Goal: Task Accomplishment & Management: Use online tool/utility

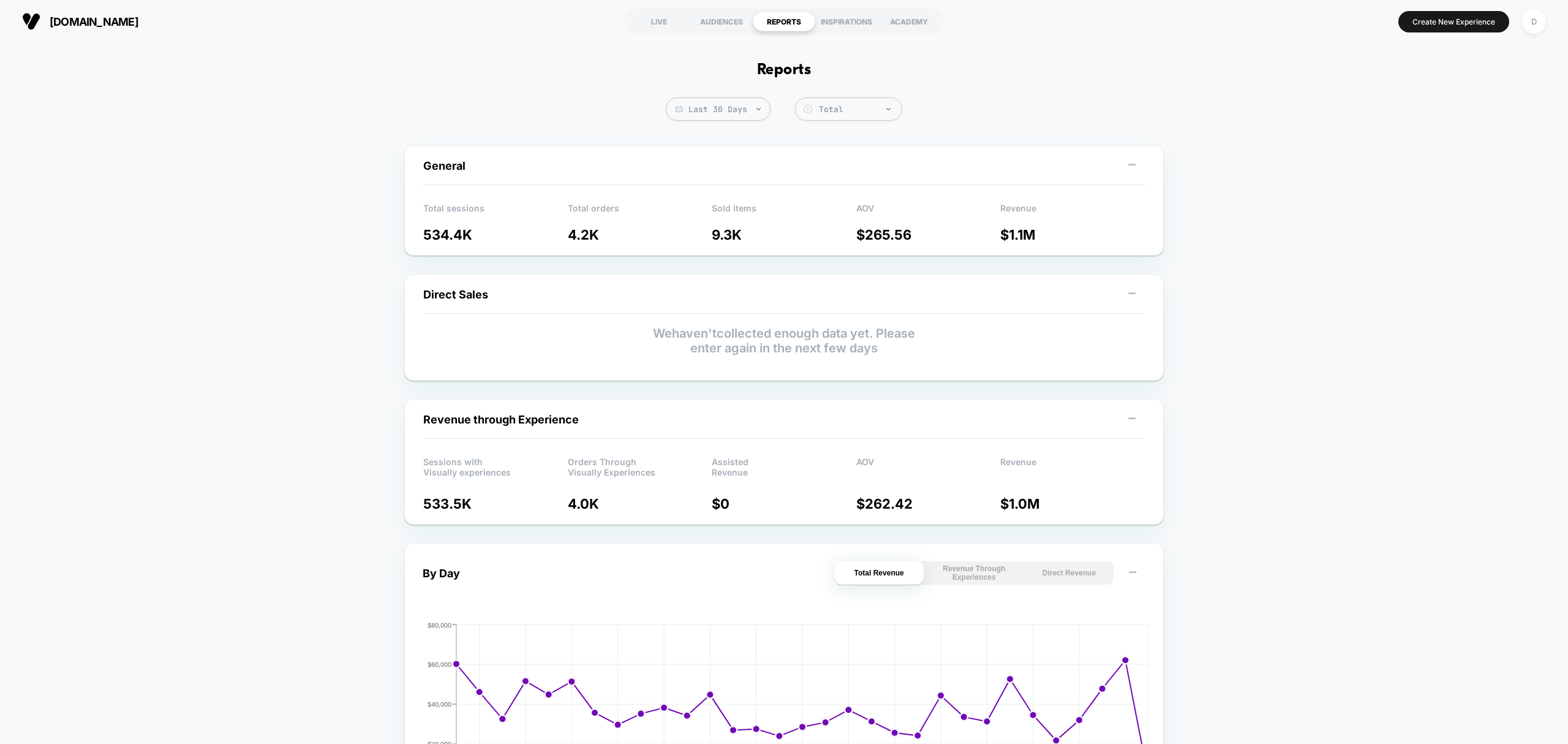
click at [681, 7] on section "LIVE AUDIENCES REPORTS INSPIRATIONS ACADEMY" at bounding box center [784, 21] width 504 height 31
click at [658, 28] on div "LIVE" at bounding box center [659, 22] width 63 height 19
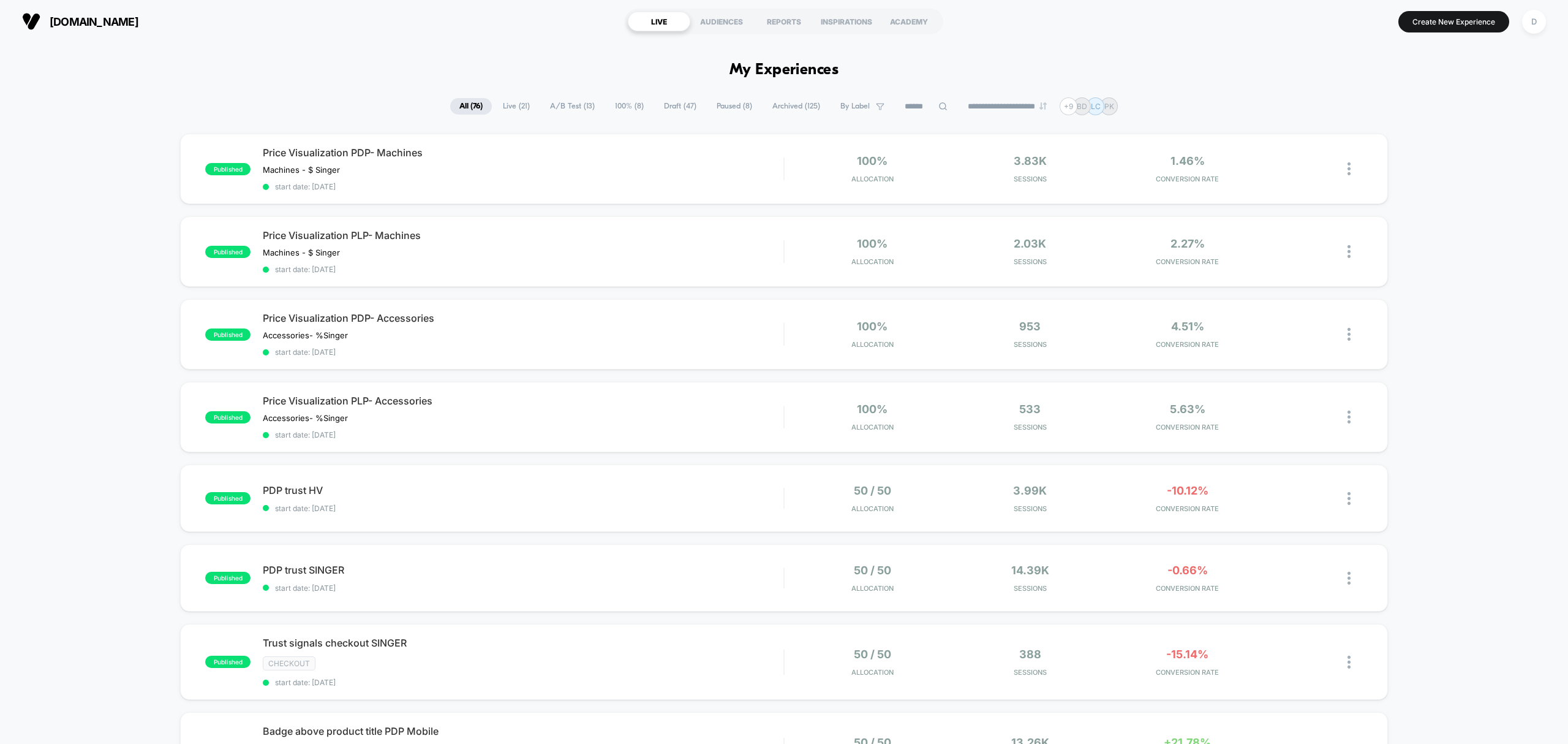
click at [667, 106] on span "Draft ( 47 )" at bounding box center [680, 106] width 51 height 16
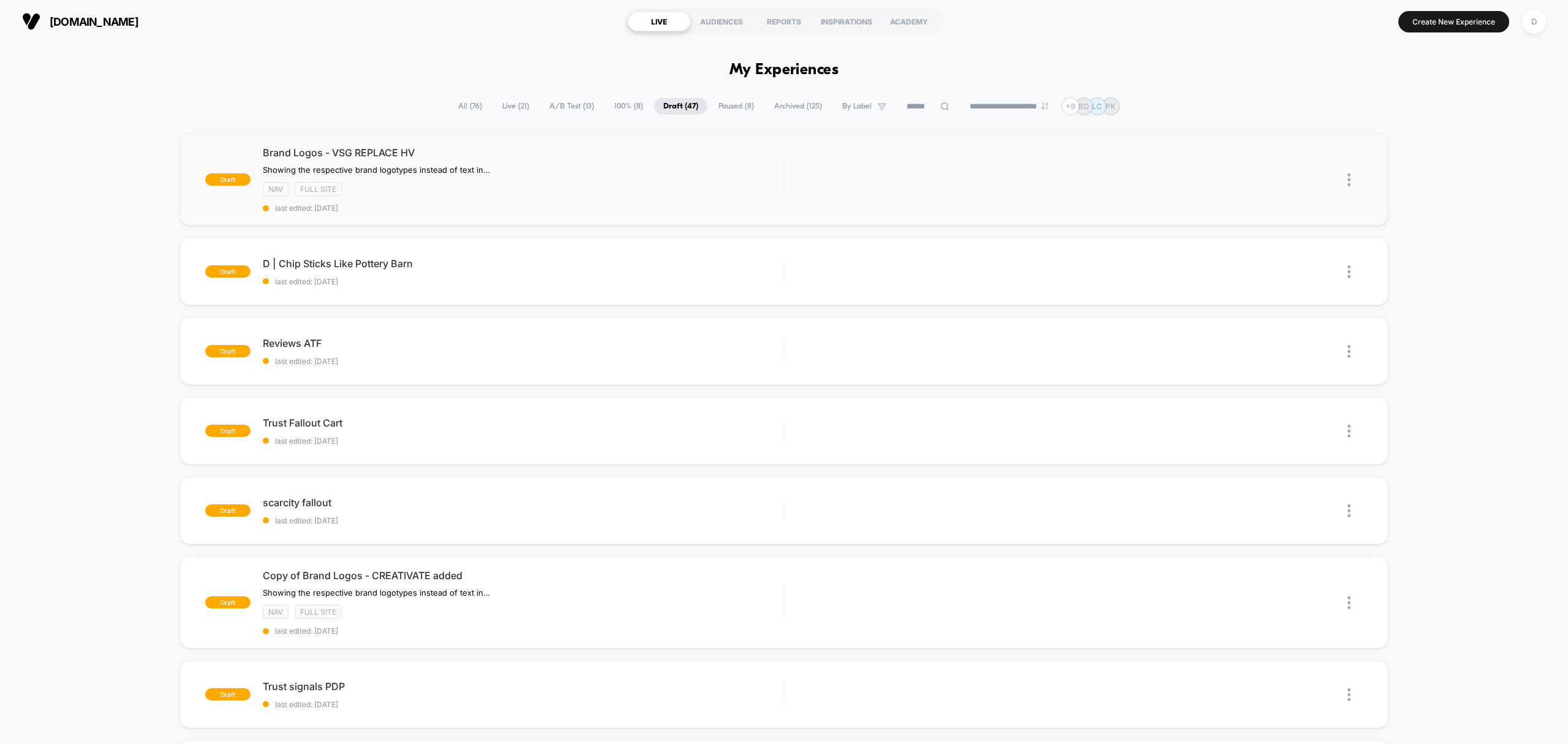
click at [1348, 184] on img at bounding box center [1349, 180] width 3 height 13
click at [1303, 150] on div "Duplicate" at bounding box center [1285, 151] width 110 height 28
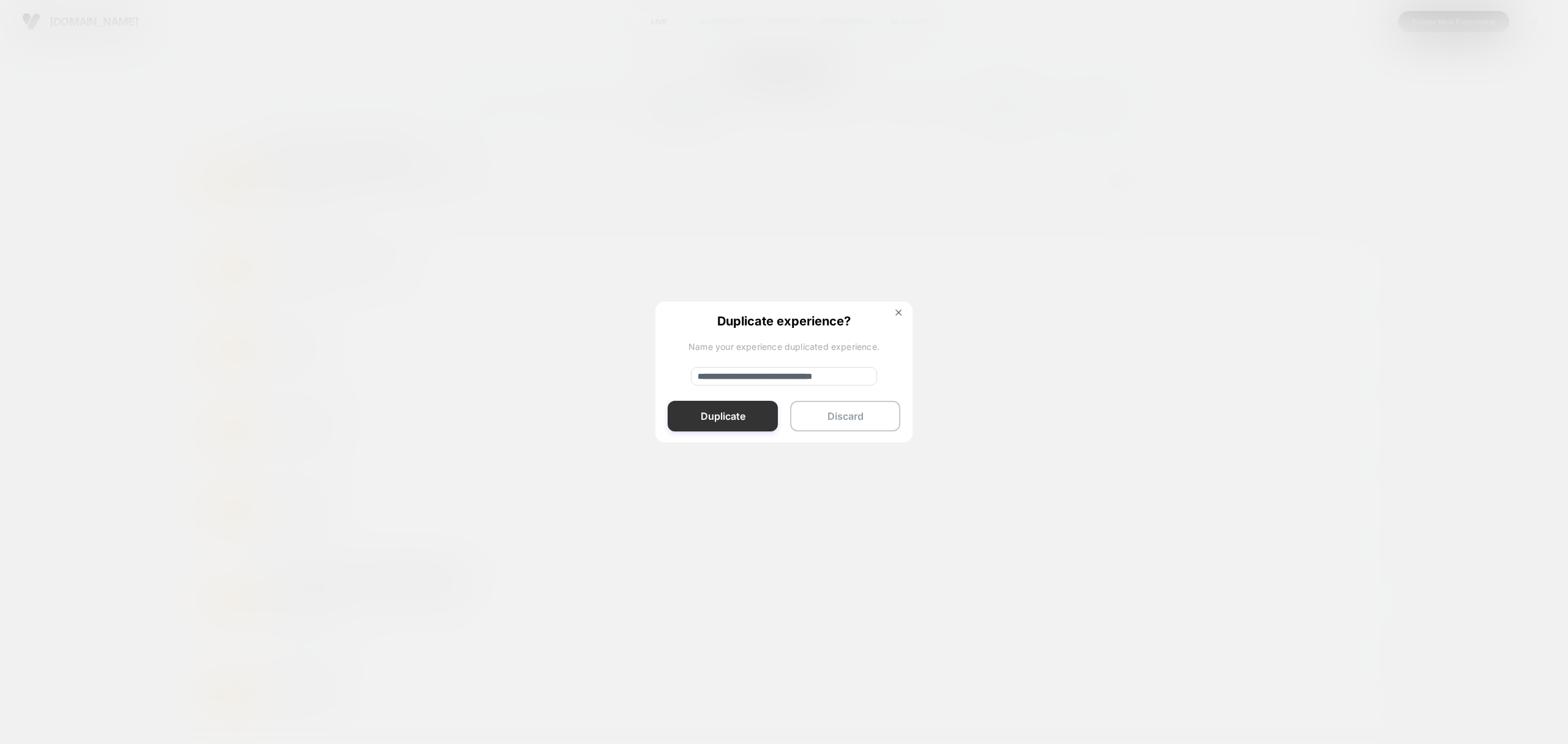
click at [762, 424] on button "Duplicate" at bounding box center [722, 415] width 110 height 31
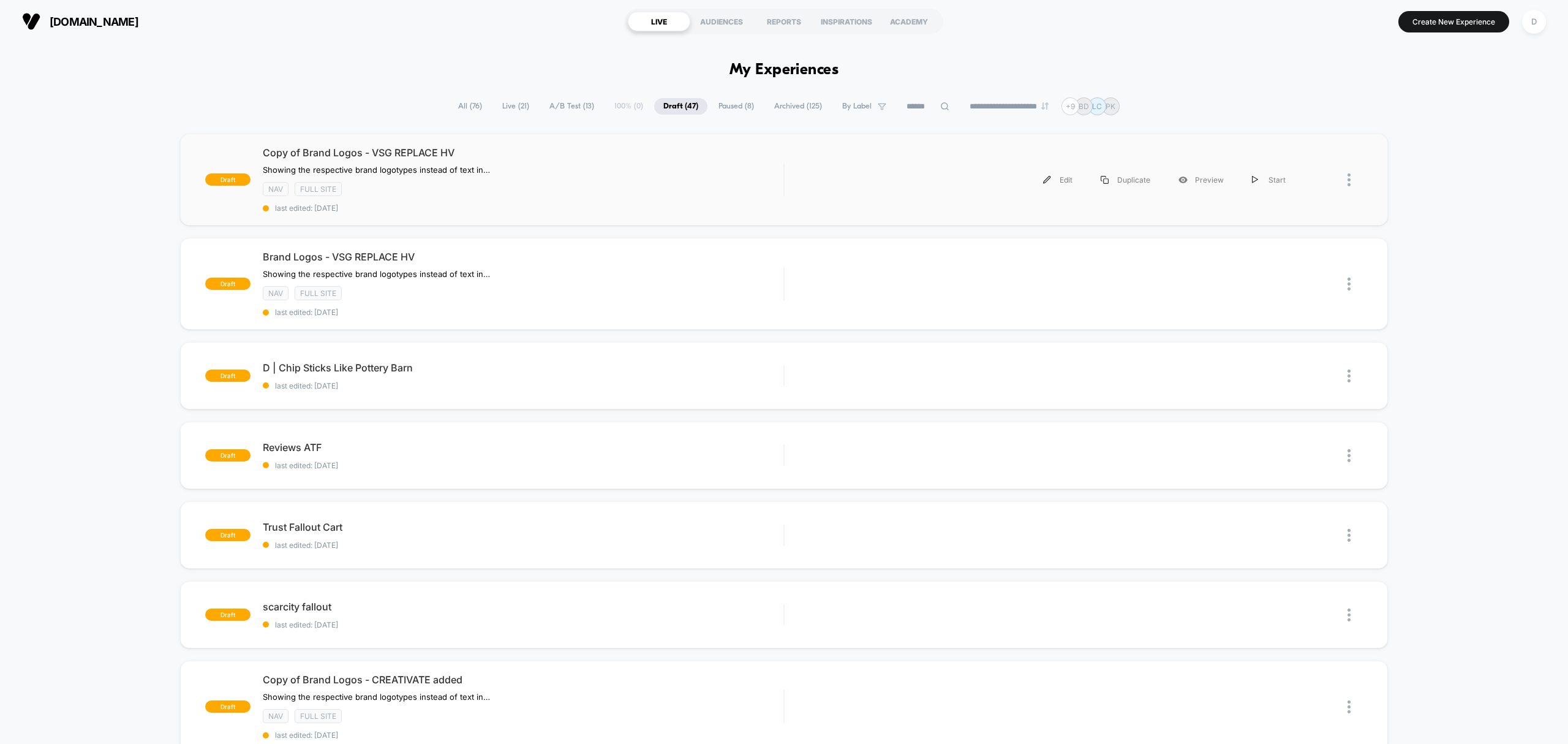
click at [785, 198] on div "draft Copy of Brand Logos - VSG REPLACE HV ﻿Showing the respective brand logoty…" at bounding box center [784, 179] width 1207 height 92
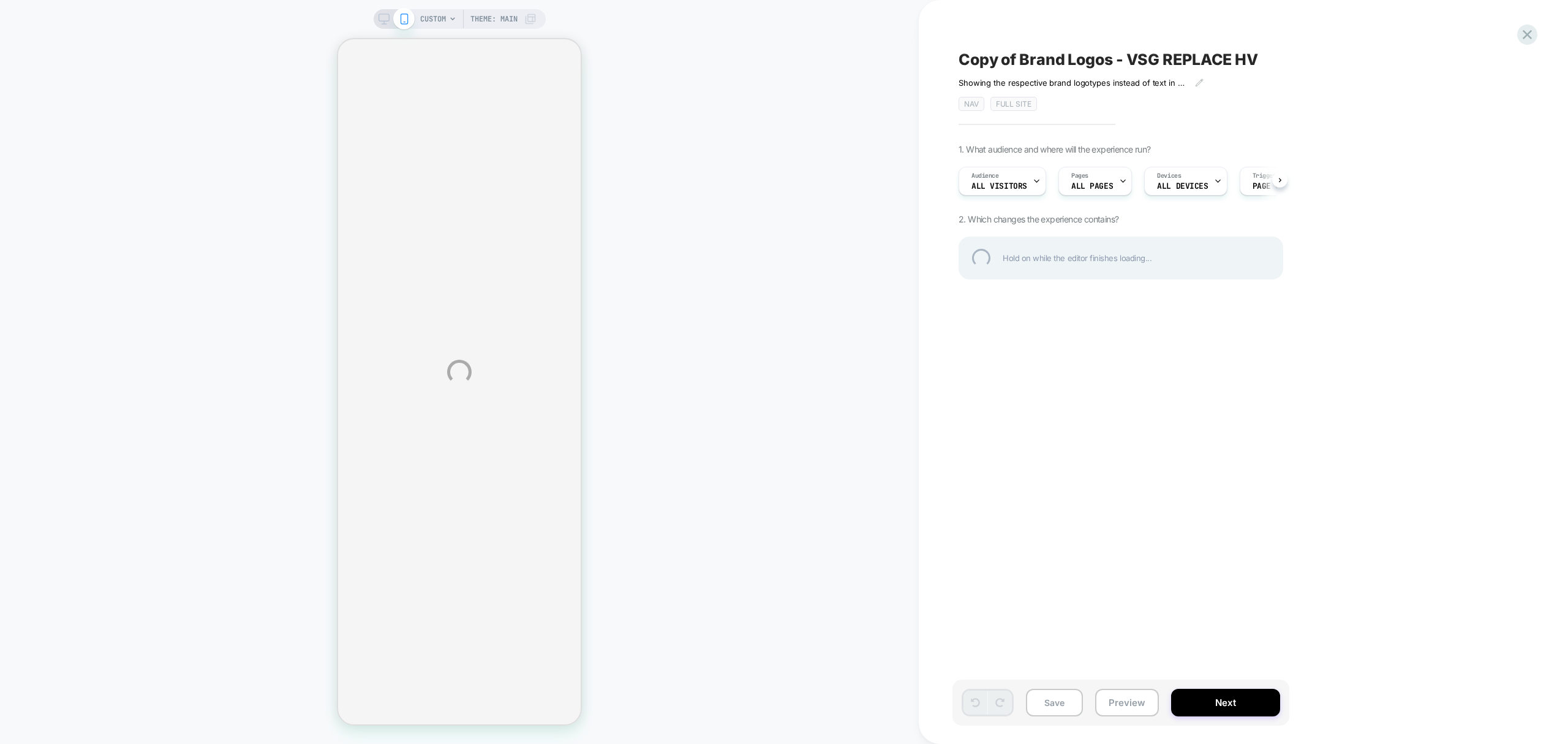
click at [1025, 58] on div "Copy of Brand Logos - VSG REPLACE HV" at bounding box center [1182, 59] width 447 height 19
click at [1015, 62] on textarea "**********" at bounding box center [1160, 59] width 402 height 19
click at [1022, 63] on textarea "**********" at bounding box center [1160, 59] width 402 height 19
drag, startPoint x: 1024, startPoint y: 62, endPoint x: 946, endPoint y: 48, distance: 79.2
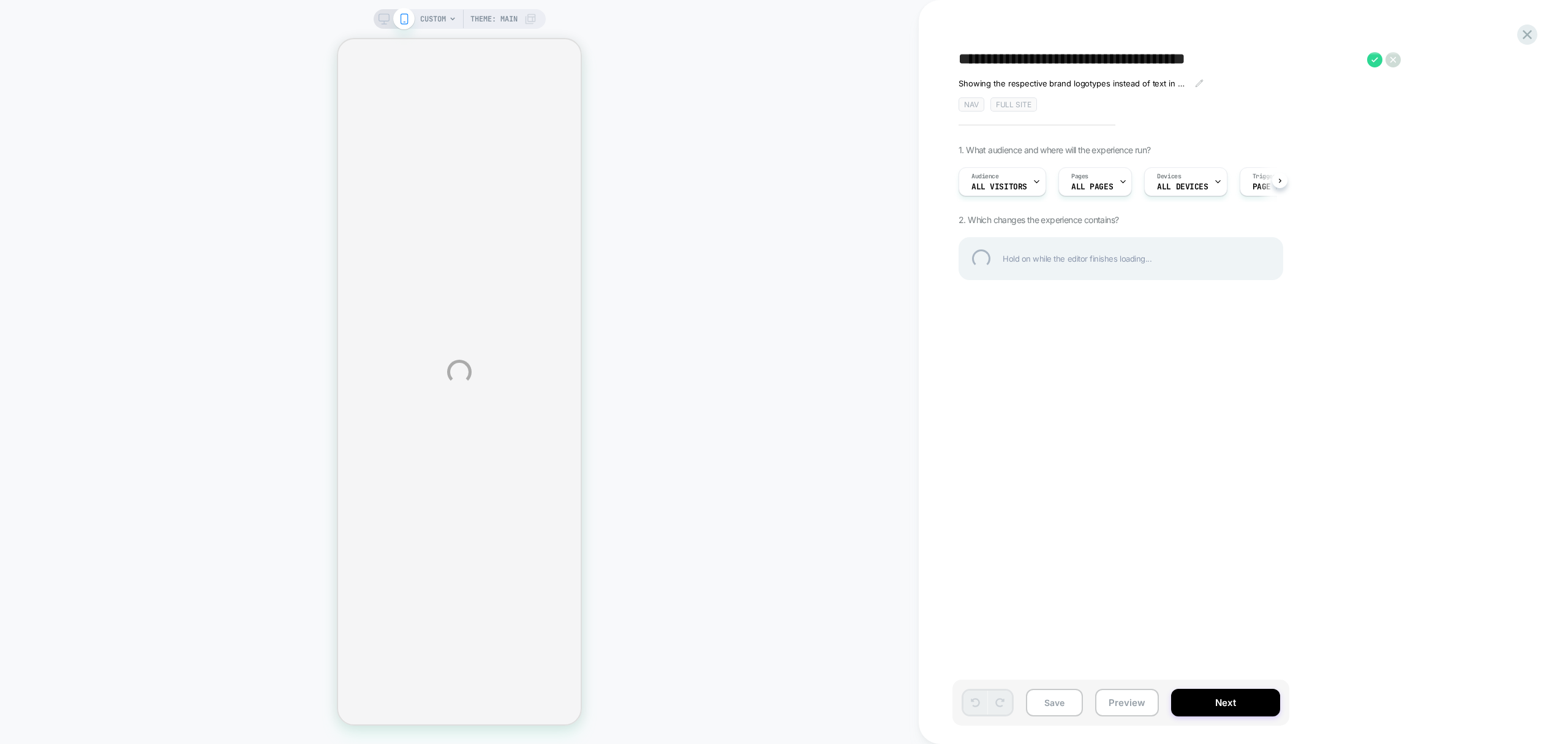
click at [946, 48] on div "**********" at bounding box center [784, 372] width 1568 height 744
click at [1213, 56] on textarea "**********" at bounding box center [1112, 59] width 307 height 19
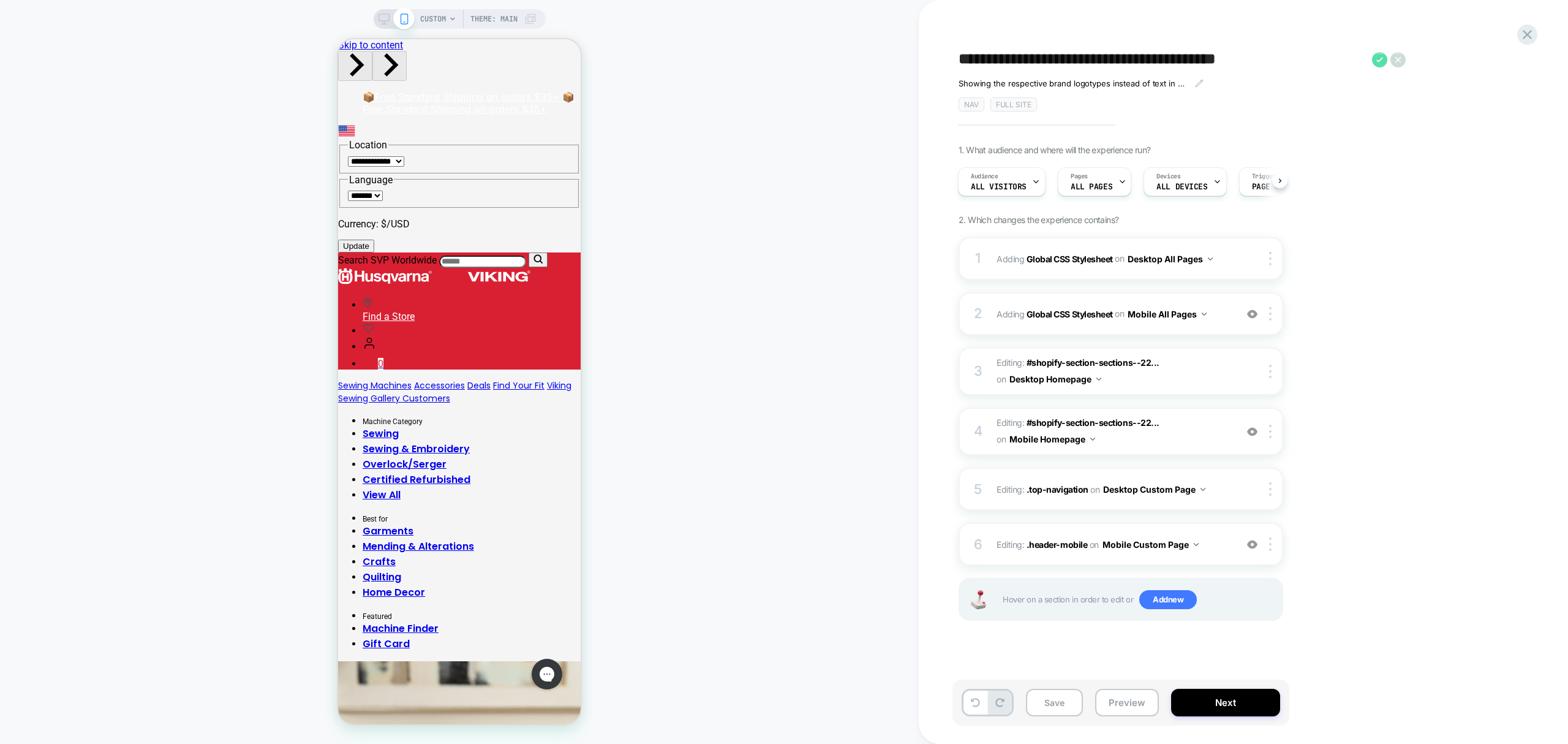
type textarea "**********"
click at [1383, 54] on icon at bounding box center [1379, 60] width 15 height 15
click at [1269, 433] on img at bounding box center [1270, 431] width 2 height 13
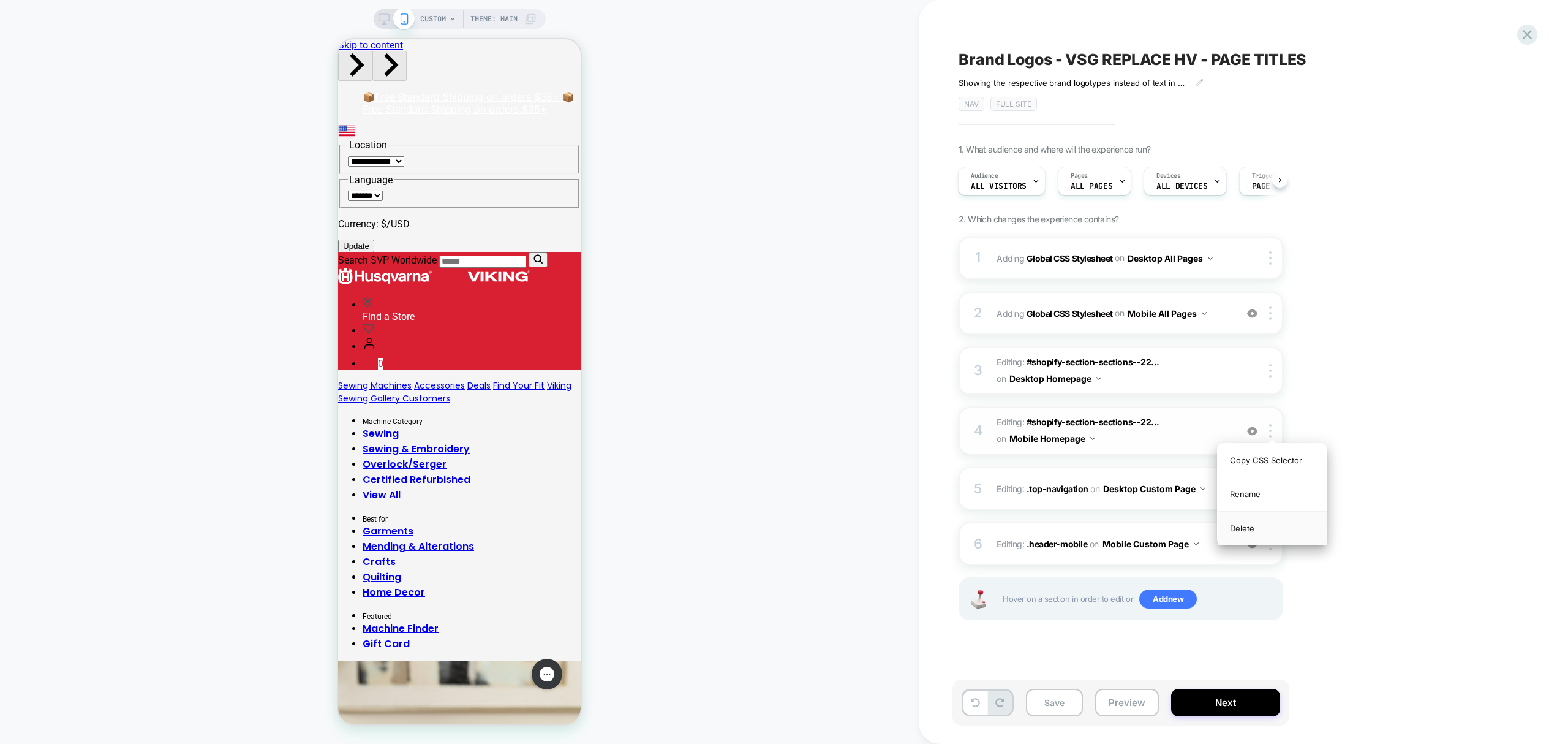
click at [1255, 534] on div "Delete" at bounding box center [1273, 528] width 109 height 33
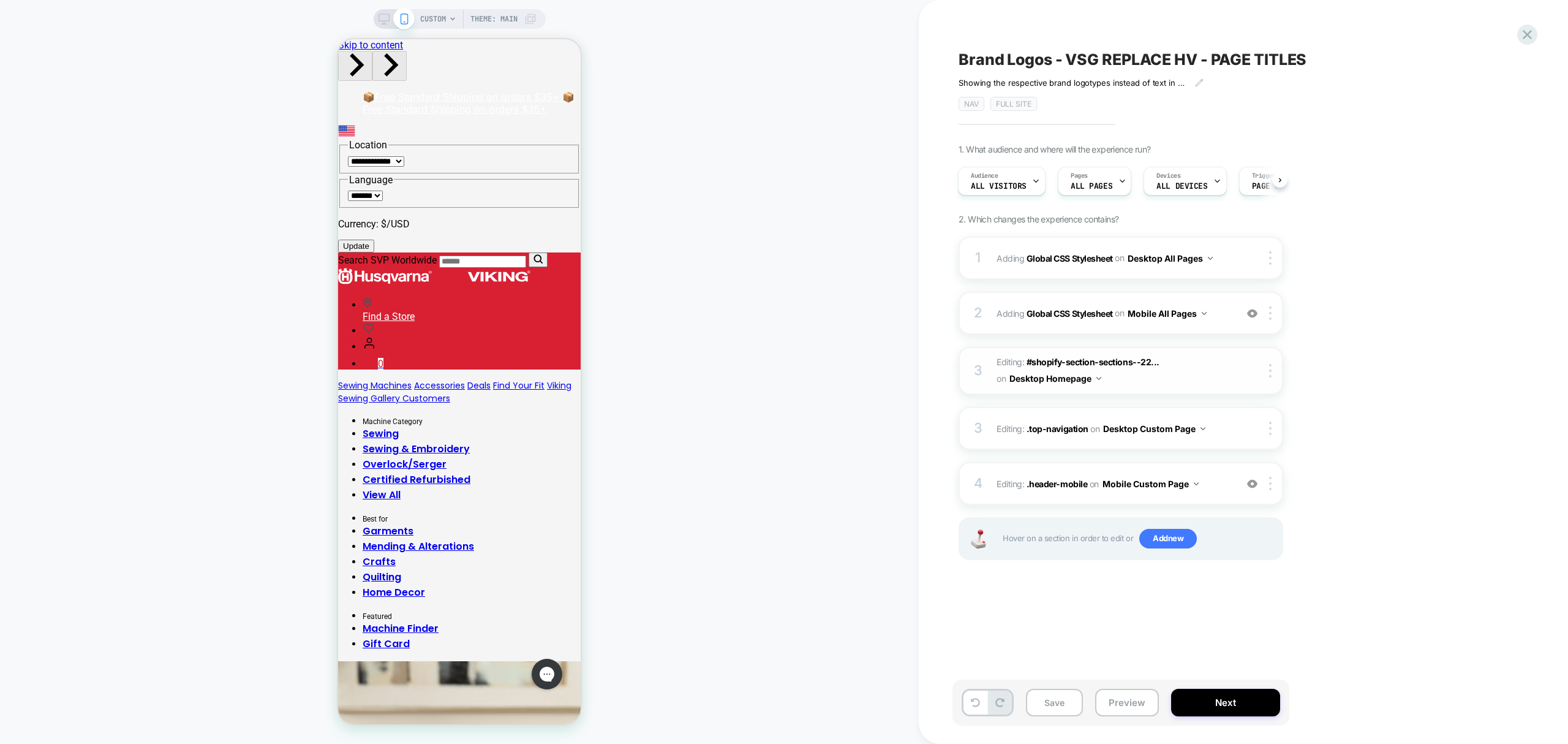
click at [1278, 363] on div "3 Editing : #shopify-section-sections--22... #shopify-section-sections--2212478…" at bounding box center [1121, 371] width 325 height 48
click at [1272, 366] on div at bounding box center [1272, 371] width 20 height 13
click at [1272, 316] on img at bounding box center [1270, 313] width 2 height 13
drag, startPoint x: 1258, startPoint y: 486, endPoint x: 1284, endPoint y: 473, distance: 29.1
click at [1255, 487] on div "Delete" at bounding box center [1273, 480] width 109 height 33
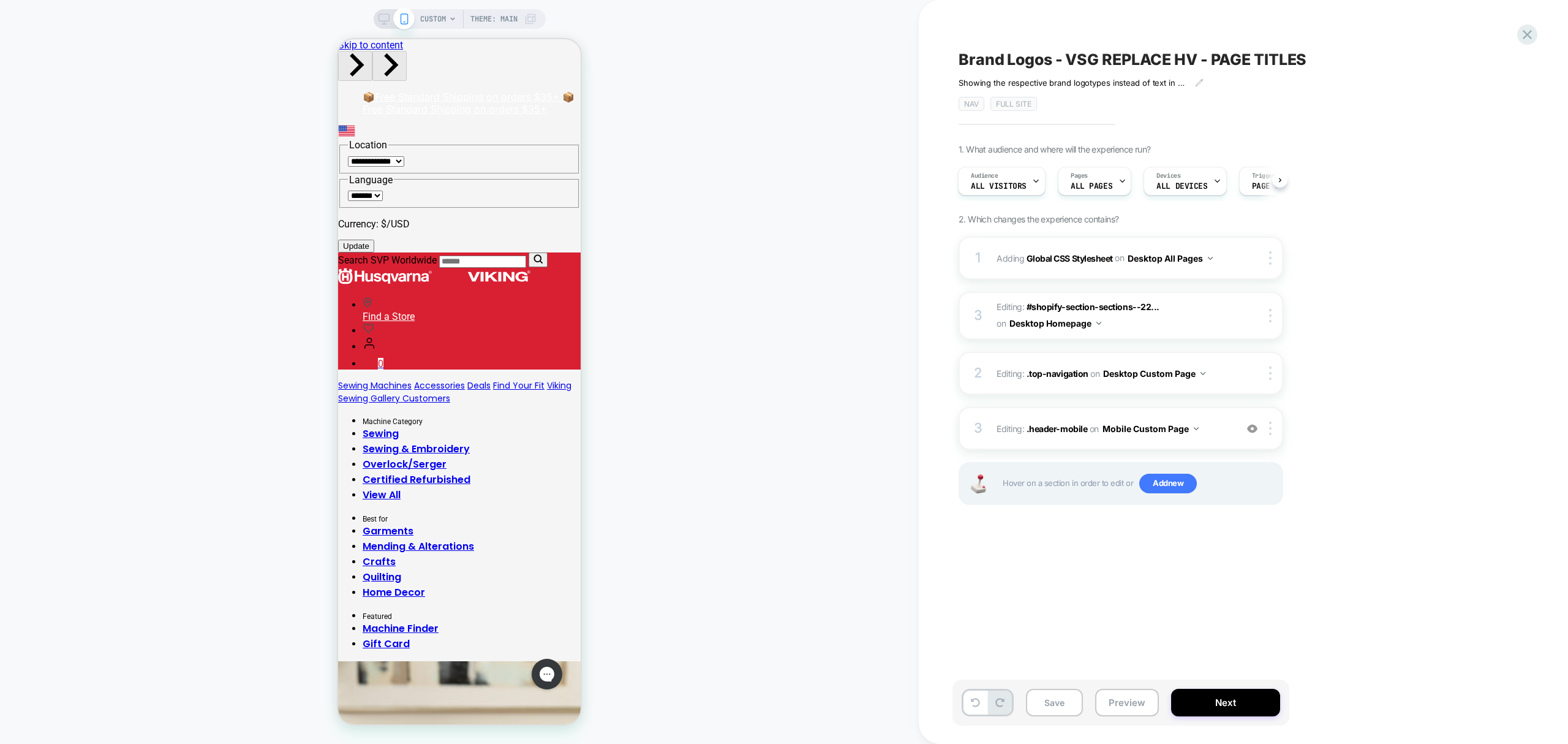
click at [424, 15] on span "CUSTOM" at bounding box center [433, 19] width 25 height 19
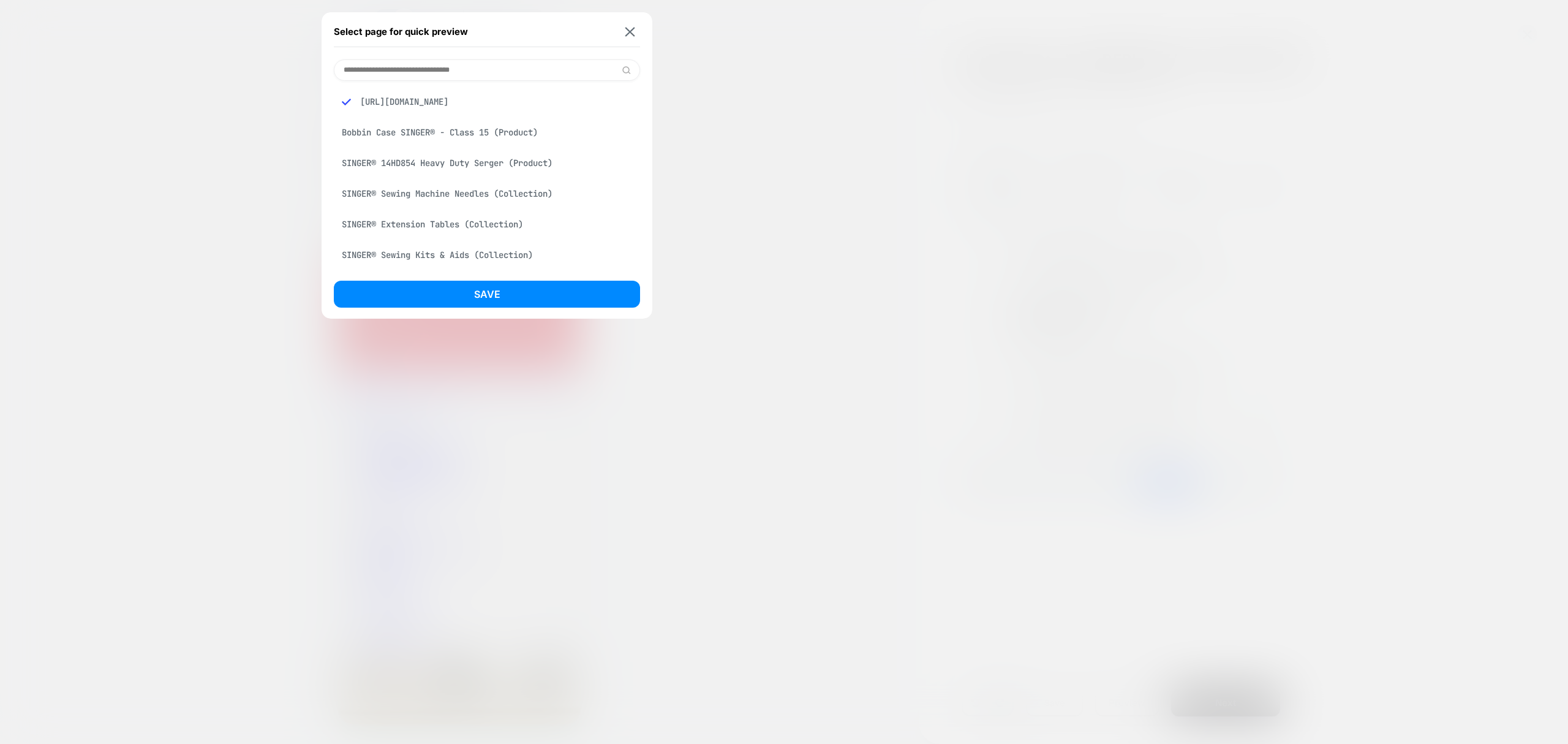
click at [632, 23] on div "Select page for quick preview" at bounding box center [486, 31] width 306 height 31
click at [625, 29] on button at bounding box center [630, 31] width 15 height 10
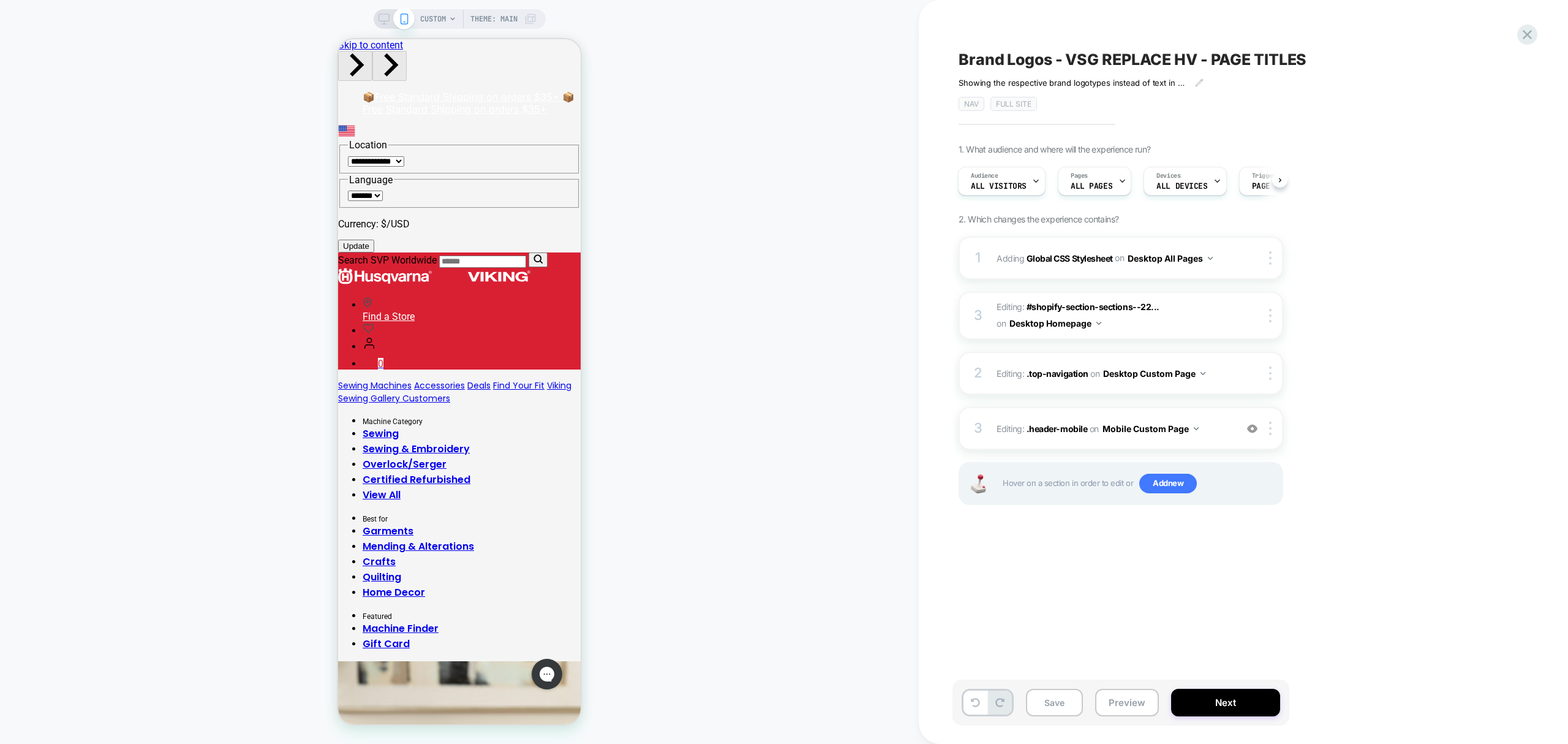
click at [385, 13] on icon at bounding box center [384, 19] width 11 height 11
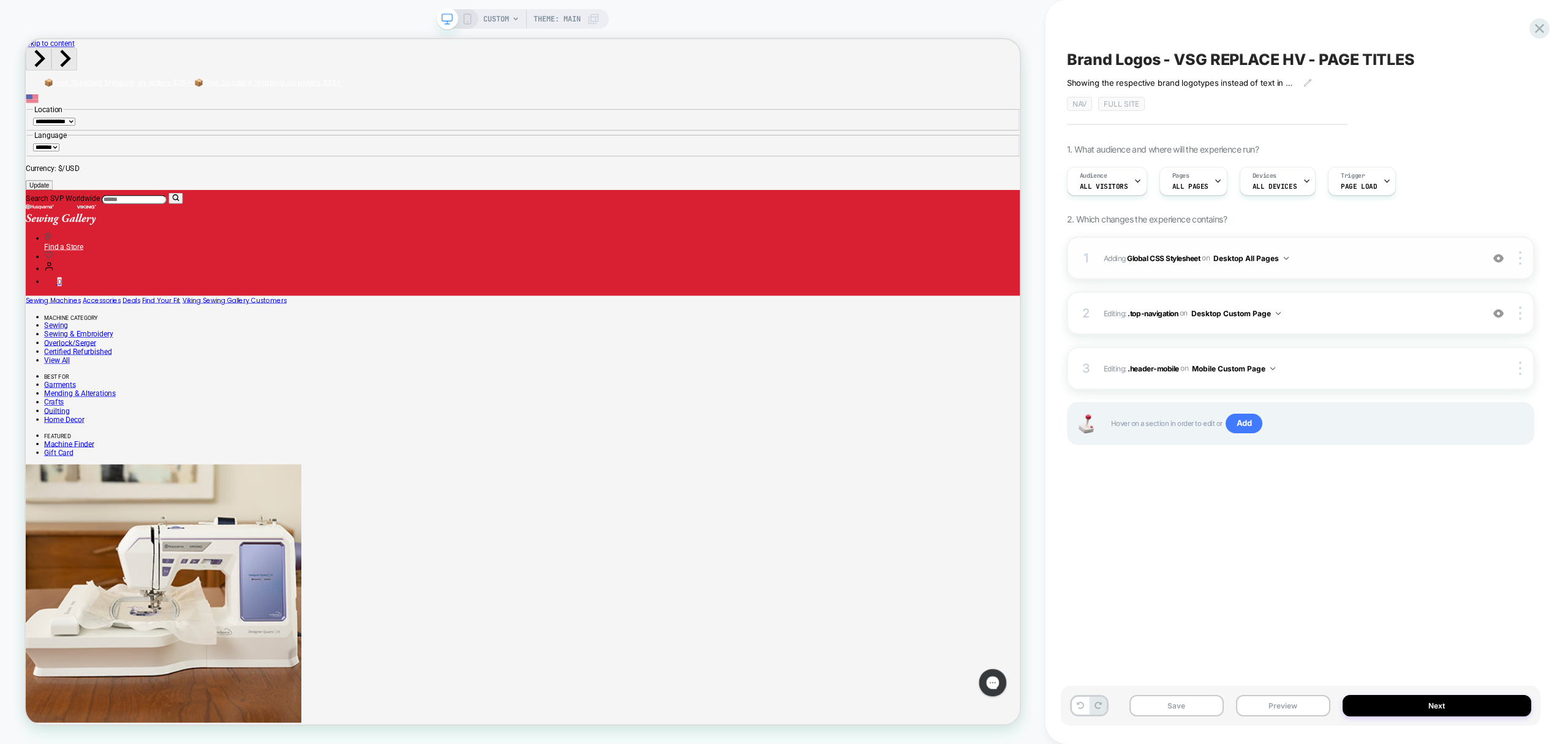
click at [1524, 265] on div "1 Adding Global CSS Stylesheet on Desktop All Pages Add Before Add After Copy t…" at bounding box center [1300, 257] width 468 height 43
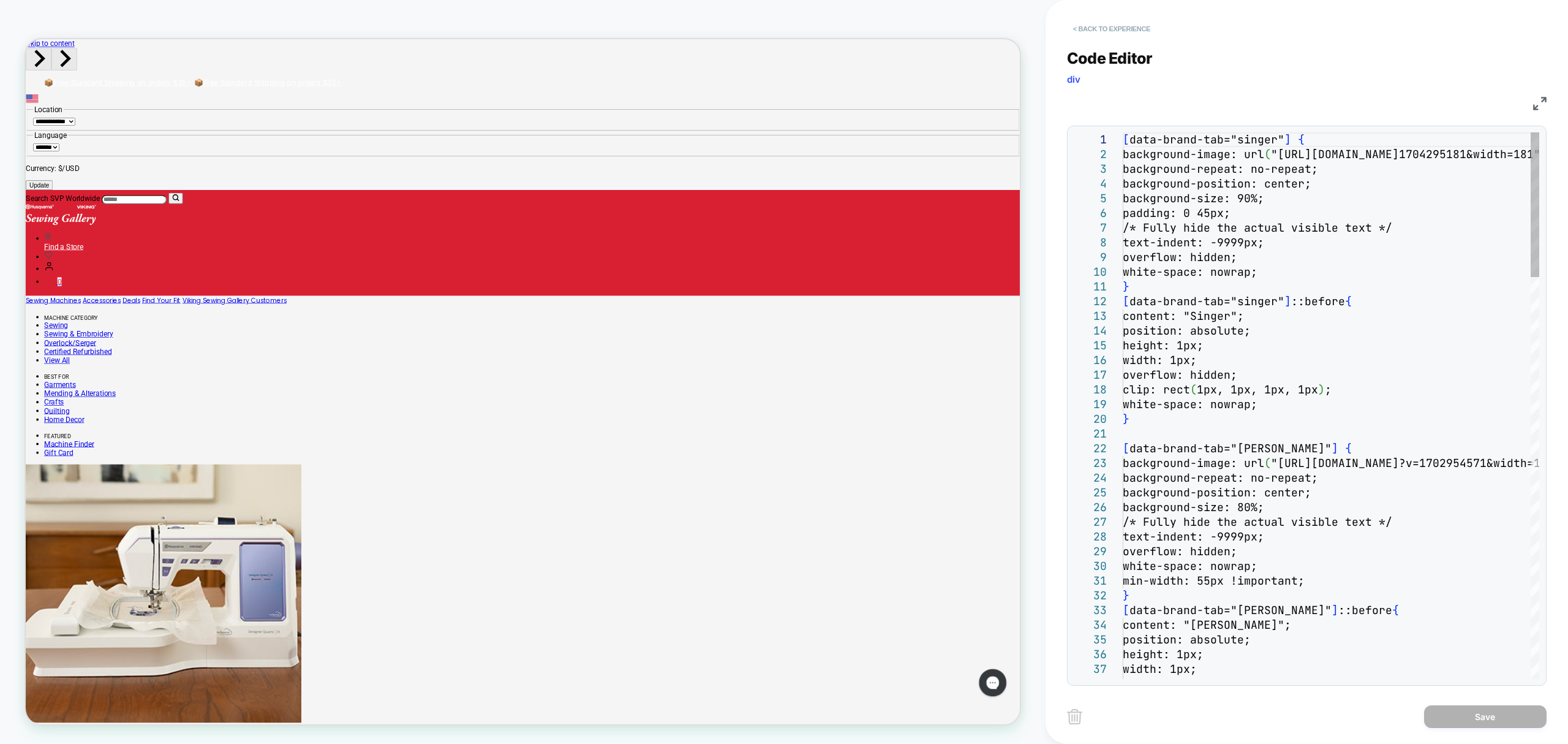
click at [1132, 25] on button "< Back to experience" at bounding box center [1112, 28] width 90 height 19
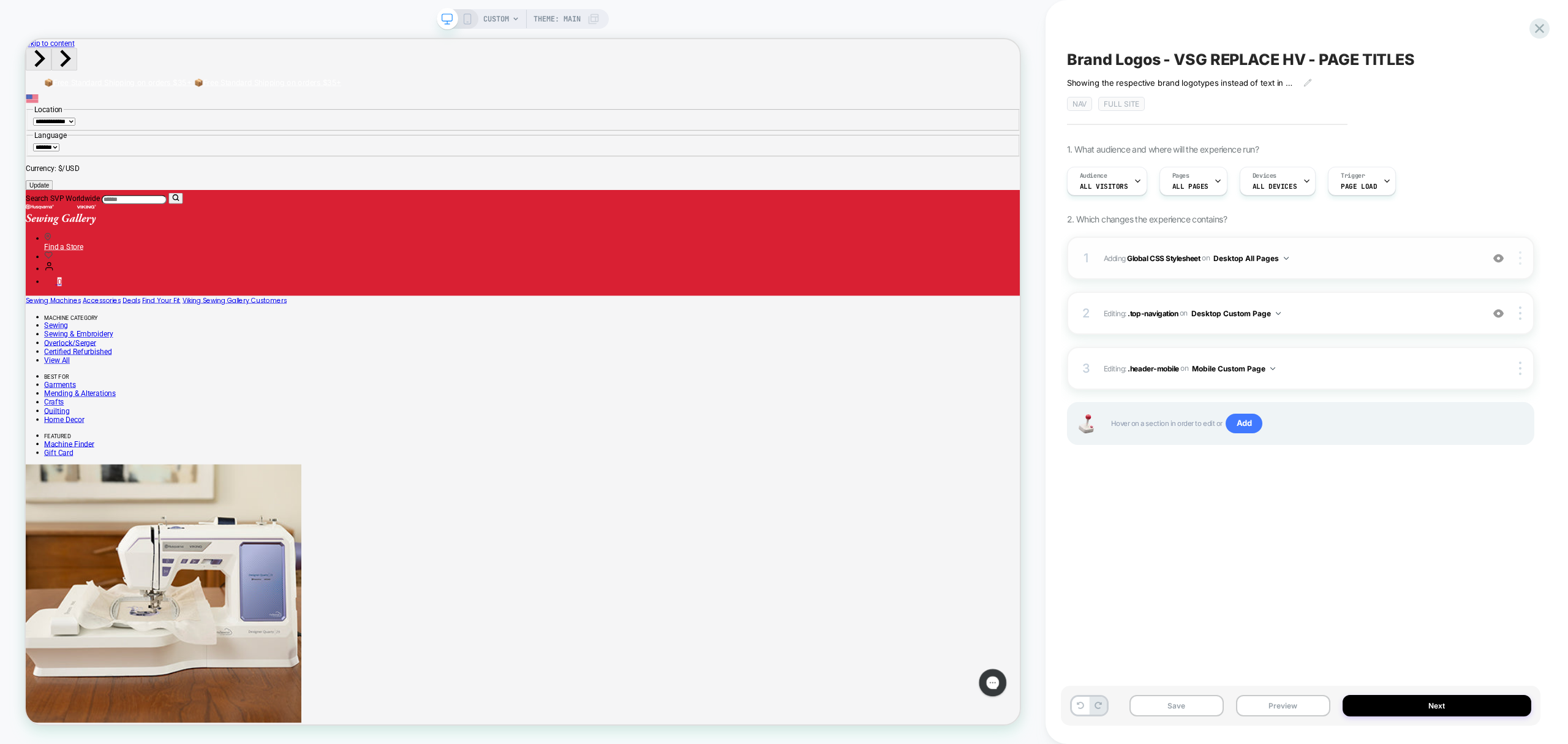
click at [1520, 256] on img at bounding box center [1519, 258] width 2 height 13
click at [1424, 320] on div "Delete" at bounding box center [1448, 326] width 109 height 33
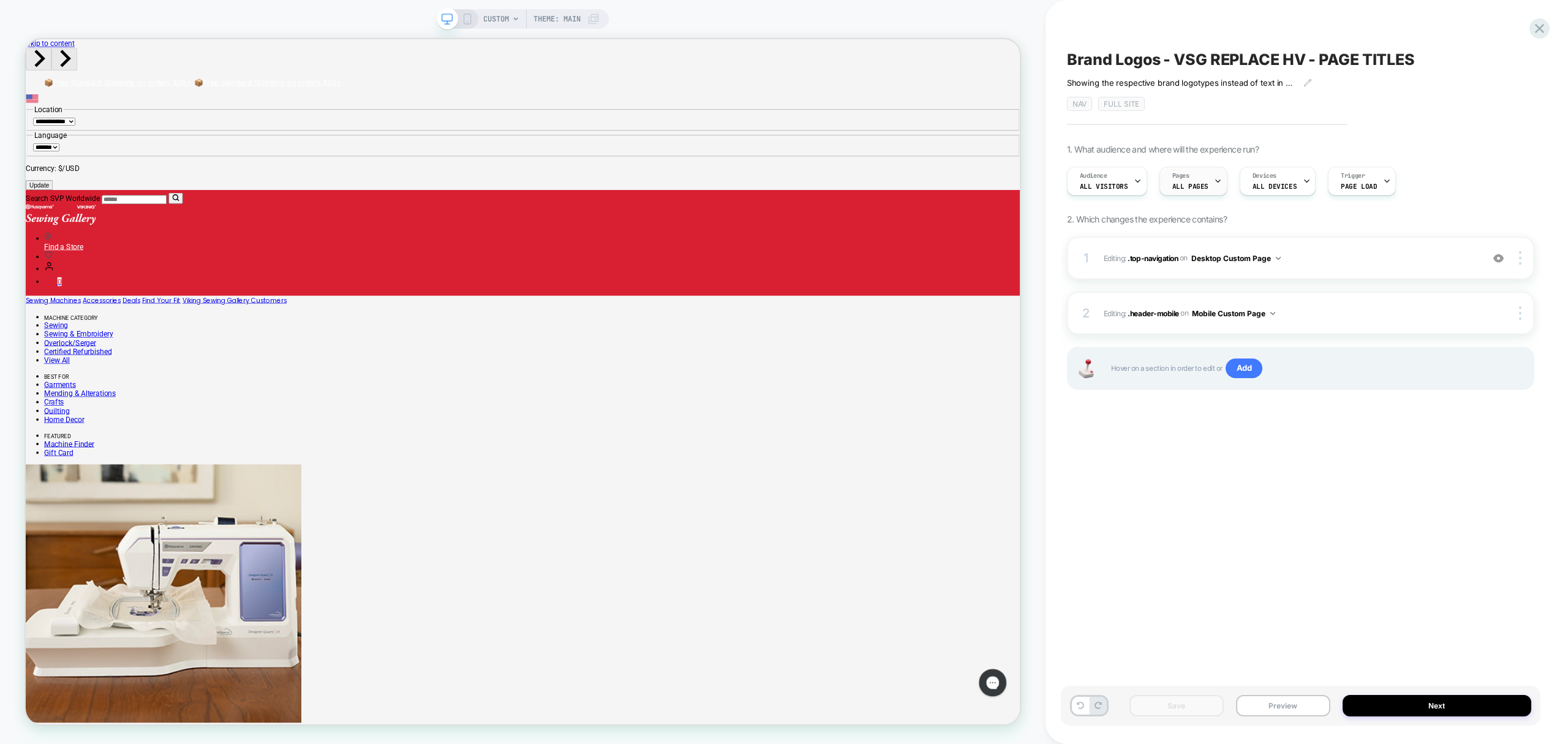
click at [1191, 188] on span "ALL PAGES" at bounding box center [1190, 186] width 36 height 8
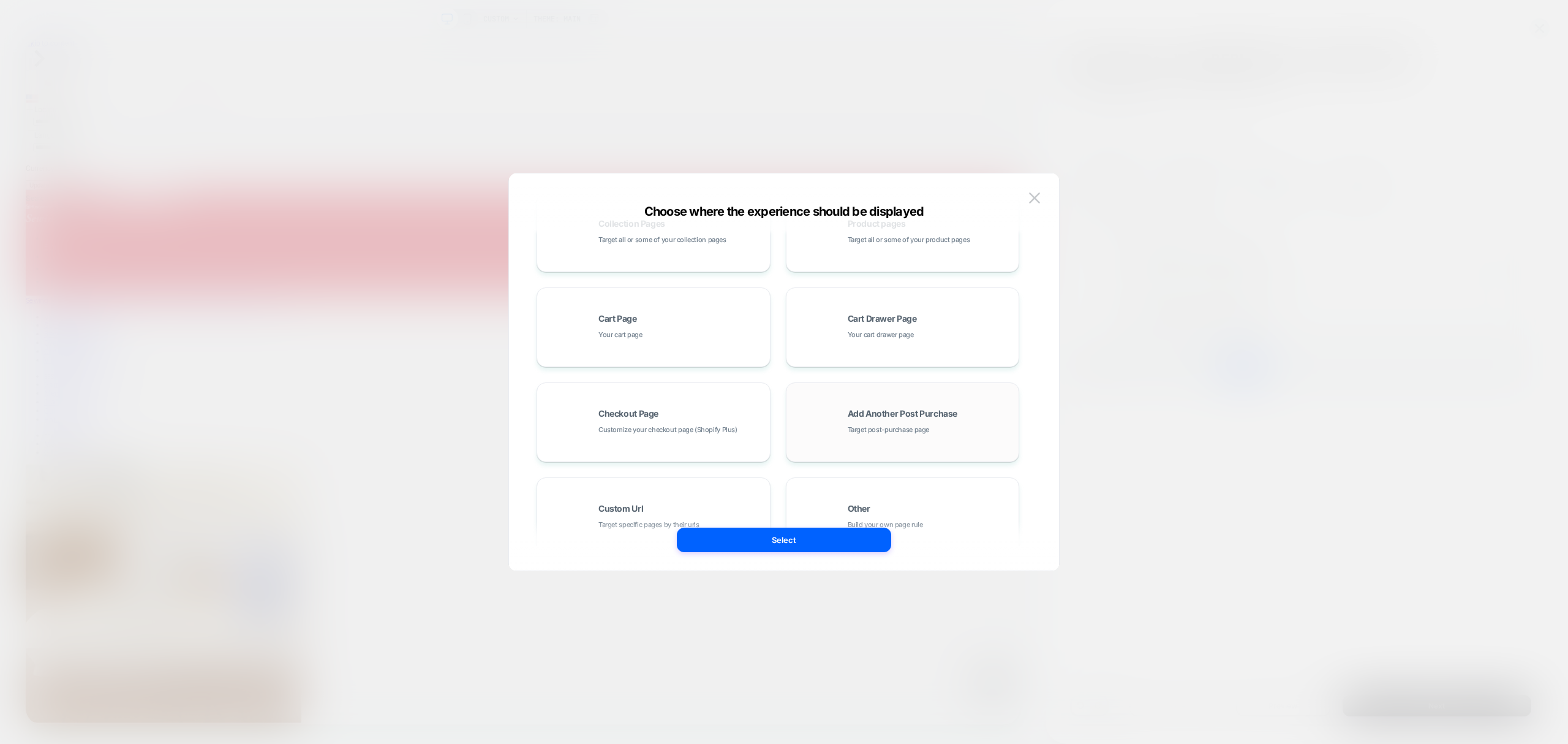
scroll to position [185, 0]
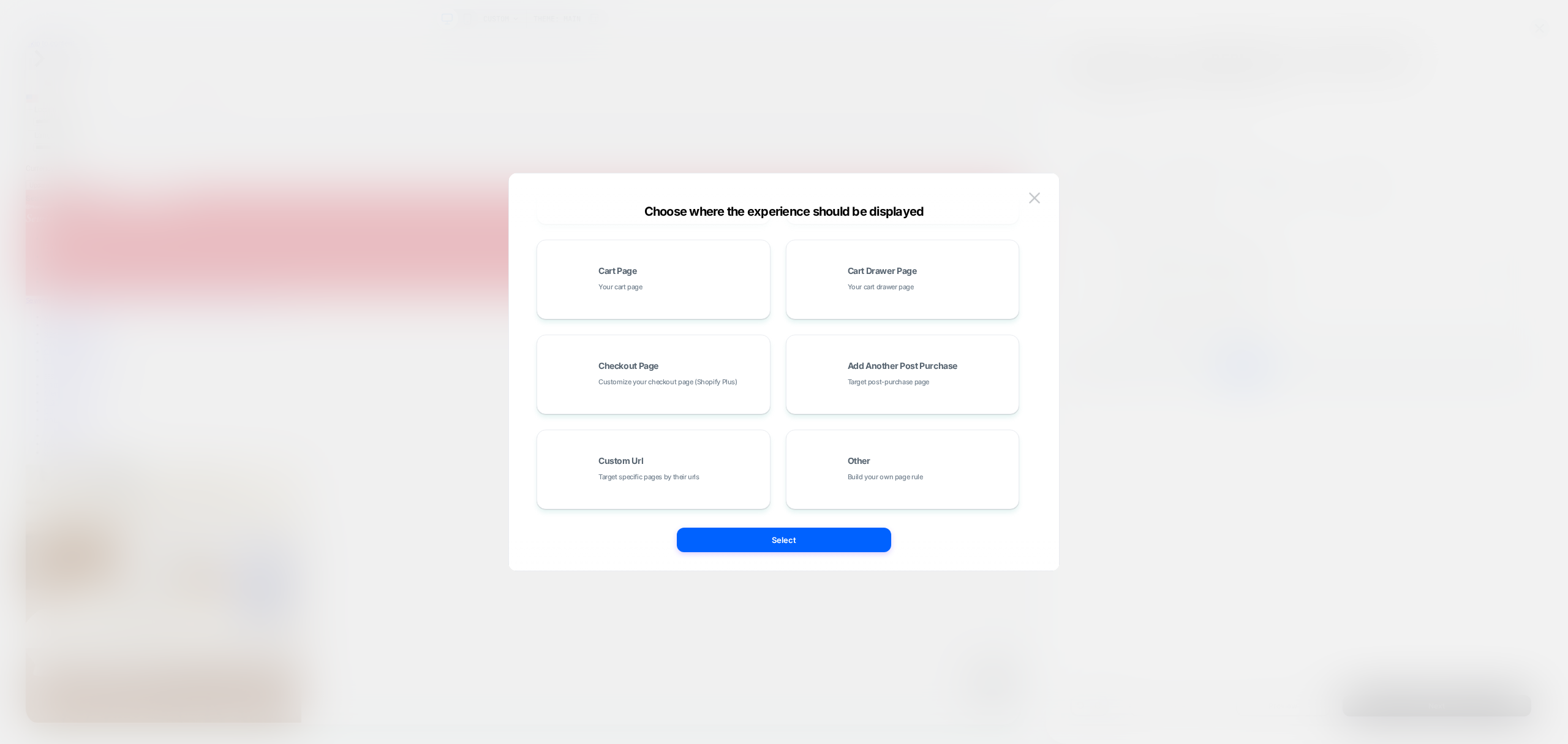
click at [871, 496] on div "Other Build your own page rule" at bounding box center [902, 469] width 221 height 67
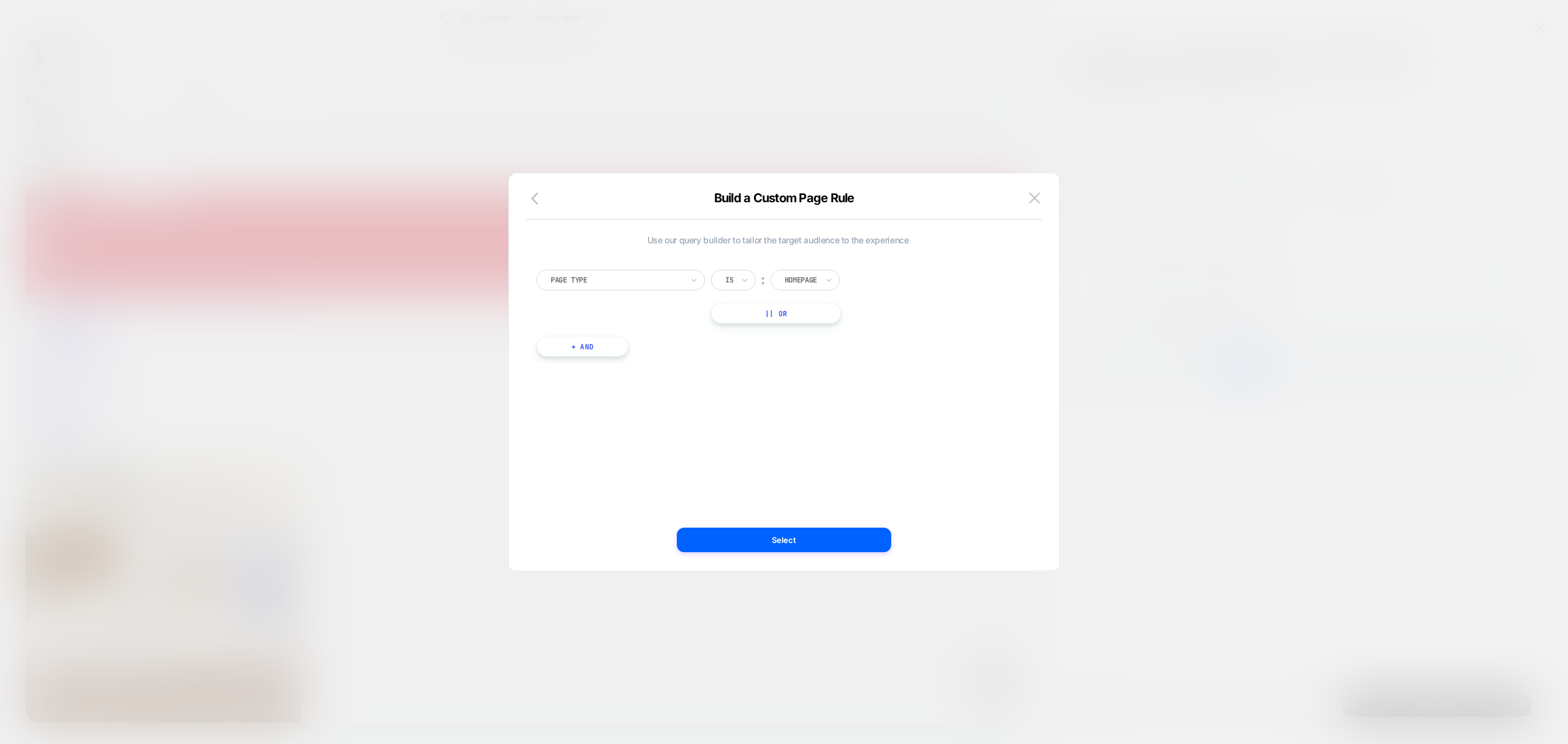
scroll to position [0, 0]
click at [616, 285] on div at bounding box center [616, 280] width 132 height 11
click at [579, 450] on div "Page Url (WITH DOMAIN)" at bounding box center [627, 451] width 156 height 19
click at [741, 282] on div at bounding box center [741, 280] width 32 height 11
click at [748, 281] on div at bounding box center [741, 280] width 32 height 11
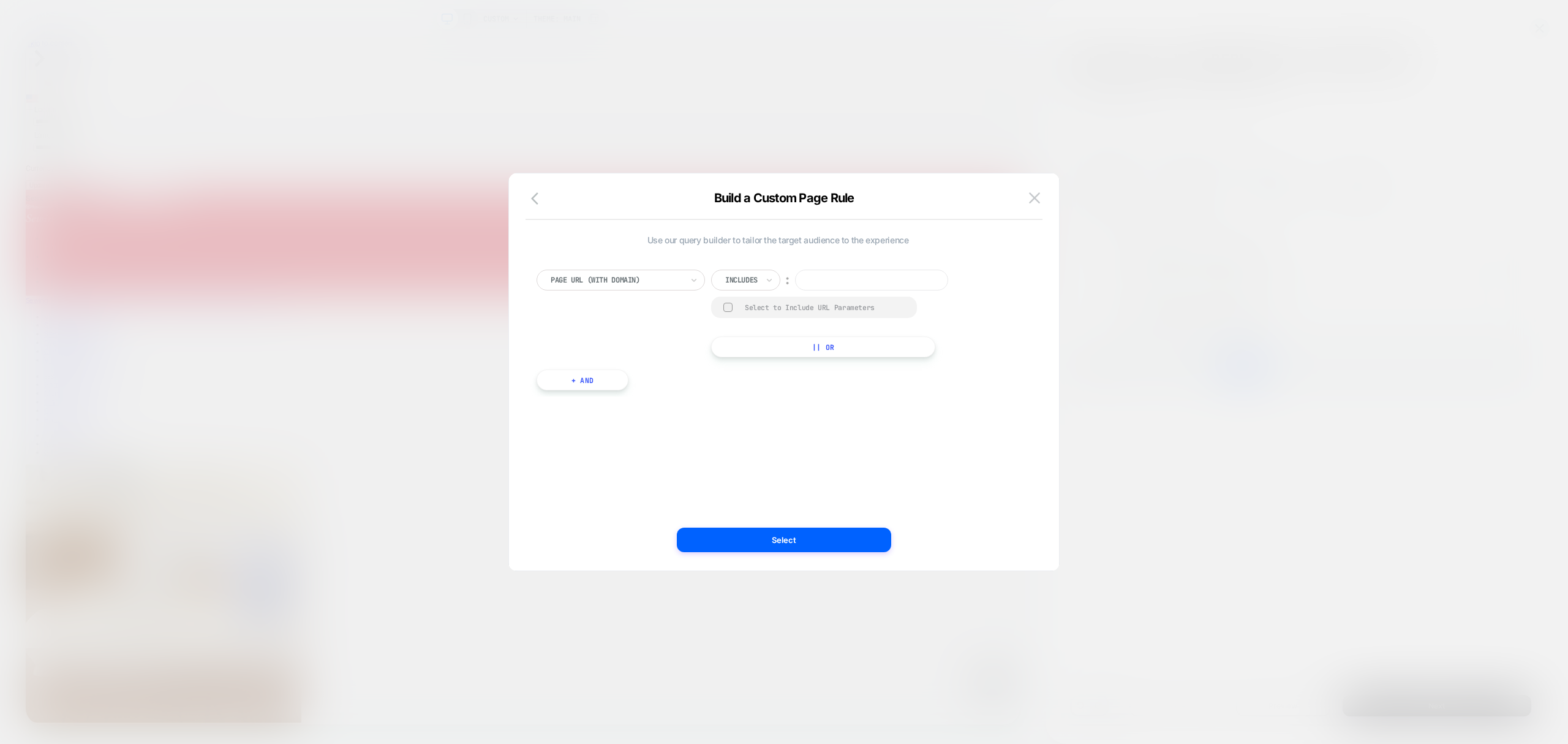
click at [830, 284] on input at bounding box center [872, 280] width 153 height 21
paste input "**********"
click at [813, 283] on input "**********" at bounding box center [872, 280] width 153 height 21
type input "**********"
click at [812, 552] on div "**********" at bounding box center [784, 378] width 513 height 385
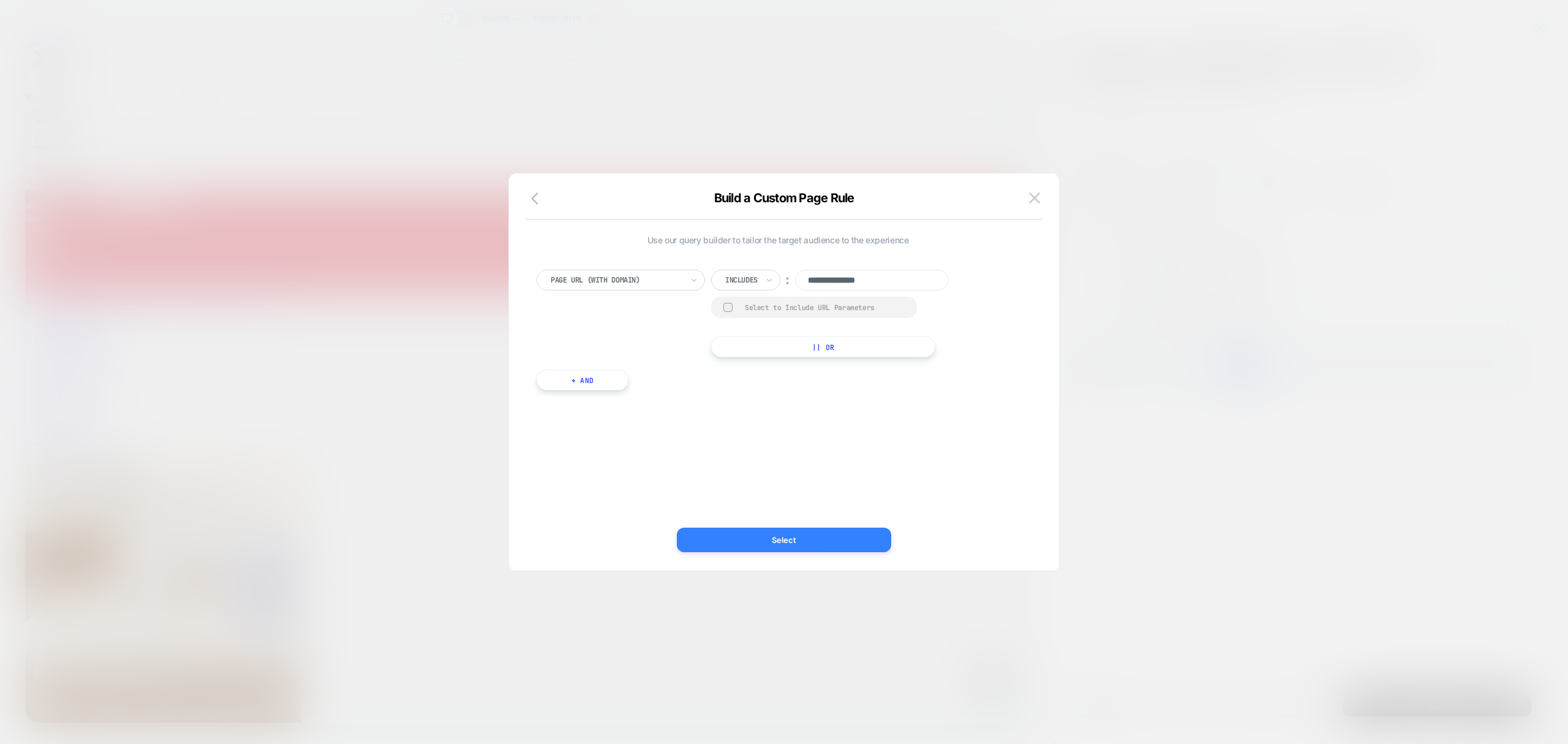
click at [813, 546] on button "Select" at bounding box center [784, 540] width 215 height 25
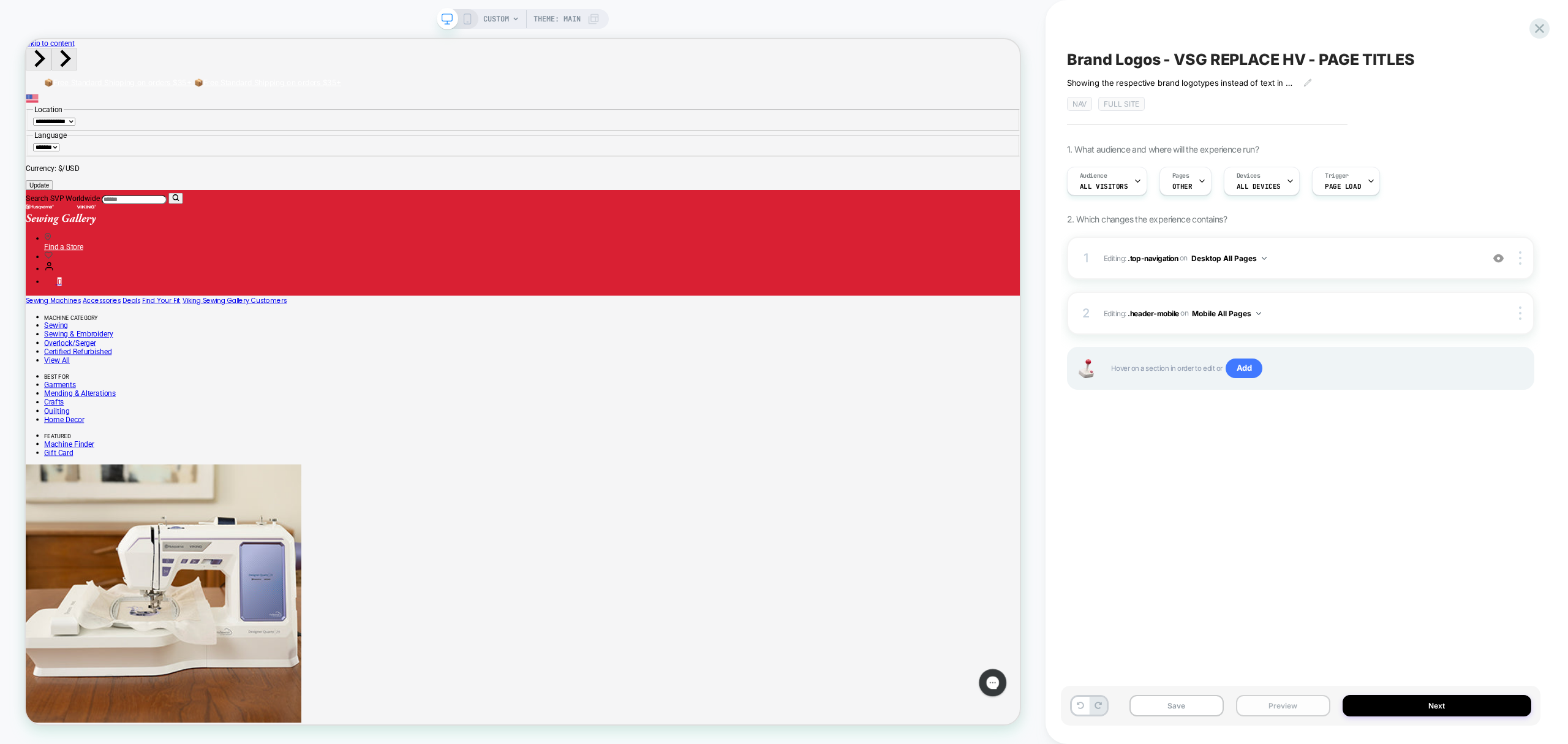
click at [1272, 704] on button "Preview" at bounding box center [1283, 705] width 94 height 22
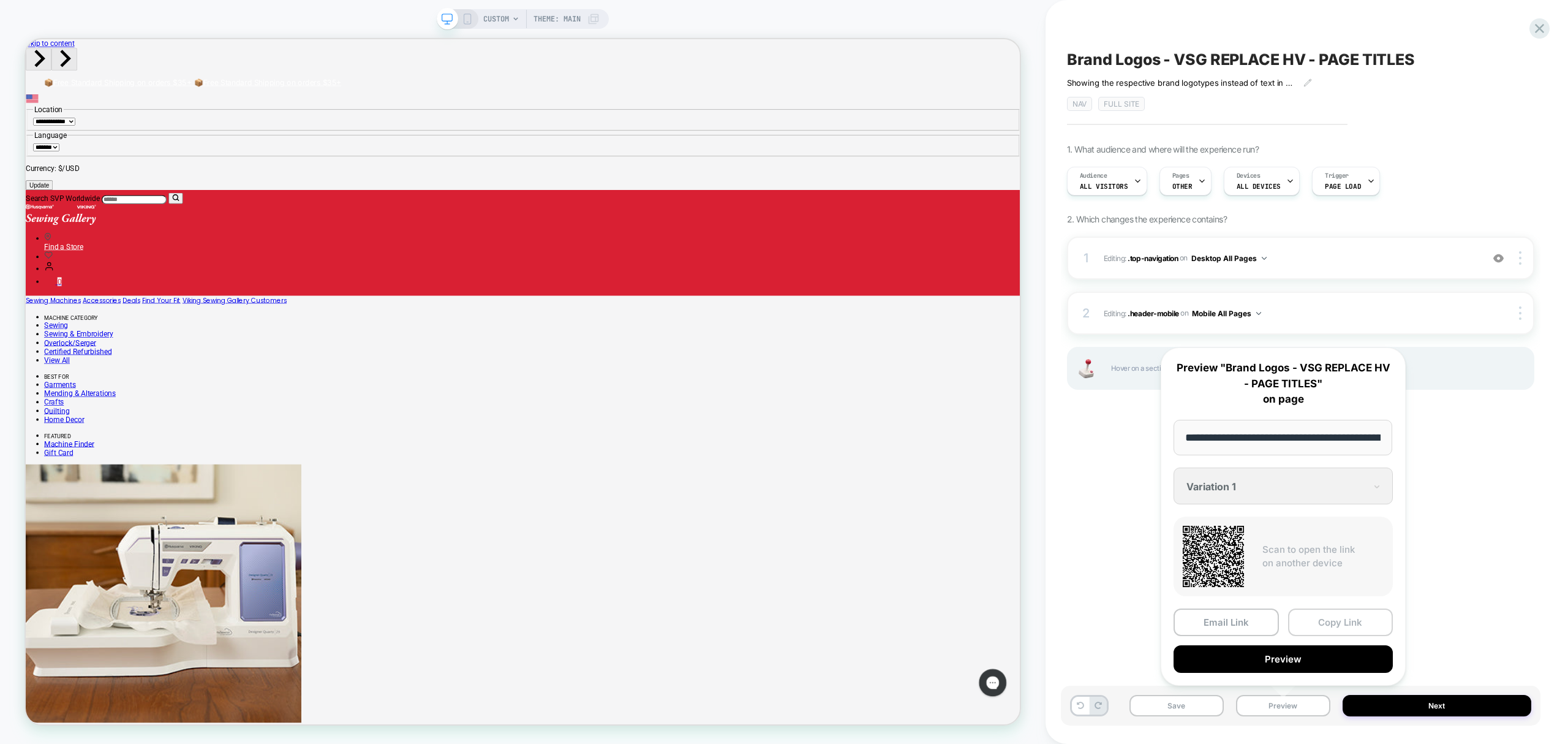
click at [1343, 626] on button "Copy Link" at bounding box center [1341, 622] width 105 height 28
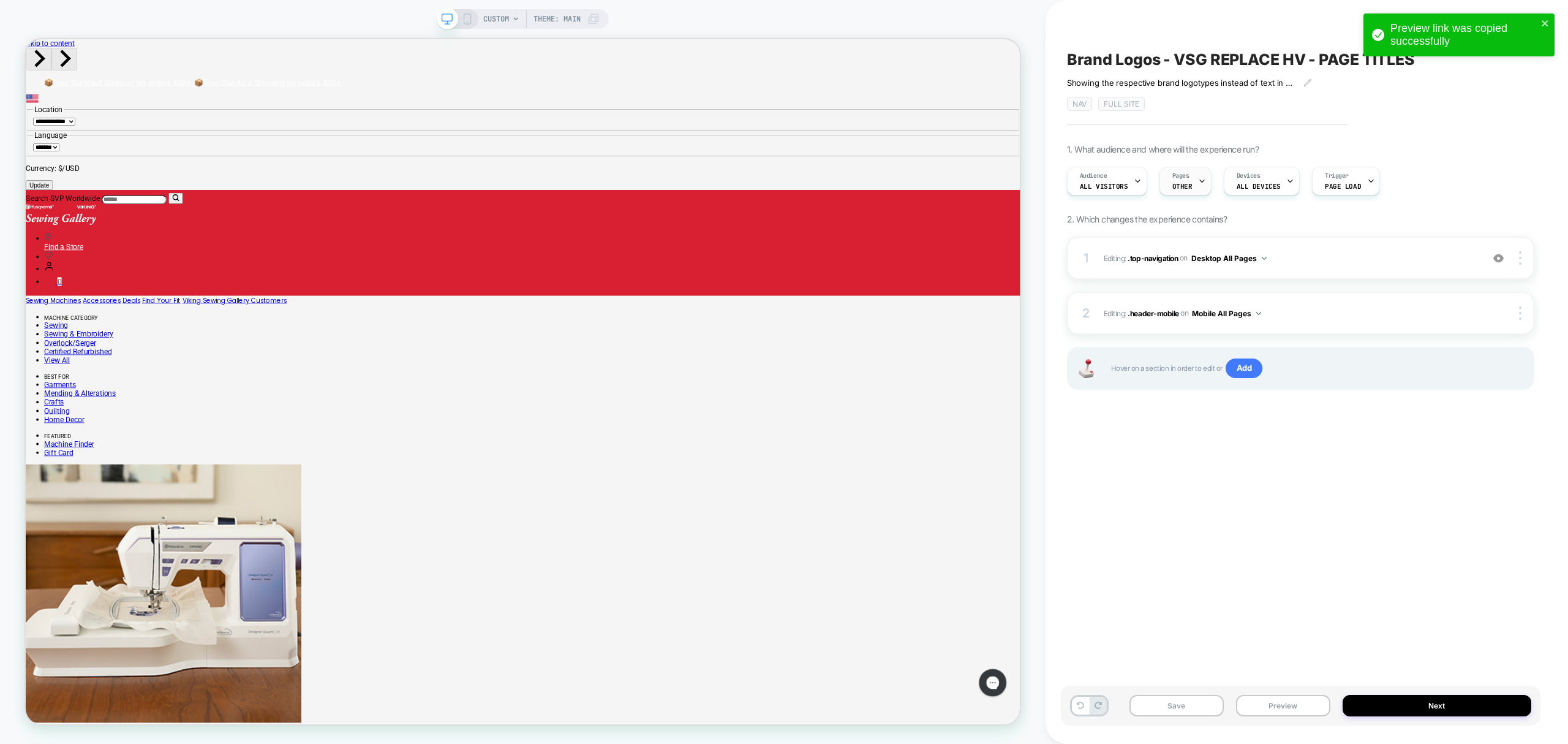
click at [1174, 185] on span "OTHER" at bounding box center [1182, 186] width 20 height 8
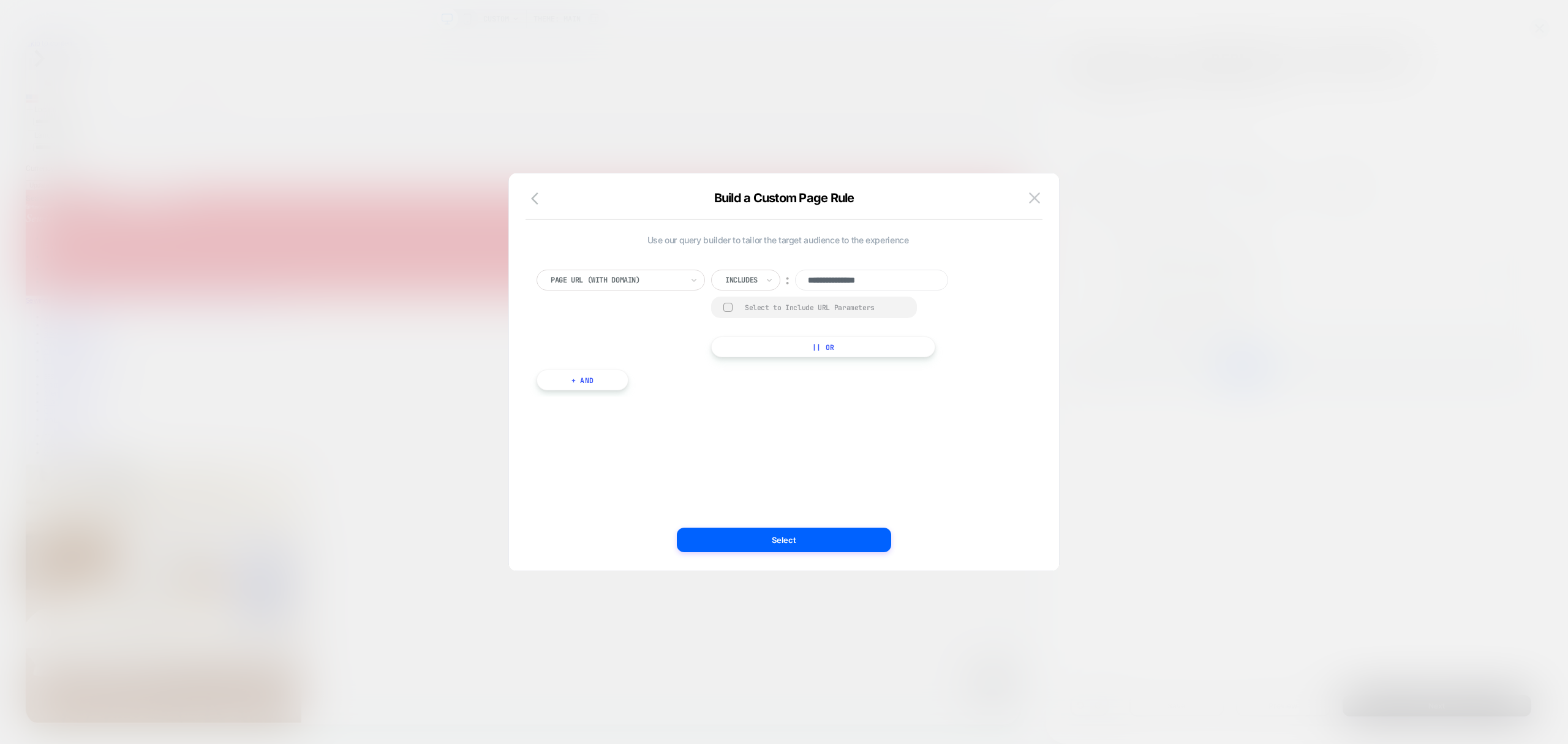
click at [804, 352] on button "|| Or" at bounding box center [824, 347] width 224 height 21
click at [863, 305] on input at bounding box center [872, 310] width 153 height 21
paste input "**********"
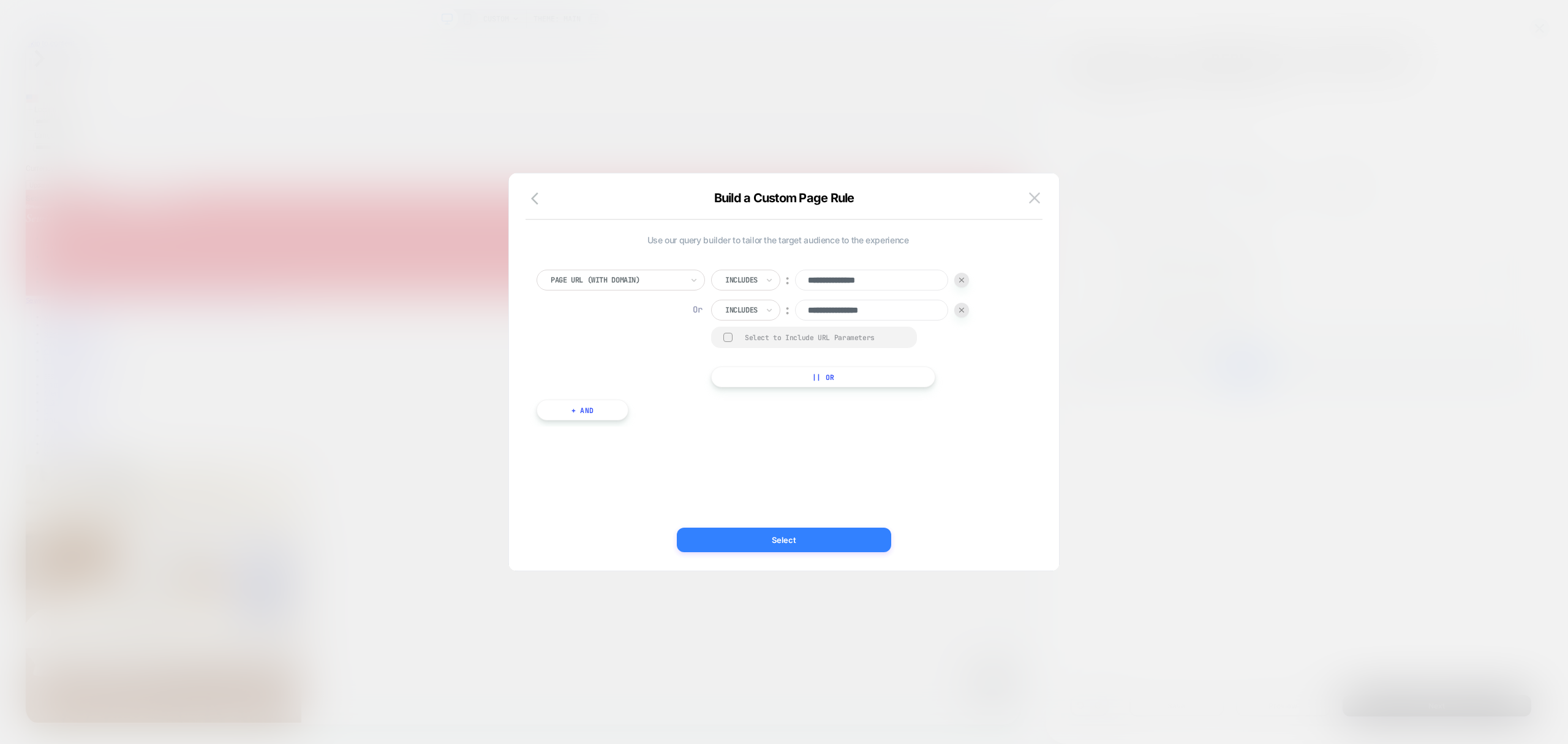
type input "**********"
click at [829, 546] on button "Select" at bounding box center [784, 540] width 215 height 25
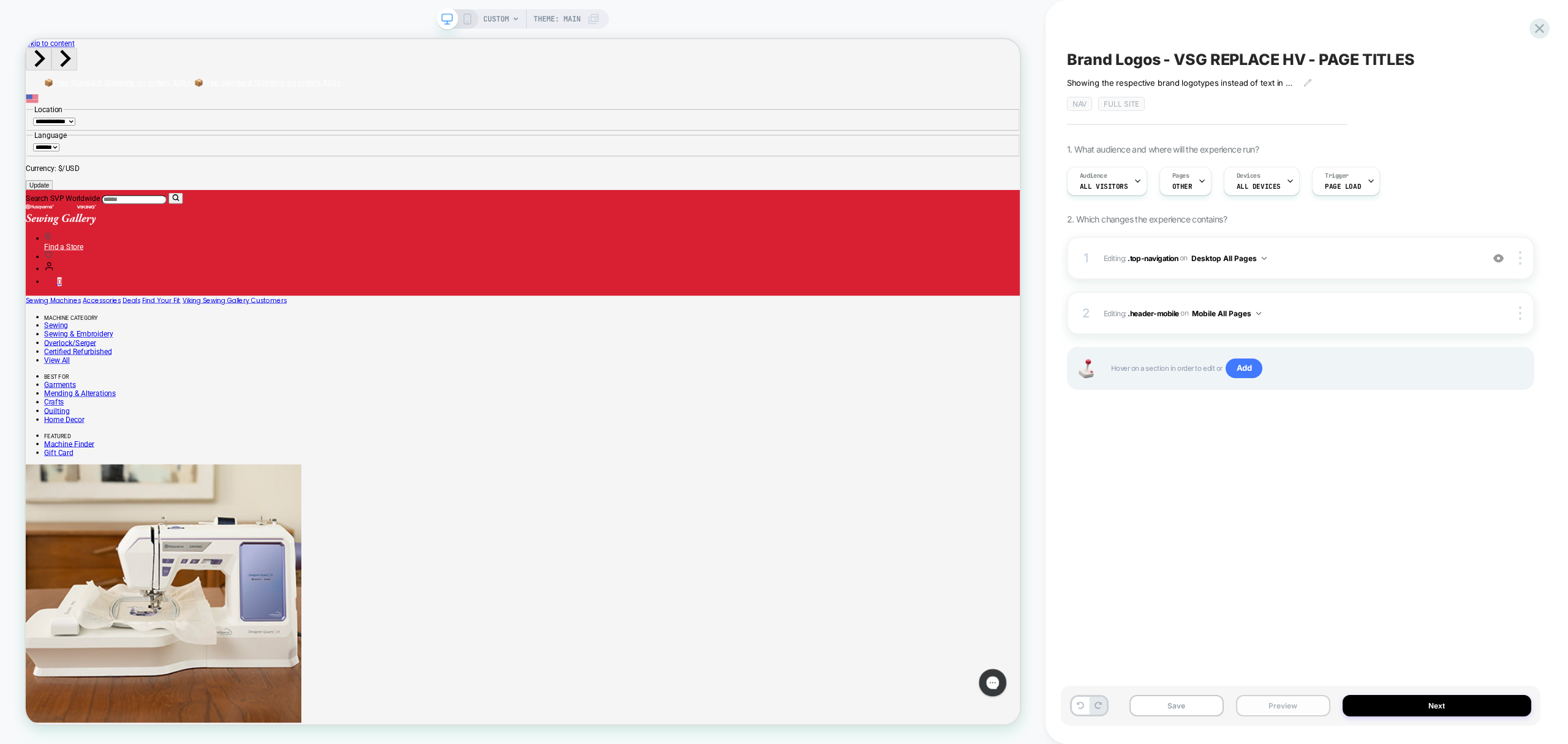
click at [1289, 704] on button "Preview" at bounding box center [1283, 705] width 94 height 22
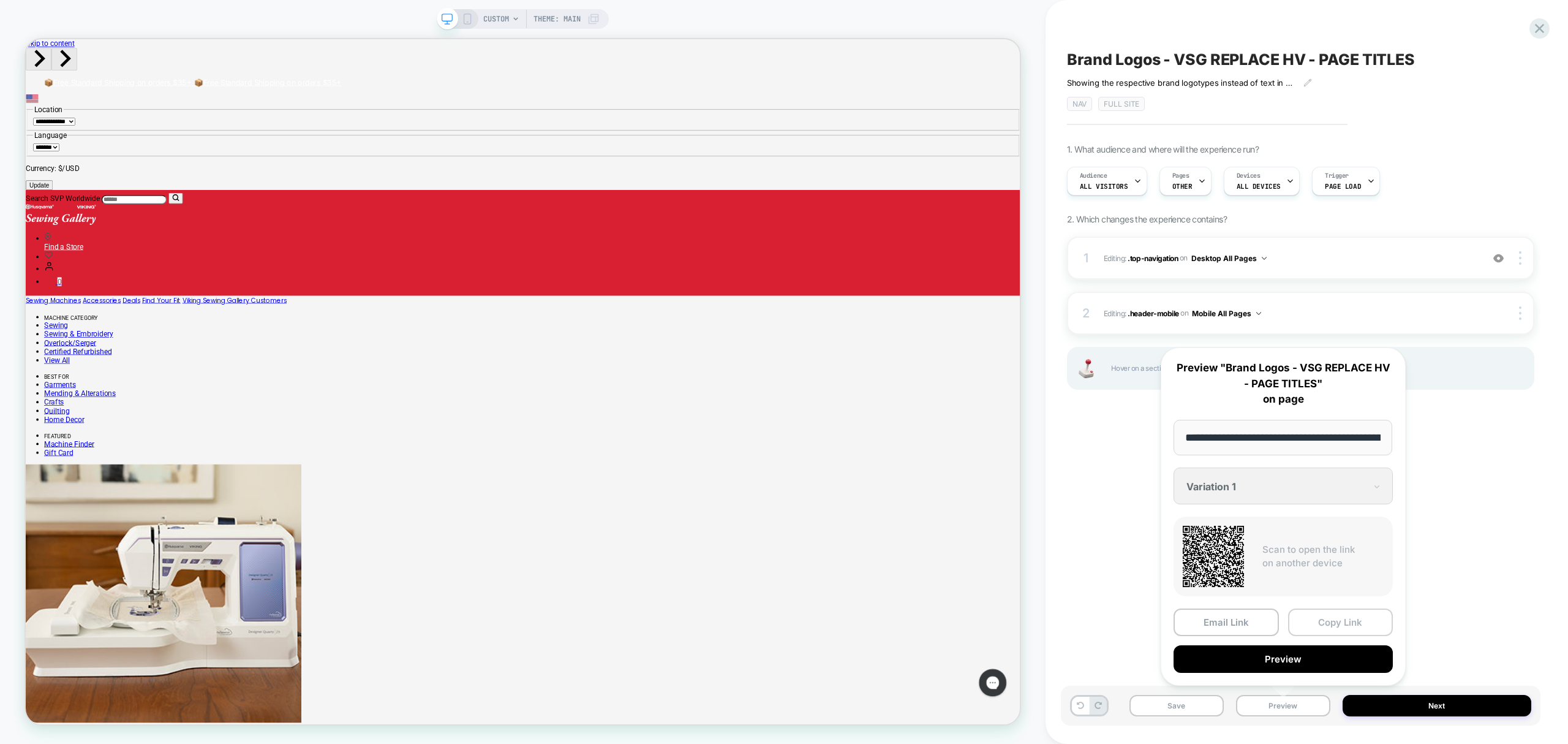
click at [1356, 619] on button "Copy Link" at bounding box center [1341, 622] width 105 height 28
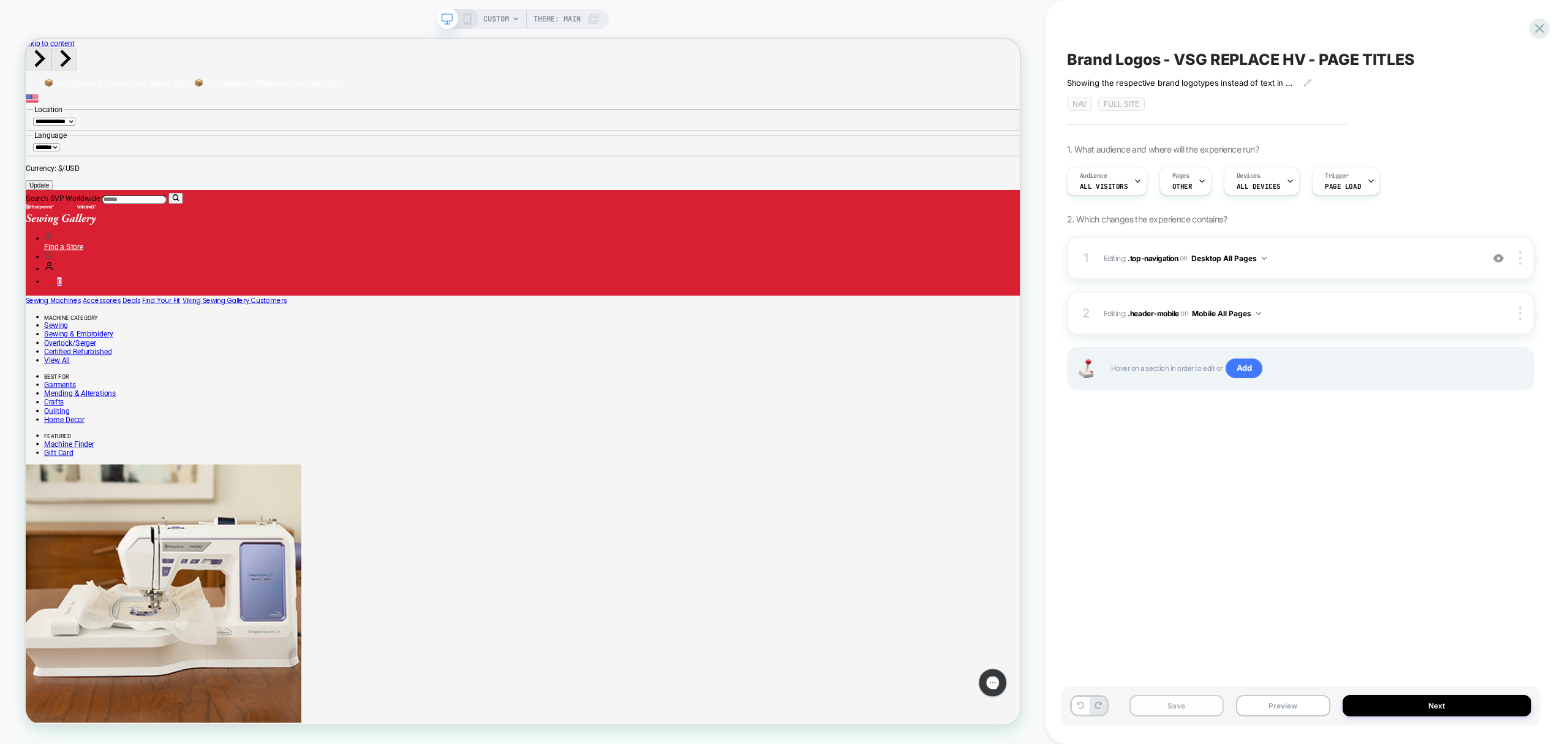
drag, startPoint x: 1182, startPoint y: 702, endPoint x: 1196, endPoint y: 698, distance: 14.6
click at [1184, 702] on button "Save" at bounding box center [1177, 705] width 94 height 22
click at [1526, 31] on div "Brand Logos - VSG REPLACE HV - PAGE TITLES ﻿Showing the respective brand logoty…" at bounding box center [1300, 371] width 480 height 719
click at [1537, 28] on icon at bounding box center [1540, 28] width 16 height 16
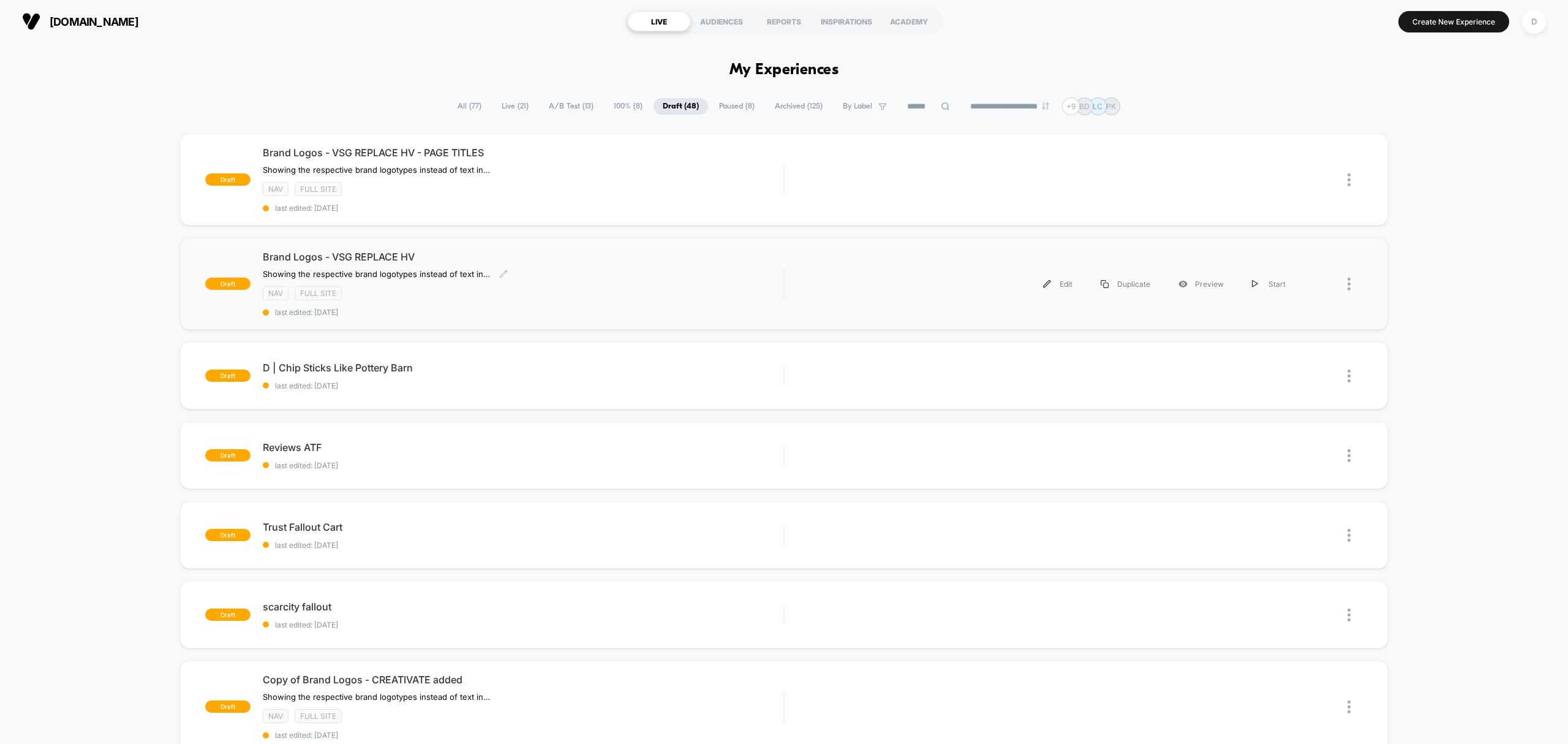
click at [626, 298] on div "NAV Full site" at bounding box center [523, 293] width 521 height 14
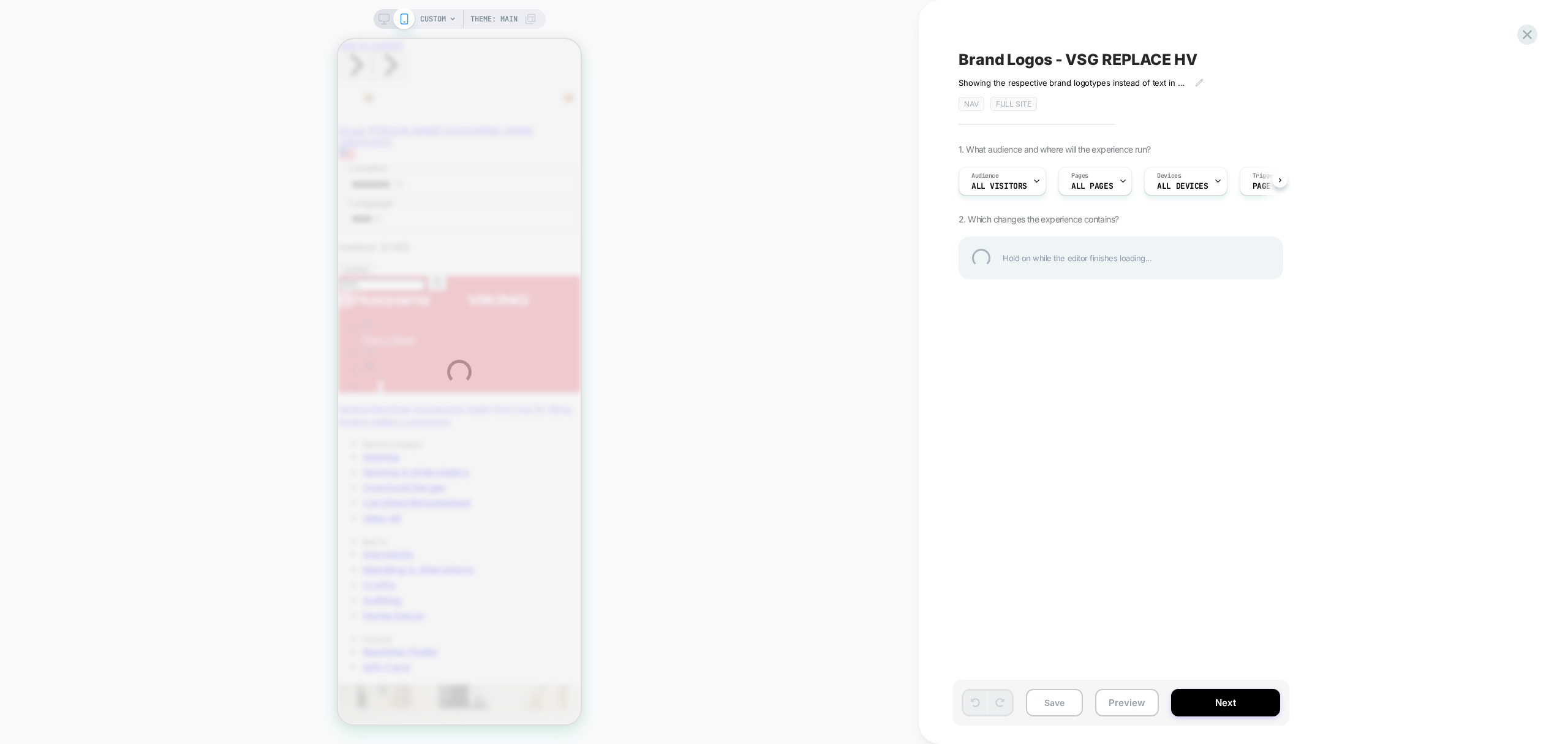
click at [1186, 59] on div "Brand Logos - VSG REPLACE HV" at bounding box center [1182, 59] width 447 height 19
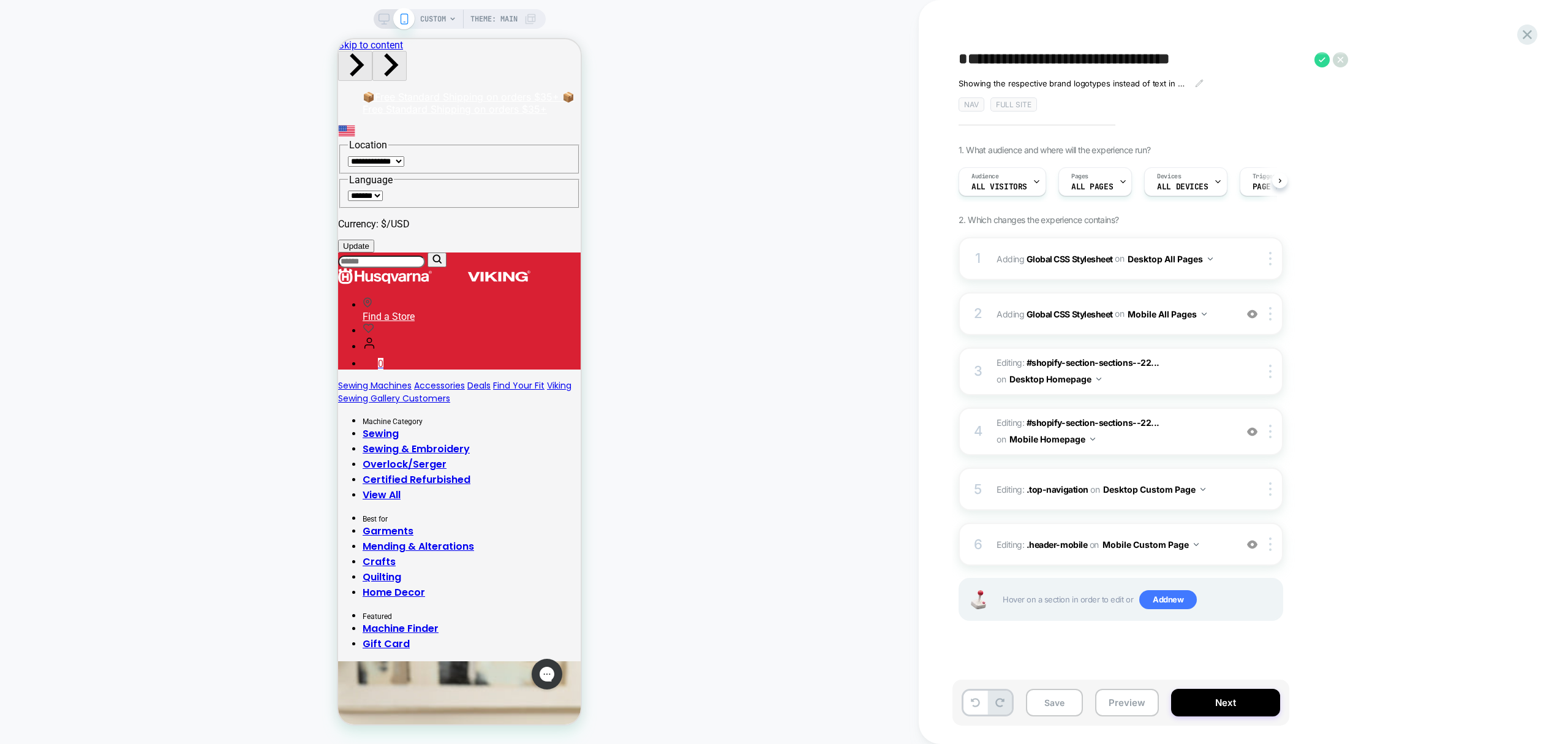
type textarea "**********"
click at [1351, 59] on icon at bounding box center [1353, 60] width 15 height 15
click at [1272, 546] on div at bounding box center [1272, 543] width 20 height 13
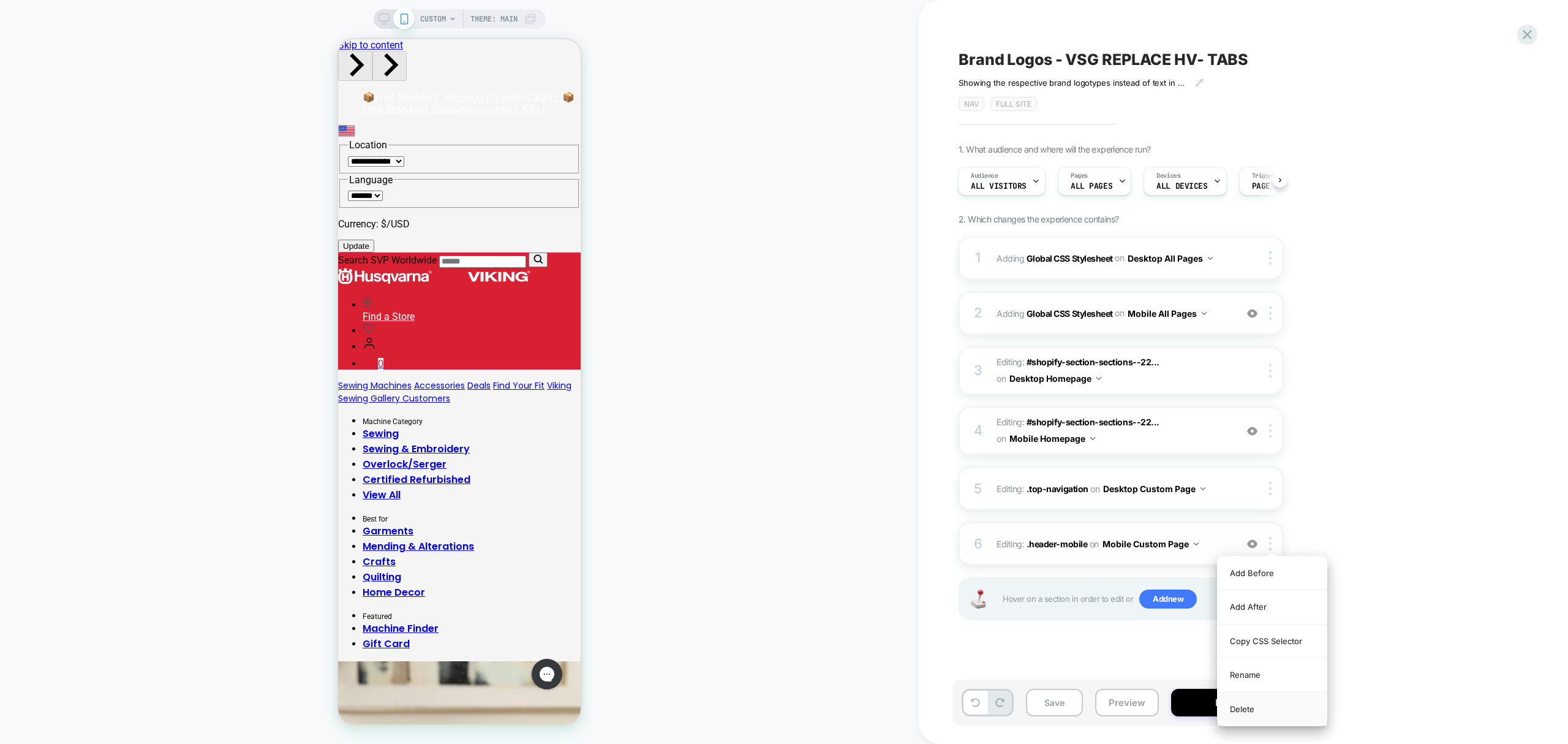
click at [1232, 712] on div "Delete" at bounding box center [1273, 709] width 109 height 33
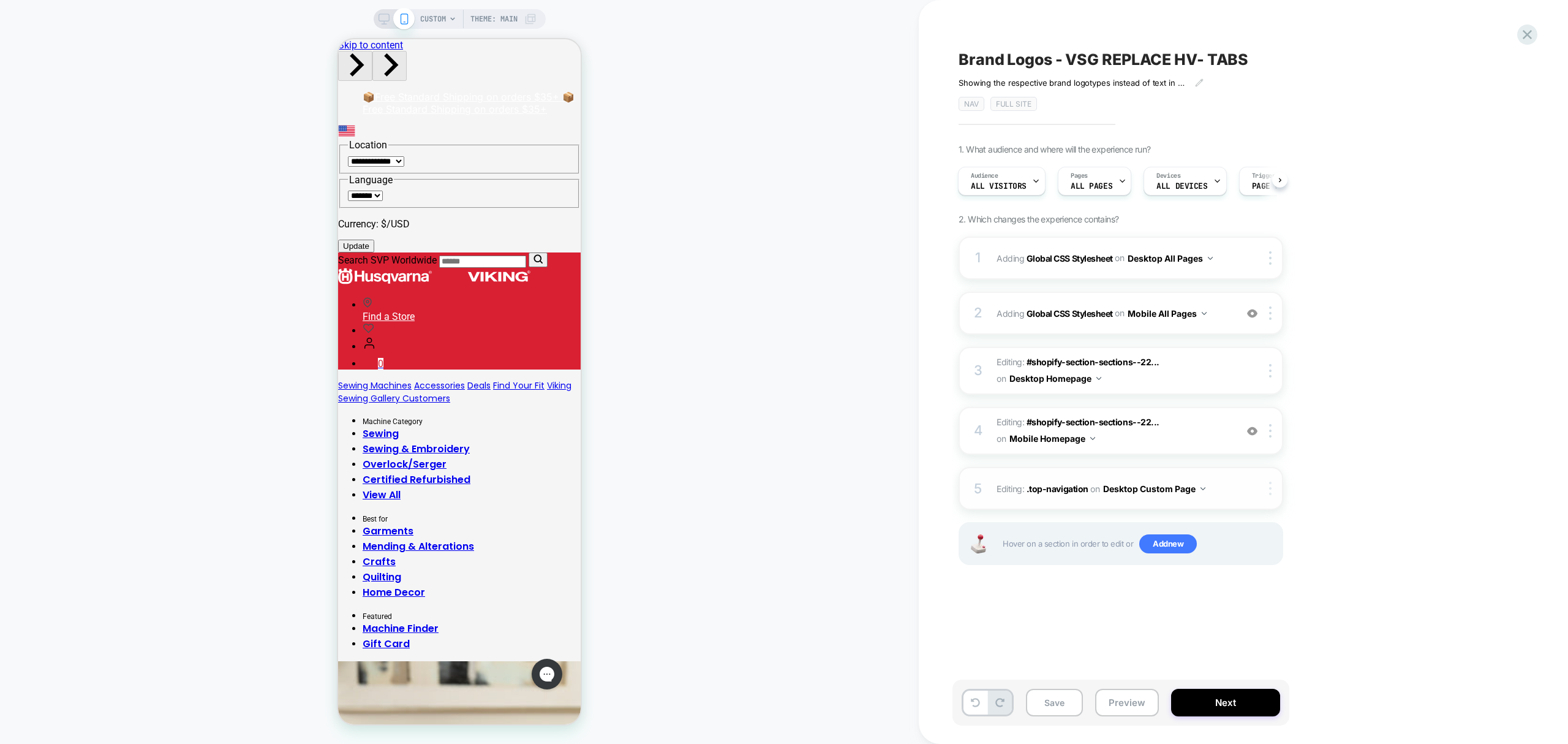
click at [1272, 487] on img at bounding box center [1270, 488] width 2 height 13
click at [1255, 587] on div "Delete" at bounding box center [1273, 586] width 109 height 33
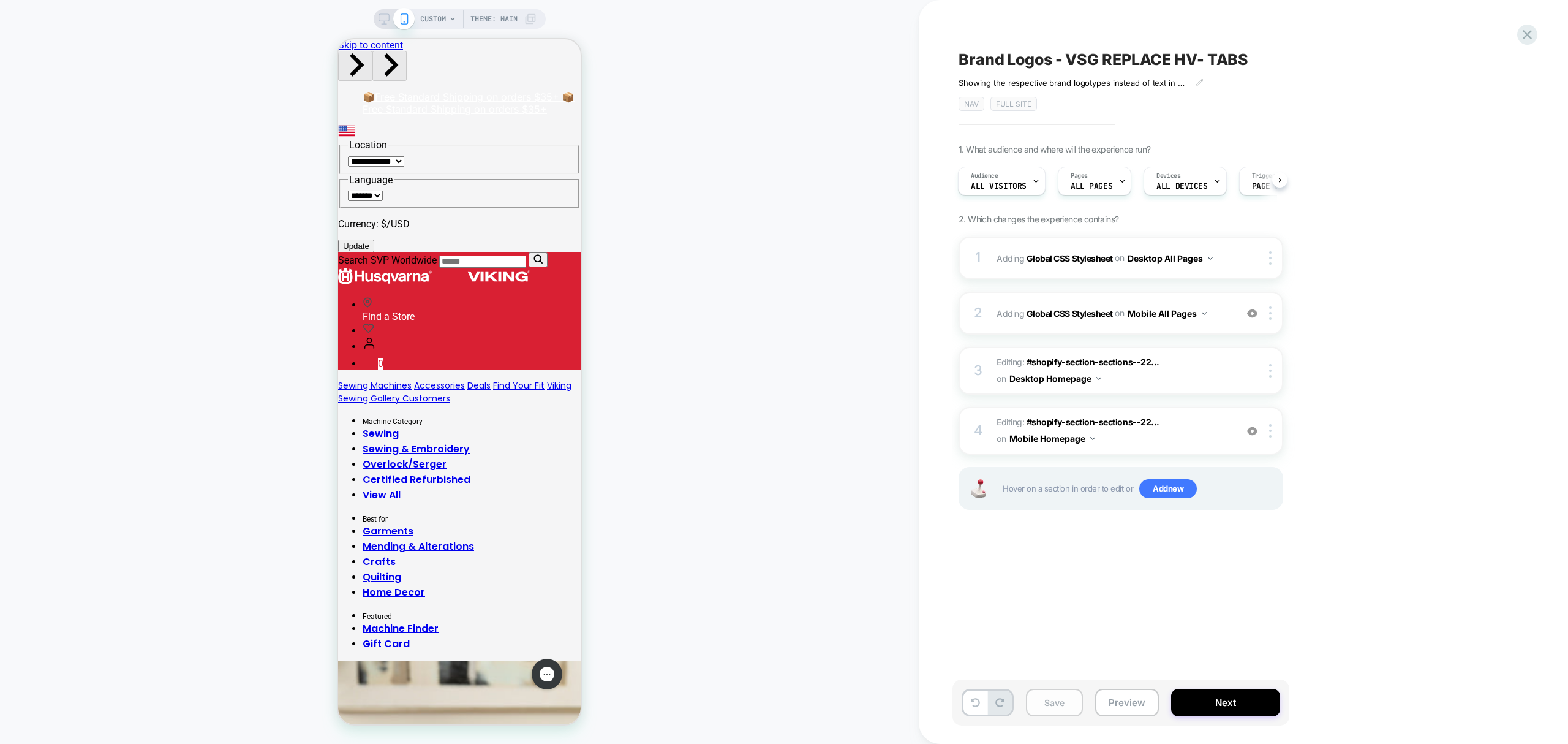
click at [1042, 692] on button "Save" at bounding box center [1054, 702] width 57 height 28
click at [1139, 704] on button "Preview" at bounding box center [1127, 702] width 64 height 28
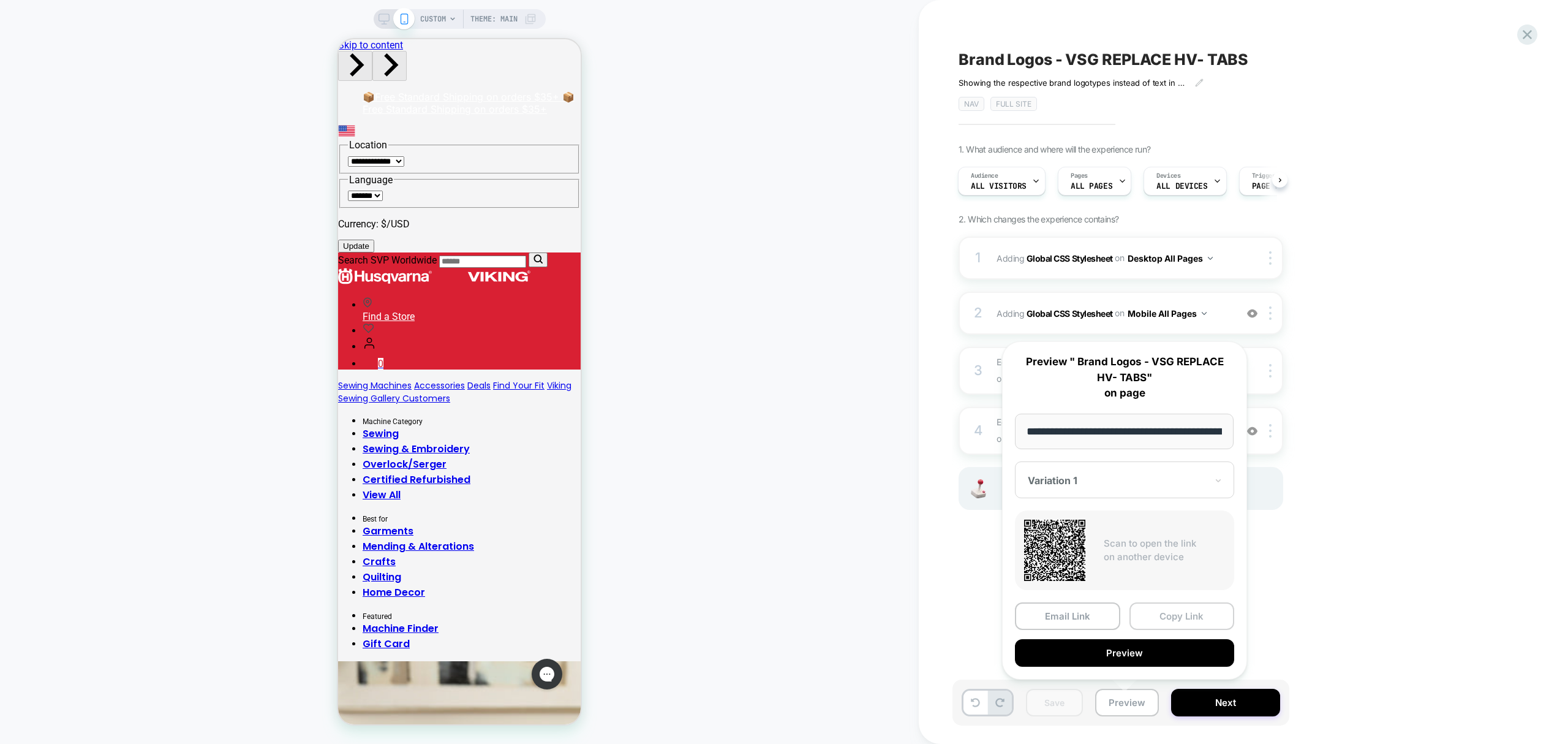
click at [1166, 620] on button "Copy Link" at bounding box center [1182, 616] width 105 height 28
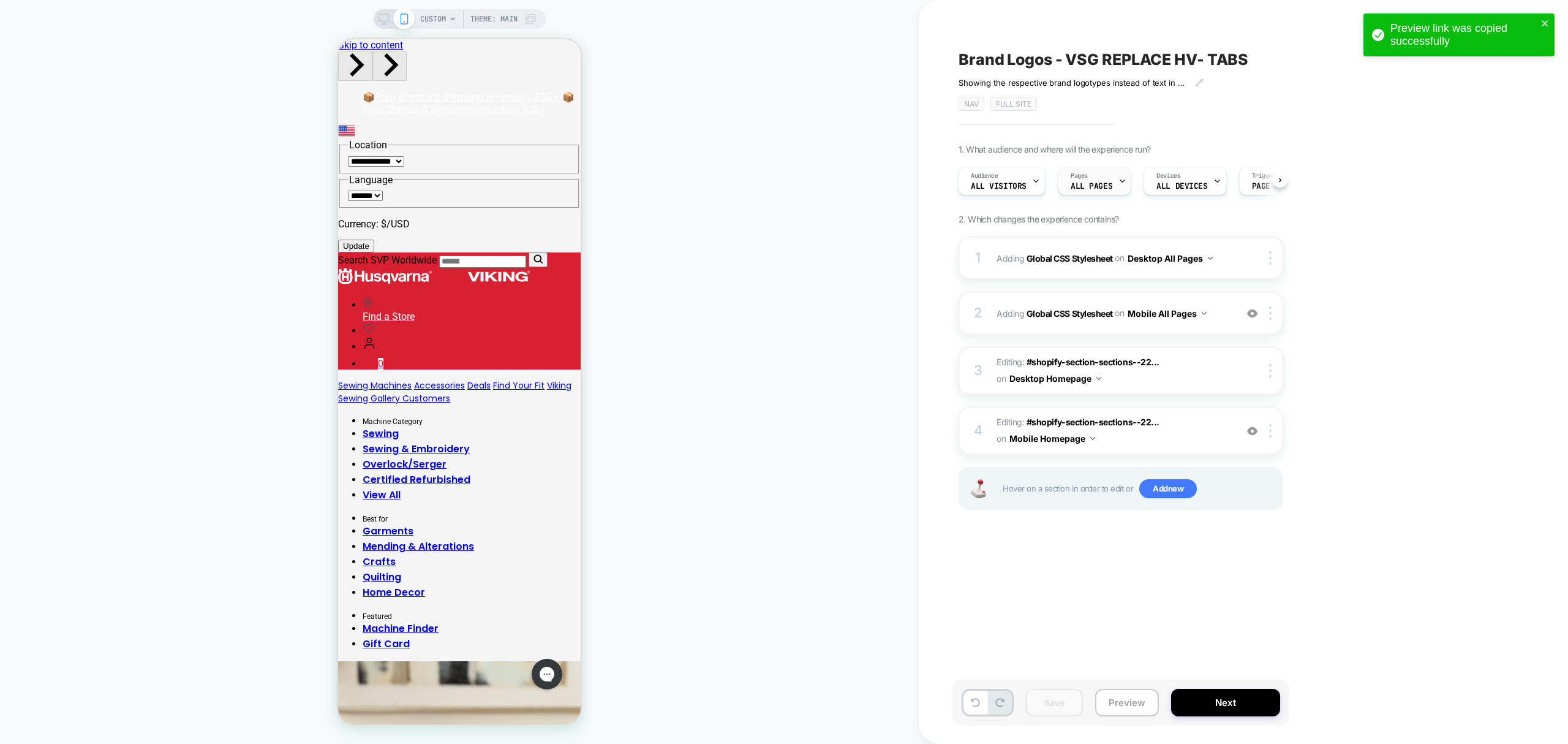
click at [1109, 177] on div "Pages ALL PAGES" at bounding box center [1091, 181] width 66 height 28
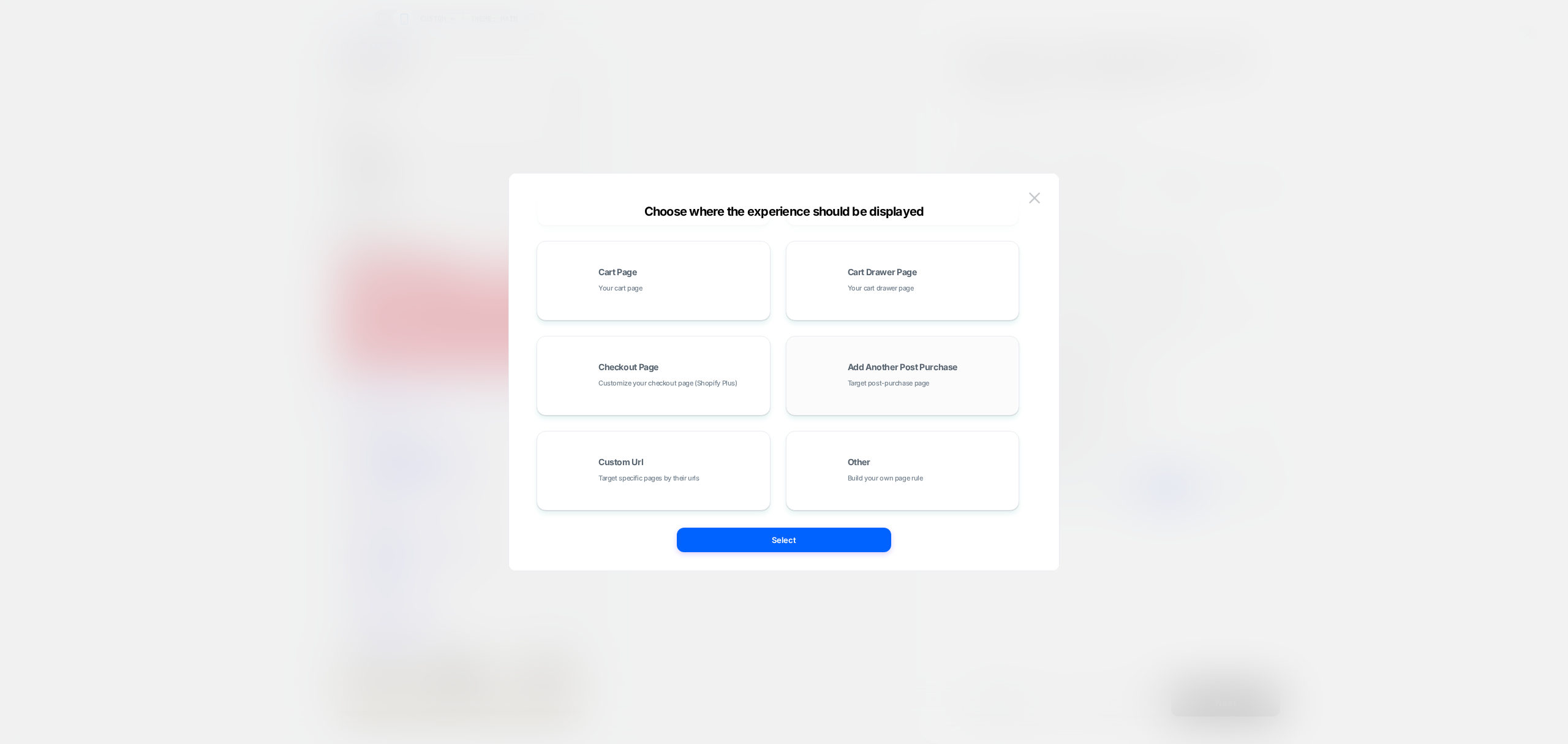
scroll to position [185, 0]
click at [922, 496] on div "Other Build your own page rule" at bounding box center [902, 469] width 221 height 67
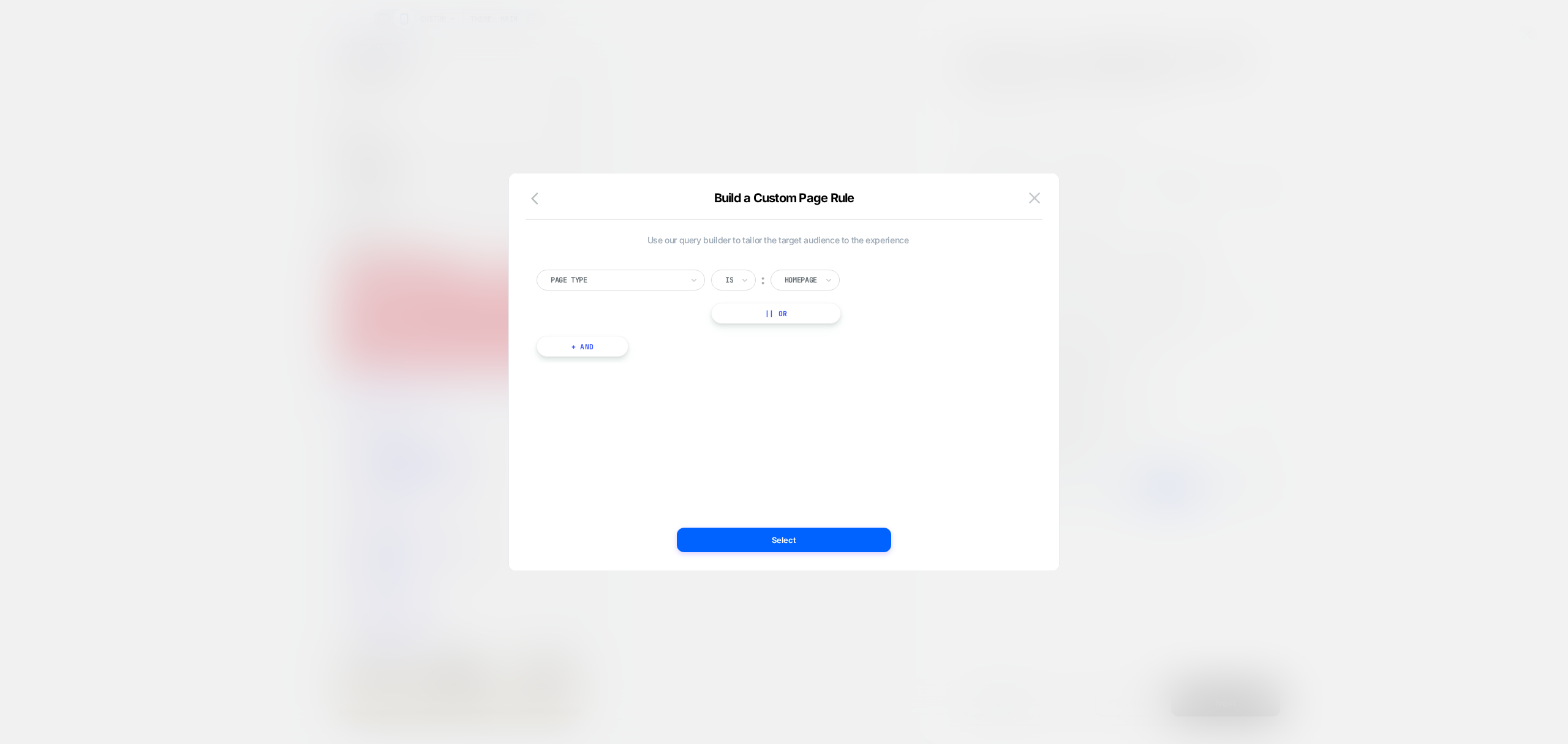
scroll to position [0, 0]
click at [630, 275] on div at bounding box center [616, 280] width 132 height 11
click at [592, 448] on div "Page Url (WITH DOMAIN)" at bounding box center [627, 451] width 156 height 19
click at [741, 278] on div at bounding box center [741, 280] width 32 height 11
click at [750, 370] on div "Not includes" at bounding box center [763, 373] width 79 height 19
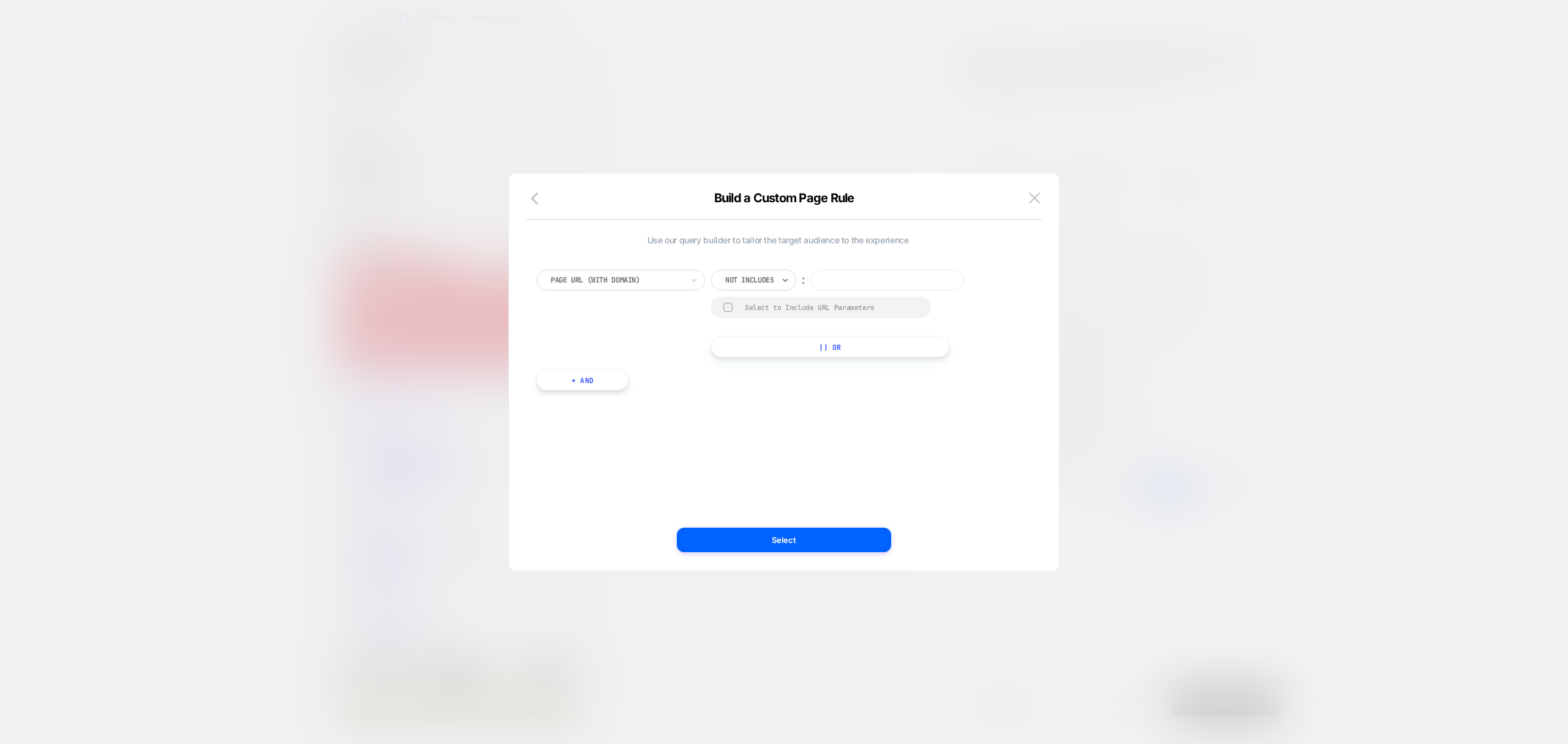
click at [845, 284] on input at bounding box center [887, 280] width 153 height 21
paste input "**********"
type input "**********"
drag, startPoint x: 917, startPoint y: 282, endPoint x: 719, endPoint y: 282, distance: 198.0
click at [719, 282] on div "**********" at bounding box center [848, 280] width 274 height 21
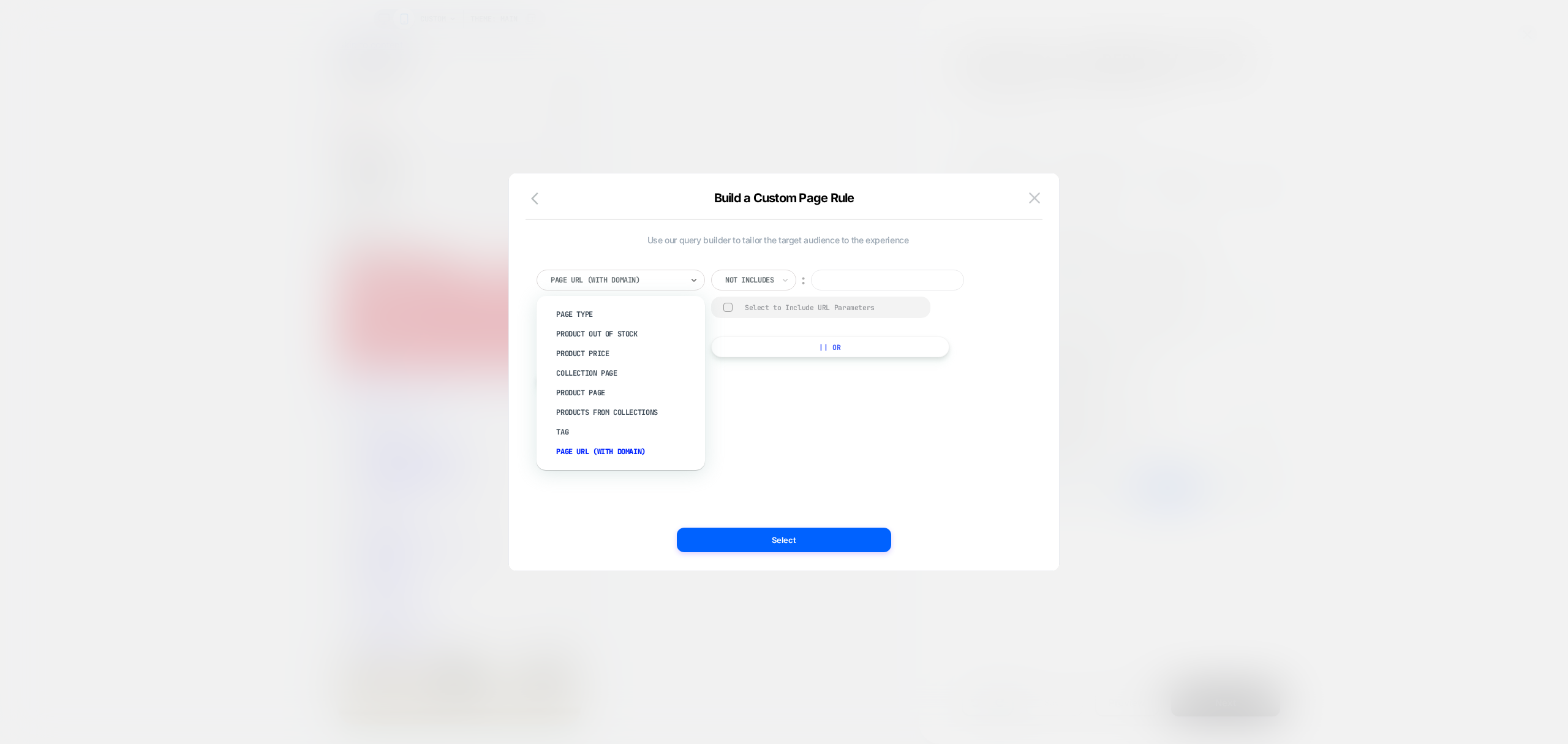
click at [636, 287] on div "Page Url (WITH DOMAIN)" at bounding box center [620, 280] width 168 height 21
click at [579, 448] on div "Page Url (WITH DOMAIN)" at bounding box center [627, 451] width 156 height 19
click at [746, 283] on div at bounding box center [749, 280] width 49 height 11
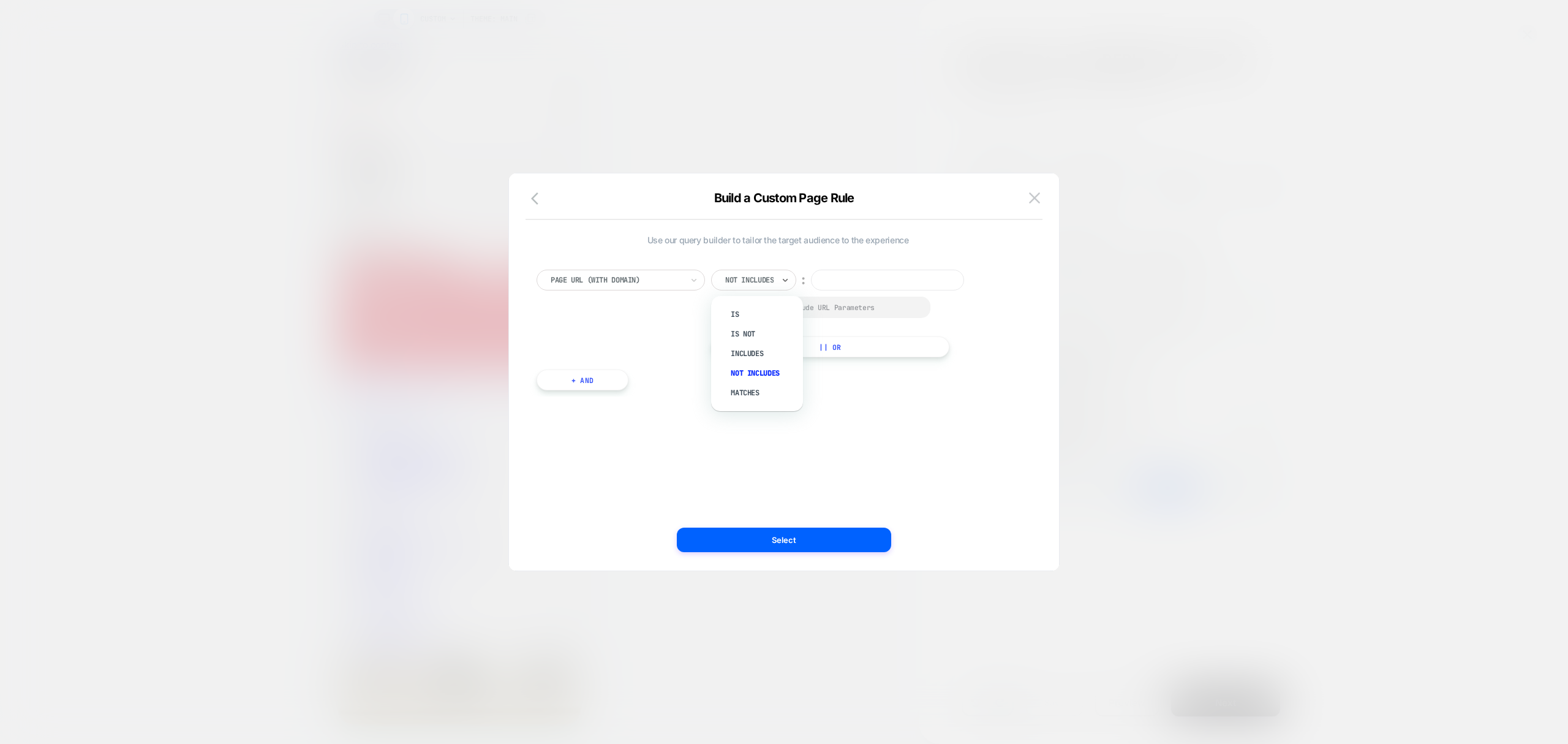
click at [759, 359] on div "Includes" at bounding box center [763, 353] width 79 height 19
click at [830, 290] on div "option Includes, selected. Select is focused ,type to refine list, press Down t…" at bounding box center [840, 313] width 258 height 88
paste input "**********"
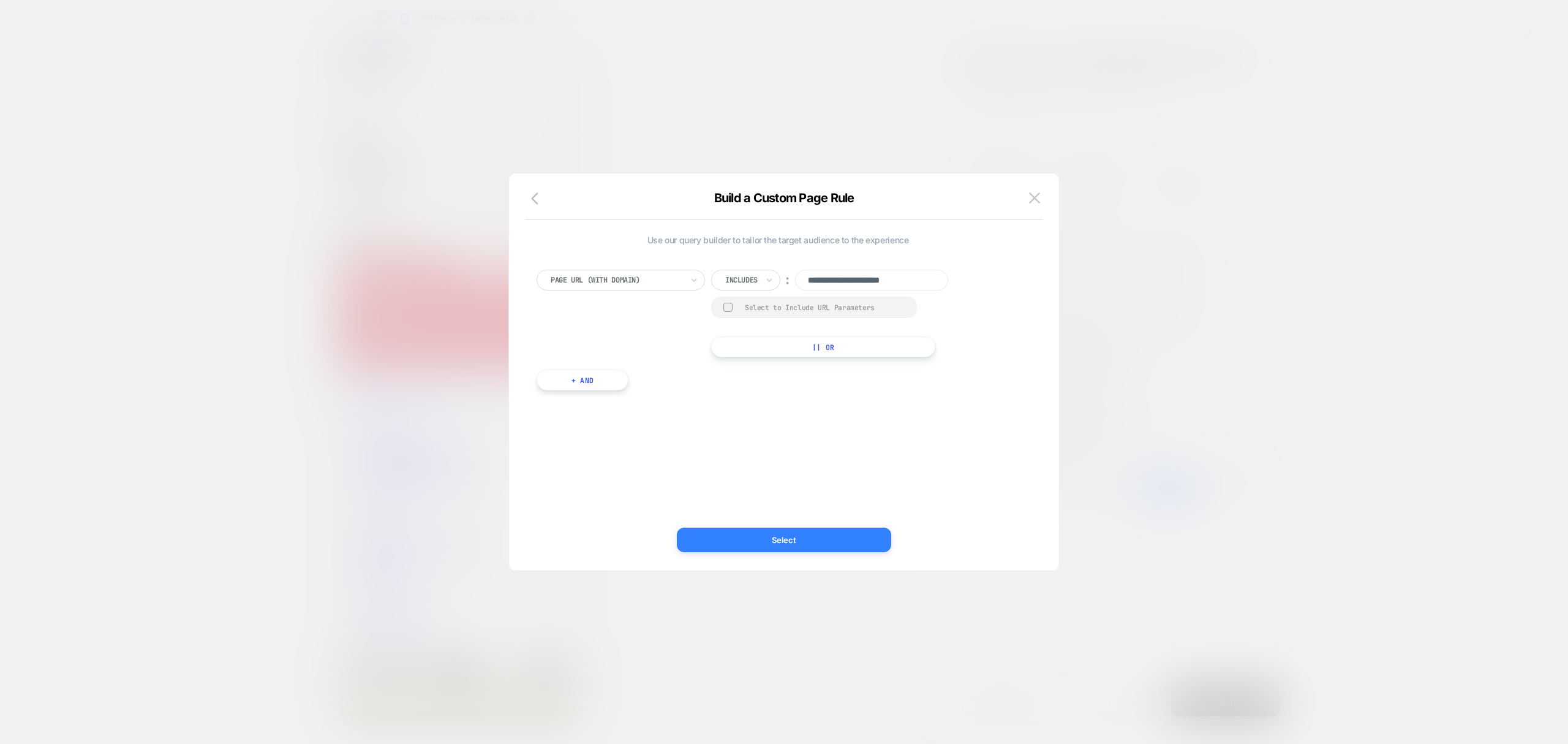
type input "**********"
click at [833, 535] on button "Select" at bounding box center [784, 540] width 215 height 25
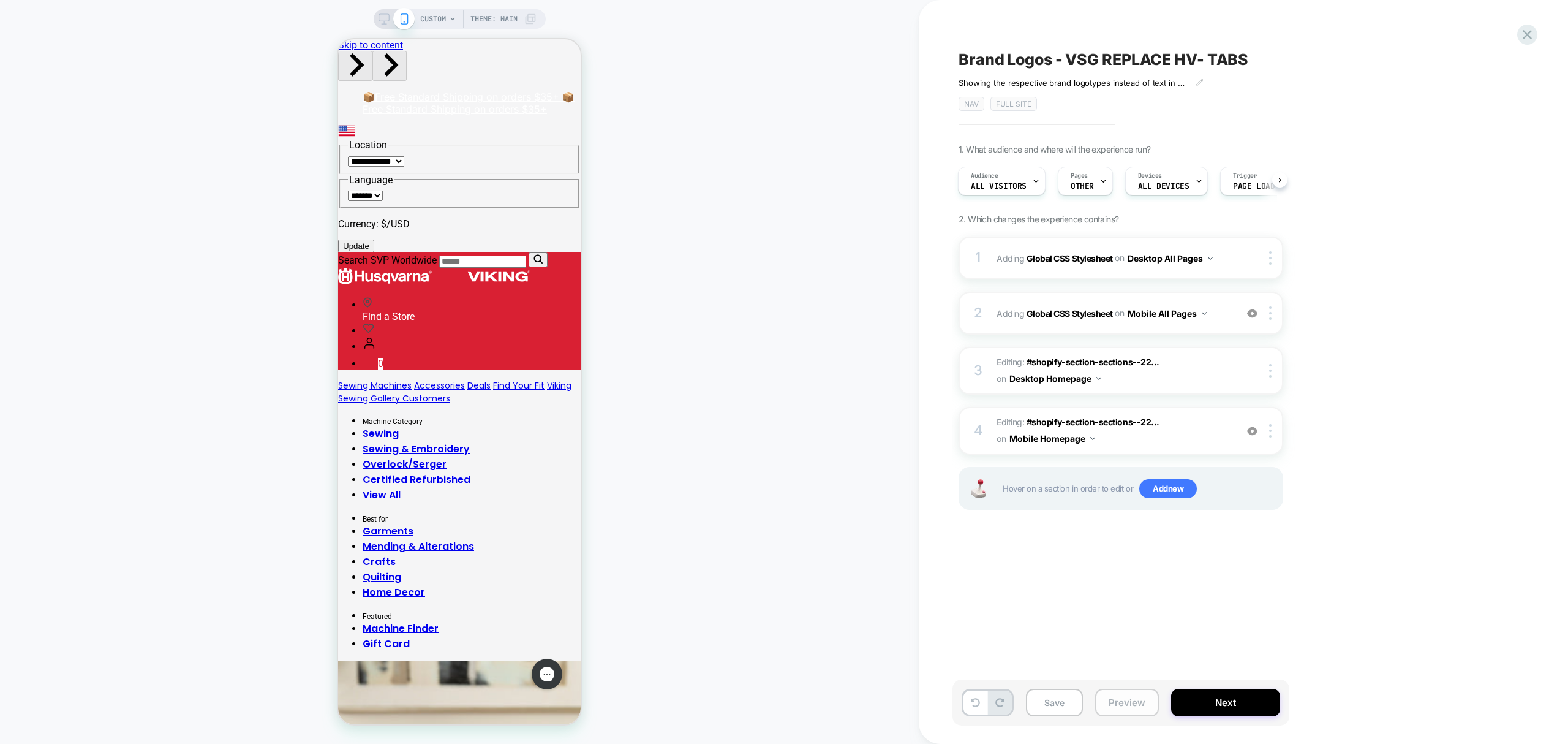
click at [1135, 700] on button "Preview" at bounding box center [1127, 702] width 64 height 28
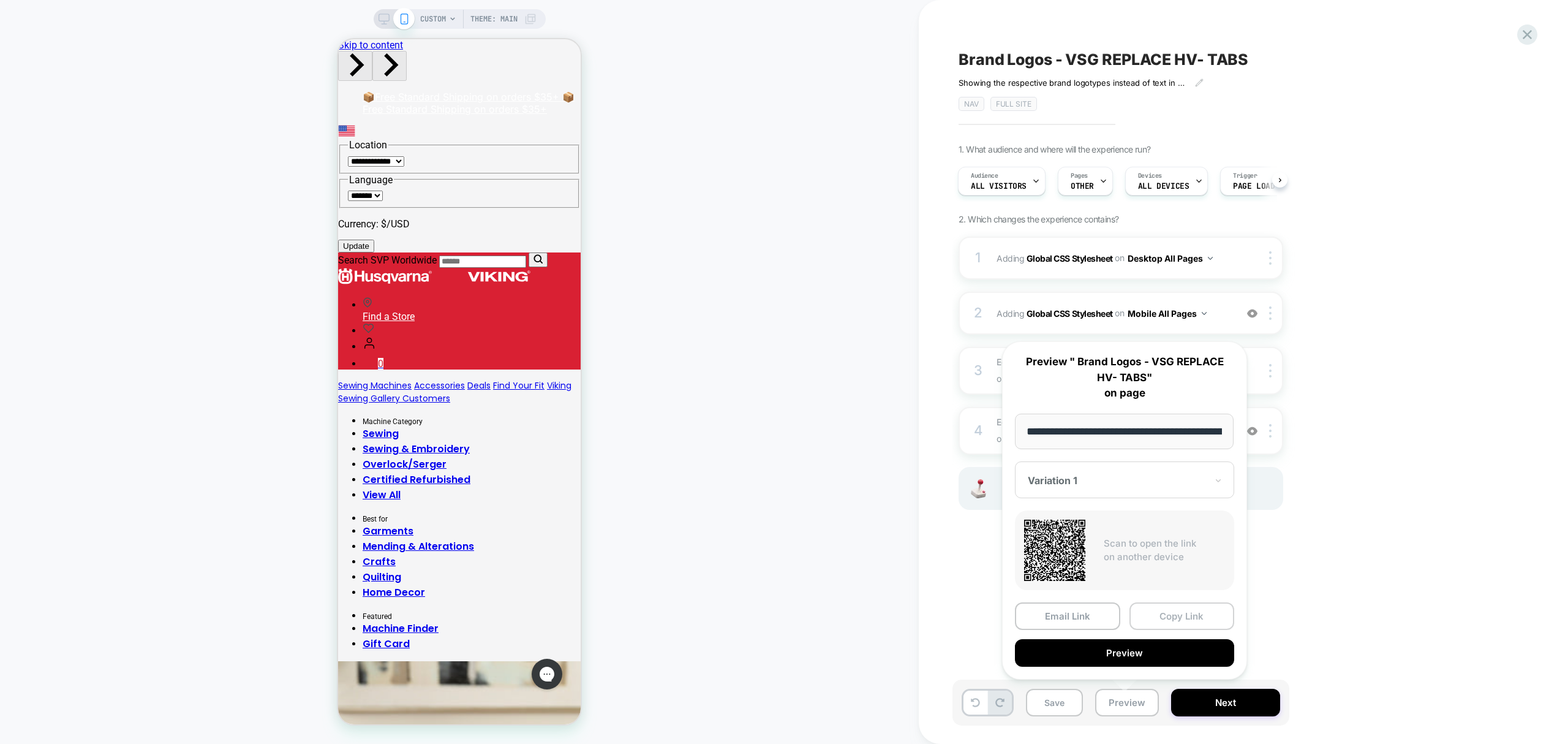
click at [1169, 619] on button "Copy Link" at bounding box center [1182, 616] width 105 height 28
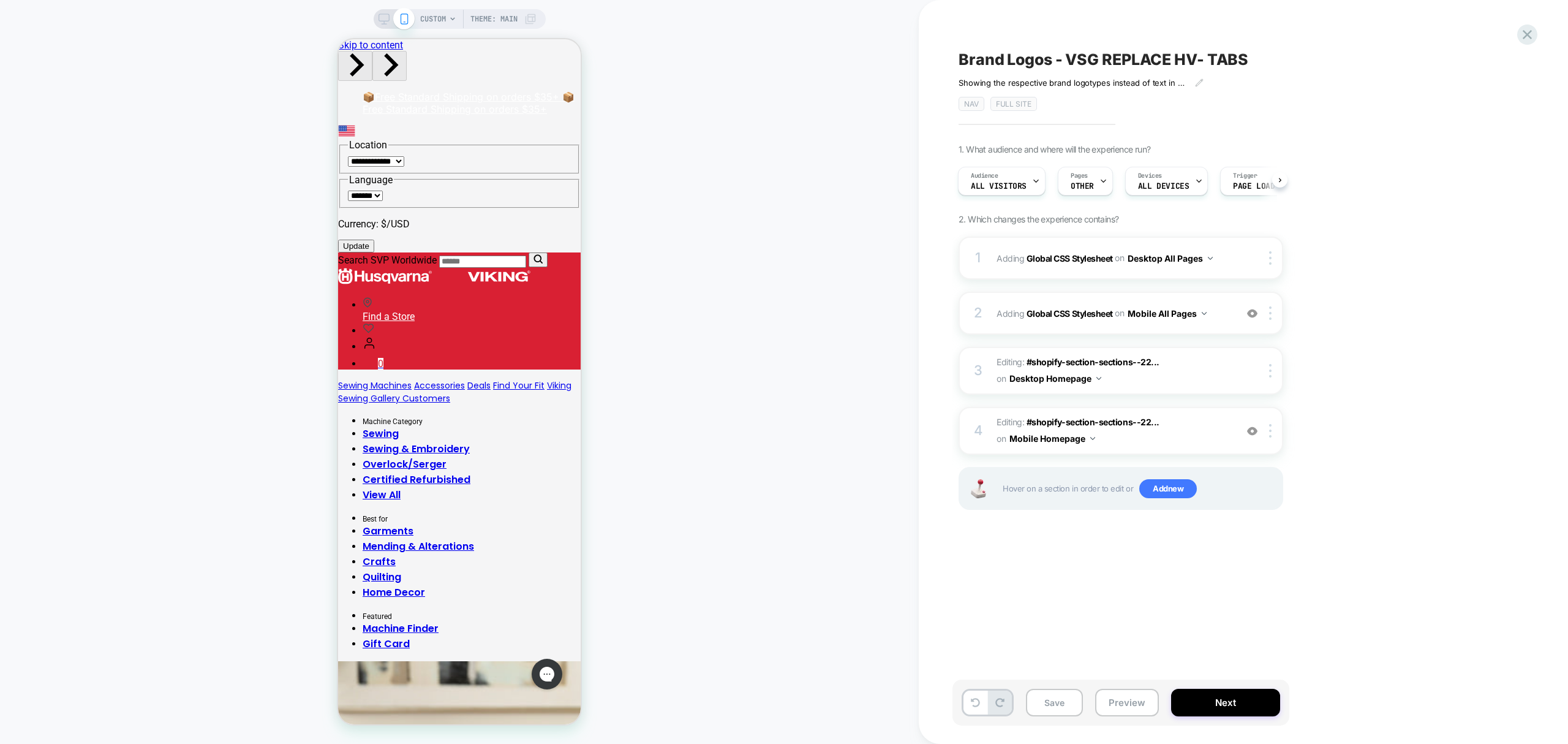
click at [439, 9] on span "CUSTOM" at bounding box center [433, 19] width 25 height 19
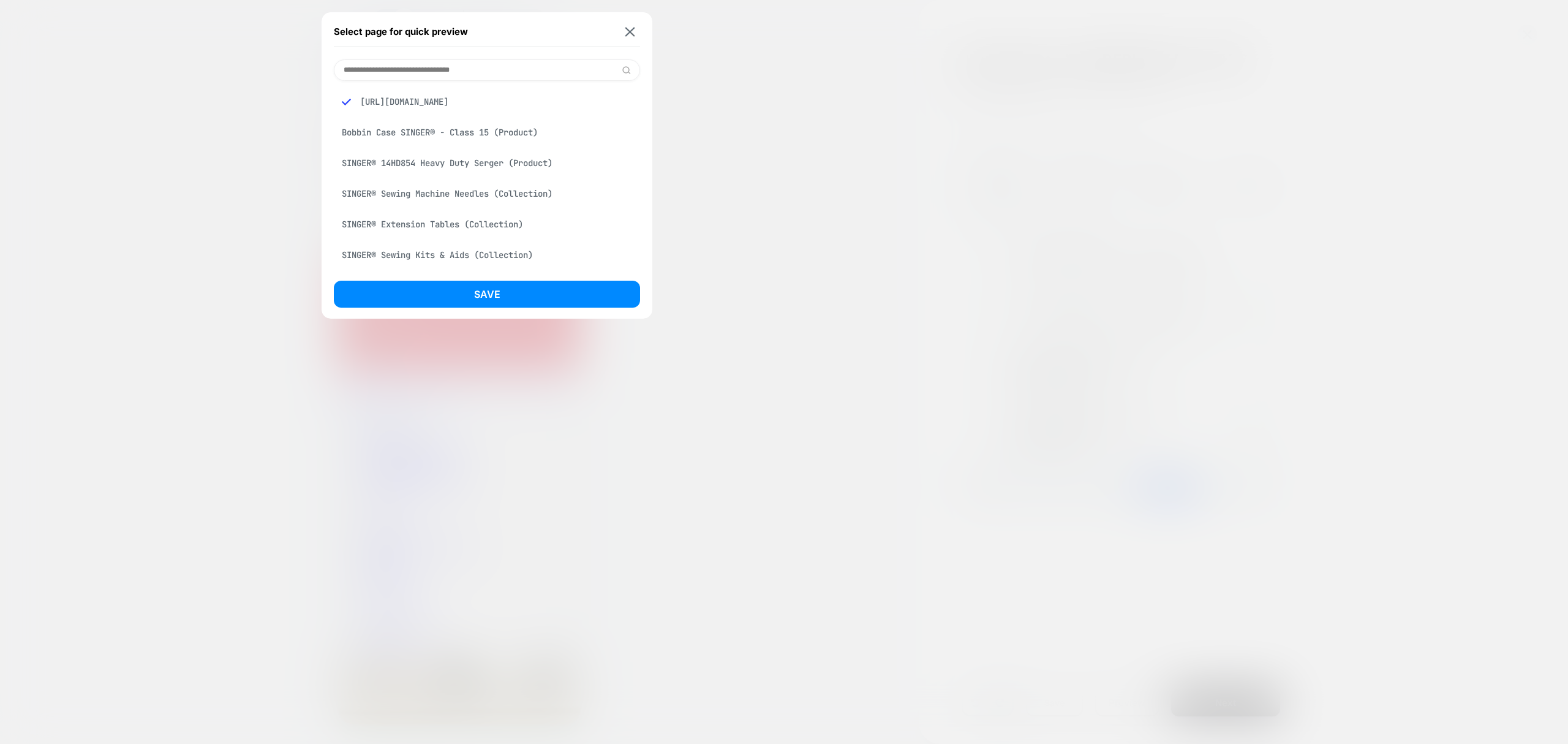
click at [462, 72] on input at bounding box center [486, 70] width 306 height 22
type input "***"
click at [413, 109] on div "Homepage" at bounding box center [486, 101] width 306 height 23
drag, startPoint x: 551, startPoint y: 293, endPoint x: 552, endPoint y: 285, distance: 8.1
click at [551, 294] on button "Save" at bounding box center [486, 294] width 306 height 27
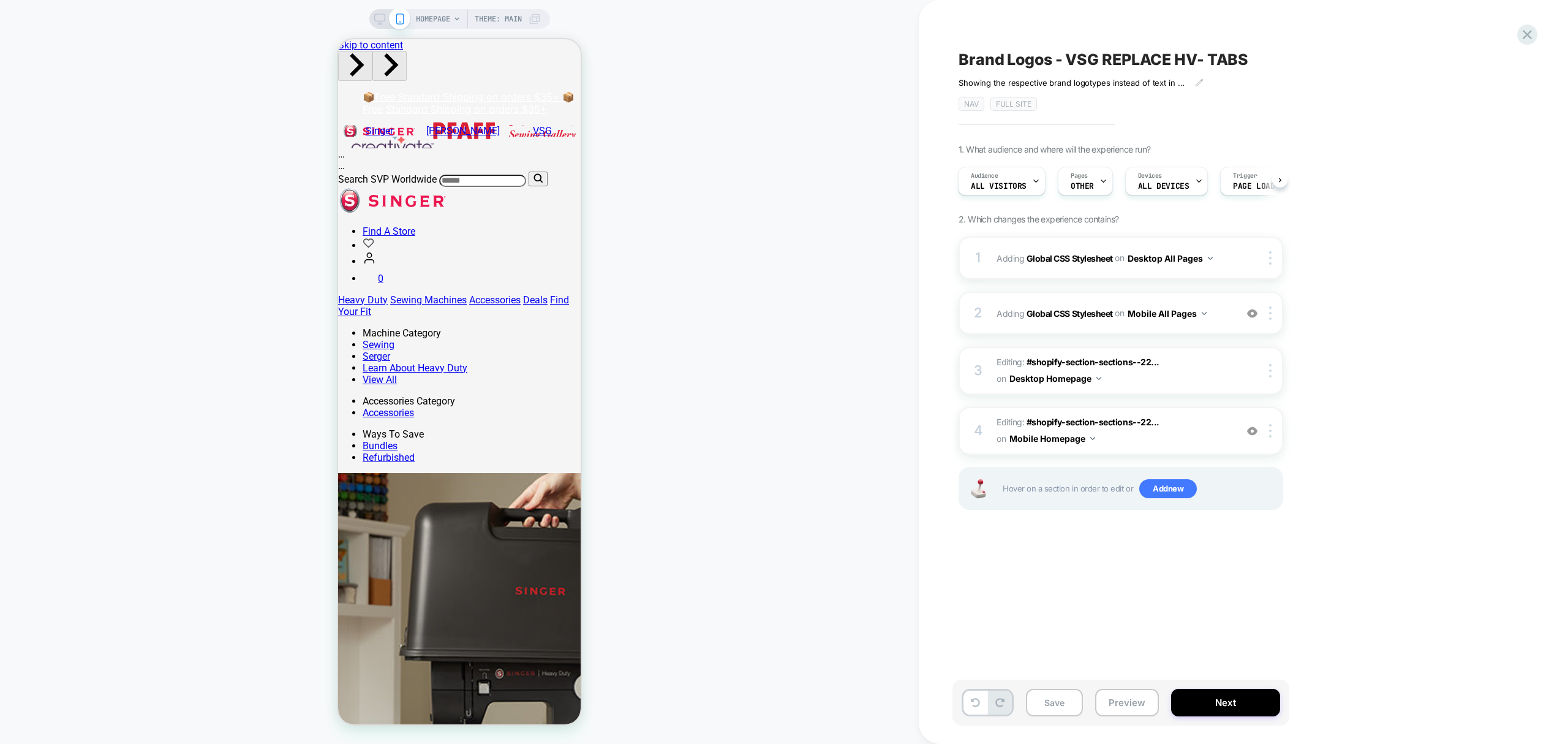
scroll to position [0, 1]
drag, startPoint x: 1113, startPoint y: 710, endPoint x: 1118, endPoint y: 725, distance: 15.8
click at [1113, 710] on button "Preview" at bounding box center [1127, 702] width 64 height 28
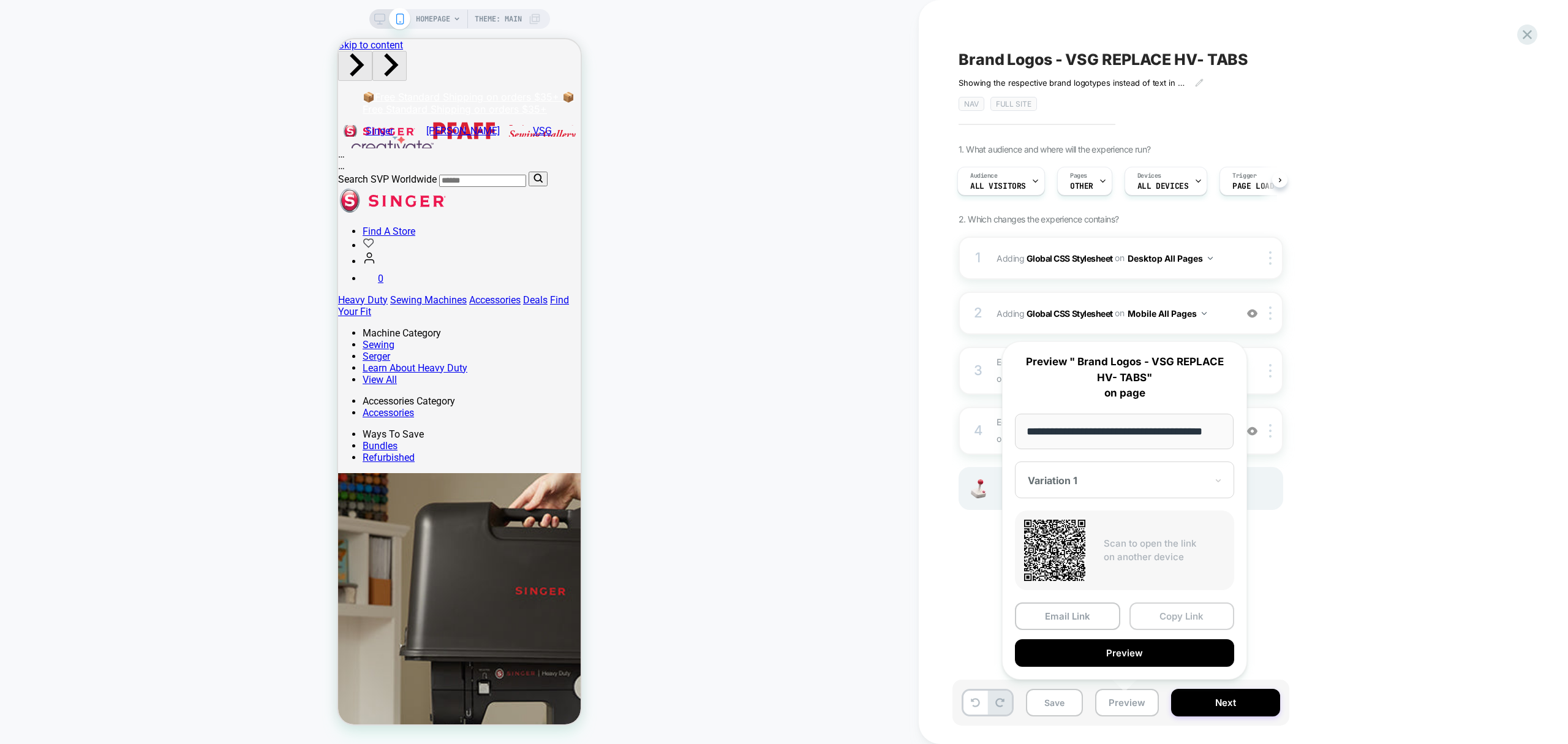
scroll to position [0, 0]
click at [1170, 614] on button "Copy Link" at bounding box center [1182, 616] width 105 height 28
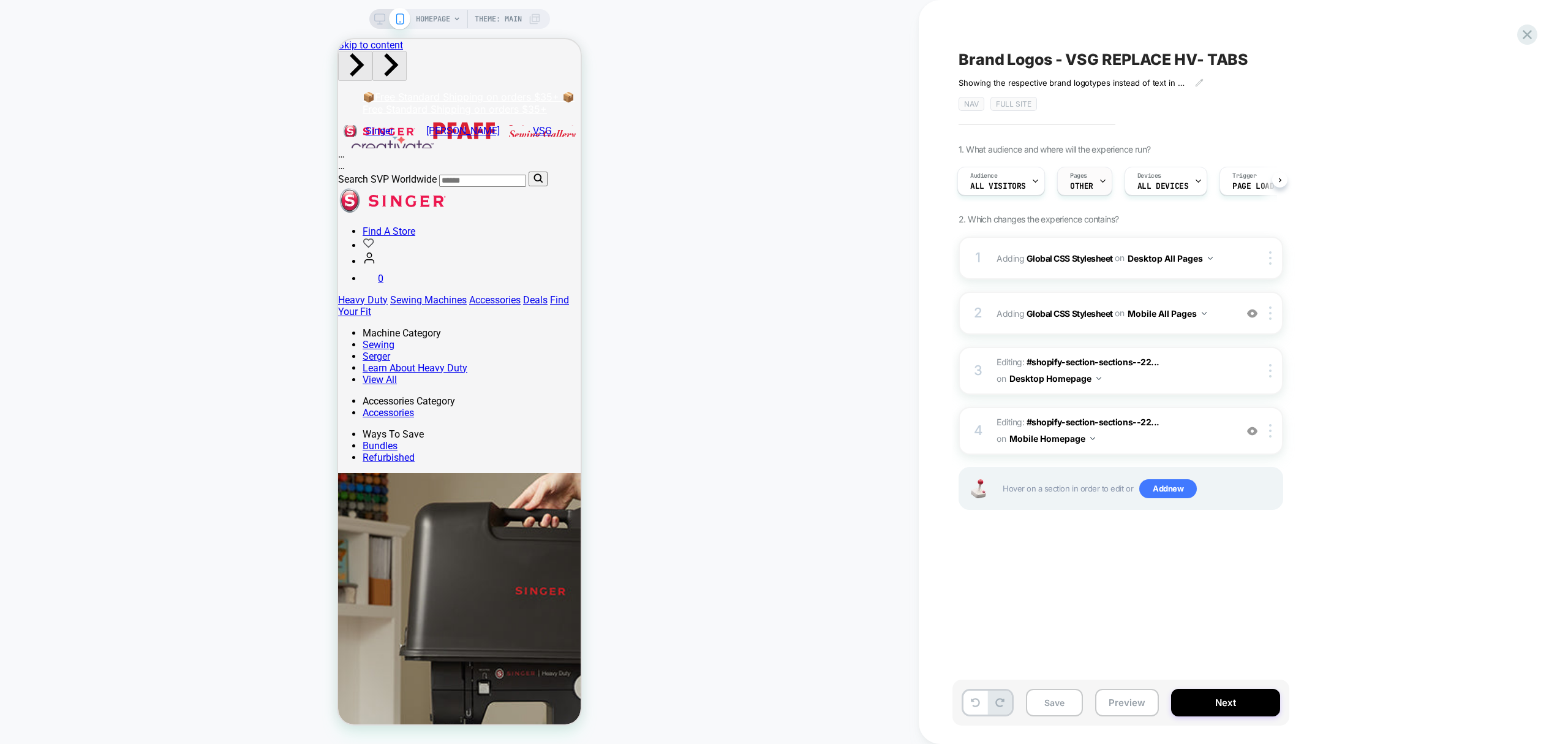
click at [1077, 187] on span "OTHER" at bounding box center [1081, 186] width 23 height 8
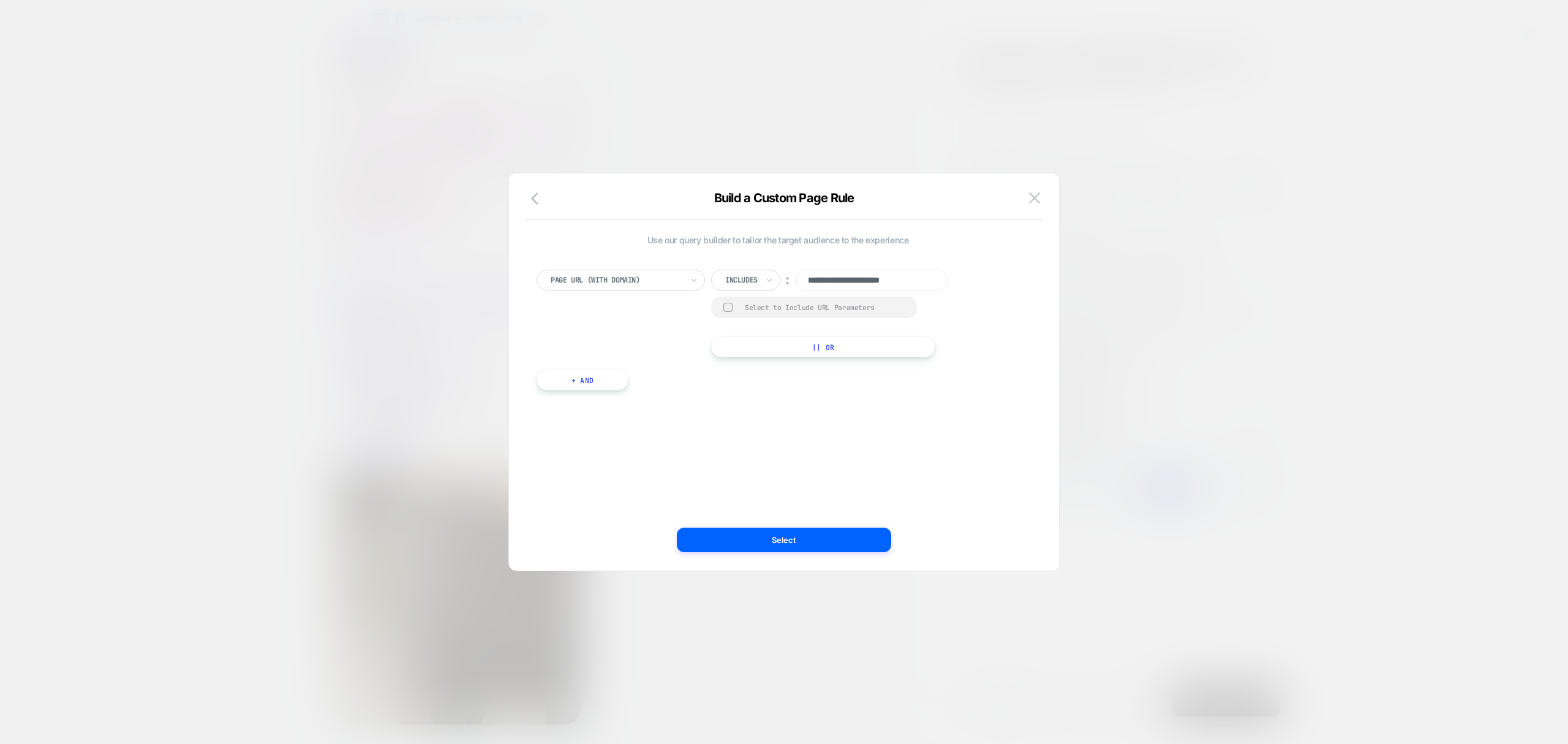
drag, startPoint x: 936, startPoint y: 286, endPoint x: 719, endPoint y: 246, distance: 220.7
click at [719, 246] on div "**********" at bounding box center [777, 319] width 483 height 168
click at [759, 311] on div "Select to Include URL Parameters" at bounding box center [825, 307] width 160 height 9
click at [760, 311] on div "Select to Include URL Parameters" at bounding box center [825, 308] width 160 height 9
click at [755, 279] on div at bounding box center [741, 280] width 32 height 11
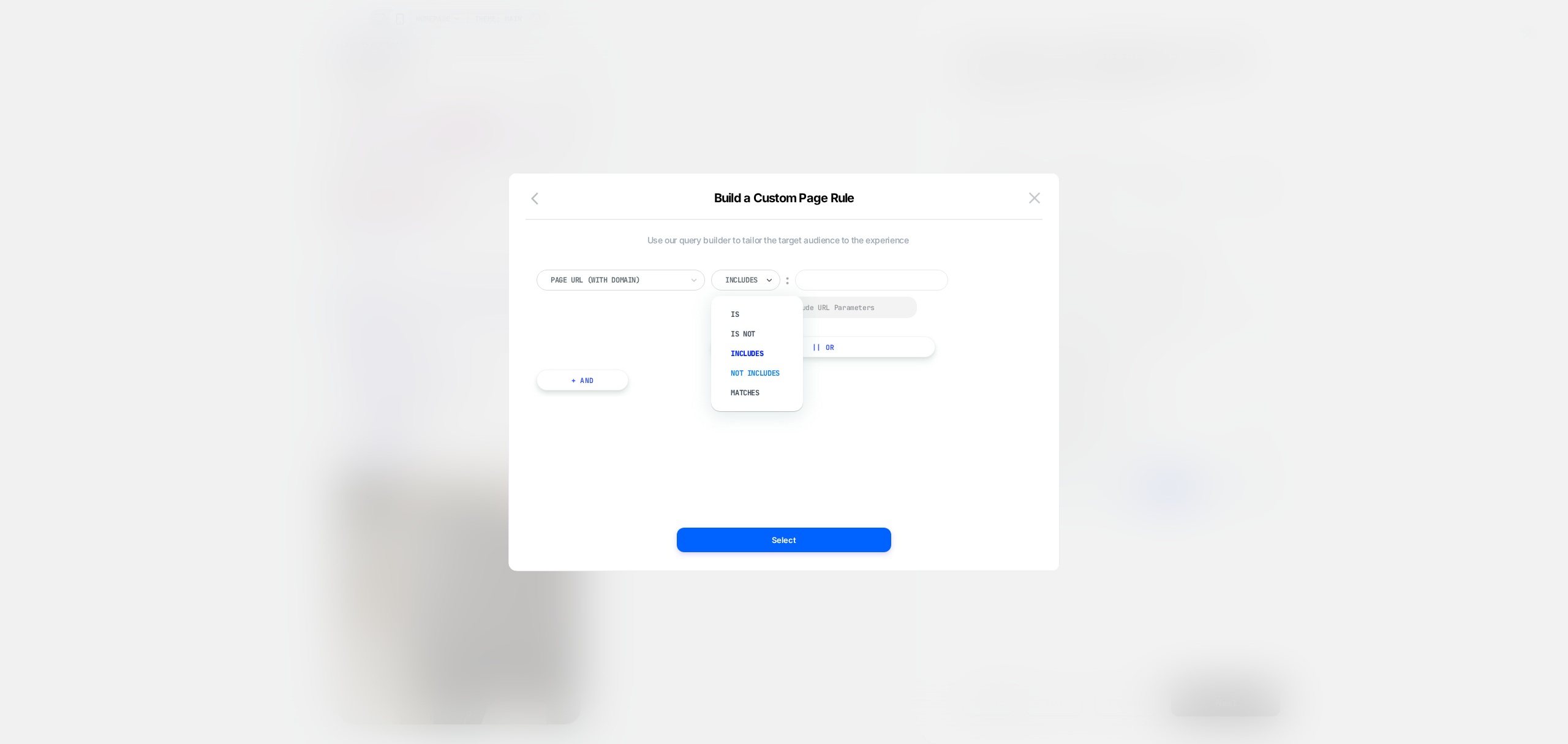
click at [753, 373] on div "Not includes" at bounding box center [763, 373] width 79 height 19
click at [853, 275] on input at bounding box center [887, 280] width 153 height 21
paste input "**********"
type input "**********"
click at [831, 348] on button "|| Or" at bounding box center [830, 347] width 238 height 21
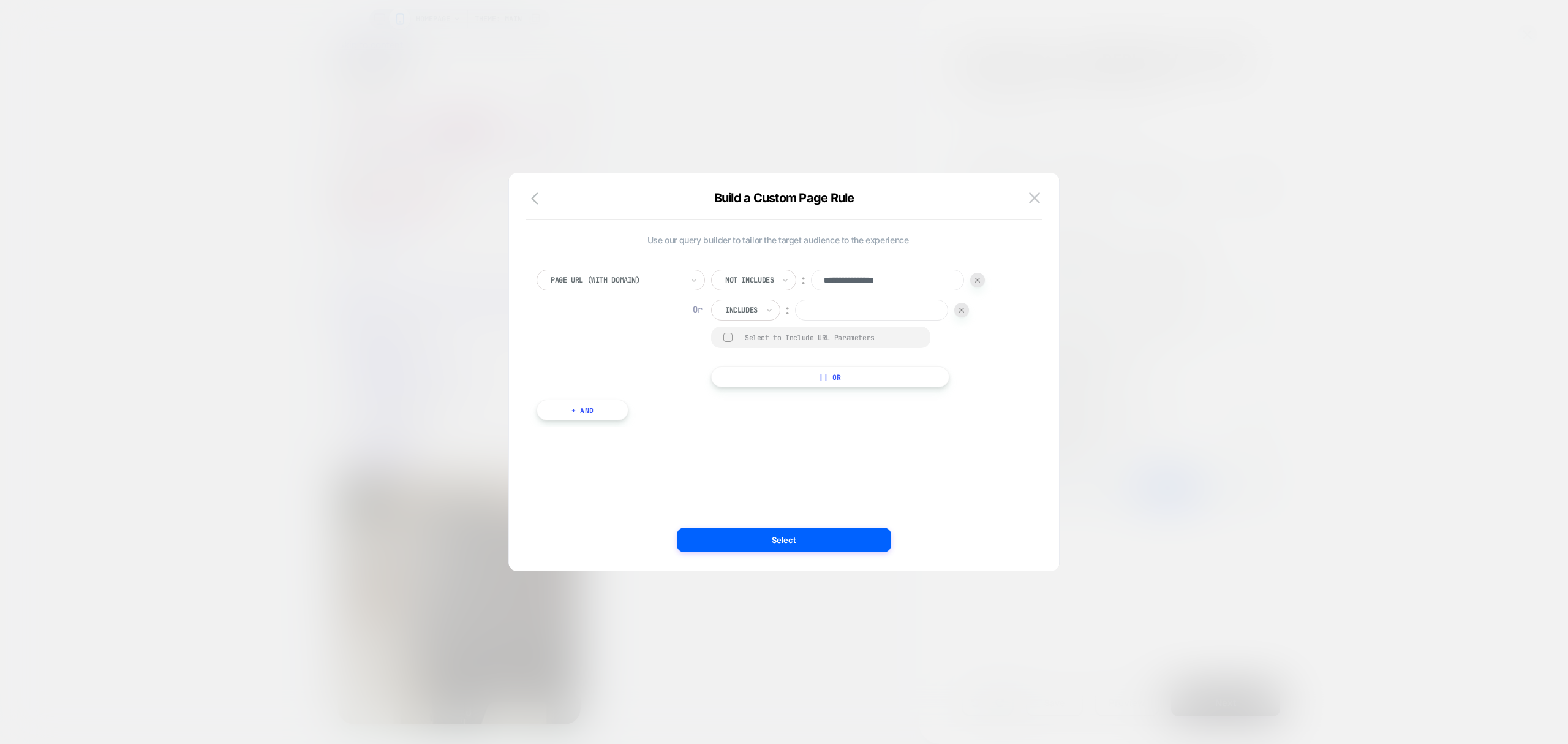
click at [861, 379] on button "|| Or" at bounding box center [830, 377] width 238 height 21
paste input "**********"
click at [806, 346] on input "**********" at bounding box center [872, 340] width 153 height 21
type input "**********"
click at [854, 317] on input at bounding box center [872, 310] width 153 height 21
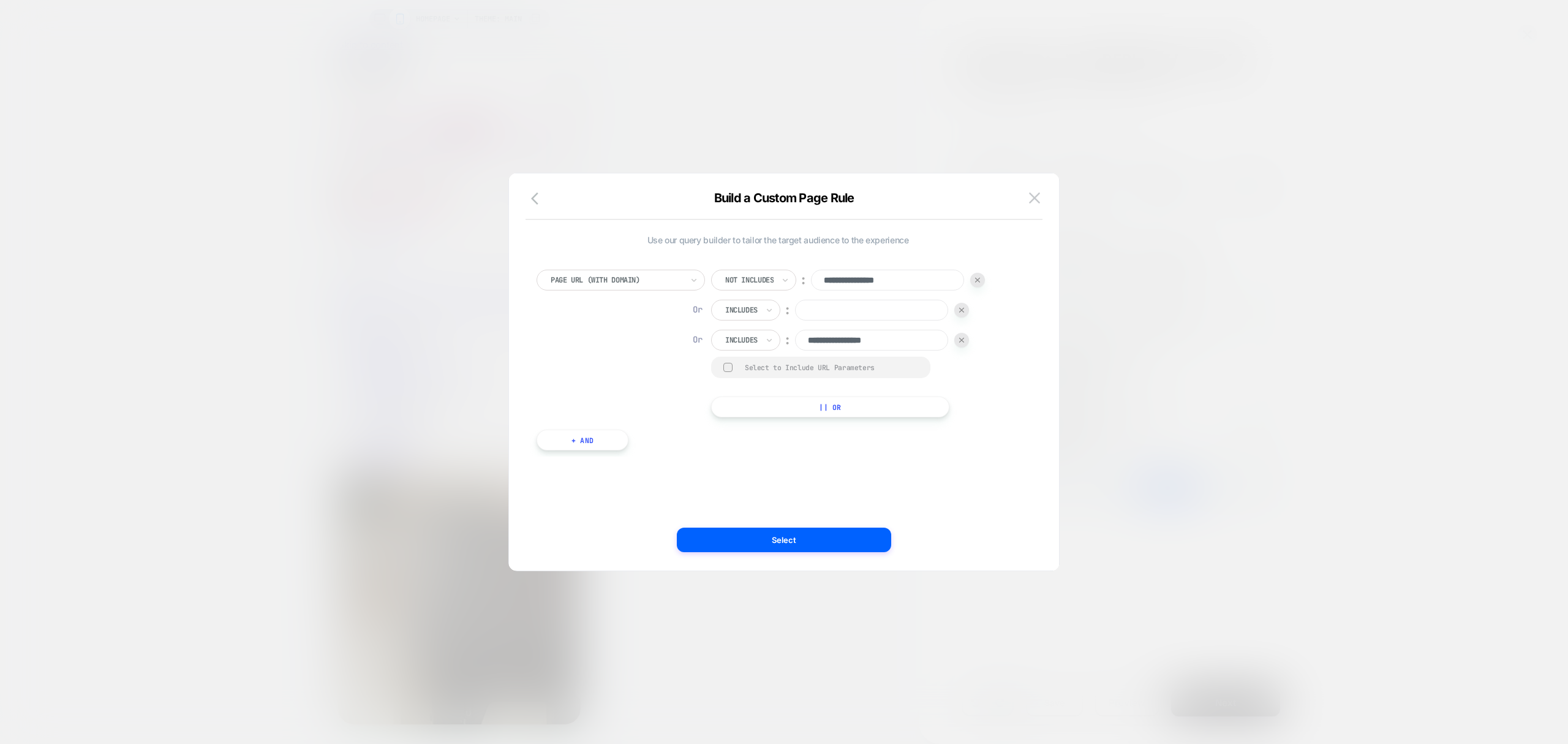
paste input "******"
type input "******"
click at [760, 531] on button "Select" at bounding box center [784, 540] width 215 height 25
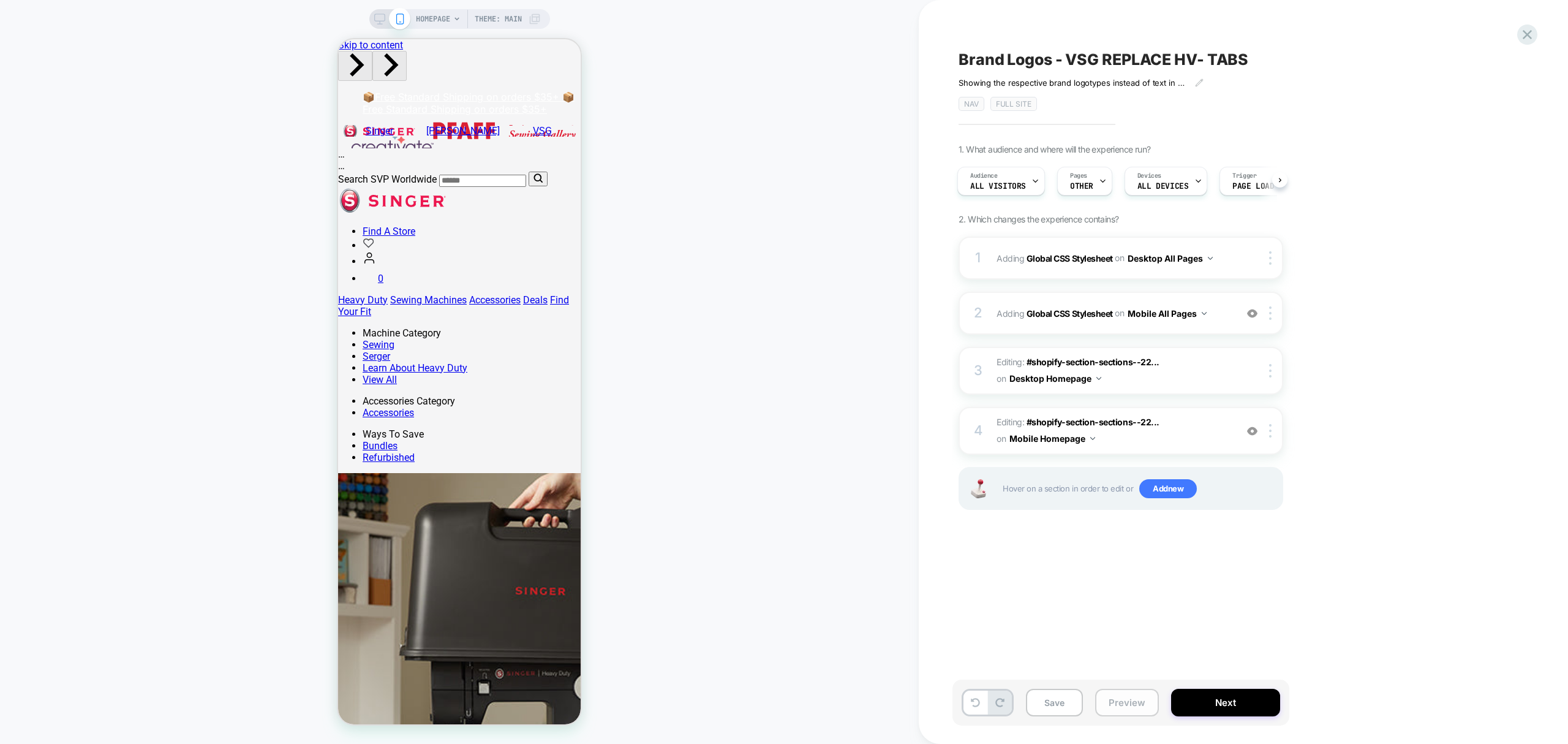
click at [1126, 701] on button "Preview" at bounding box center [1127, 702] width 64 height 28
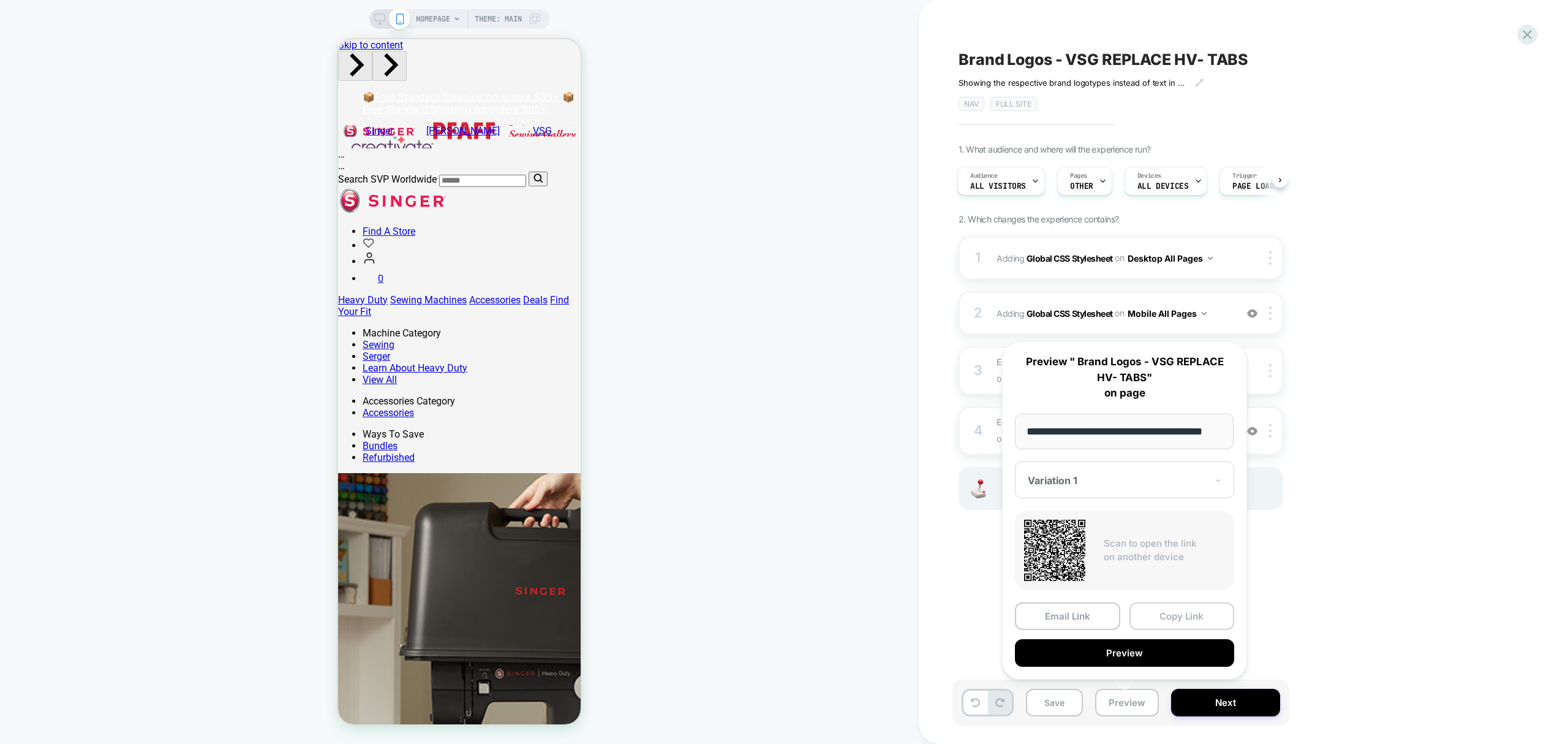
click at [1199, 620] on button "Copy Link" at bounding box center [1182, 616] width 105 height 28
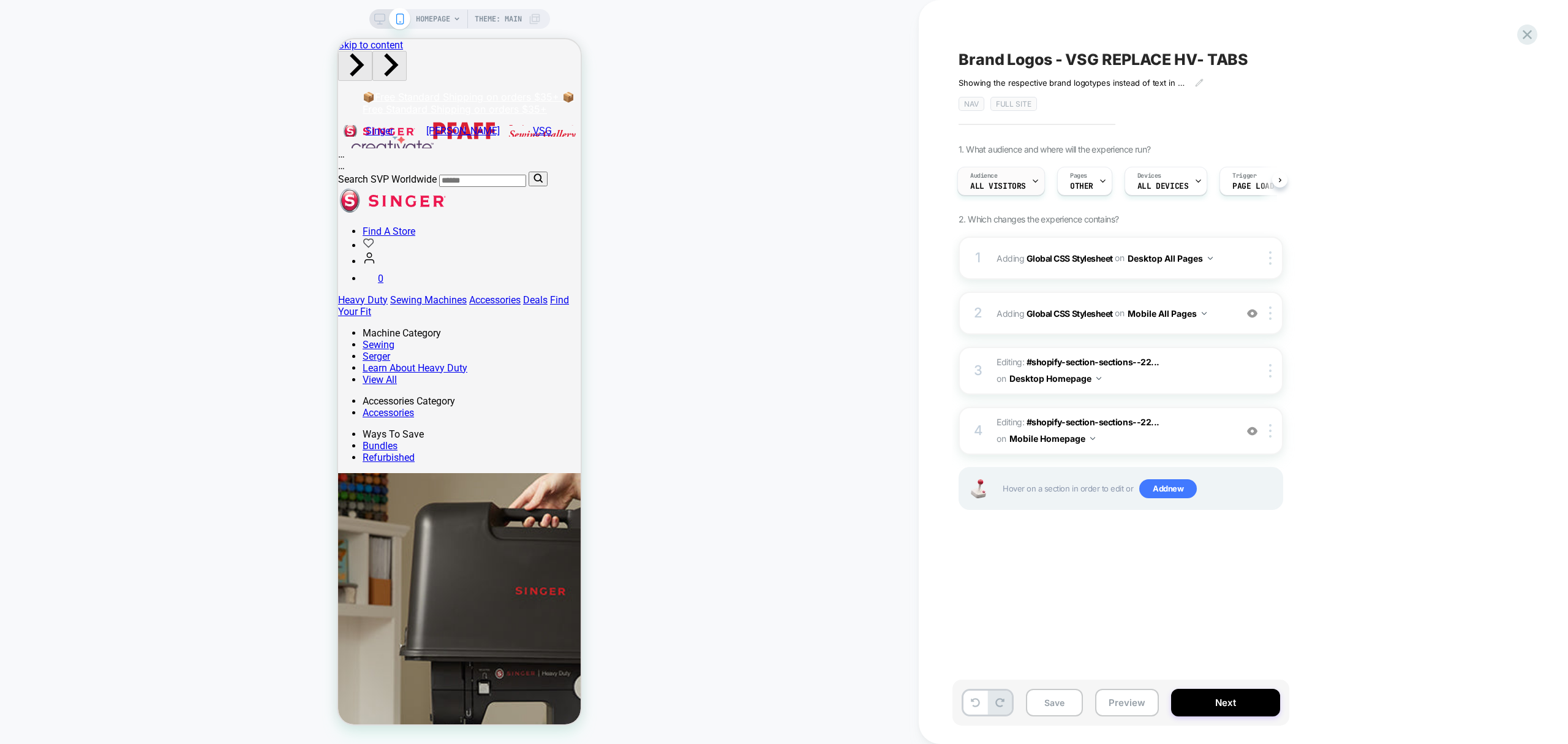
click at [981, 182] on span "All Visitors" at bounding box center [998, 186] width 56 height 8
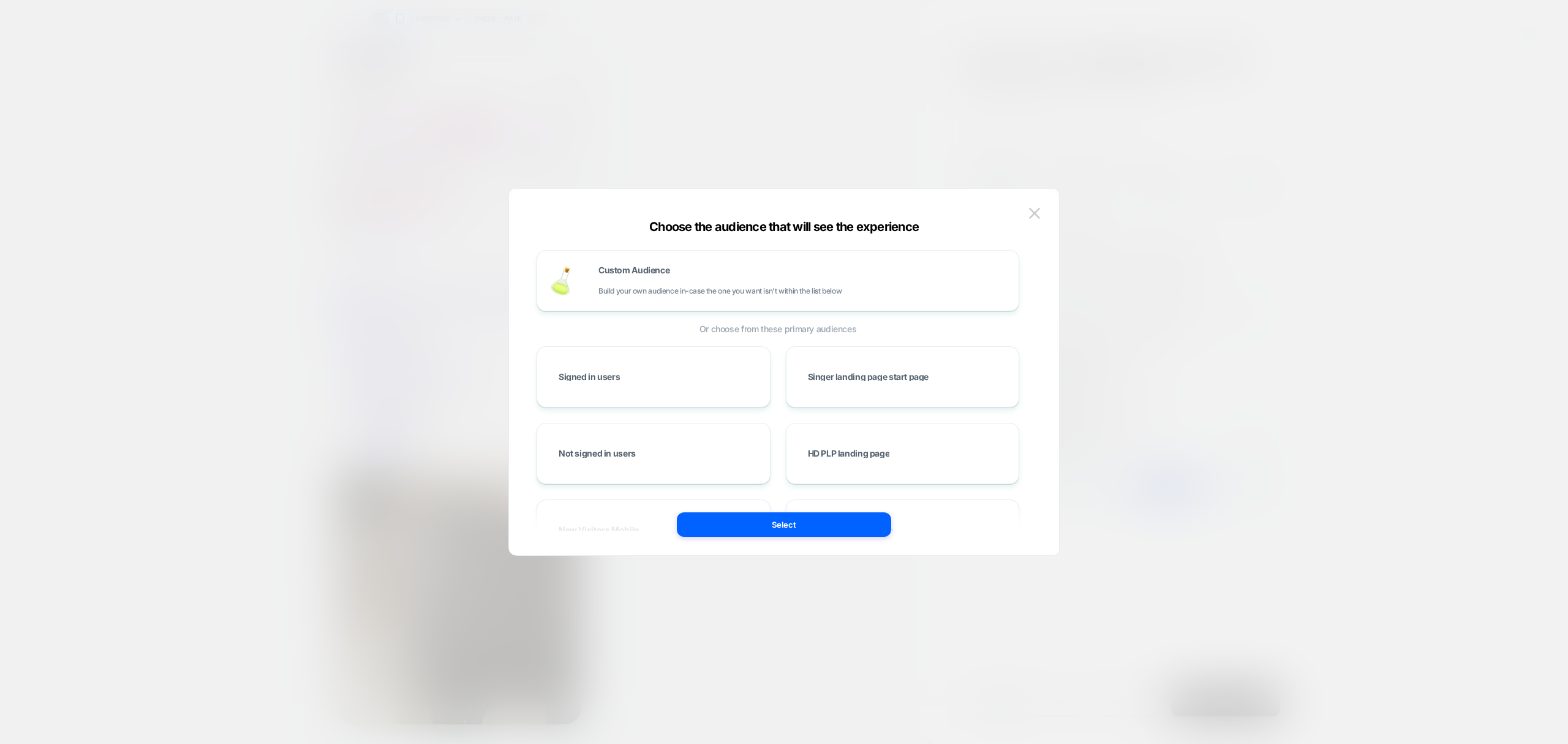
click at [1022, 204] on div "Custom Audience Build your own audience in-case the one you want isn't within t…" at bounding box center [784, 378] width 513 height 354
click at [1041, 207] on button at bounding box center [1034, 213] width 19 height 19
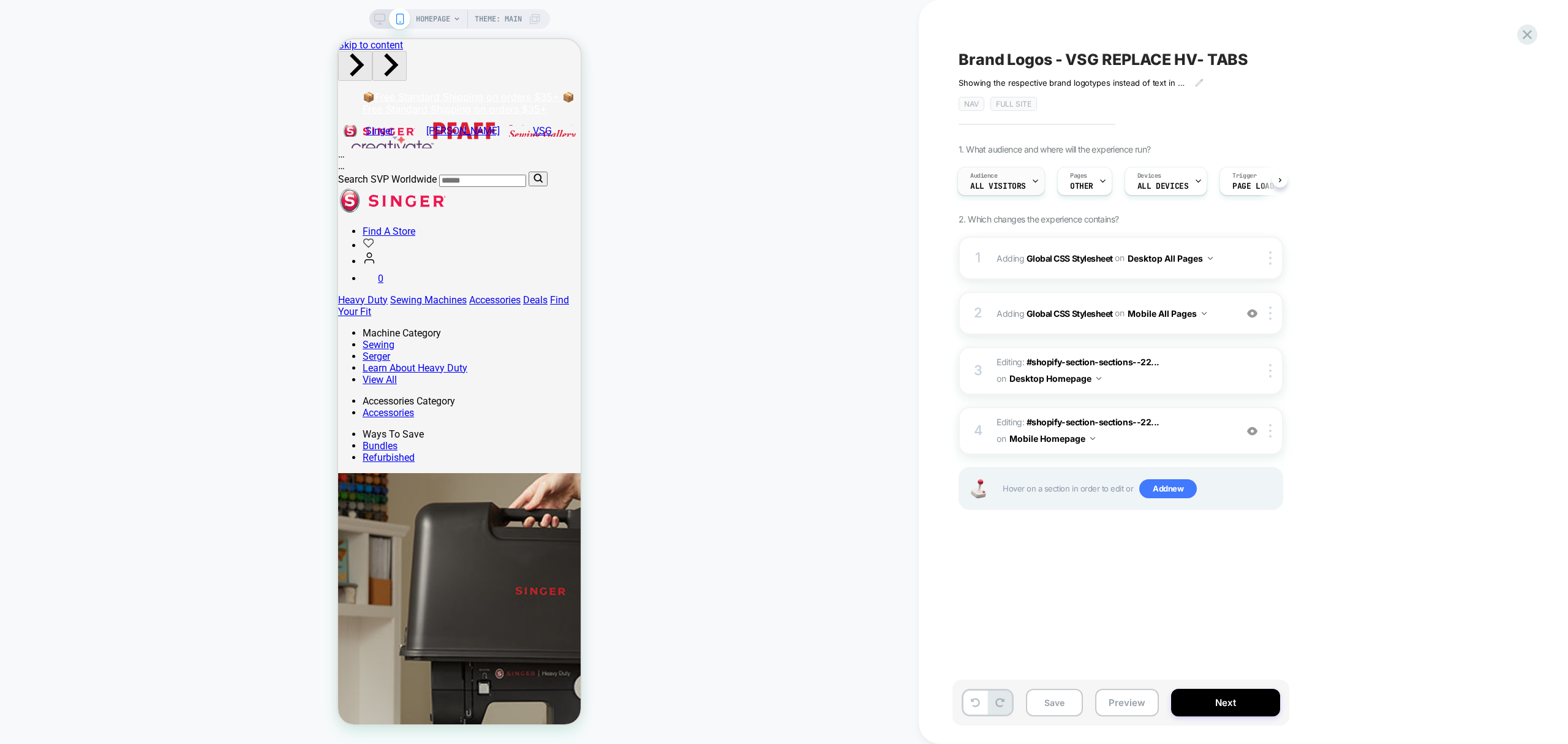
click at [1005, 171] on div "Audience All Visitors" at bounding box center [997, 181] width 80 height 28
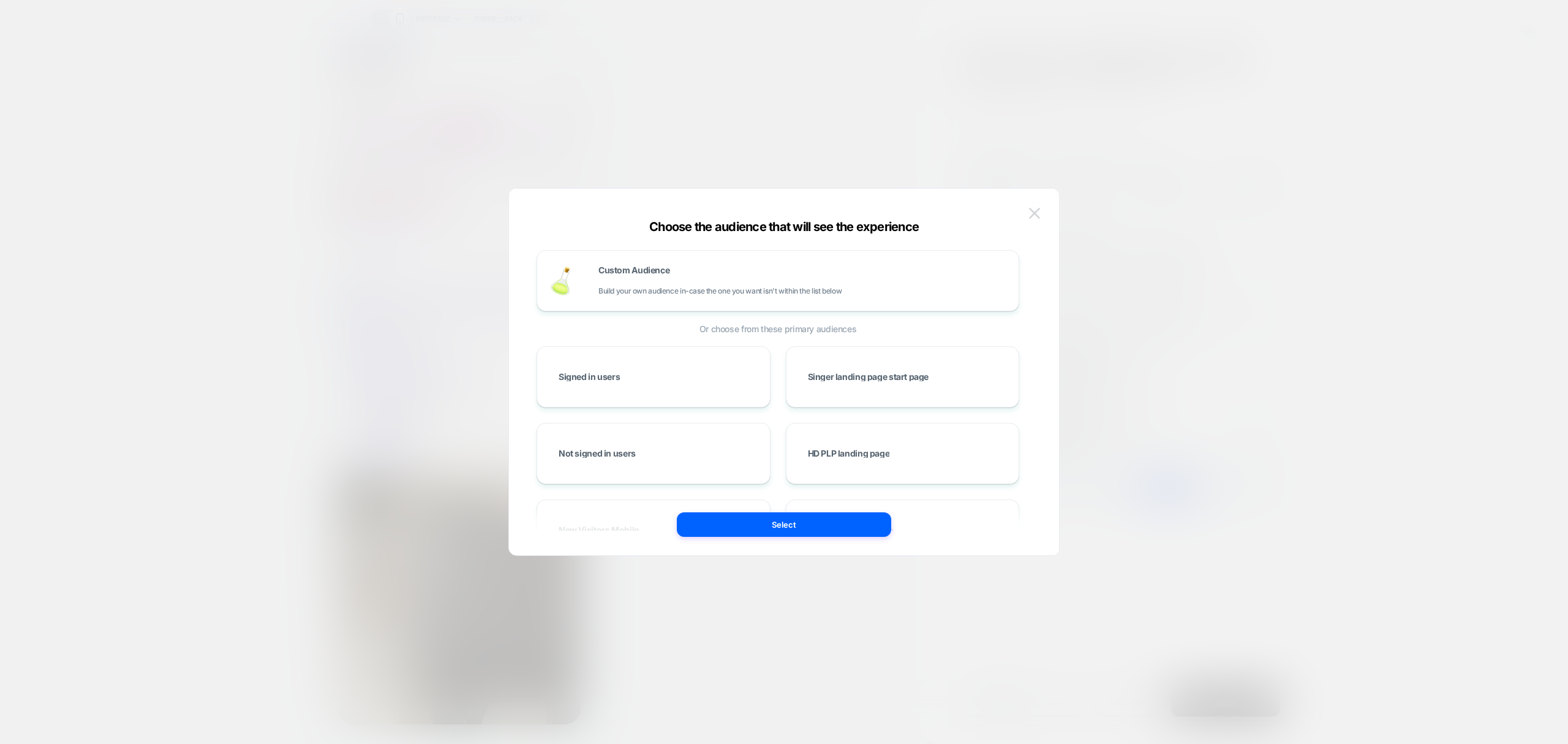
click at [1039, 207] on button at bounding box center [1034, 213] width 19 height 19
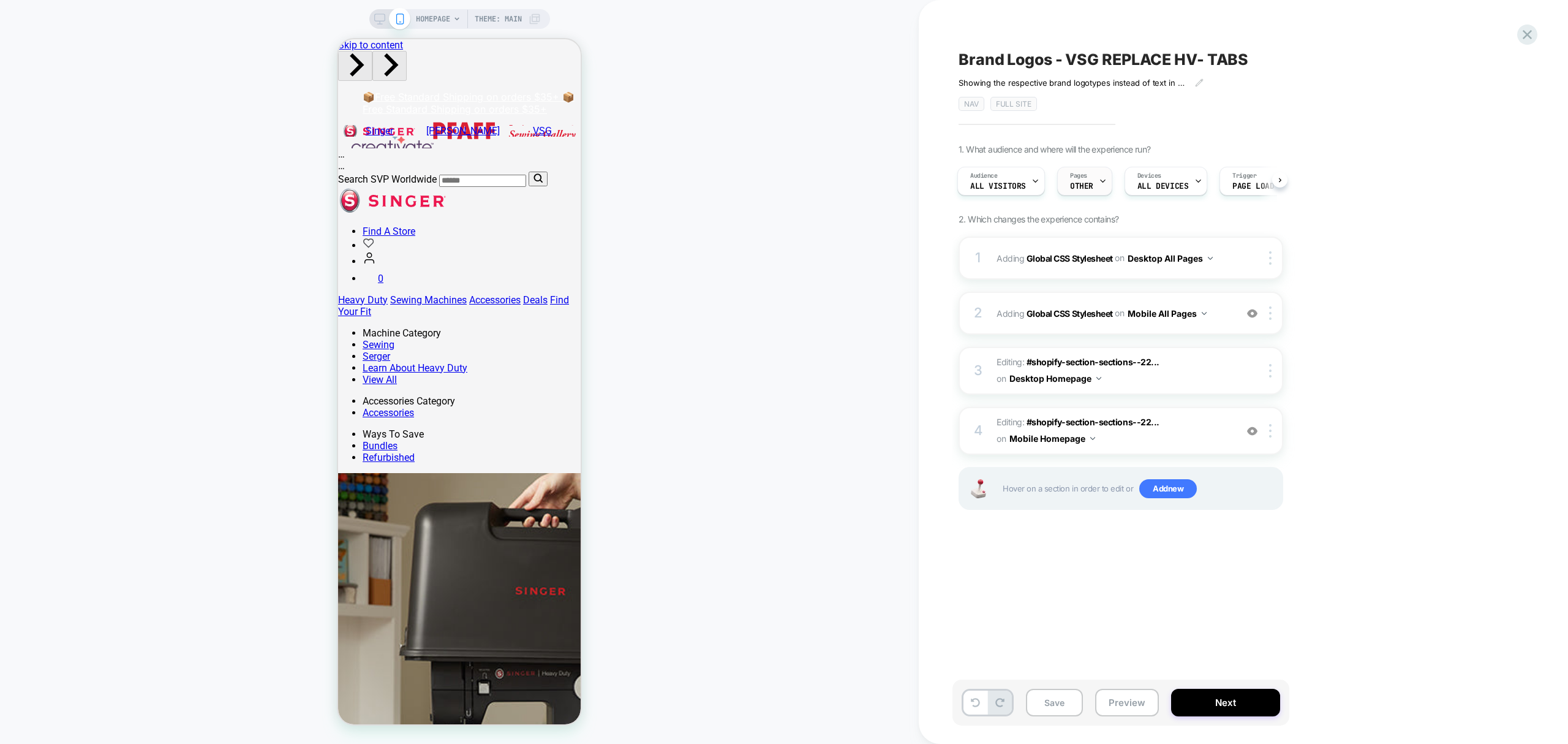
click at [1099, 189] on div at bounding box center [1103, 181] width 8 height 28
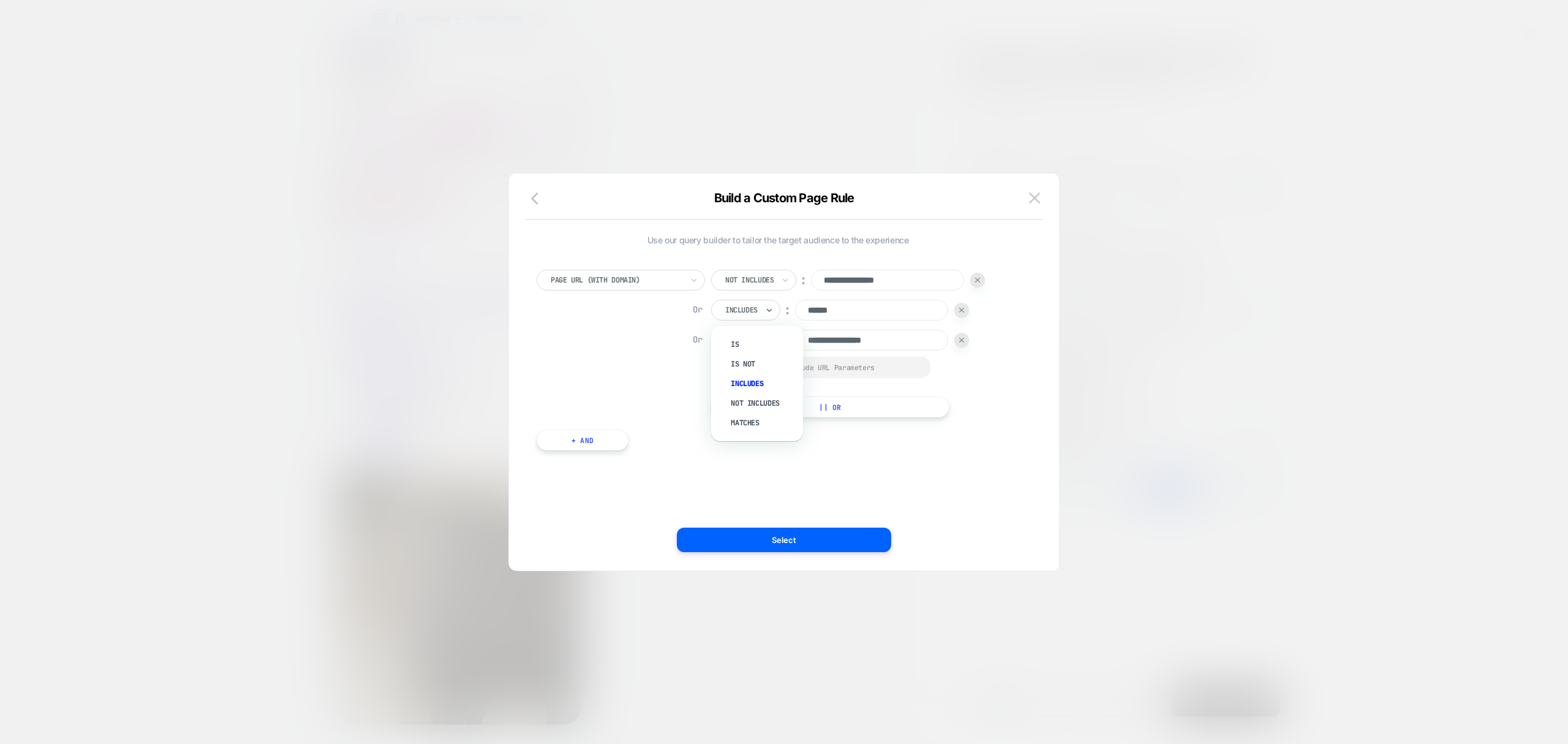
click at [750, 303] on div "Includes" at bounding box center [741, 310] width 35 height 13
click at [762, 407] on div "Not includes" at bounding box center [763, 403] width 79 height 19
click at [755, 338] on div at bounding box center [741, 340] width 32 height 11
drag, startPoint x: 753, startPoint y: 427, endPoint x: 744, endPoint y: 454, distance: 28.5
click at [752, 427] on div "Not includes" at bounding box center [763, 433] width 79 height 19
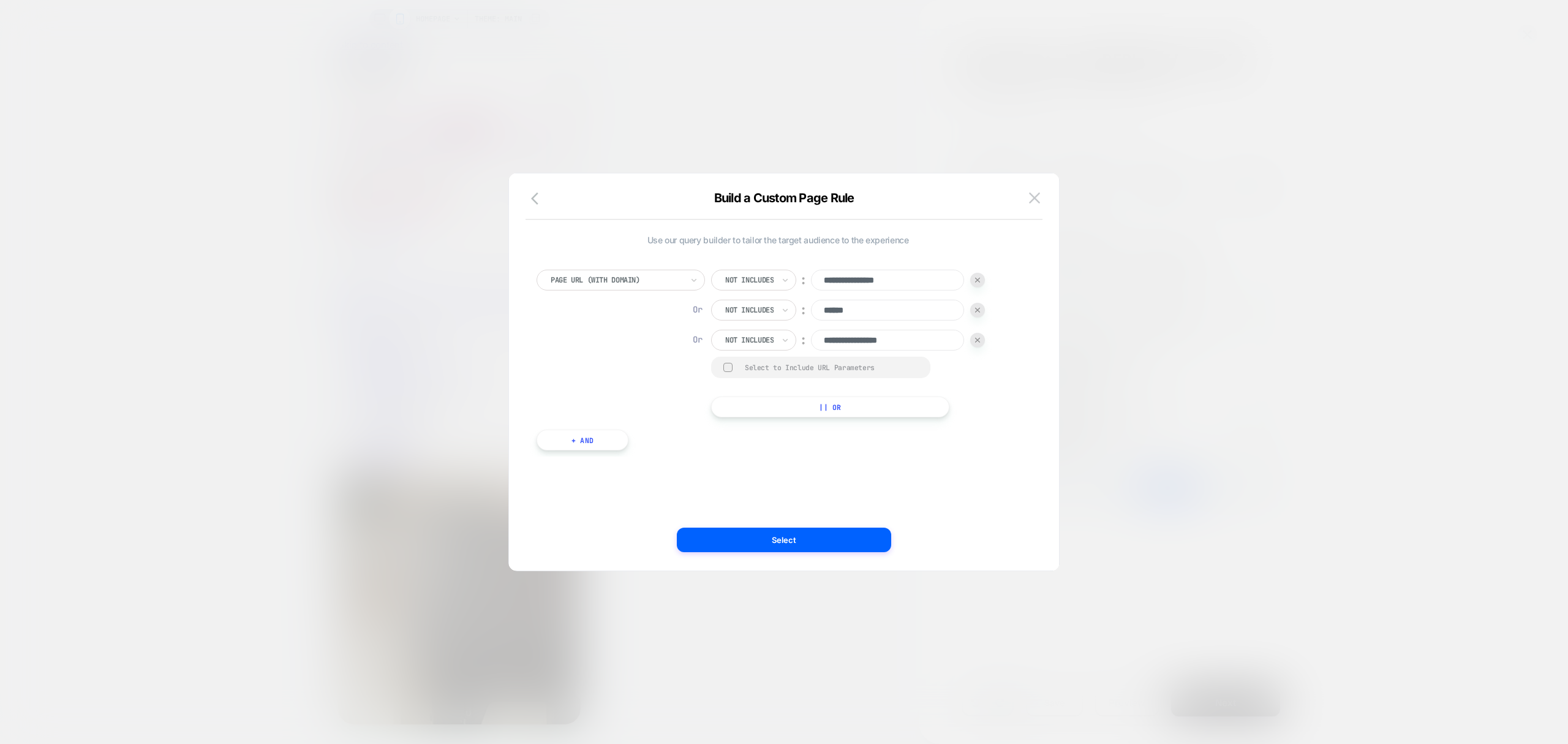
click at [765, 544] on button "Select" at bounding box center [784, 540] width 215 height 25
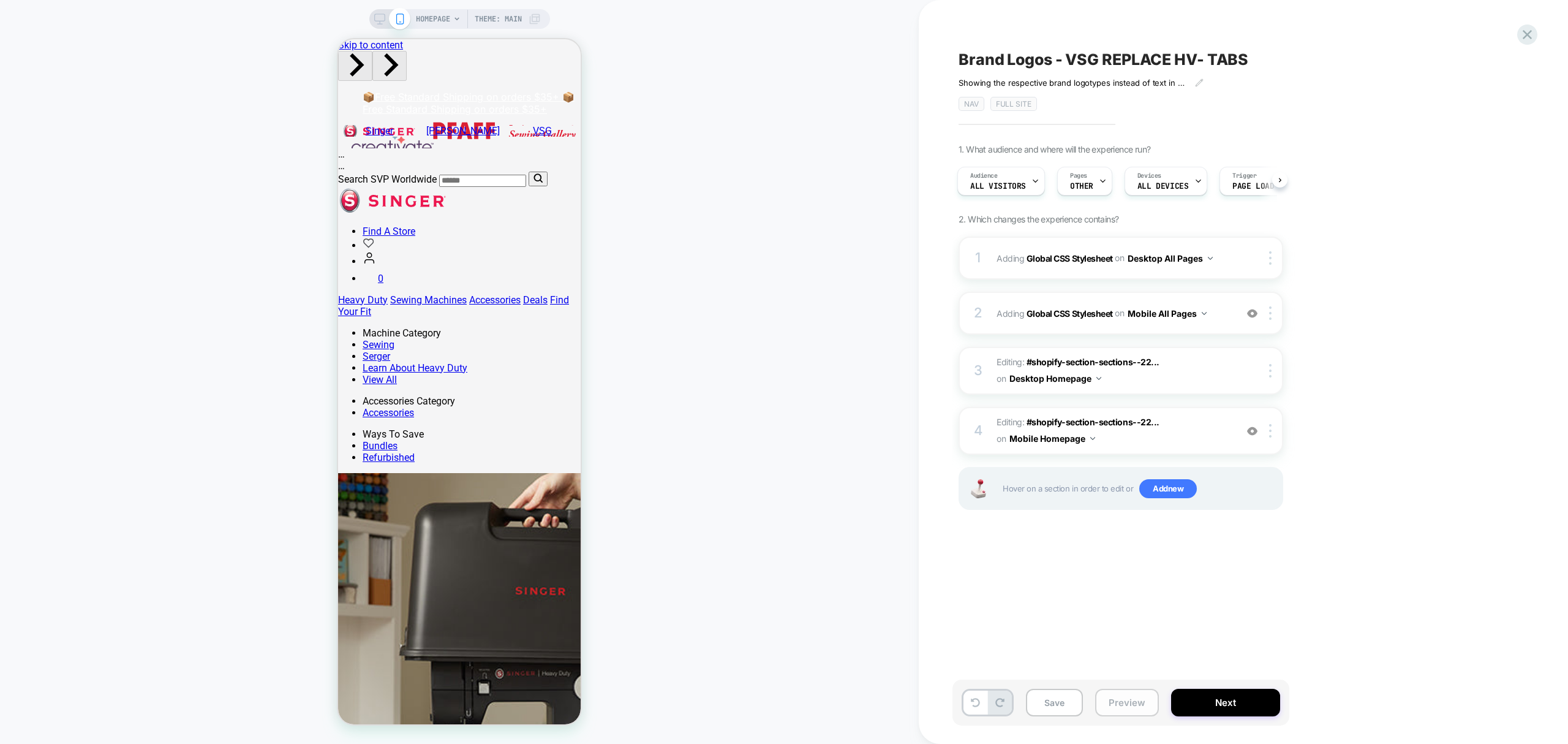
click at [1112, 707] on button "Preview" at bounding box center [1127, 702] width 64 height 28
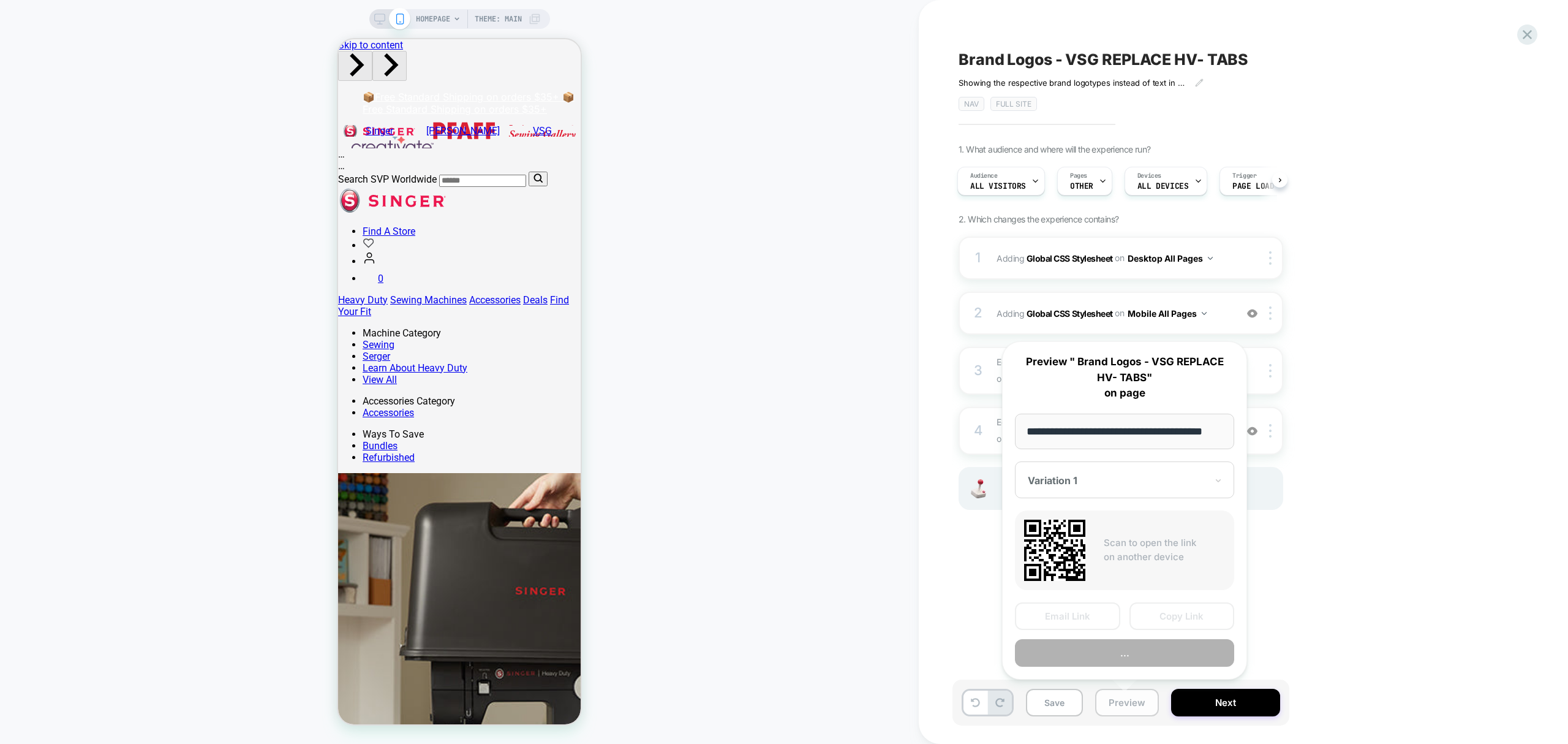
scroll to position [0, 22]
click at [1180, 614] on button "Copy Link" at bounding box center [1182, 616] width 105 height 28
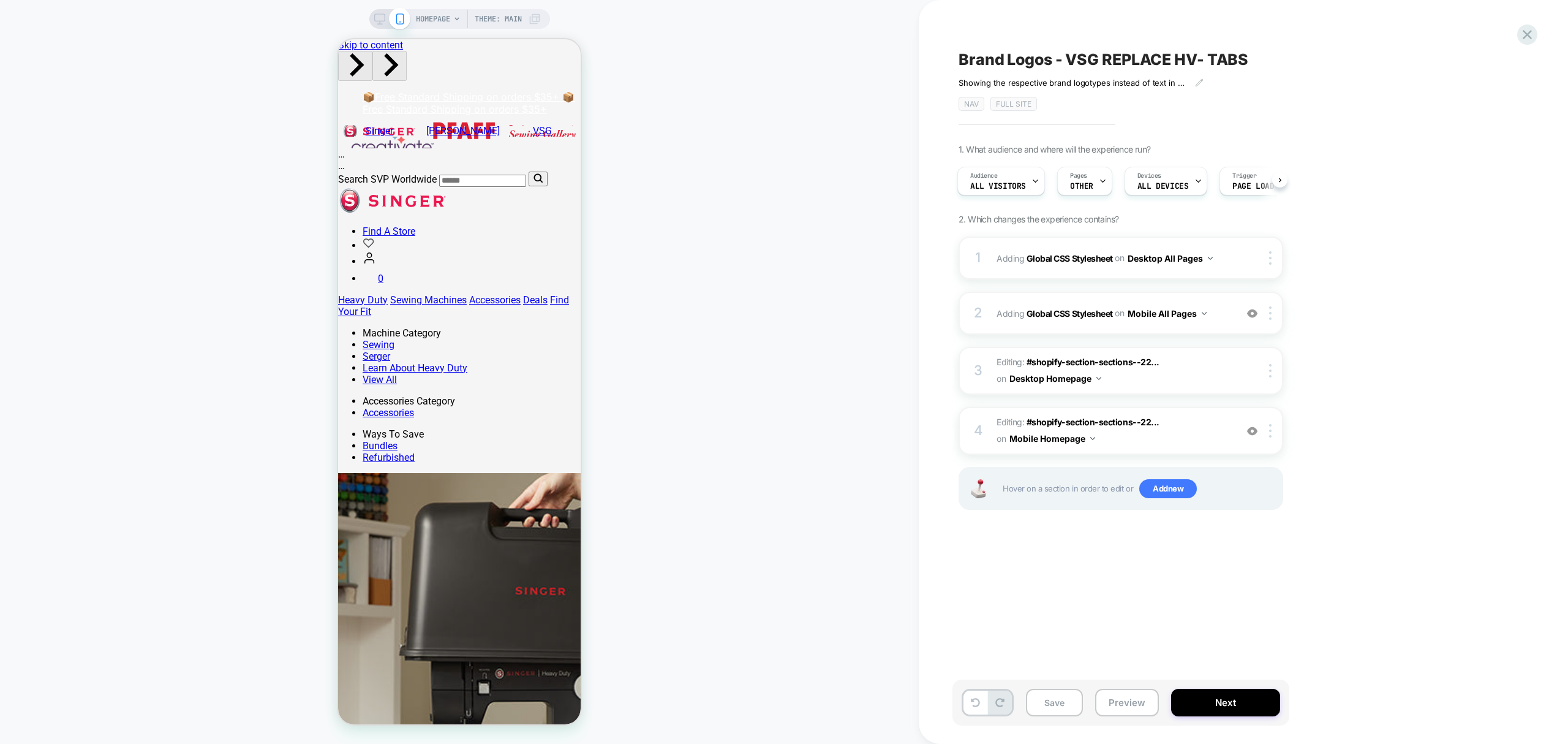
scroll to position [0, 3]
click at [1003, 189] on span "All Visitors" at bounding box center [996, 186] width 56 height 8
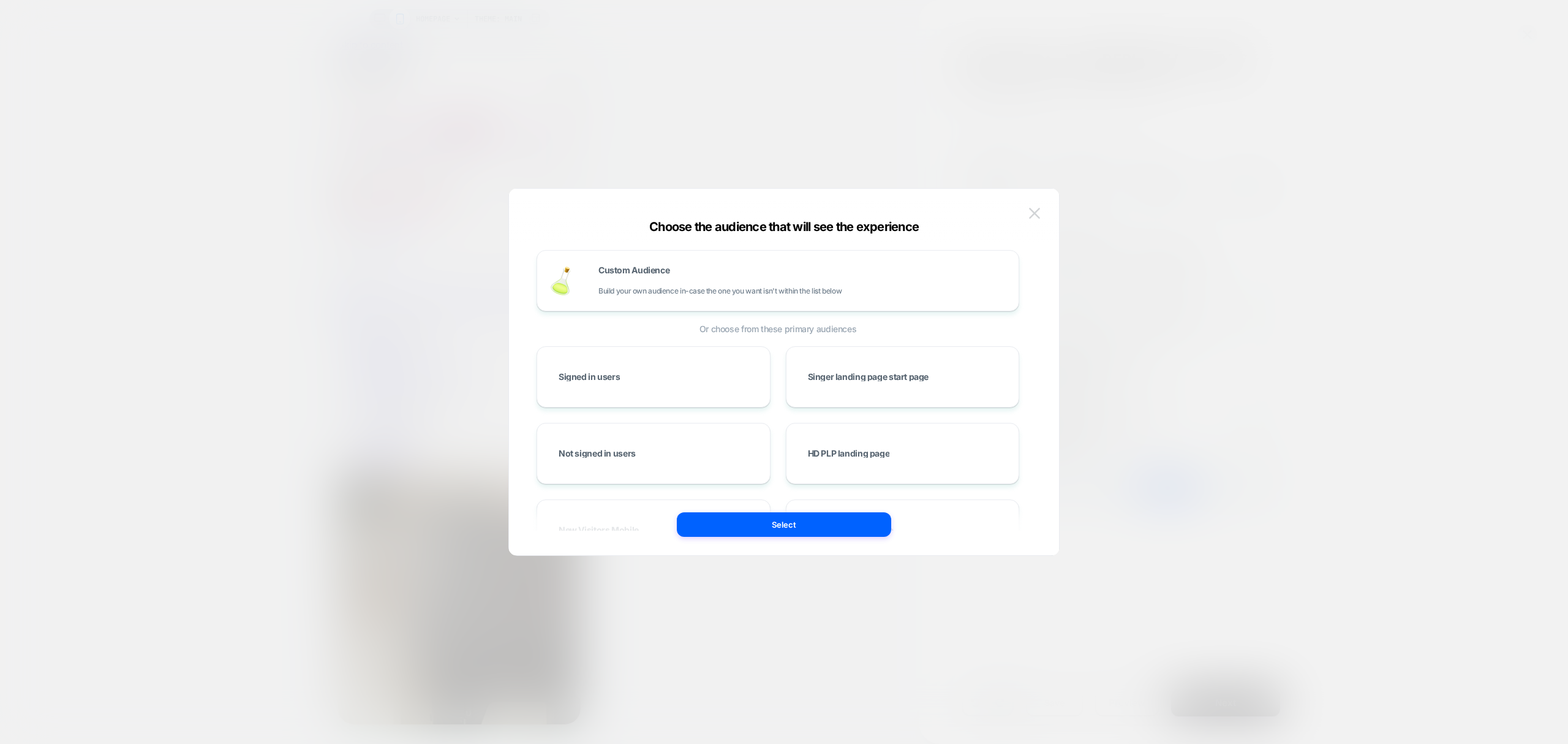
click at [1037, 211] on img at bounding box center [1034, 213] width 11 height 10
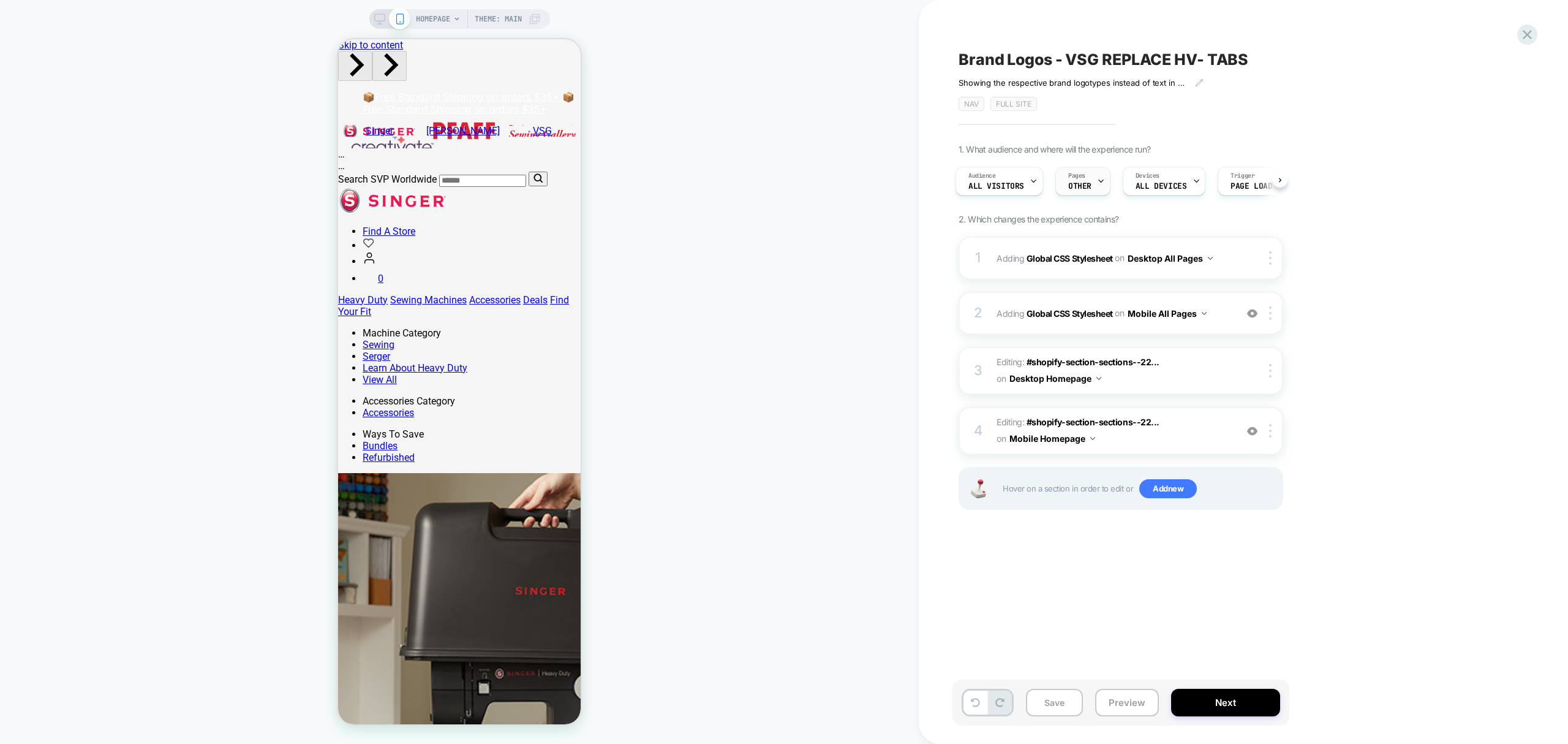
click at [1095, 184] on div "Pages OTHER" at bounding box center [1083, 181] width 55 height 28
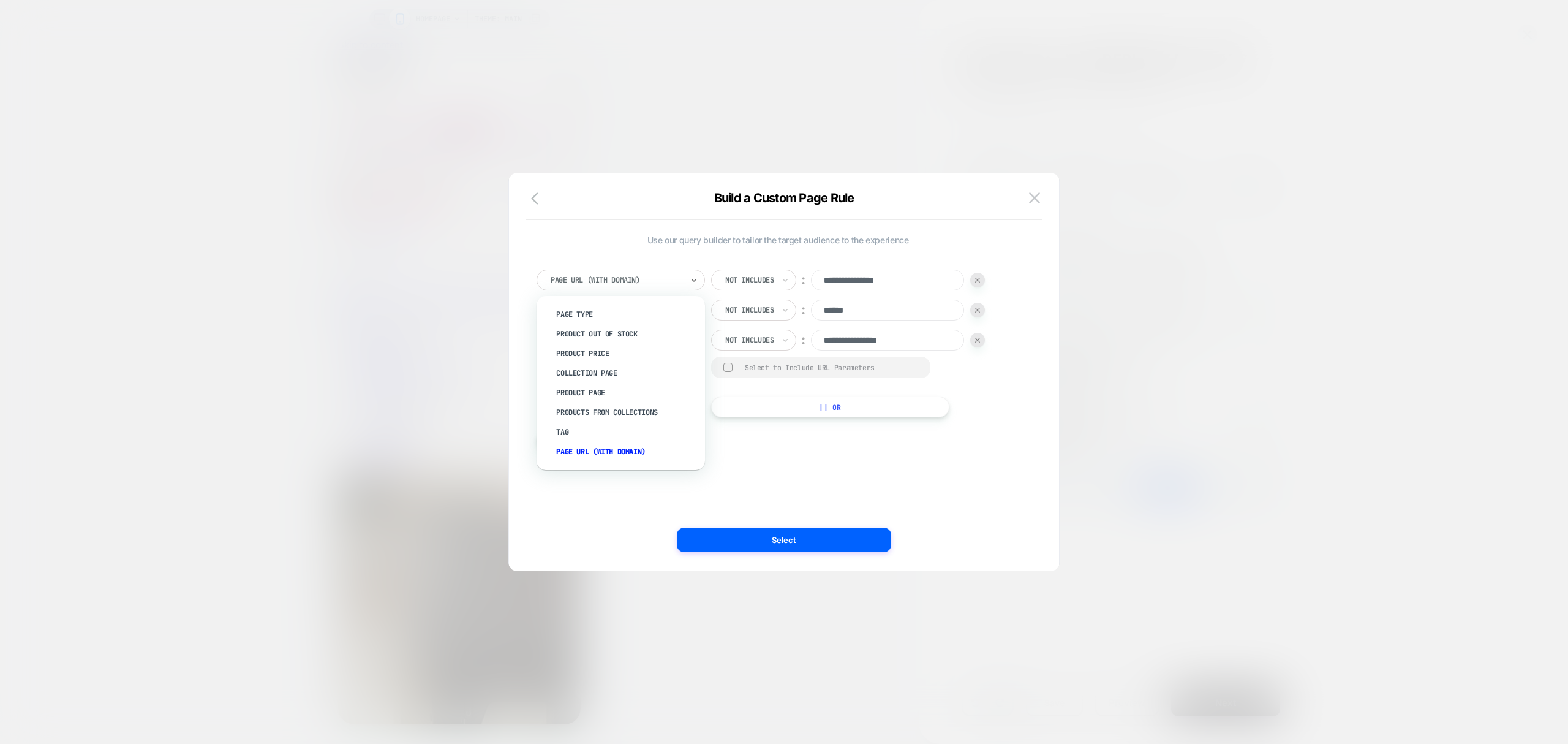
click at [640, 283] on div at bounding box center [616, 280] width 132 height 11
click at [1034, 195] on img at bounding box center [1034, 198] width 11 height 10
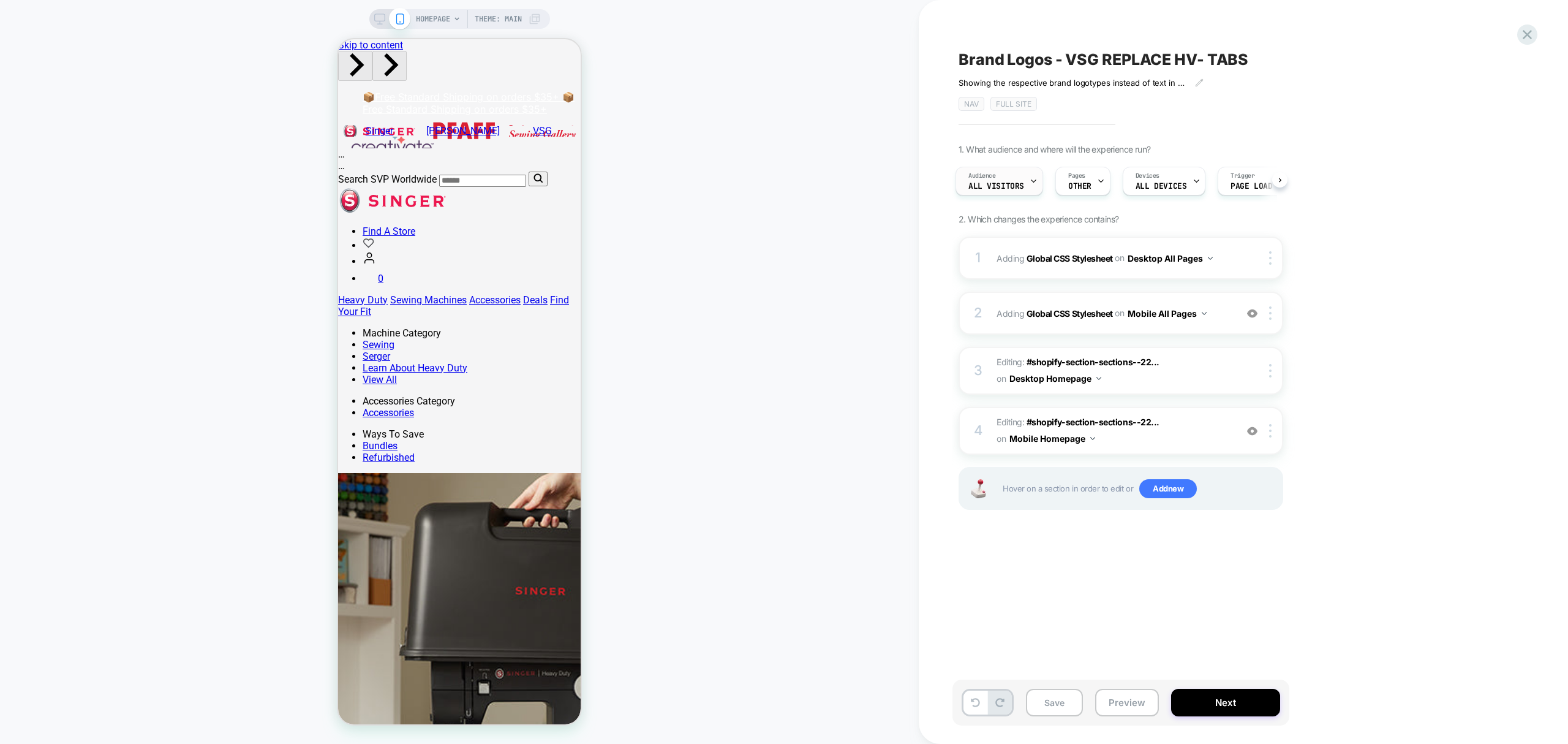
click at [1000, 179] on div "Audience All Visitors" at bounding box center [996, 181] width 80 height 28
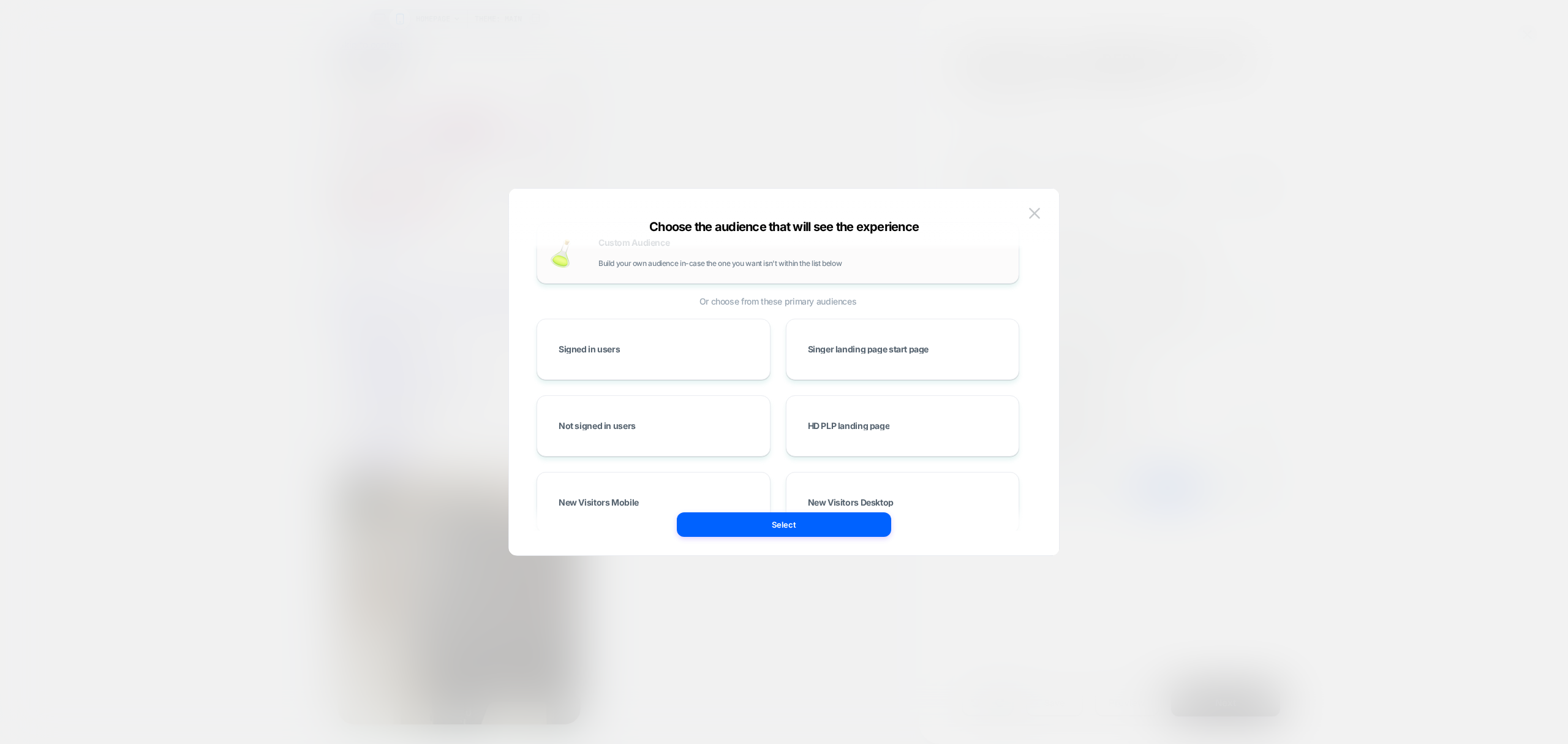
scroll to position [0, 0]
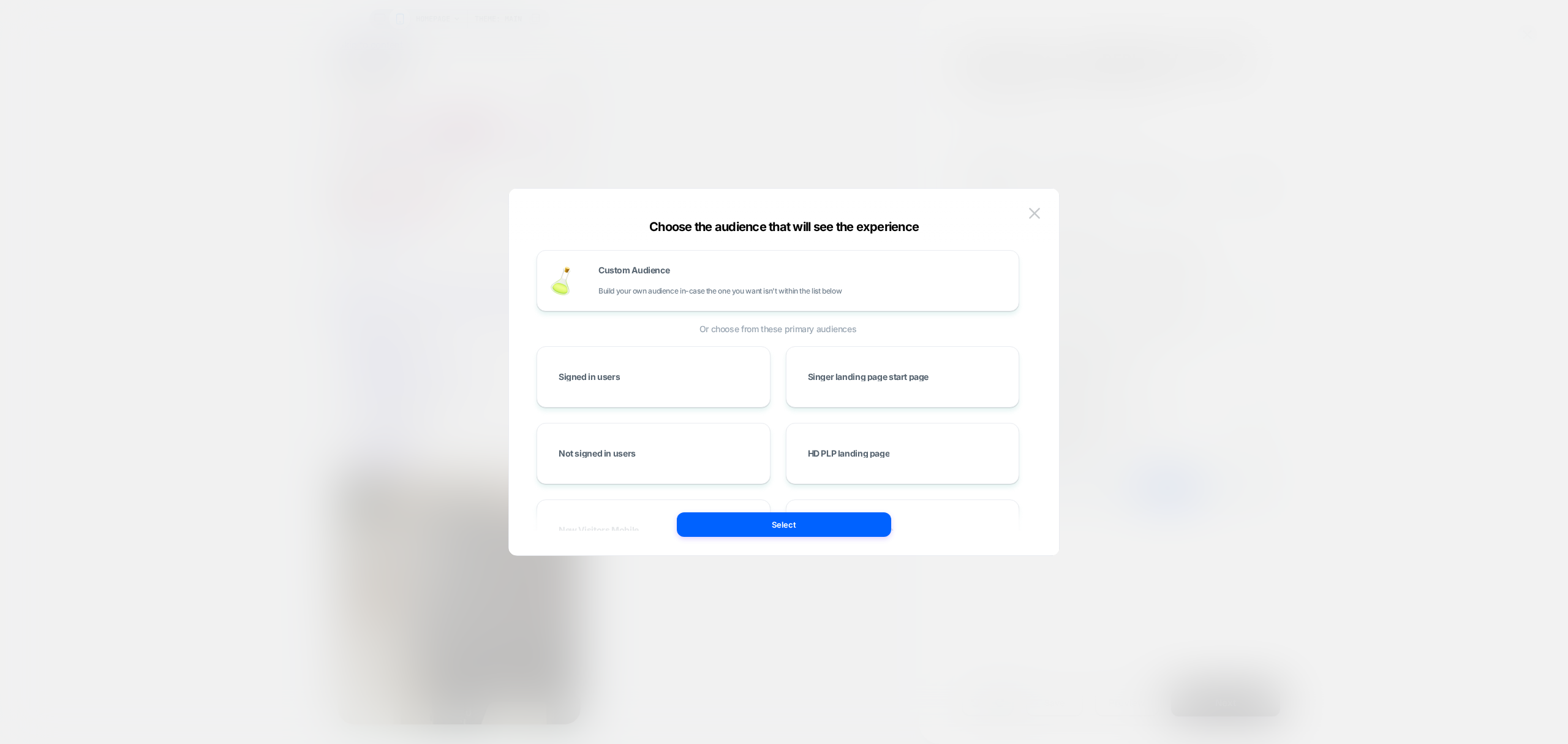
drag, startPoint x: 726, startPoint y: 269, endPoint x: 740, endPoint y: 424, distance: 155.6
click at [724, 269] on div "Custom Audience Build your own audience in-case the one you want isn't within t…" at bounding box center [802, 280] width 408 height 29
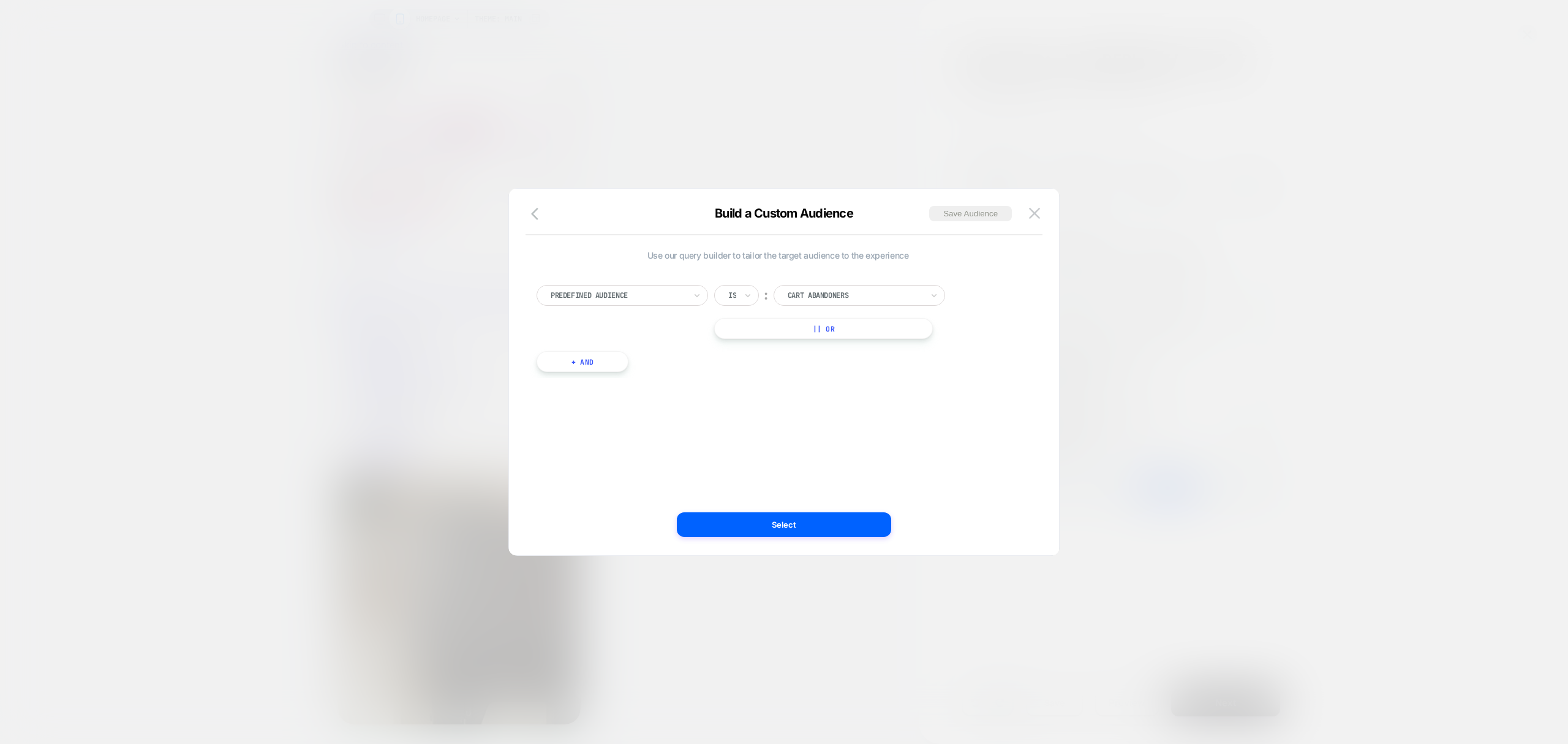
click at [888, 294] on div at bounding box center [855, 295] width 135 height 11
click at [1000, 360] on div "Predefined Audience Is ︰ option Returning Visitors focused, 3 of 11. 11 results…" at bounding box center [778, 322] width 495 height 112
click at [667, 296] on div at bounding box center [618, 295] width 135 height 11
click at [606, 407] on div "Browser" at bounding box center [628, 405] width 159 height 19
click at [839, 289] on div "Safari" at bounding box center [823, 296] width 73 height 13
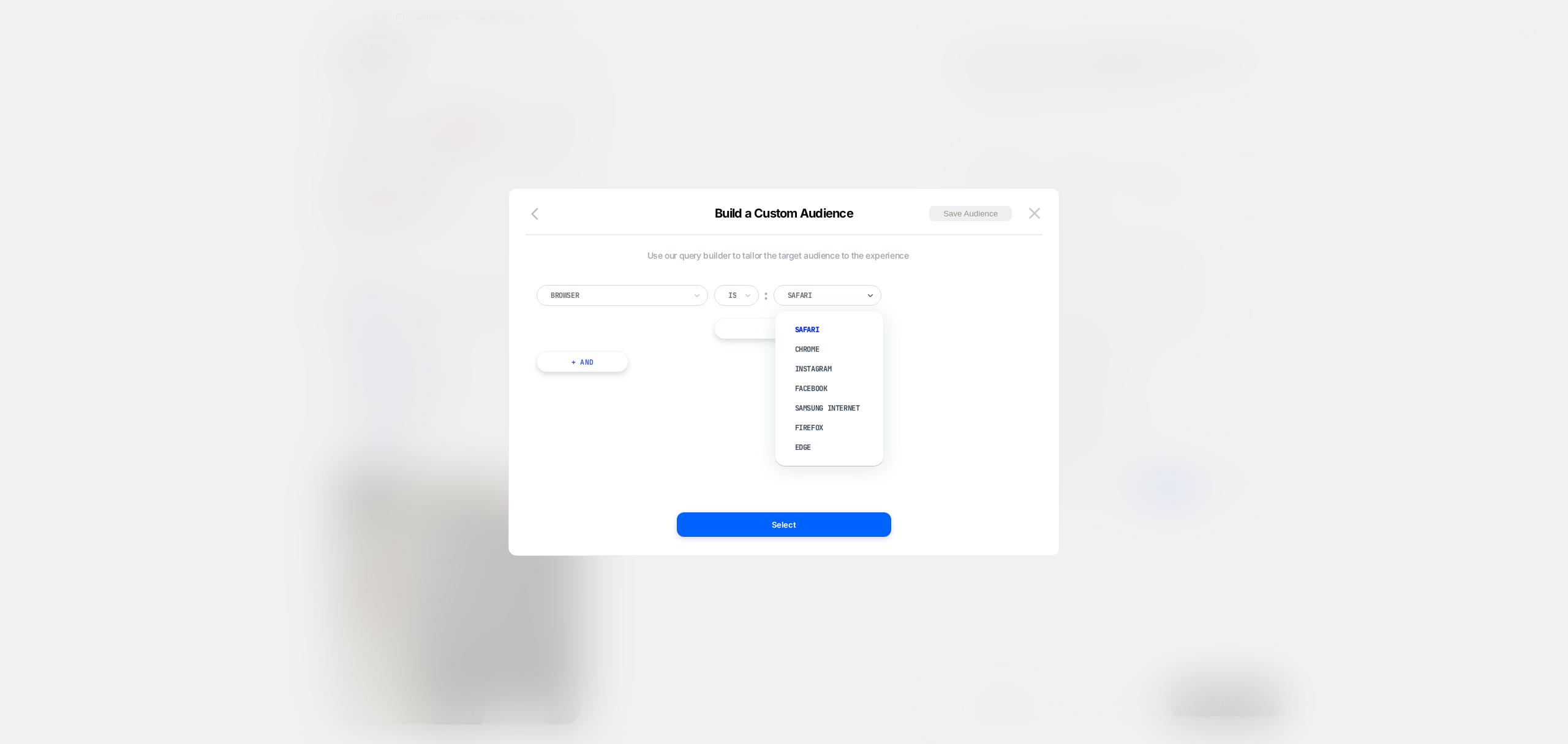
click at [634, 290] on div at bounding box center [618, 295] width 135 height 11
click at [888, 439] on div "Use our query builder to tailor the target audience to the experience option St…" at bounding box center [778, 372] width 513 height 317
click at [1032, 211] on img at bounding box center [1034, 213] width 11 height 10
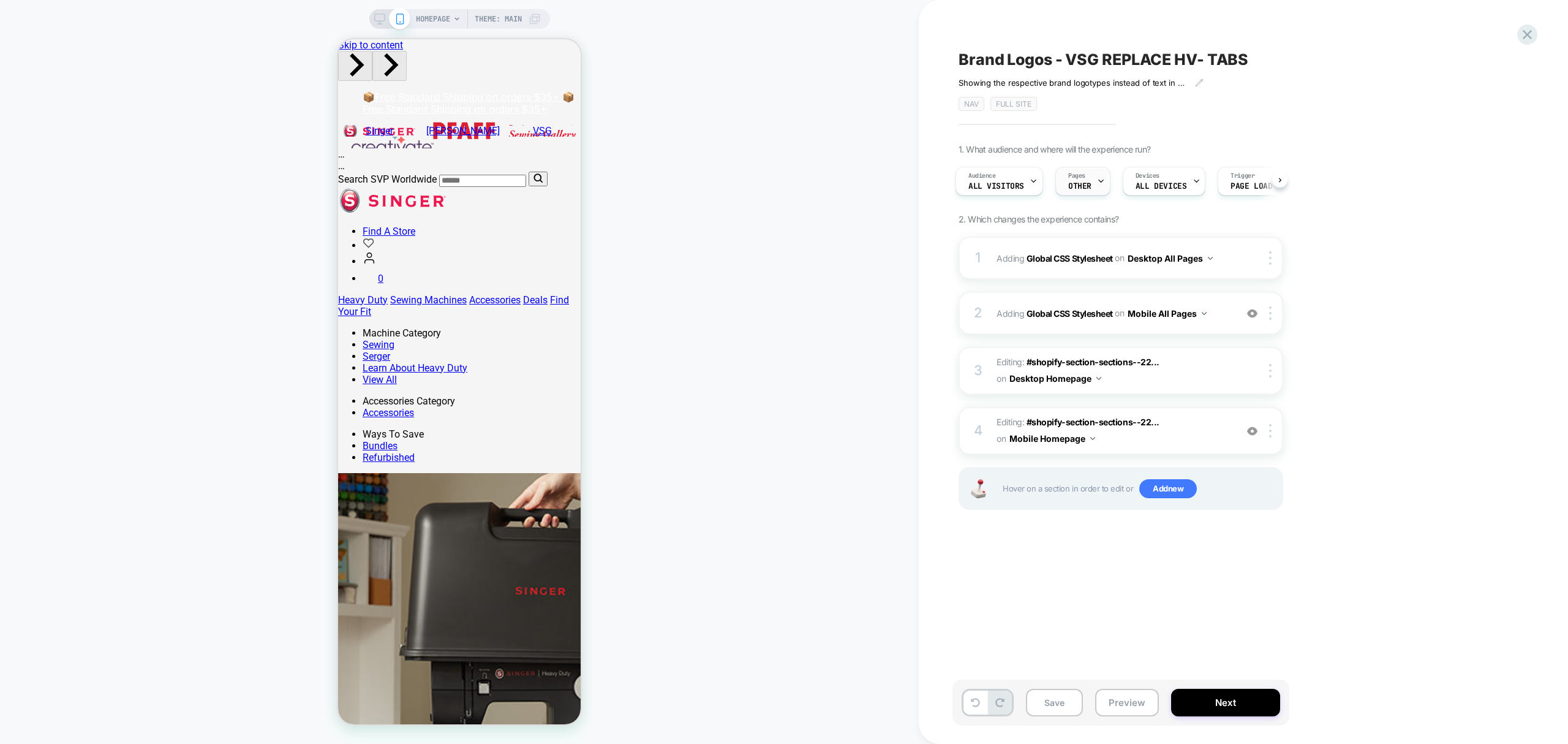
click at [1088, 175] on div "Pages OTHER" at bounding box center [1079, 181] width 48 height 28
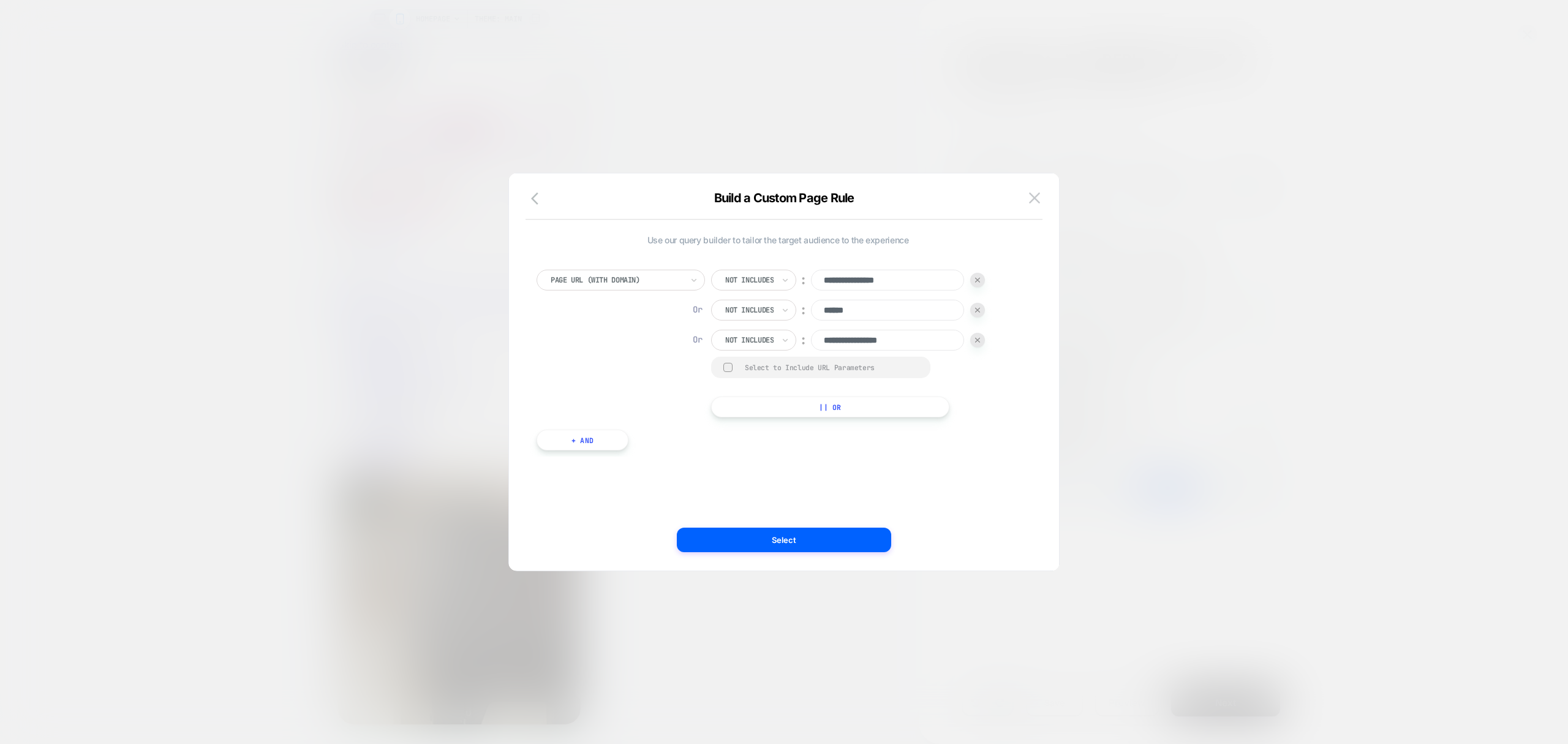
click at [763, 346] on div at bounding box center [749, 340] width 49 height 11
drag, startPoint x: 886, startPoint y: 484, endPoint x: 926, endPoint y: 448, distance: 53.8
click at [895, 479] on div "**********" at bounding box center [778, 371] width 513 height 348
click at [980, 338] on img at bounding box center [977, 340] width 5 height 5
click at [983, 308] on div at bounding box center [978, 310] width 15 height 15
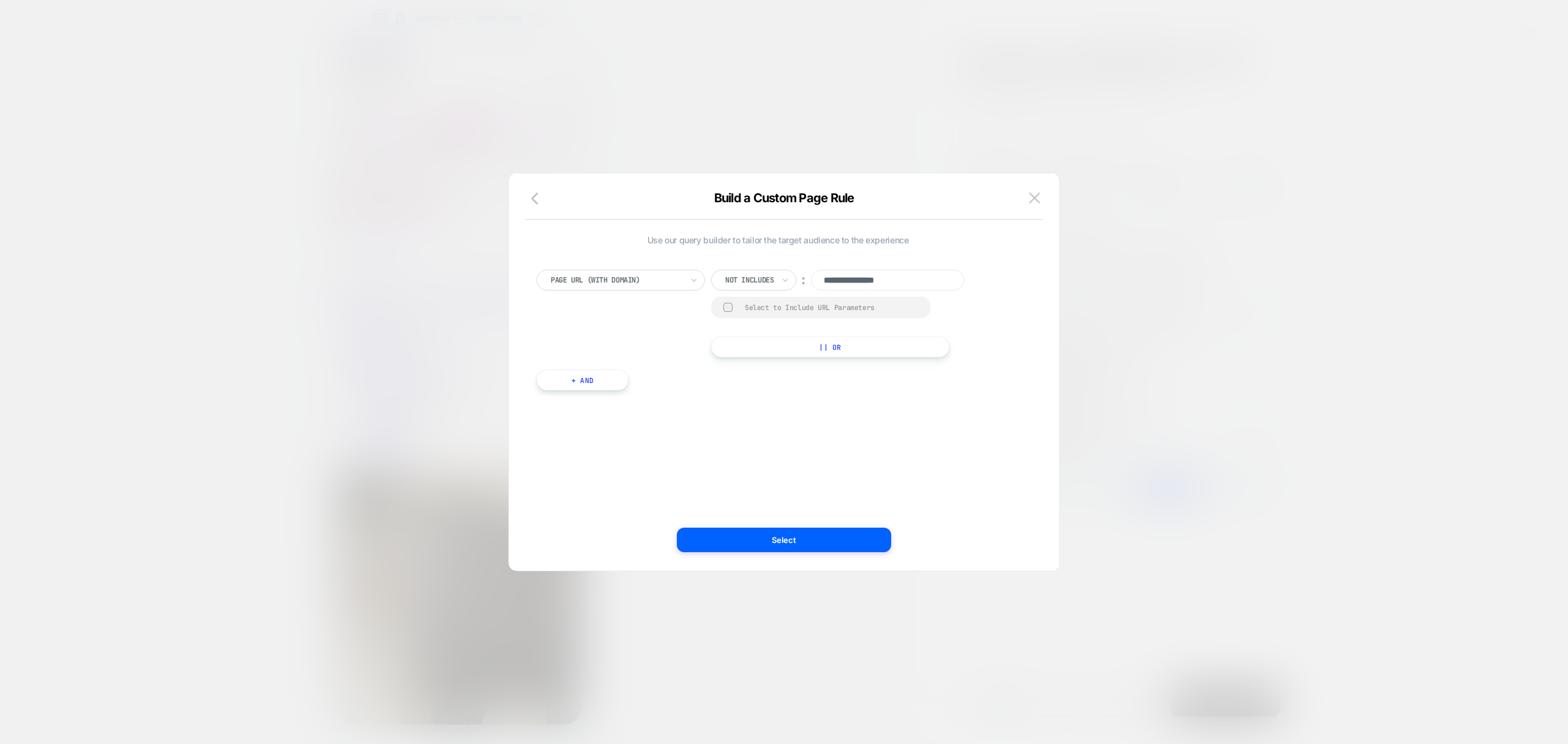
click at [586, 273] on div "Page Url (WITH DOMAIN)" at bounding box center [616, 280] width 134 height 13
click at [599, 315] on div "Page Type" at bounding box center [627, 314] width 156 height 19
click at [809, 282] on div at bounding box center [800, 280] width 32 height 11
click at [929, 335] on div "Page Type Is ︰ option Homepage focused, 1 of 5. 5 results available. Use Up and…" at bounding box center [778, 307] width 495 height 112
click at [769, 311] on button "|| Or" at bounding box center [777, 313] width 130 height 21
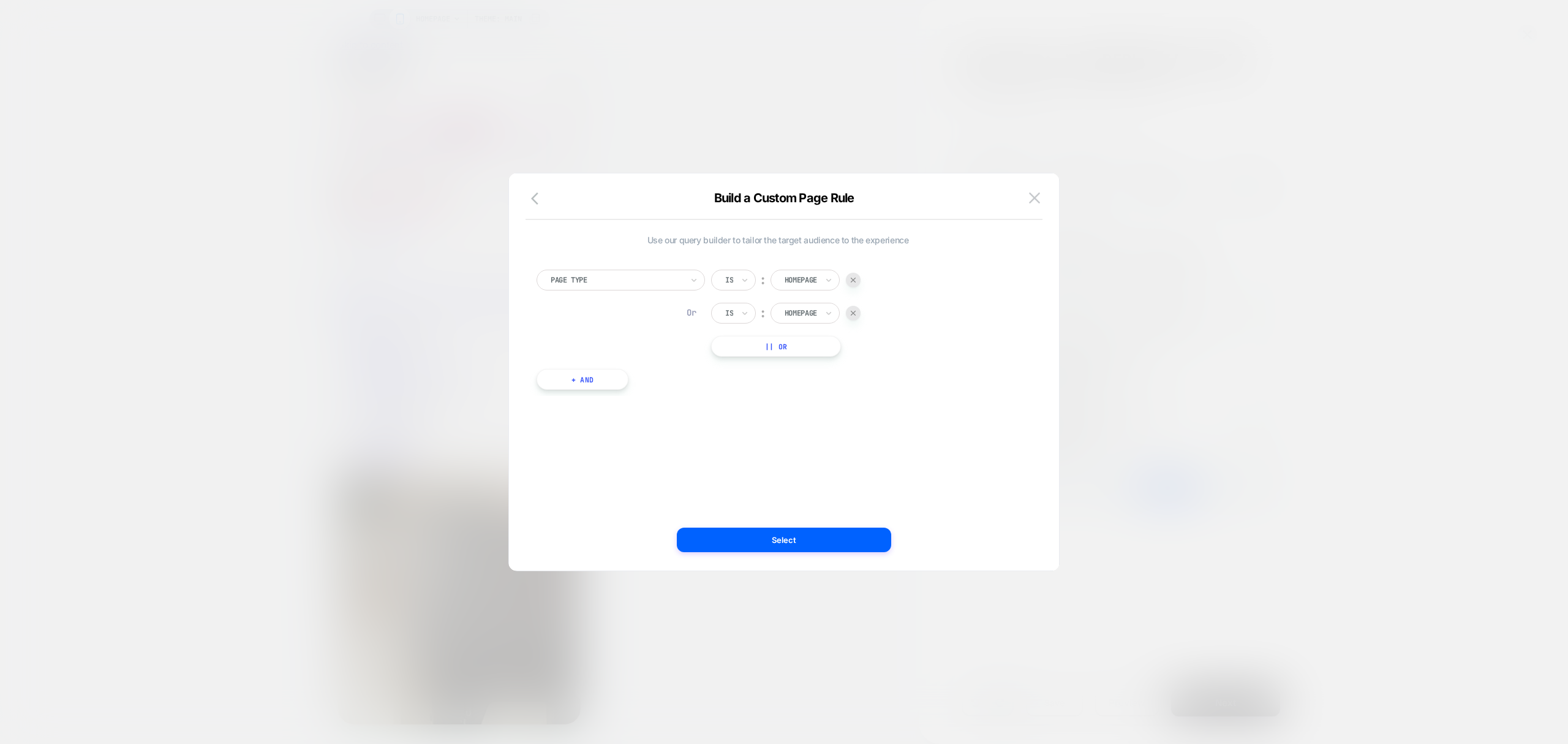
click at [815, 311] on div at bounding box center [800, 313] width 32 height 11
click at [831, 400] on div "Collection" at bounding box center [824, 406] width 79 height 19
click at [789, 349] on button "|| Or" at bounding box center [780, 347] width 137 height 21
click at [809, 348] on div at bounding box center [800, 346] width 32 height 11
click at [812, 394] on div "Cart" at bounding box center [824, 400] width 79 height 19
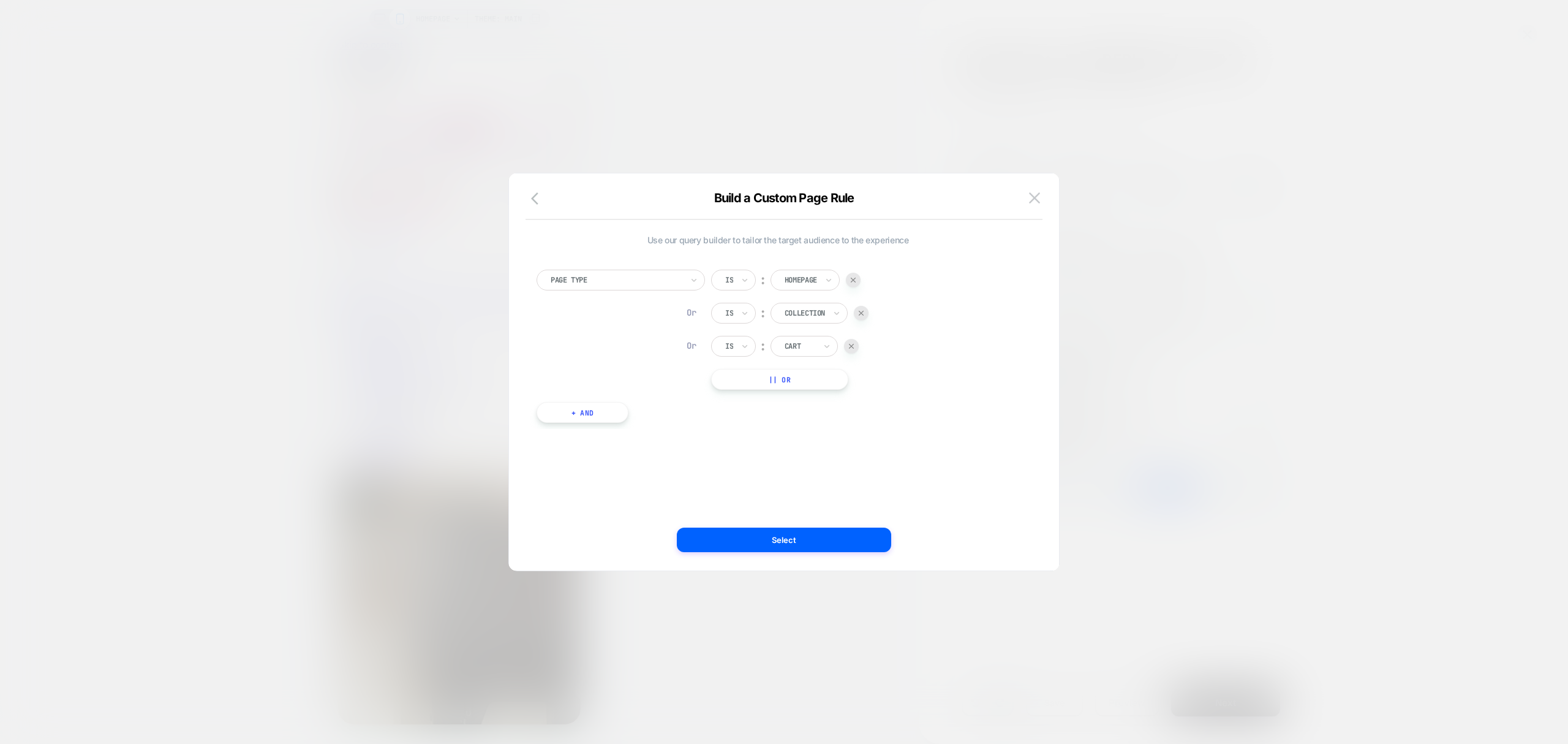
click at [792, 379] on button "|| Or" at bounding box center [780, 379] width 137 height 21
click at [812, 377] on div at bounding box center [800, 379] width 32 height 11
click at [809, 496] on div "Product" at bounding box center [824, 492] width 79 height 19
click at [824, 540] on button "Select" at bounding box center [784, 540] width 215 height 25
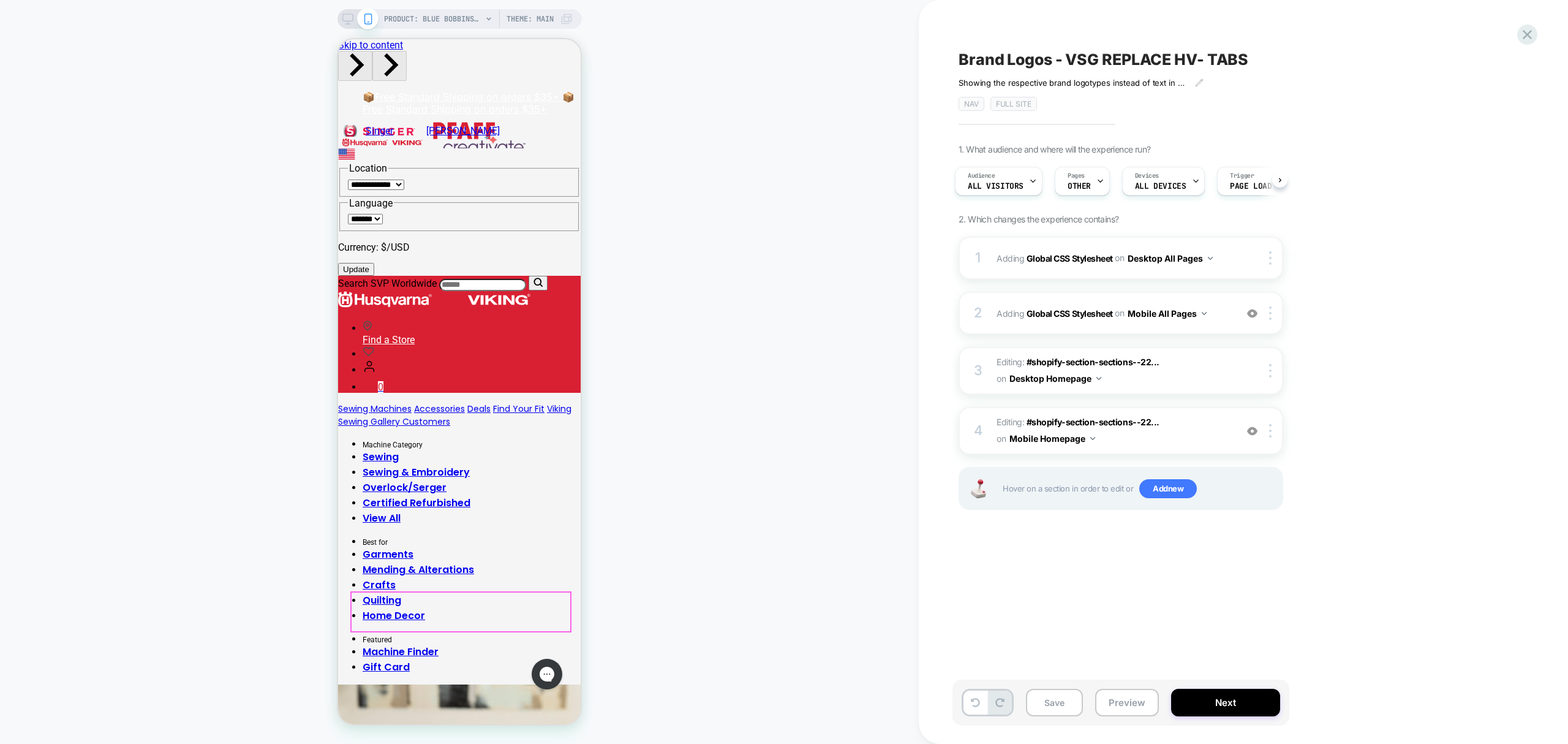
scroll to position [0, 0]
click at [1093, 195] on div "Pages OTHER" at bounding box center [1079, 181] width 48 height 28
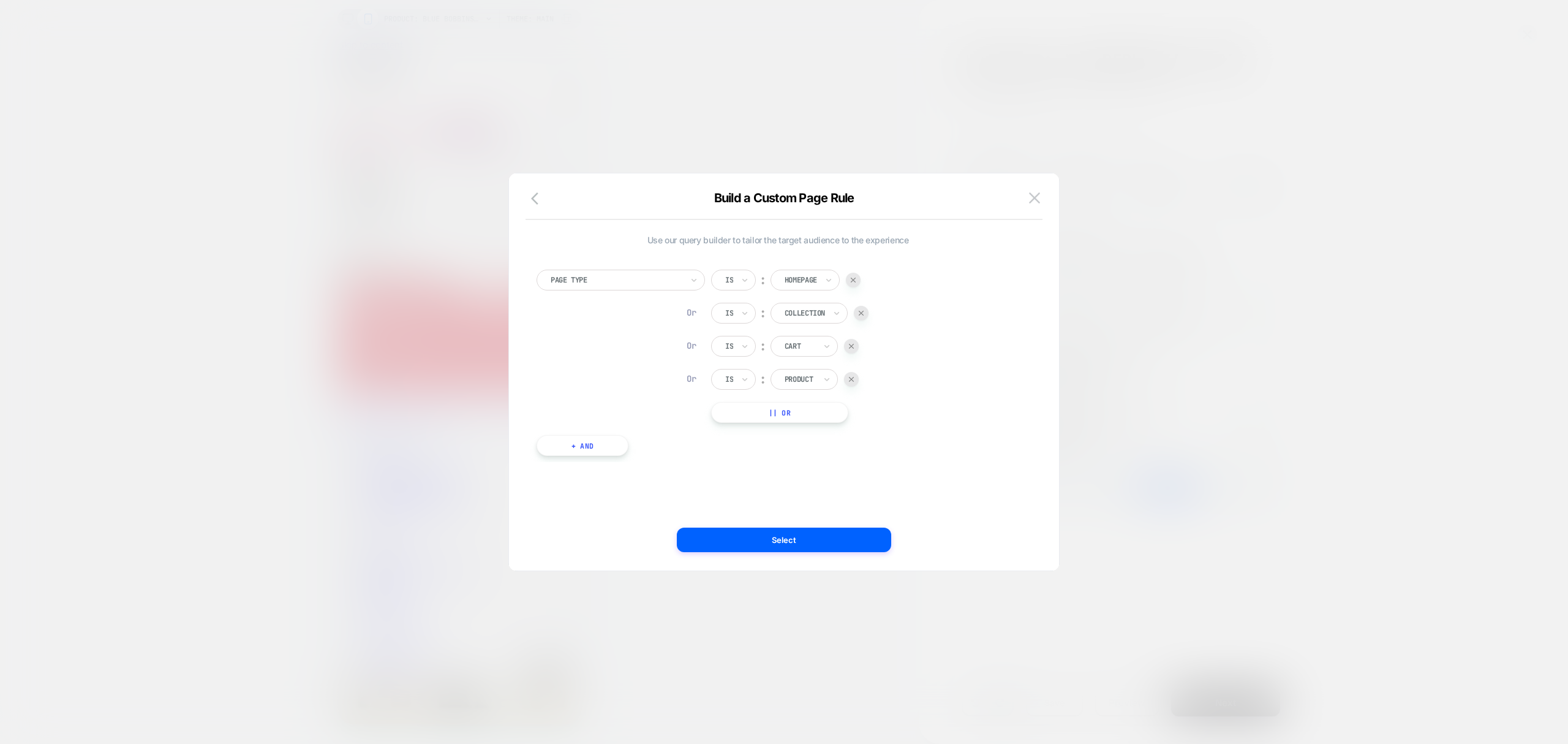
click at [855, 371] on div "Or Is ︰ Product" at bounding box center [785, 379] width 147 height 21
click at [851, 379] on img at bounding box center [851, 379] width 5 height 5
click at [851, 353] on div at bounding box center [851, 347] width 15 height 15
click at [863, 323] on div "Or Is ︰ Collection" at bounding box center [790, 313] width 157 height 21
click at [865, 320] on div at bounding box center [861, 314] width 15 height 15
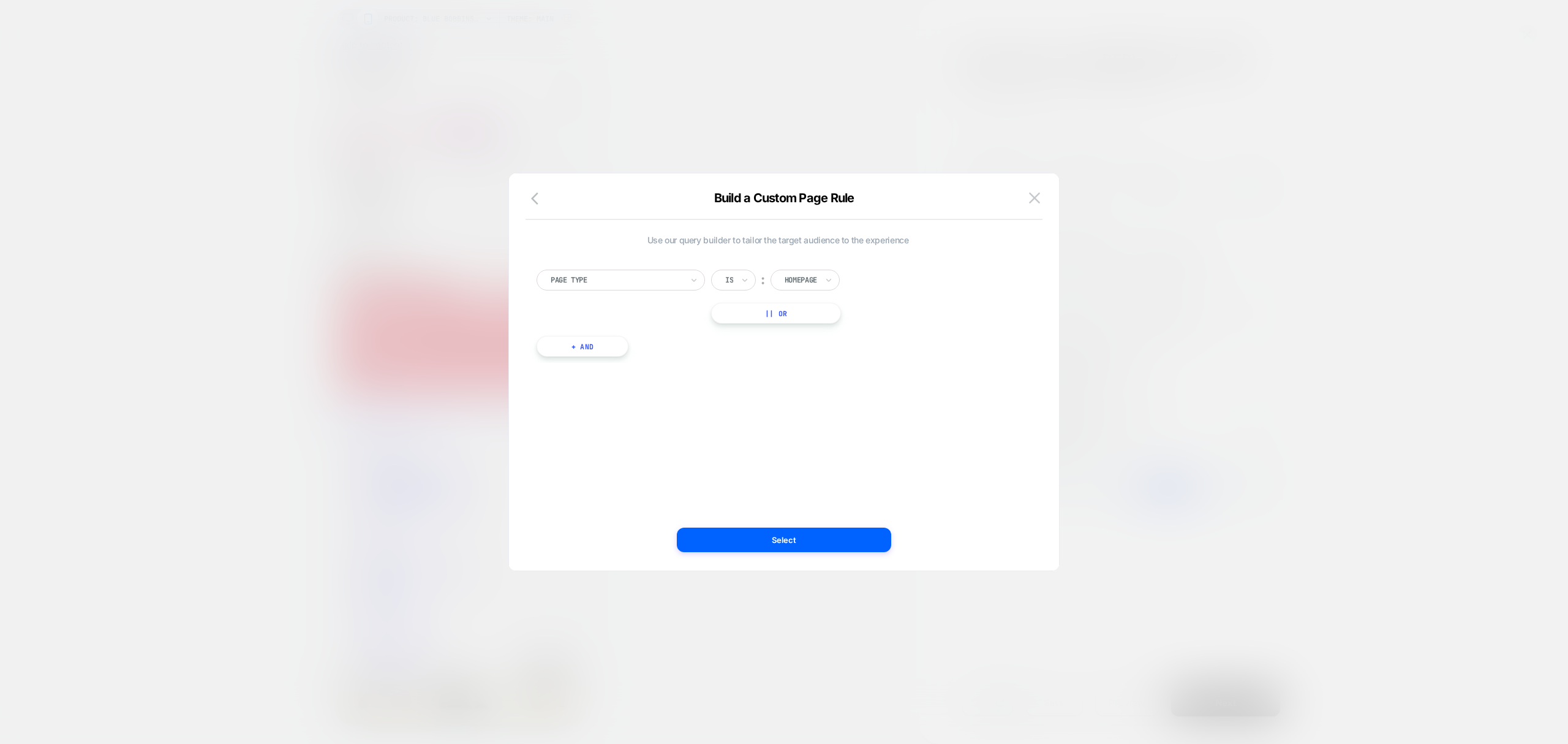
click at [853, 290] on div "Is ︰ Homepage" at bounding box center [786, 280] width 150 height 21
click at [851, 279] on div "Is ︰ Homepage" at bounding box center [786, 280] width 150 height 21
click at [601, 289] on div "Page Type" at bounding box center [620, 280] width 168 height 21
click at [584, 445] on div "Page Url (WITH DOMAIN)" at bounding box center [627, 451] width 156 height 19
click at [880, 286] on input at bounding box center [872, 280] width 153 height 21
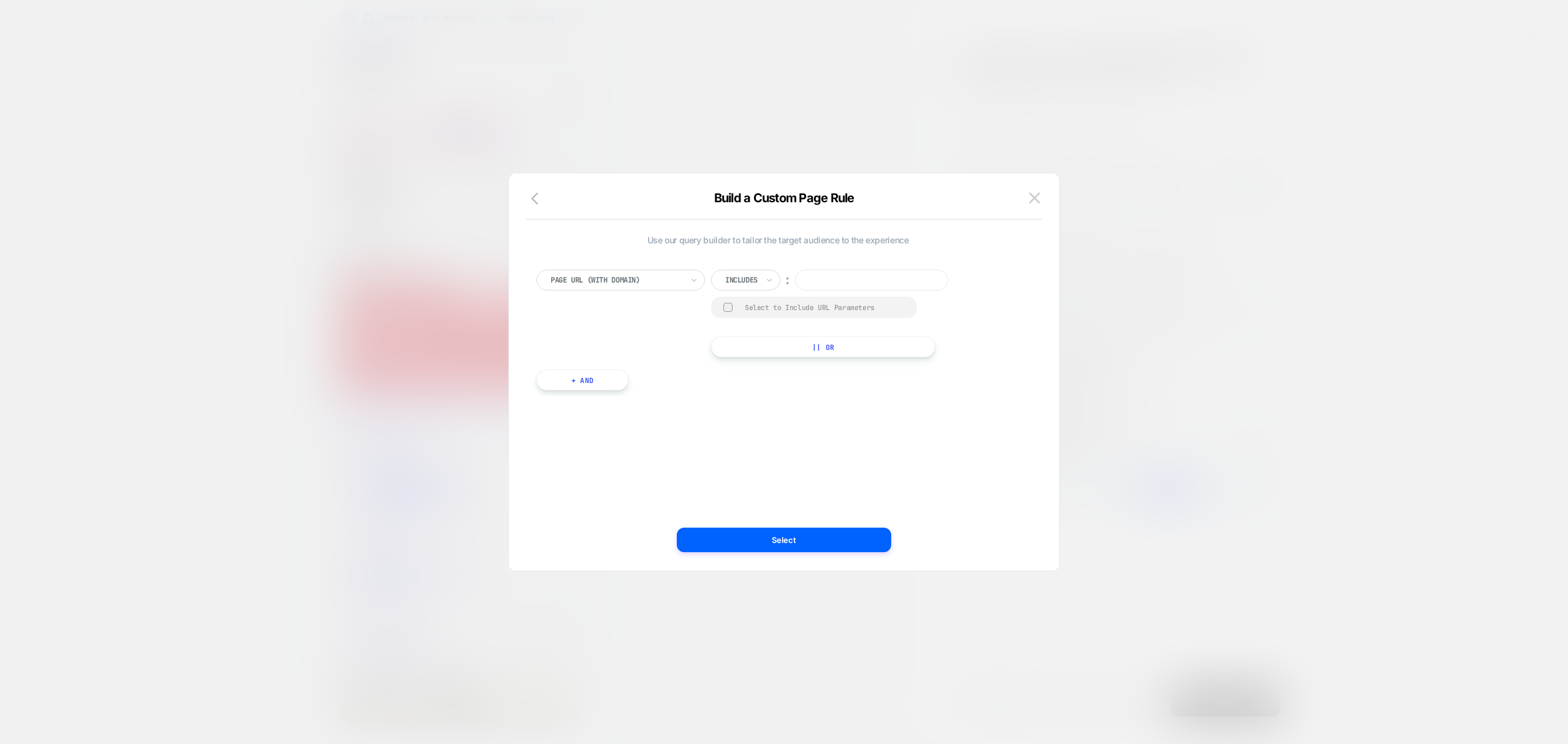
click at [748, 282] on div at bounding box center [741, 280] width 32 height 11
click at [736, 375] on div "Not includes" at bounding box center [763, 373] width 79 height 19
click at [870, 281] on input at bounding box center [887, 280] width 153 height 21
paste input "**********"
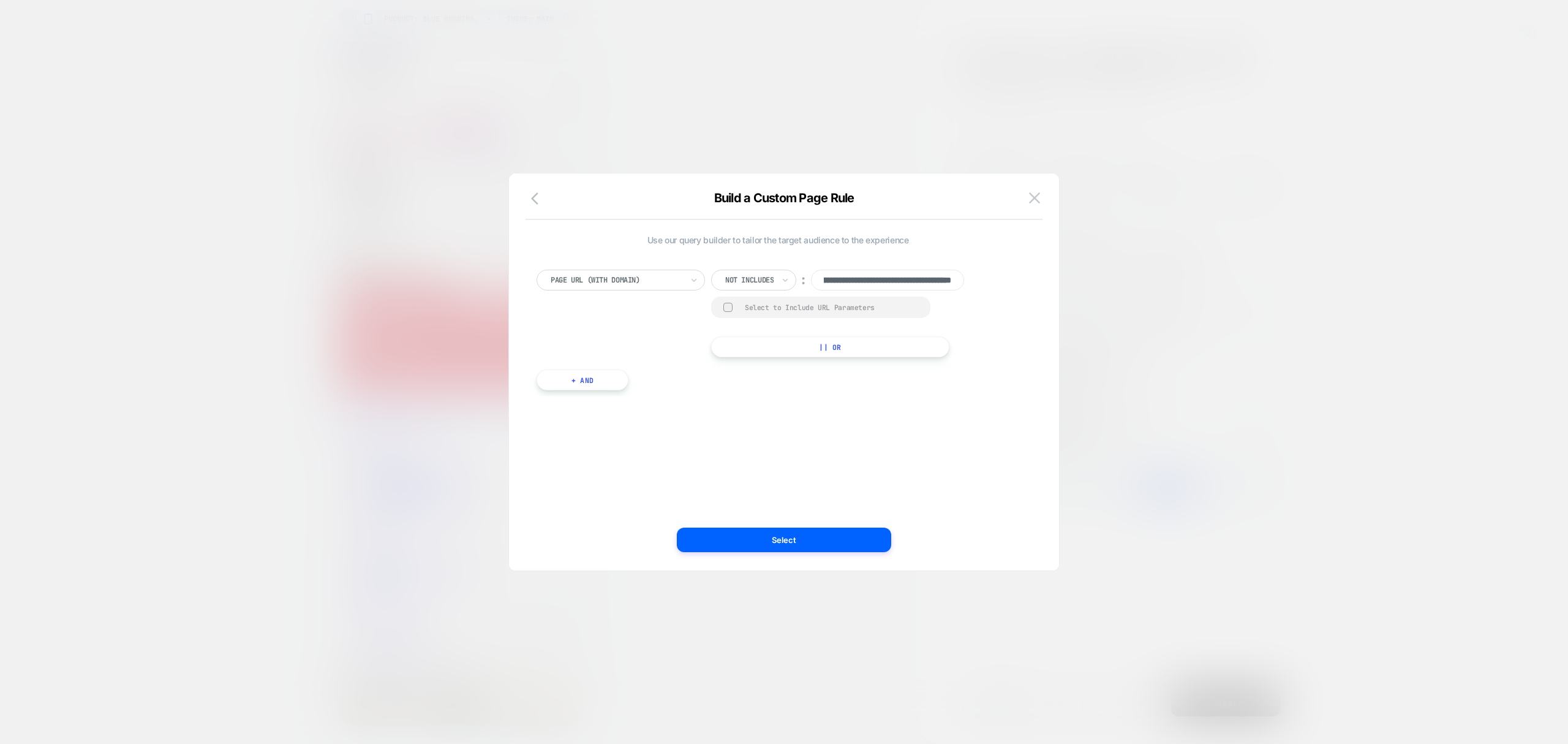
type input "**********"
click at [863, 356] on button "|| Or" at bounding box center [830, 347] width 238 height 21
click at [745, 303] on div "Includes" at bounding box center [741, 310] width 35 height 13
click at [746, 307] on div at bounding box center [741, 310] width 32 height 11
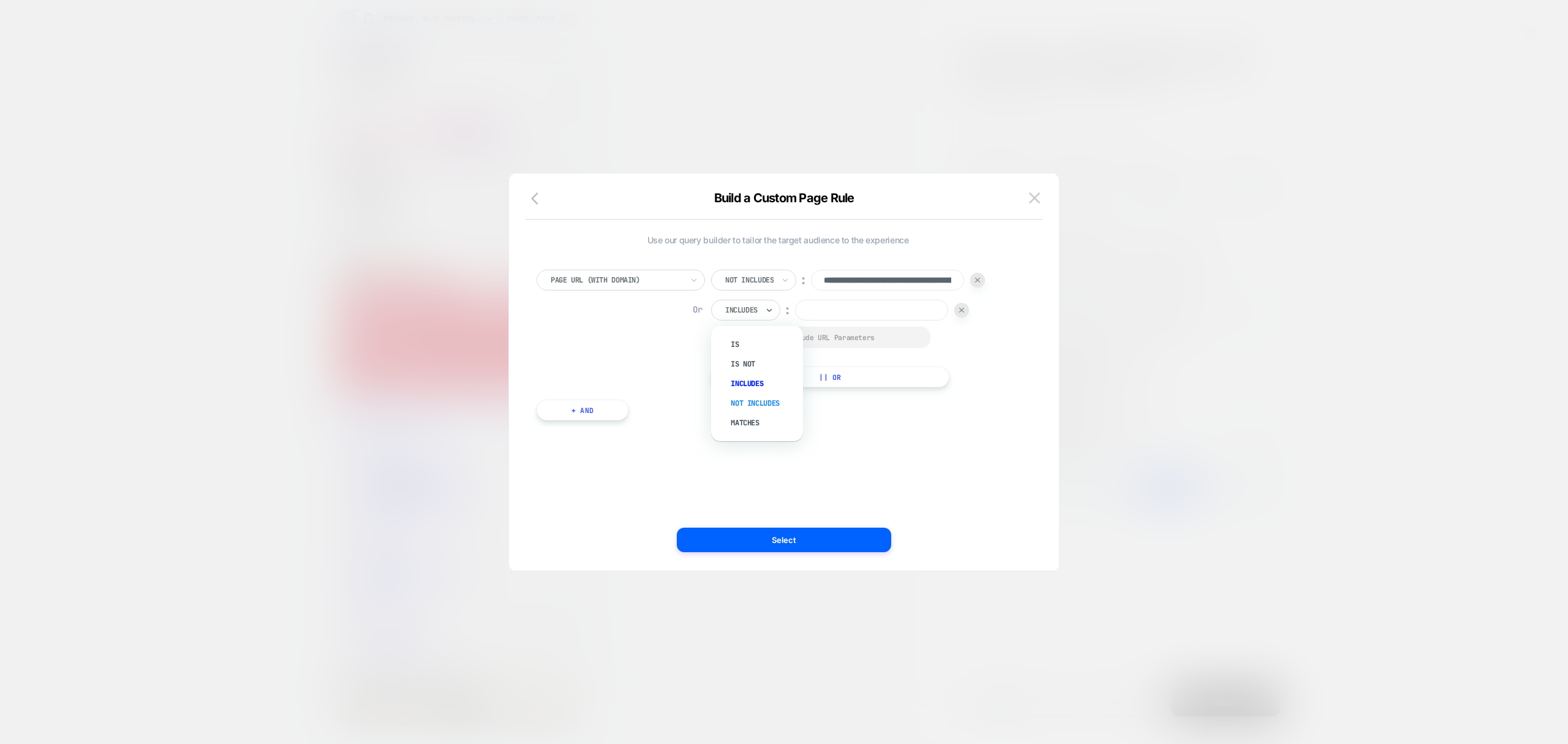
click at [763, 398] on div "Not includes" at bounding box center [763, 403] width 79 height 19
click at [873, 293] on div "**********" at bounding box center [848, 328] width 274 height 118
click at [866, 305] on input at bounding box center [887, 310] width 153 height 21
paste input "**********"
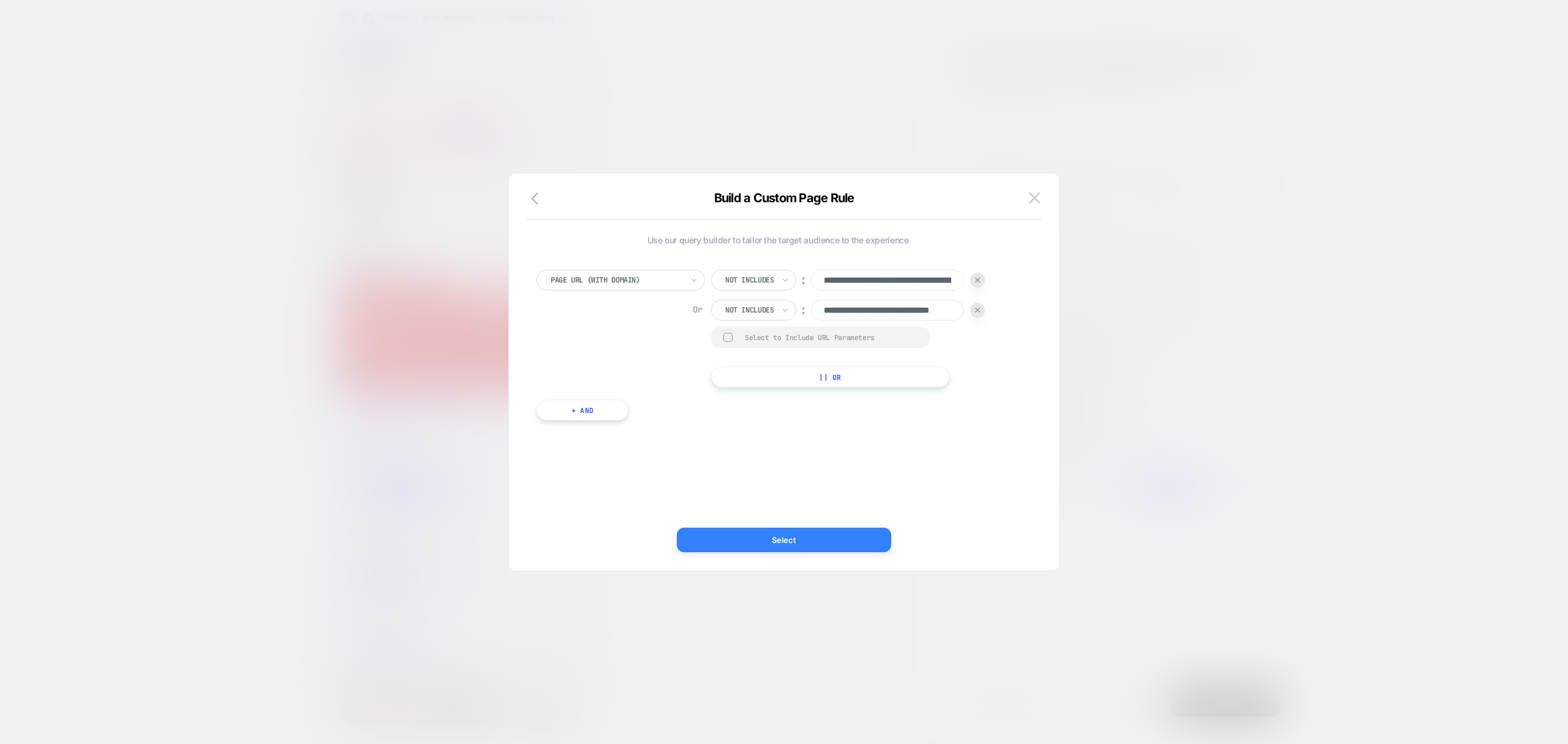
type input "**********"
click at [858, 538] on button "Select" at bounding box center [784, 540] width 215 height 25
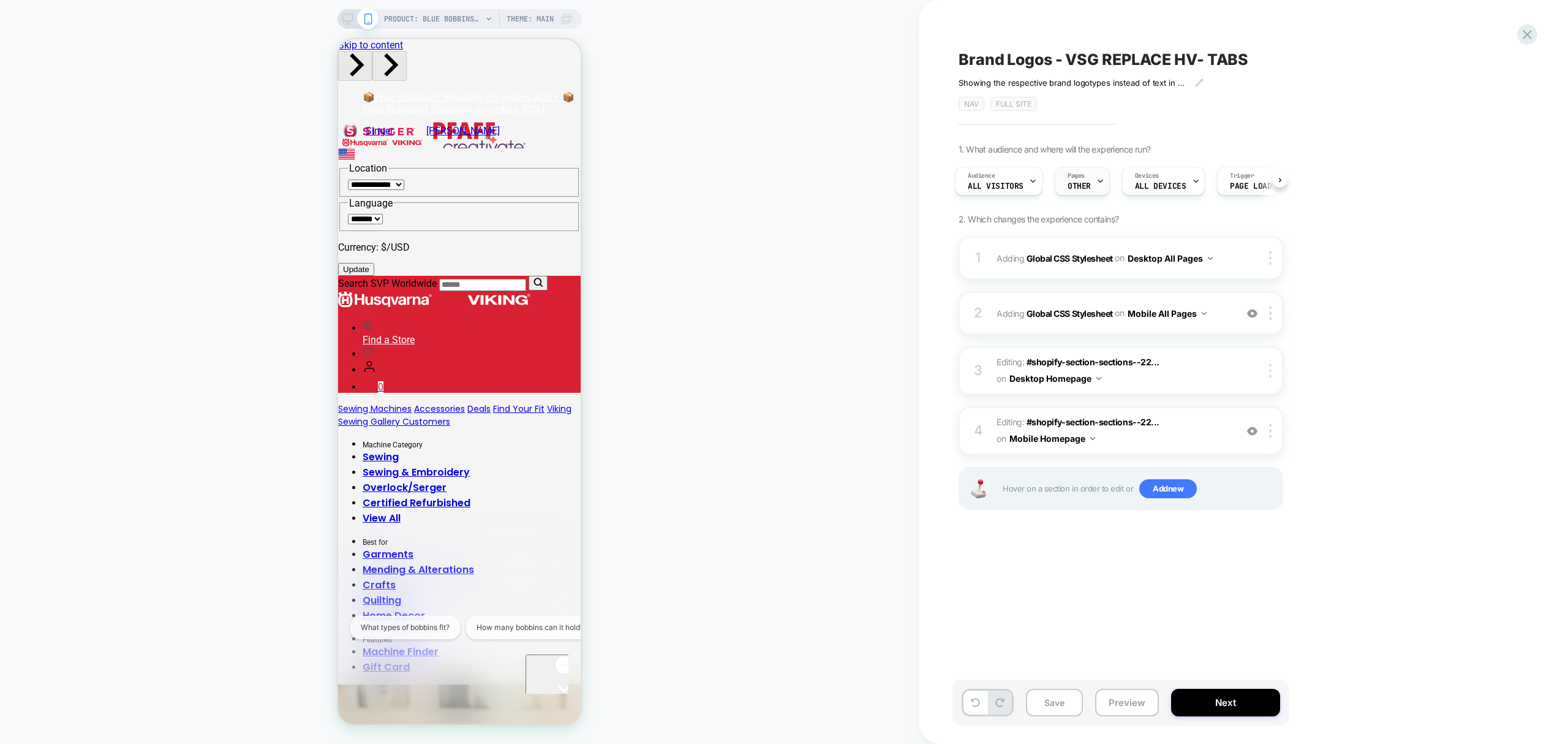
click at [1083, 182] on span "OTHER" at bounding box center [1079, 186] width 23 height 8
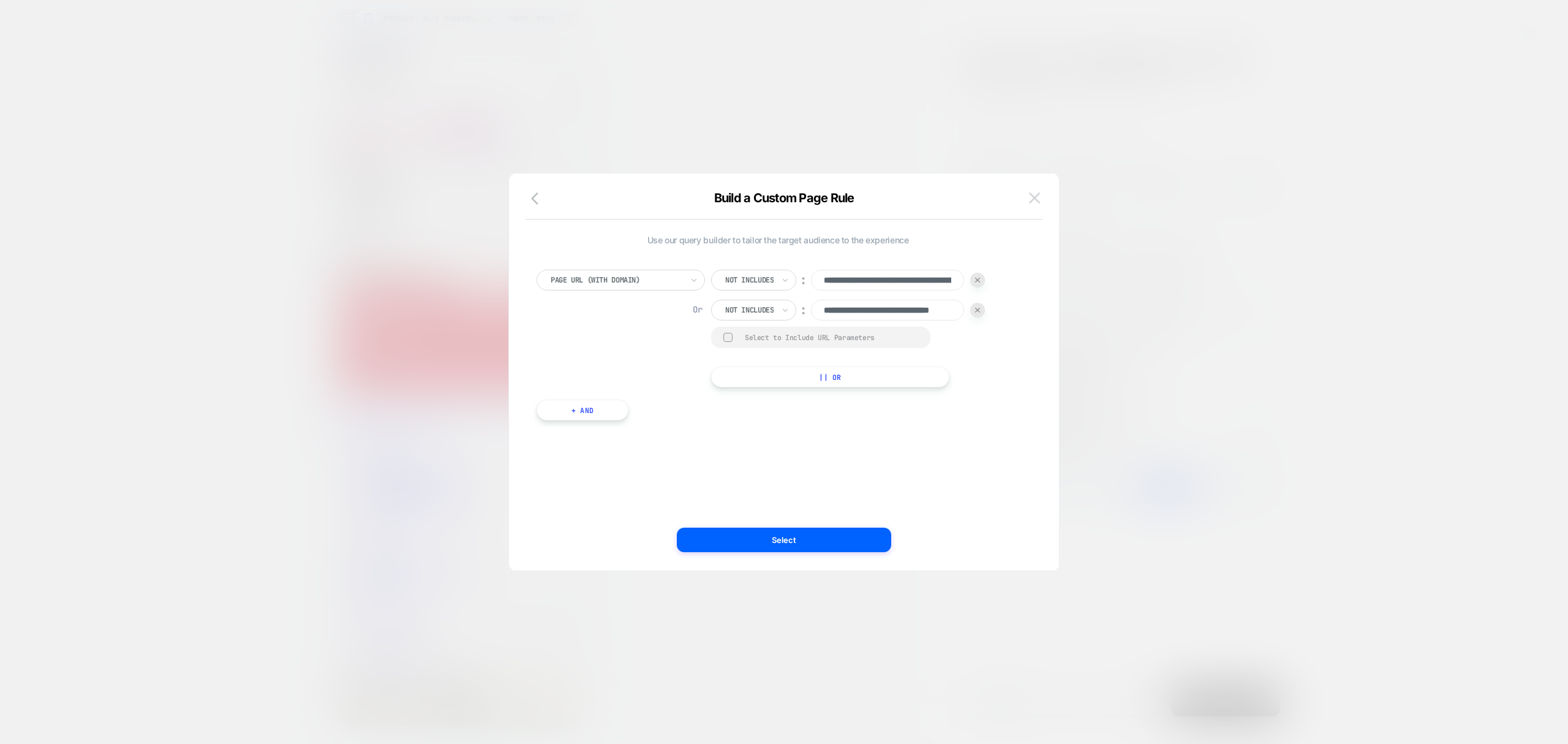
click at [1026, 201] on button at bounding box center [1034, 198] width 19 height 19
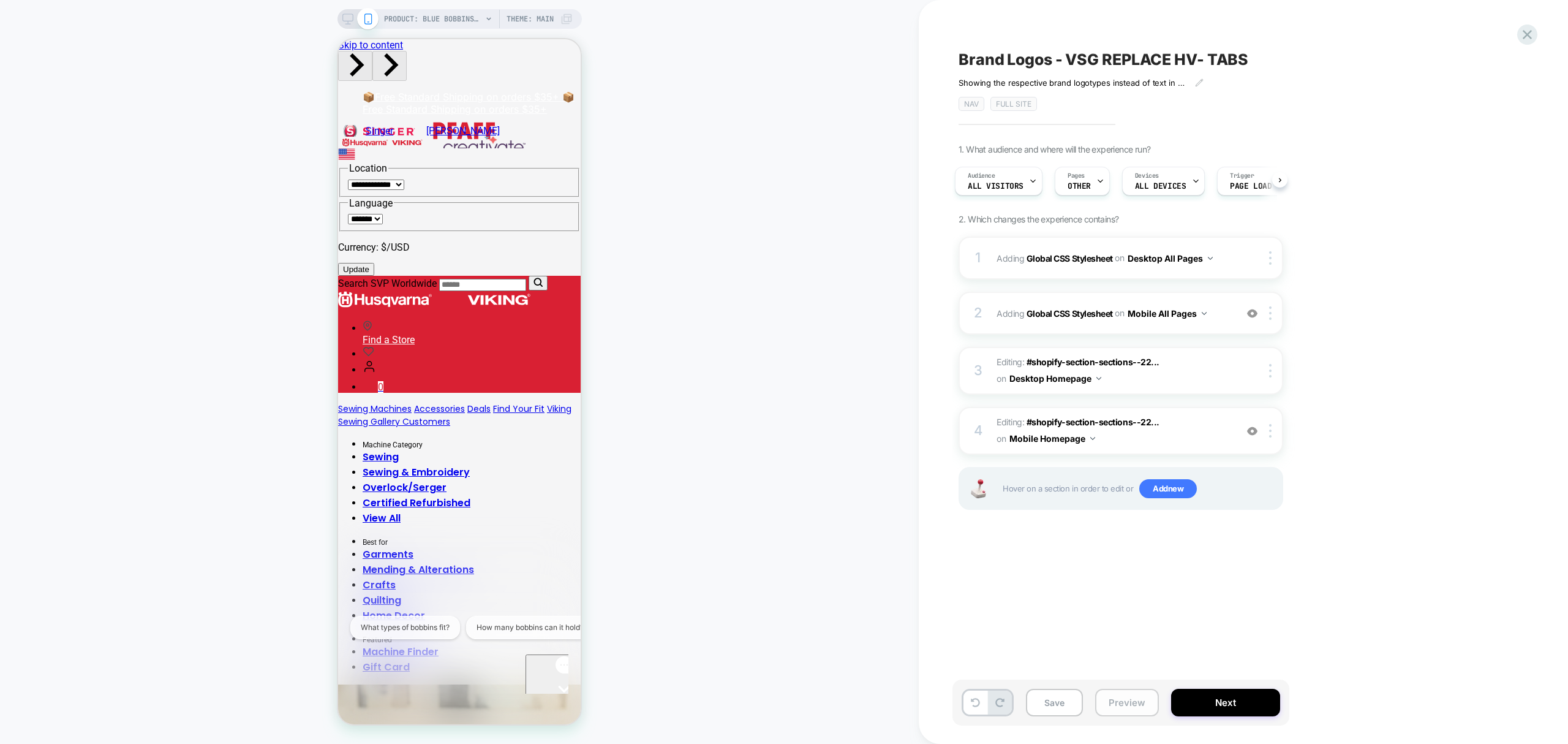
click at [1127, 704] on button "Preview" at bounding box center [1127, 702] width 64 height 28
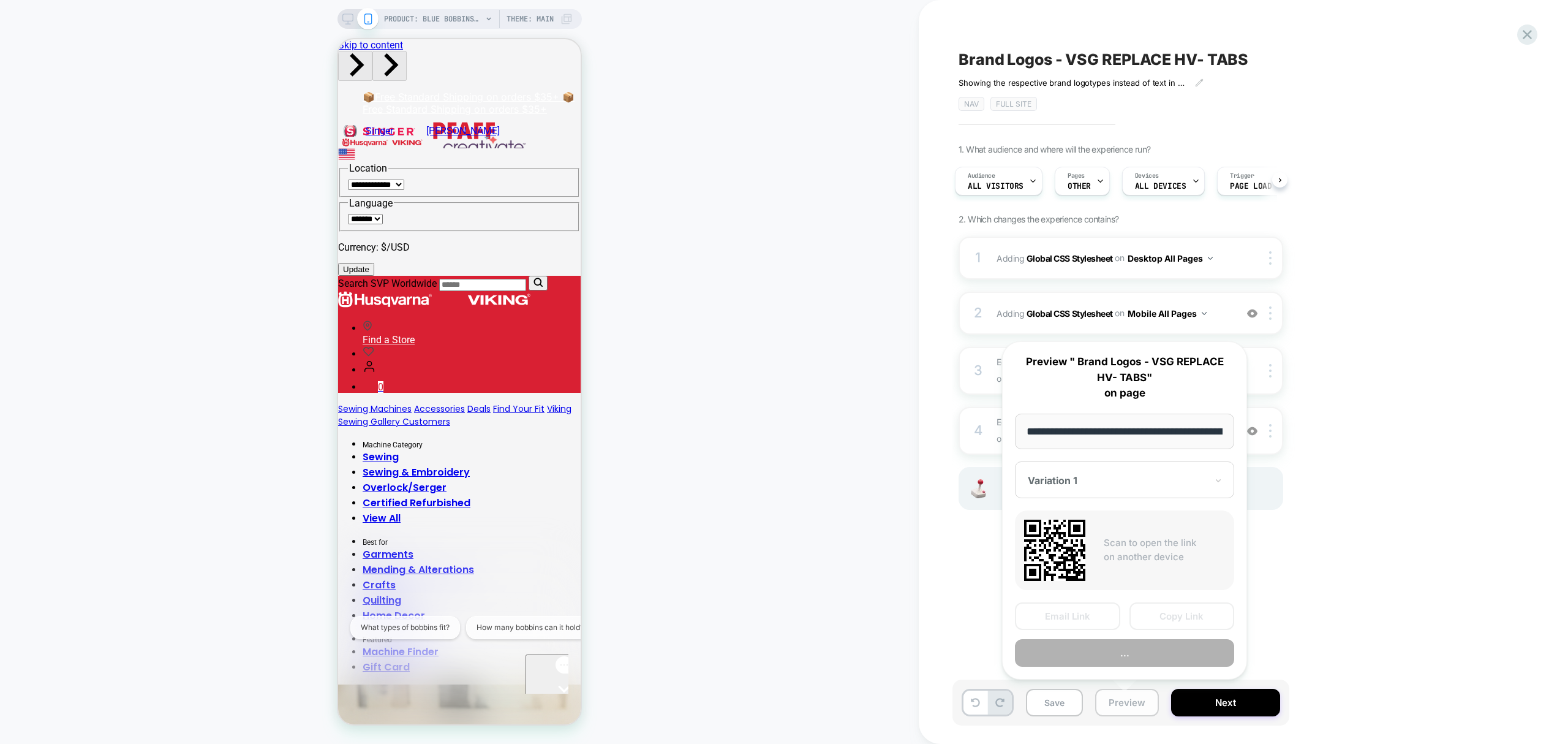
scroll to position [0, 153]
click at [446, 12] on span "PRODUCT: Blue Bobbinsaver" at bounding box center [432, 19] width 98 height 19
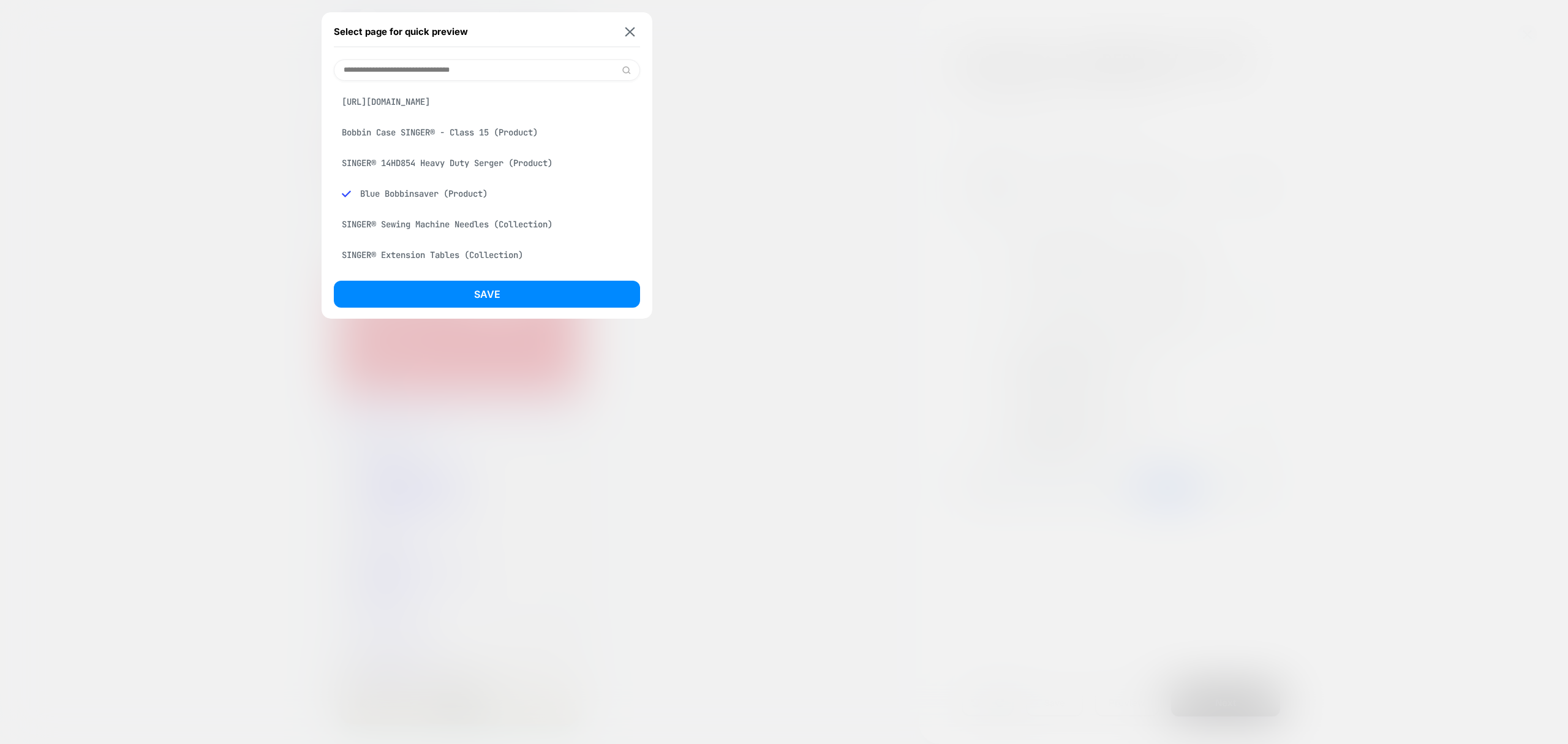
click at [446, 103] on div "[URL][DOMAIN_NAME]" at bounding box center [486, 101] width 306 height 23
click at [447, 65] on input at bounding box center [486, 70] width 306 height 22
type input "****"
click at [396, 102] on div "Homepage" at bounding box center [486, 101] width 306 height 23
drag, startPoint x: 509, startPoint y: 299, endPoint x: 506, endPoint y: 290, distance: 9.5
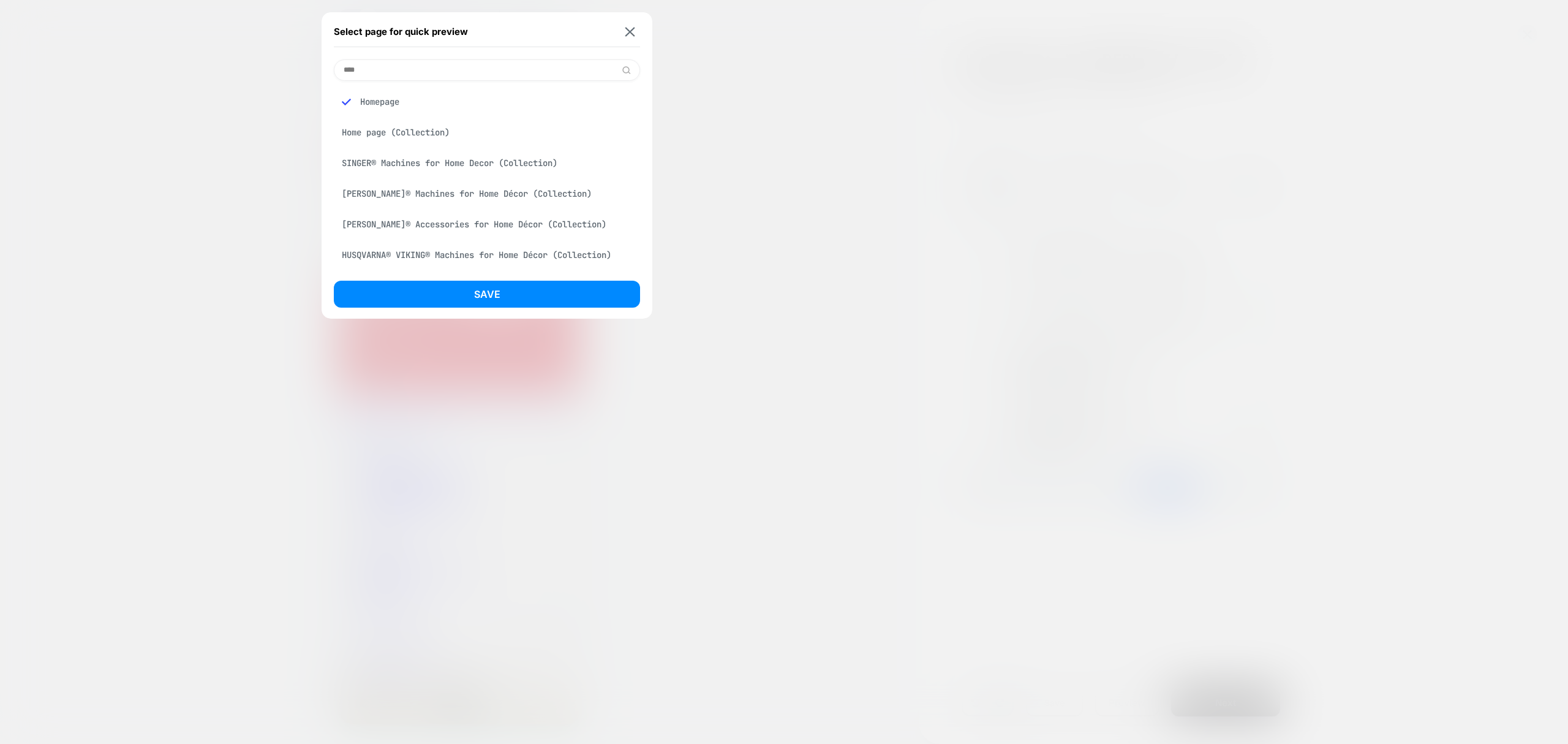
click at [508, 299] on button "Save" at bounding box center [486, 294] width 306 height 27
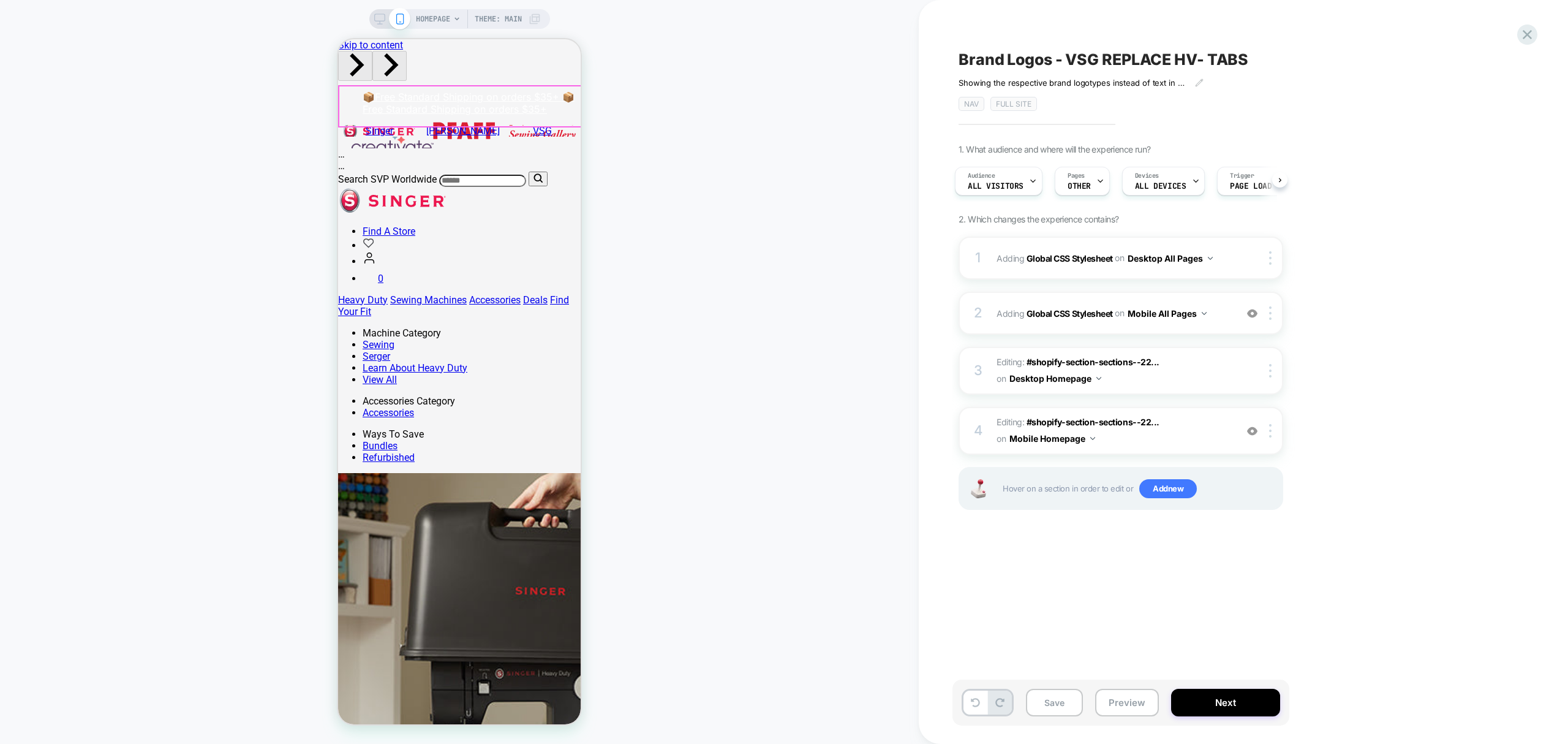
scroll to position [0, 5]
click at [1133, 696] on button "Preview" at bounding box center [1127, 702] width 64 height 28
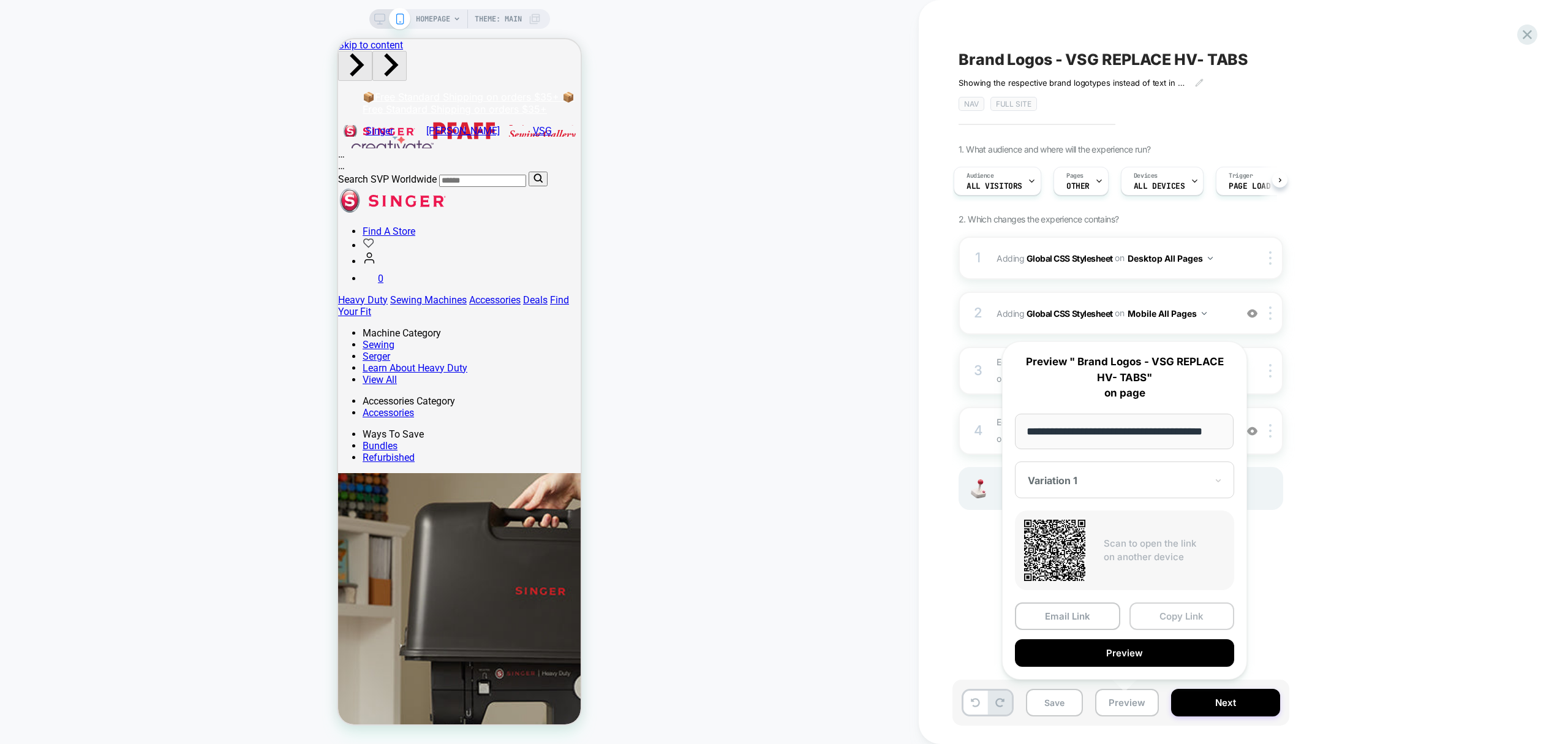
scroll to position [0, 0]
click at [1172, 620] on button "Copy Link" at bounding box center [1182, 616] width 105 height 28
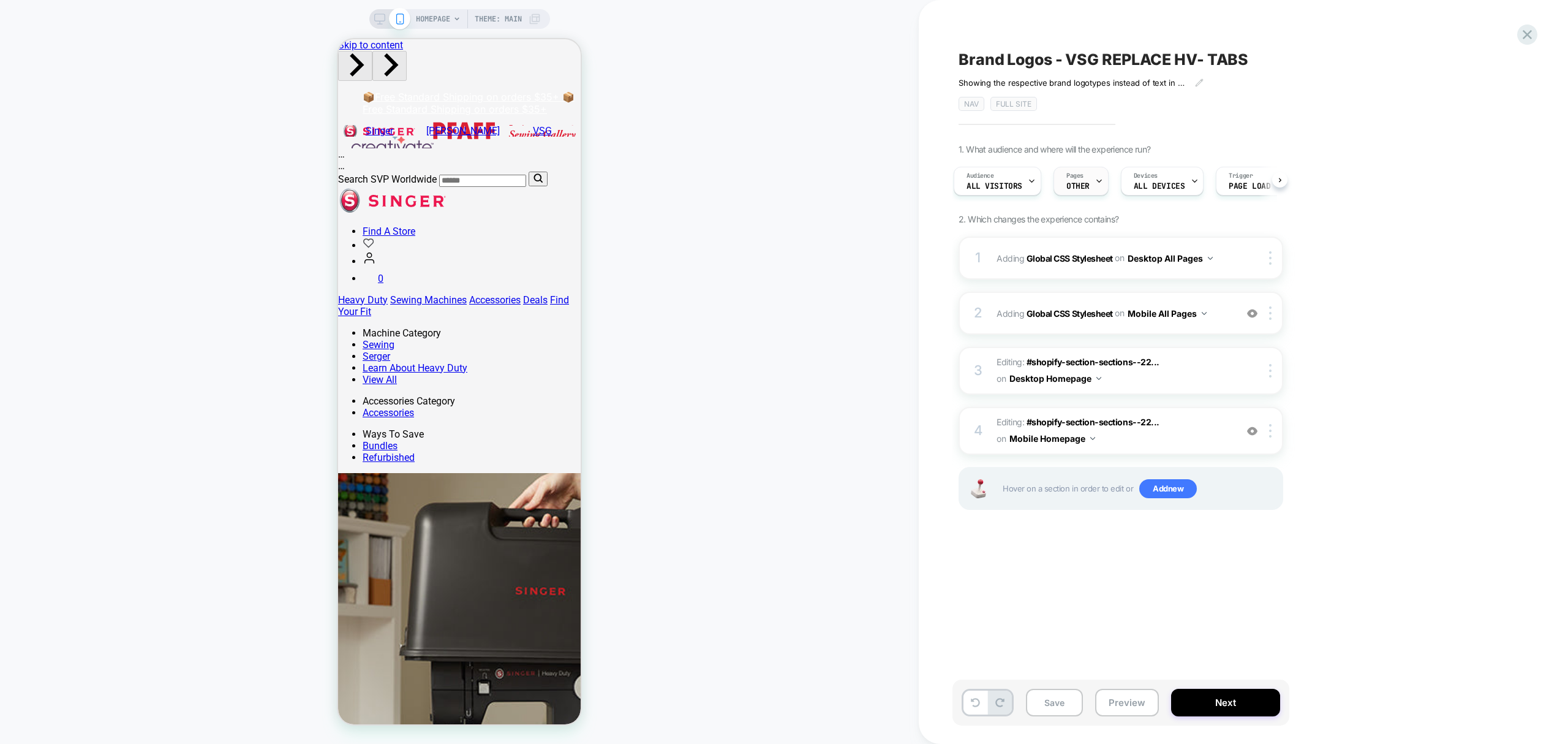
click at [1073, 177] on span "Pages" at bounding box center [1074, 175] width 17 height 8
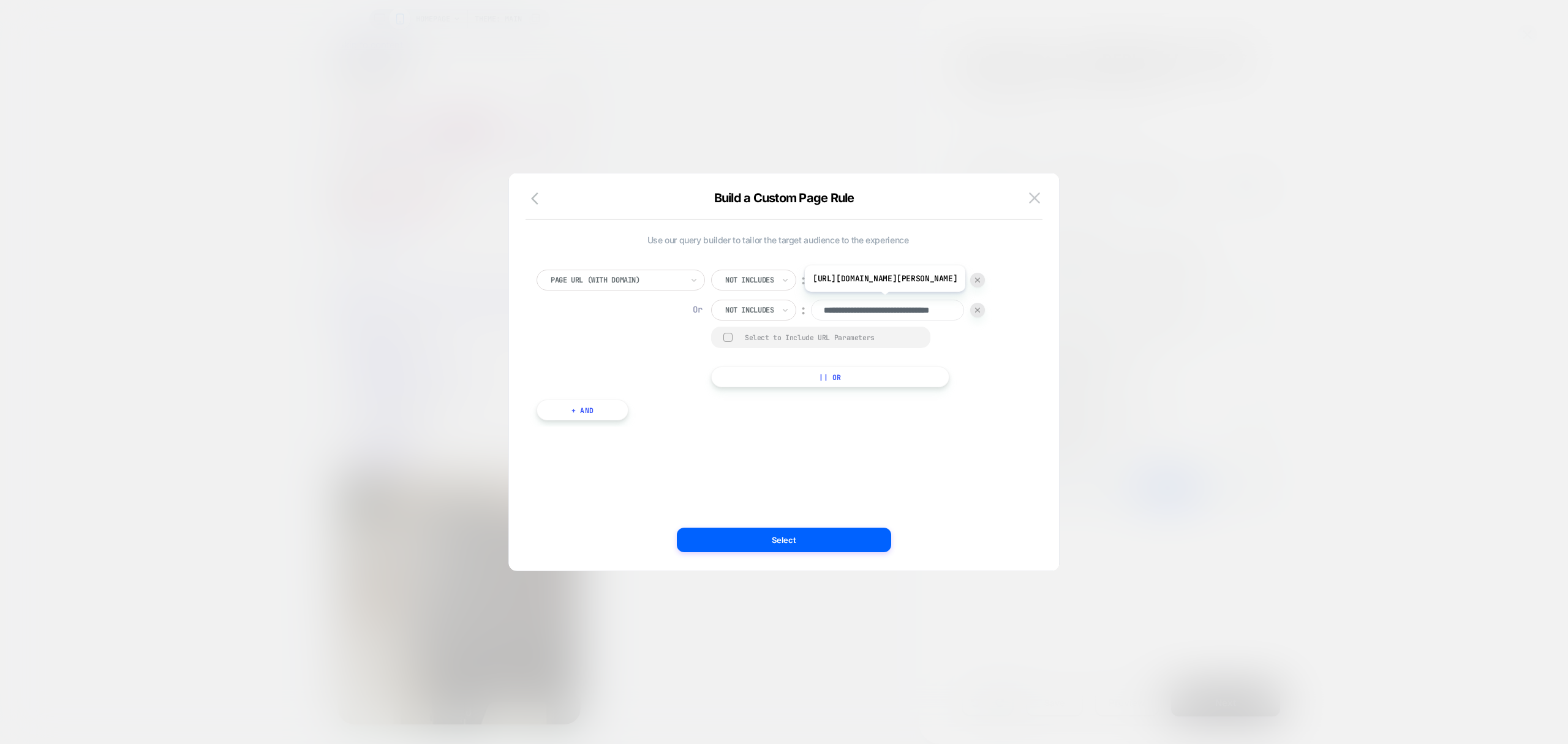
click at [980, 312] on img at bounding box center [977, 310] width 5 height 5
click at [603, 385] on button "+ And" at bounding box center [582, 380] width 92 height 21
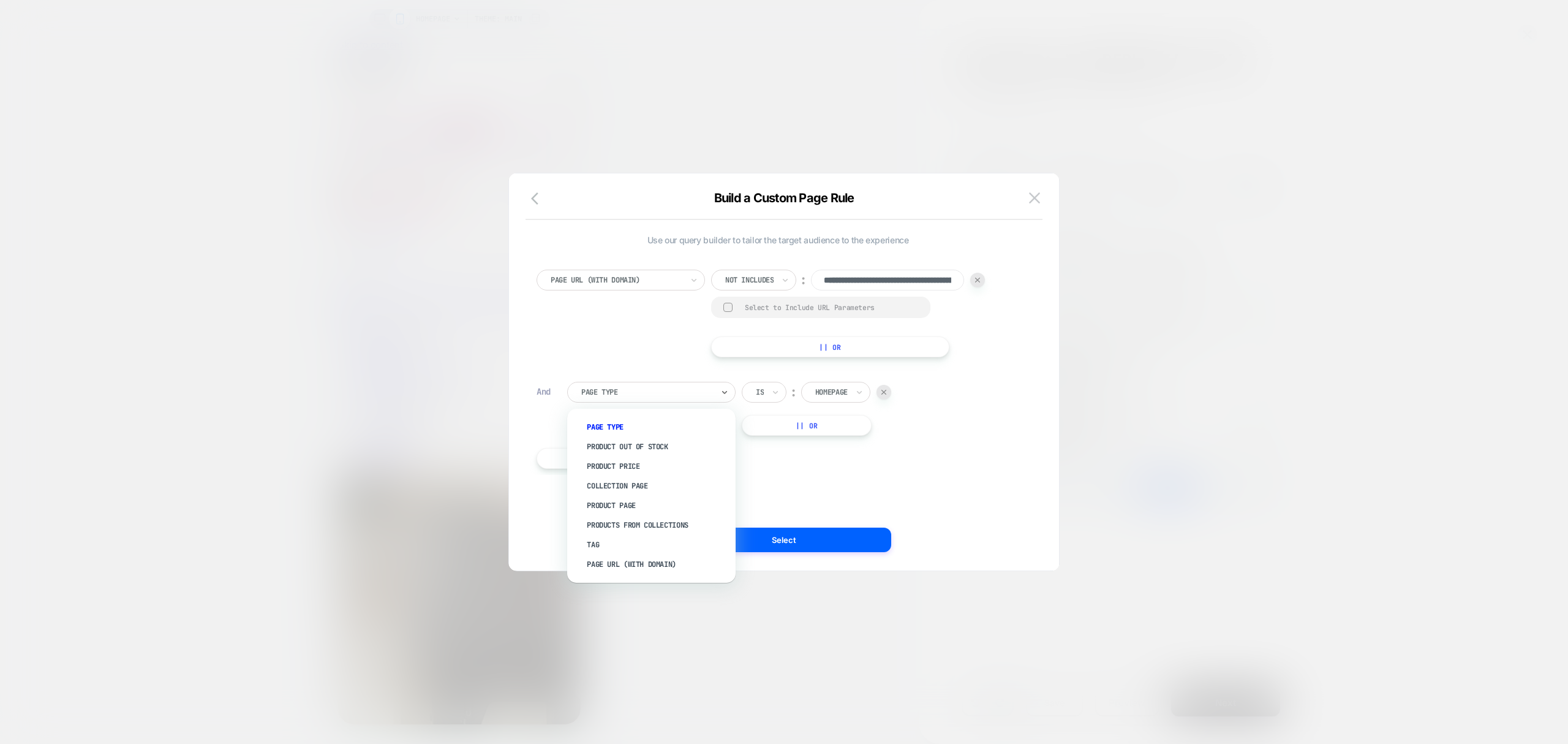
click at [620, 392] on div at bounding box center [647, 392] width 132 height 11
click at [674, 569] on div "Page Url (WITH DOMAIN)" at bounding box center [657, 564] width 156 height 19
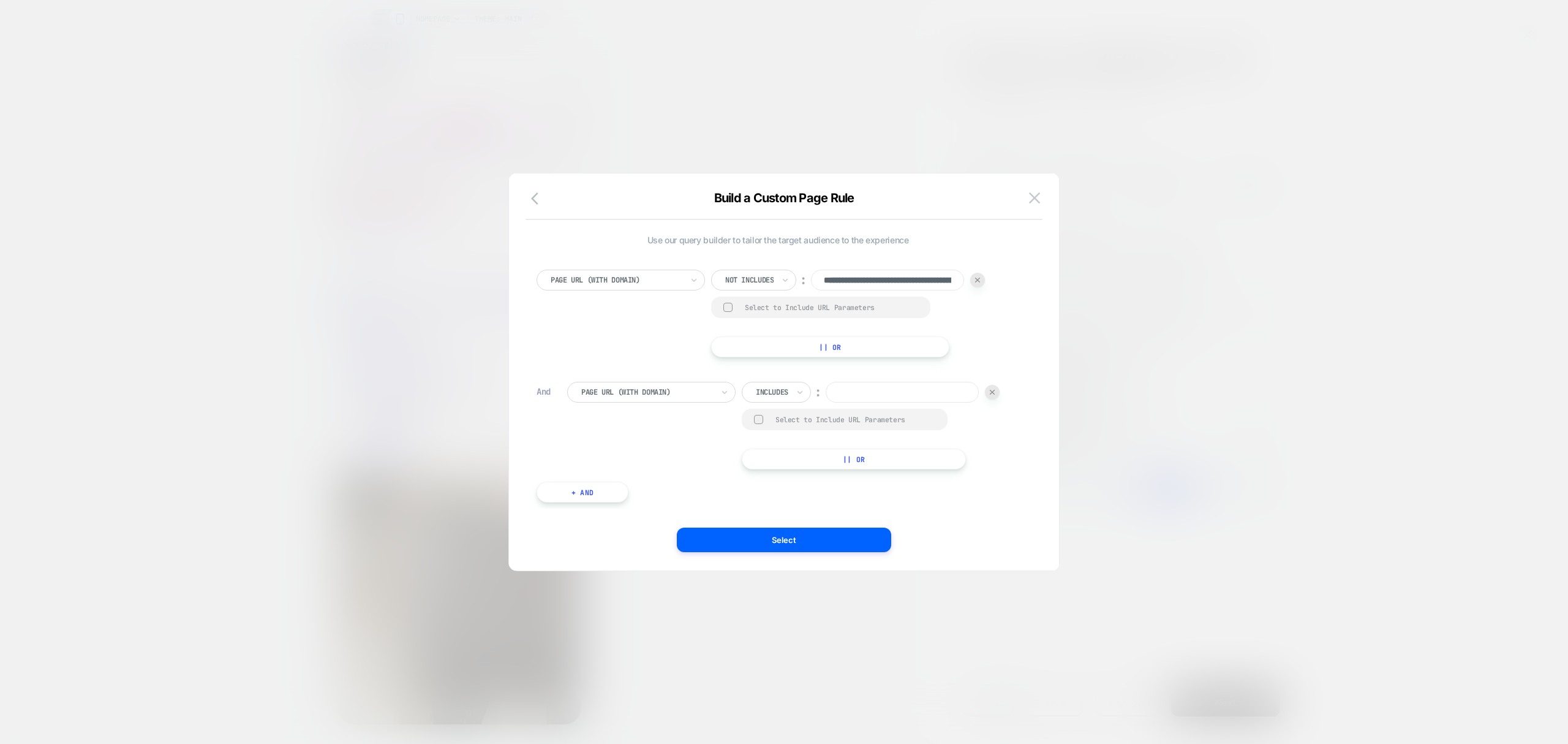
click at [770, 394] on div at bounding box center [771, 392] width 32 height 11
drag, startPoint x: 787, startPoint y: 391, endPoint x: 778, endPoint y: 390, distance: 9.1
click at [784, 393] on div at bounding box center [771, 392] width 32 height 11
click at [777, 485] on div "Not includes" at bounding box center [794, 486] width 79 height 19
click at [880, 393] on input at bounding box center [918, 392] width 153 height 21
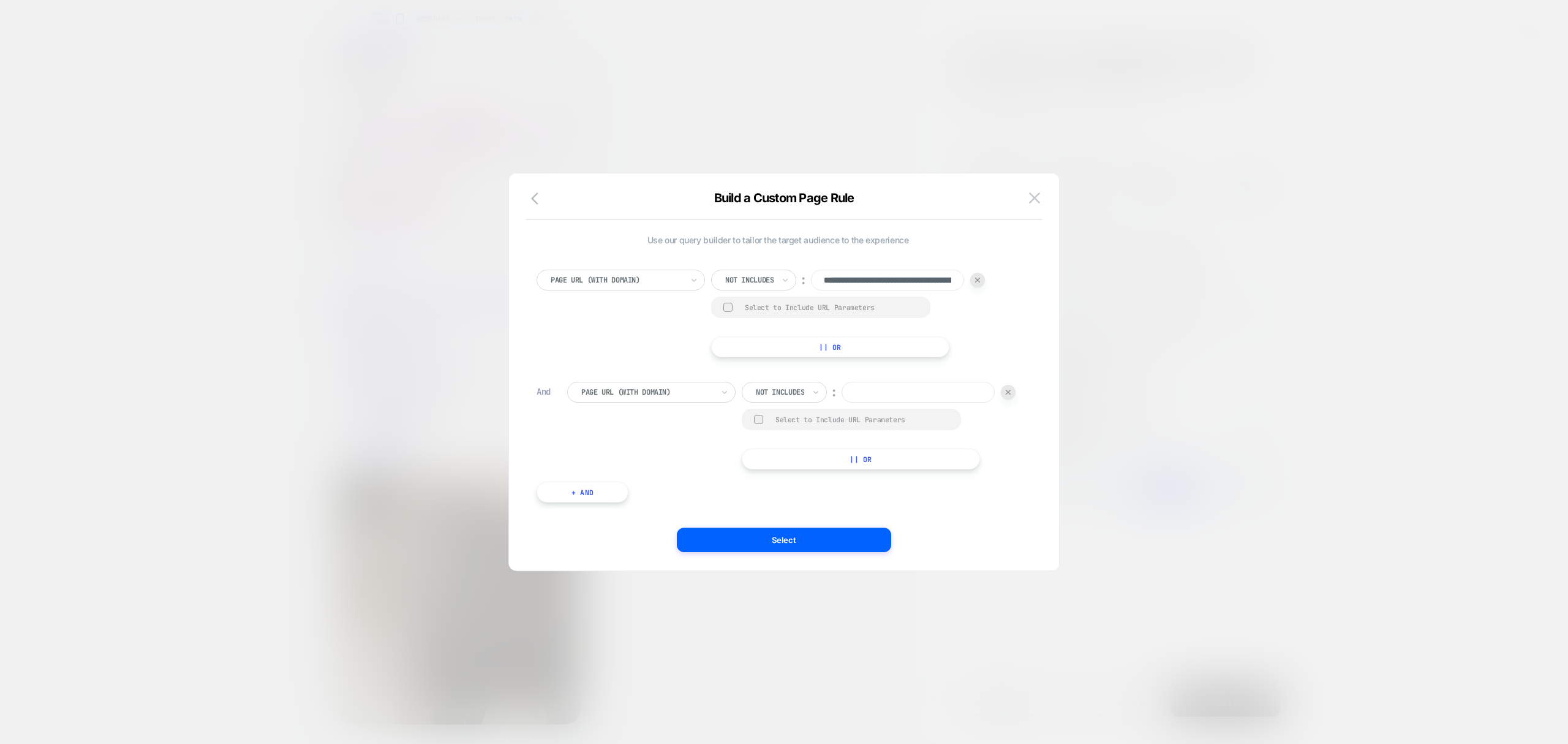
paste input "**********"
type input "**********"
click at [860, 546] on button "Select" at bounding box center [784, 540] width 215 height 25
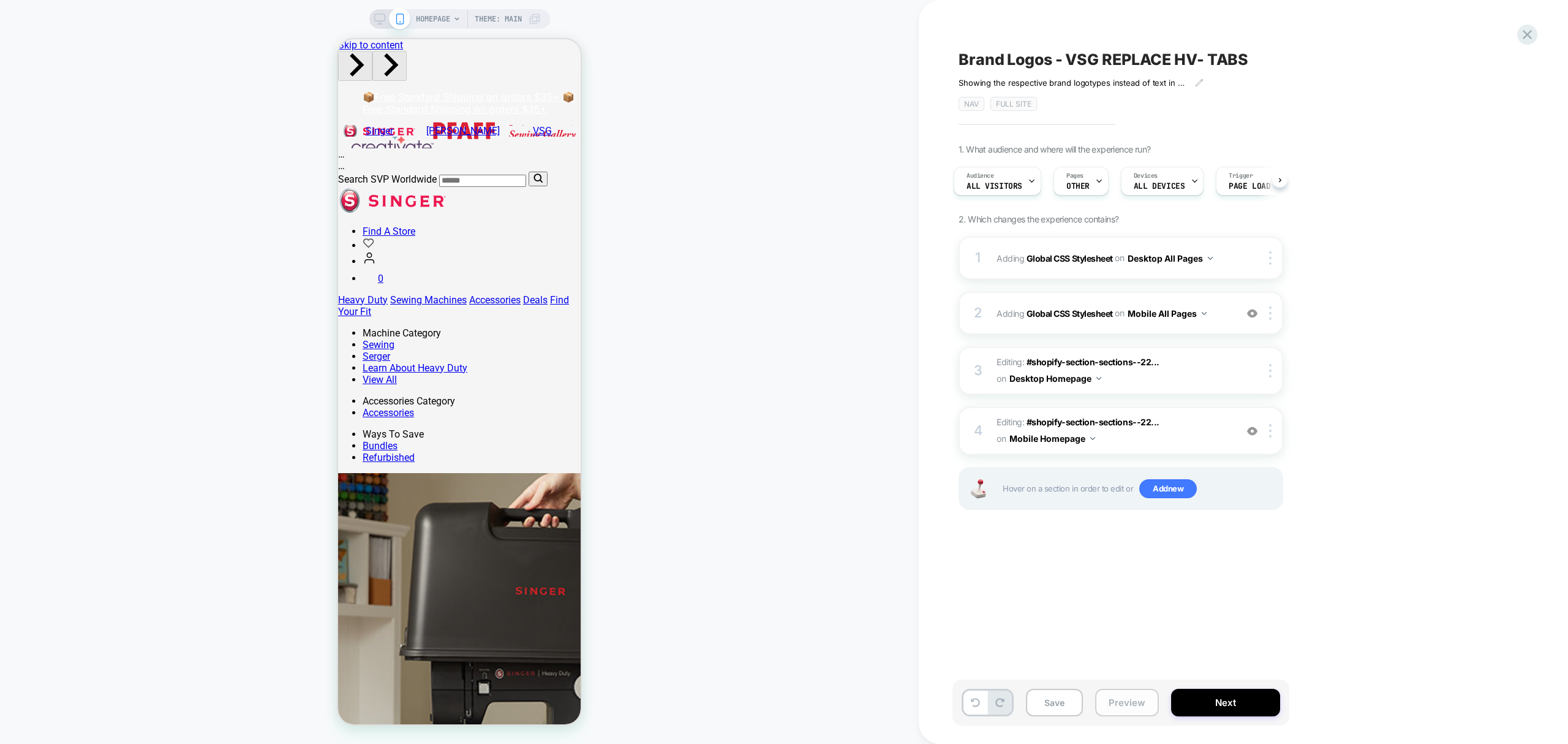
click at [1117, 708] on button "Preview" at bounding box center [1127, 702] width 64 height 28
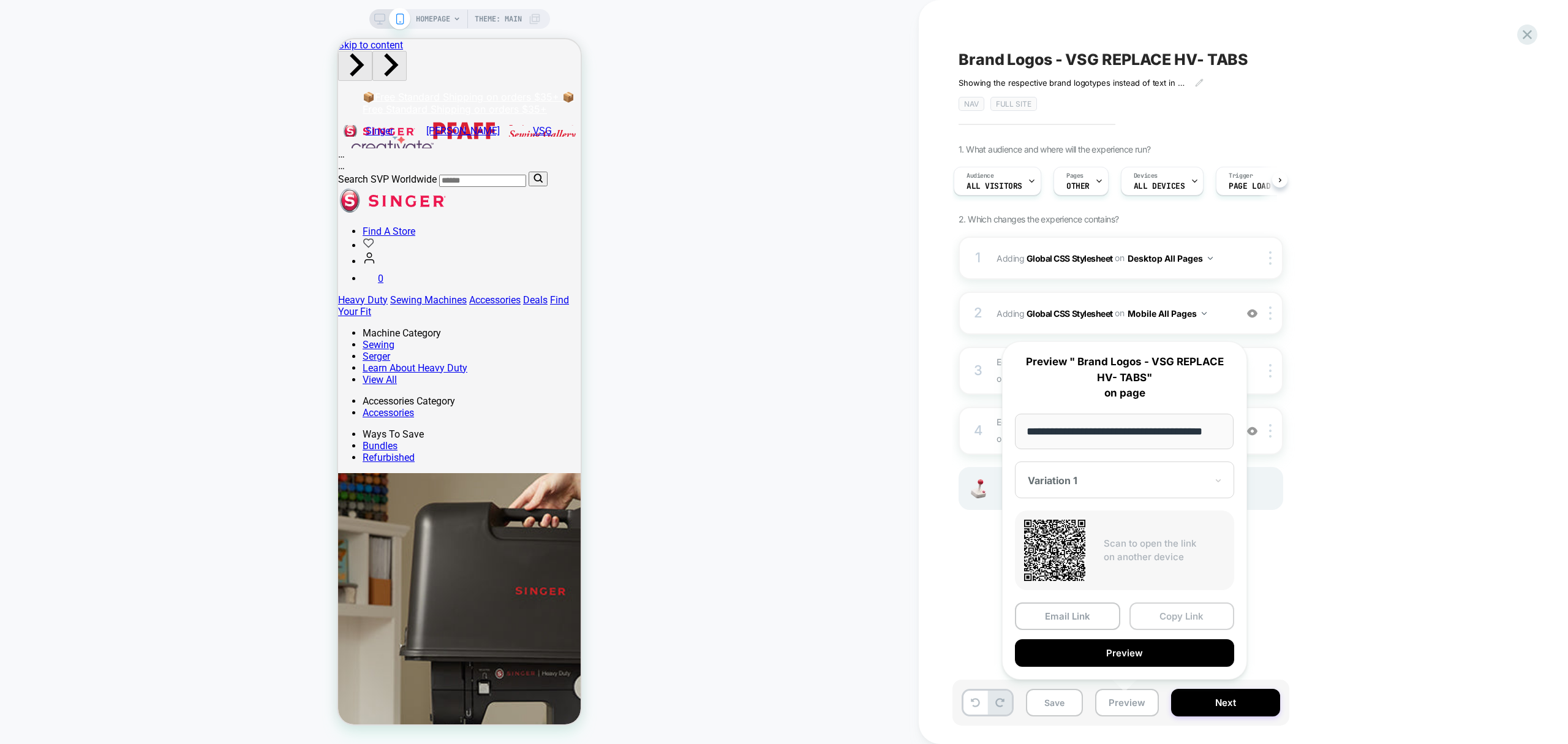
click at [1180, 618] on button "Copy Link" at bounding box center [1182, 616] width 105 height 28
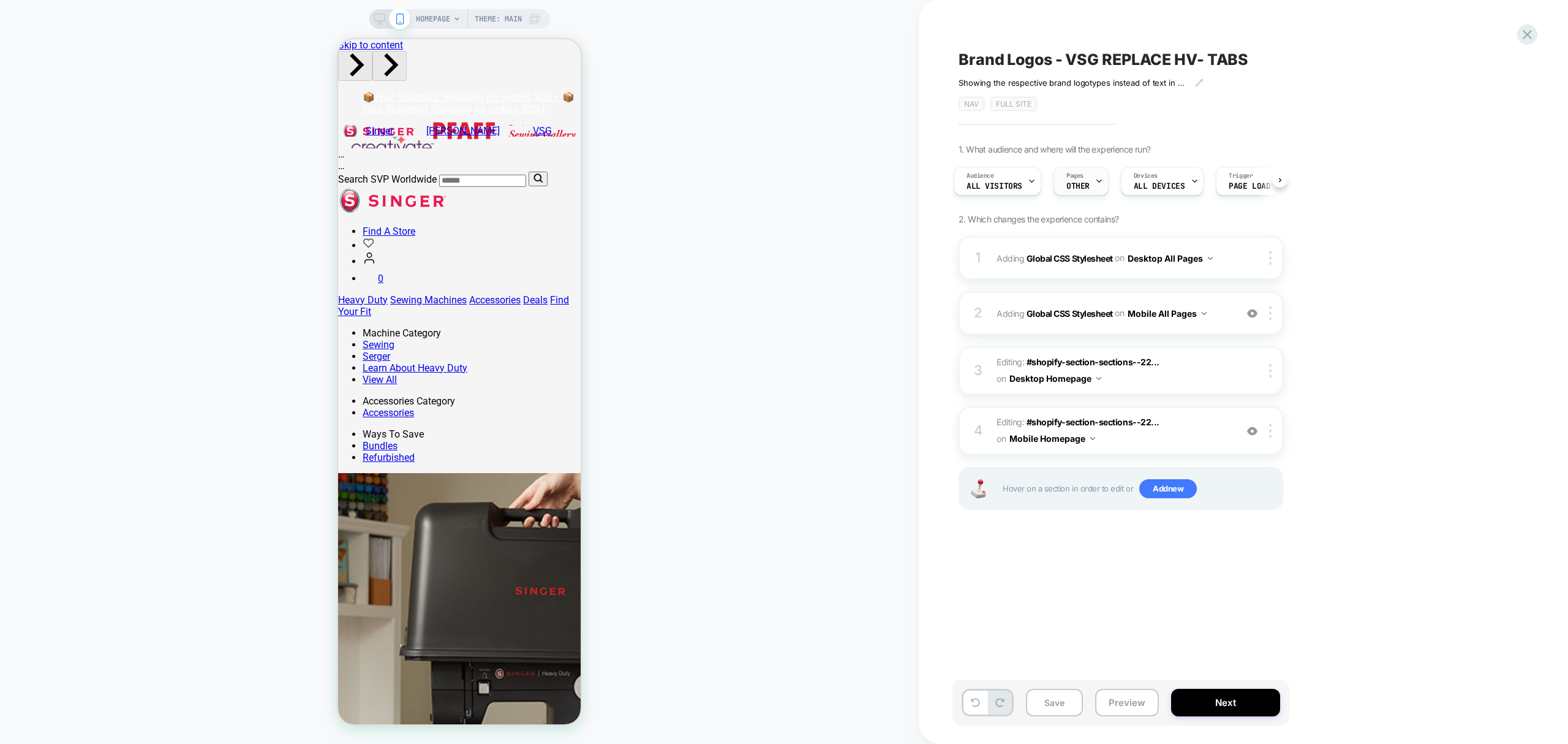
click at [1067, 179] on span "Pages" at bounding box center [1074, 175] width 17 height 8
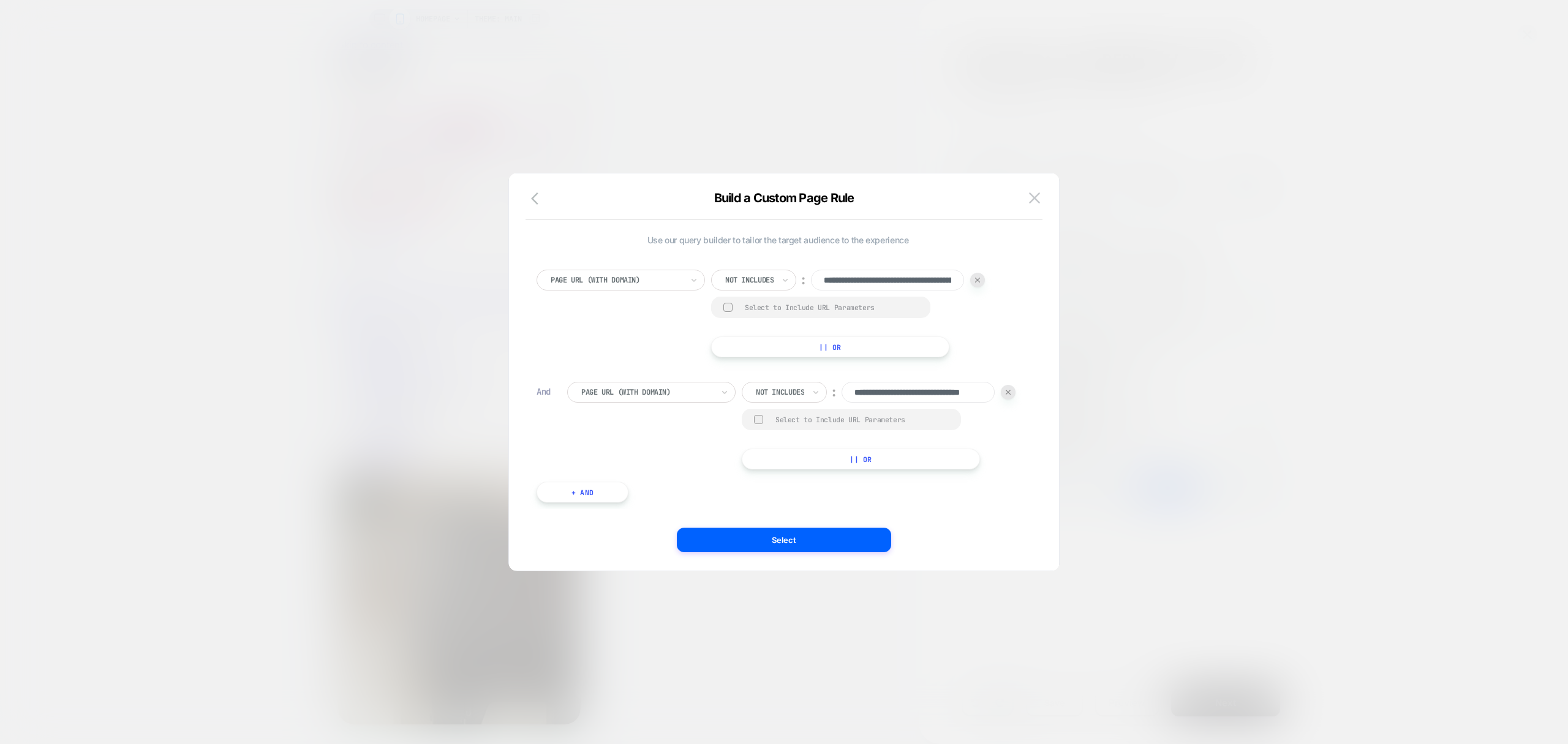
drag, startPoint x: 566, startPoint y: 496, endPoint x: 561, endPoint y: 498, distance: 5.4
click at [561, 498] on button "+ And" at bounding box center [582, 492] width 92 height 21
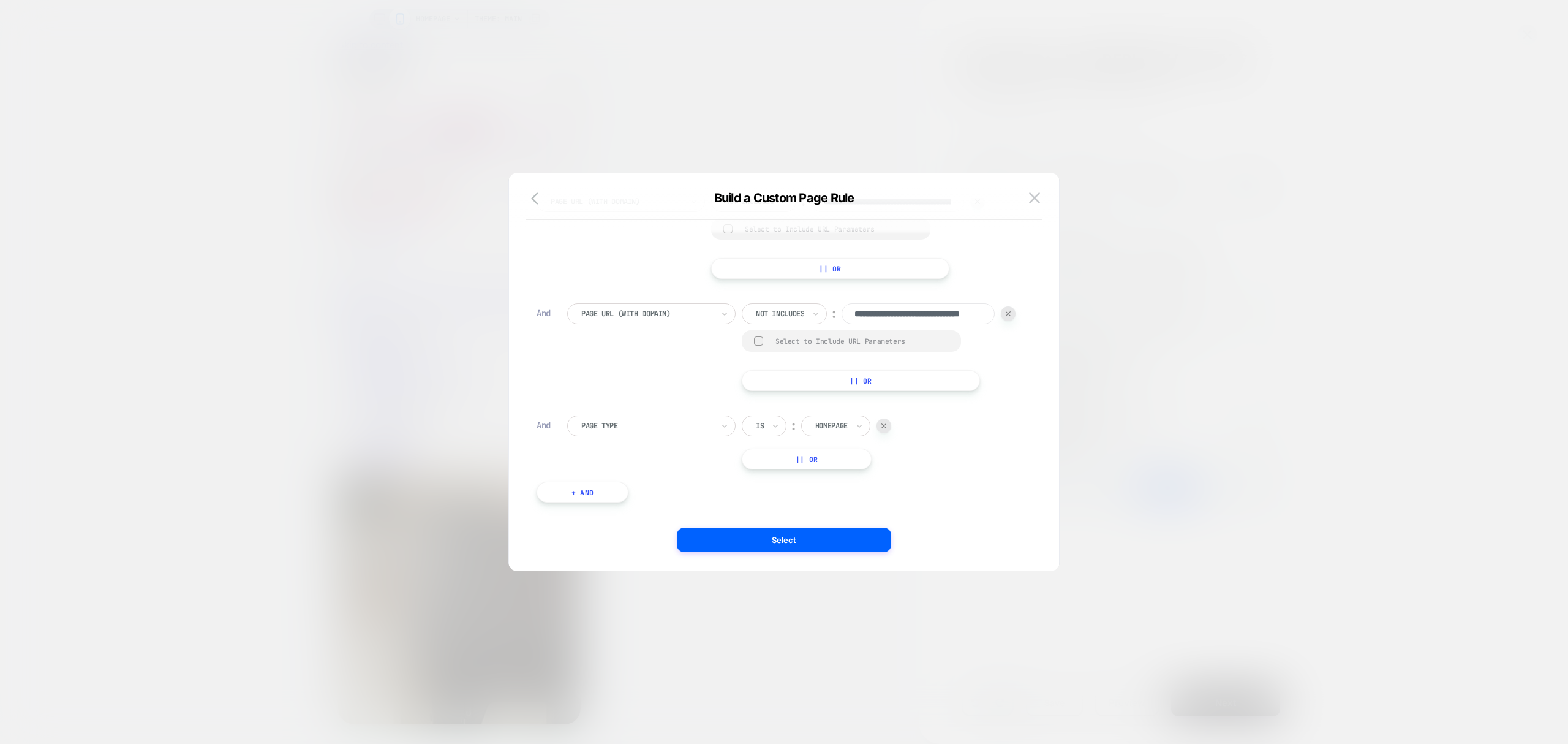
scroll to position [86, 0]
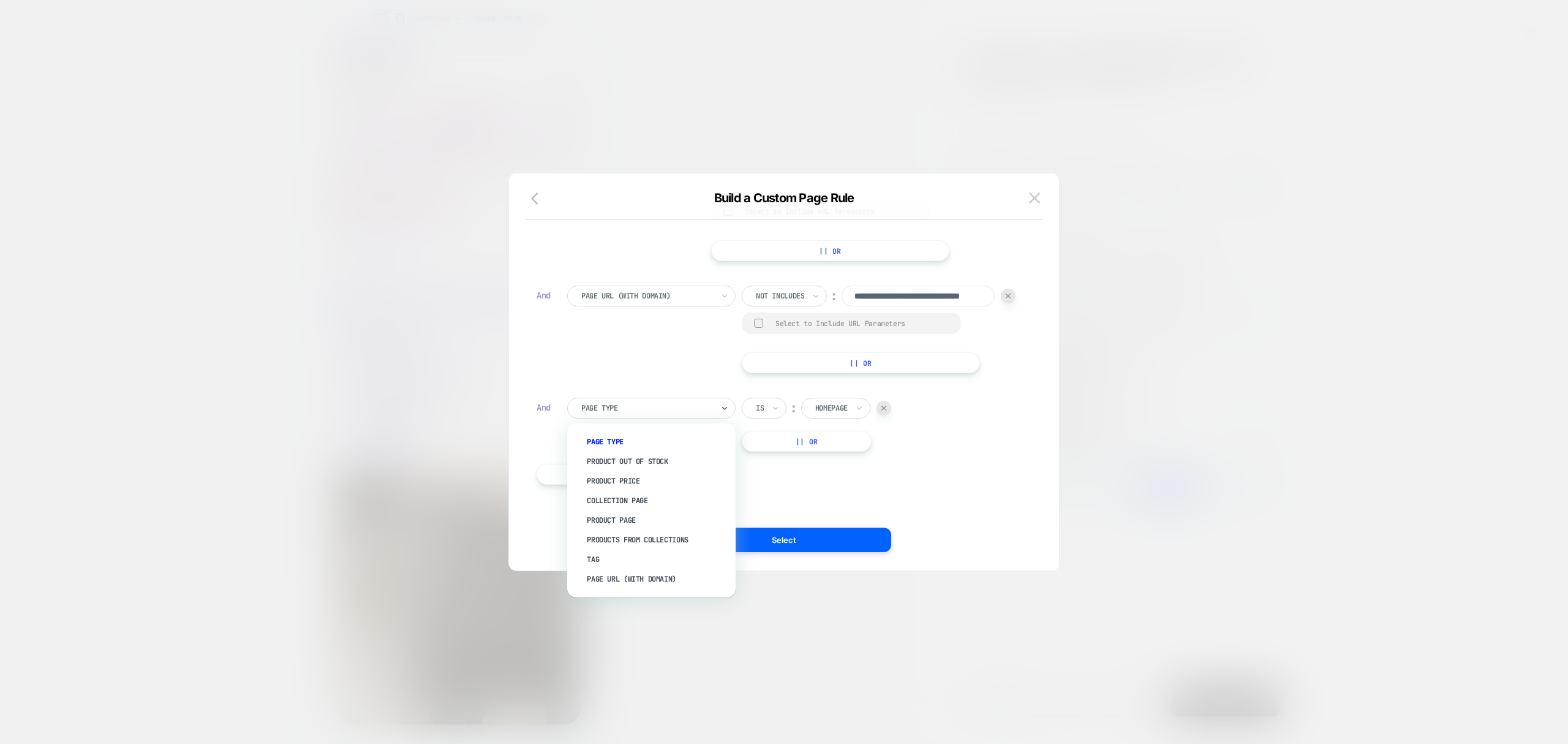
click at [677, 415] on div "Page Type" at bounding box center [651, 408] width 168 height 21
click at [646, 583] on div "Page Url (WITH DOMAIN)" at bounding box center [657, 579] width 156 height 19
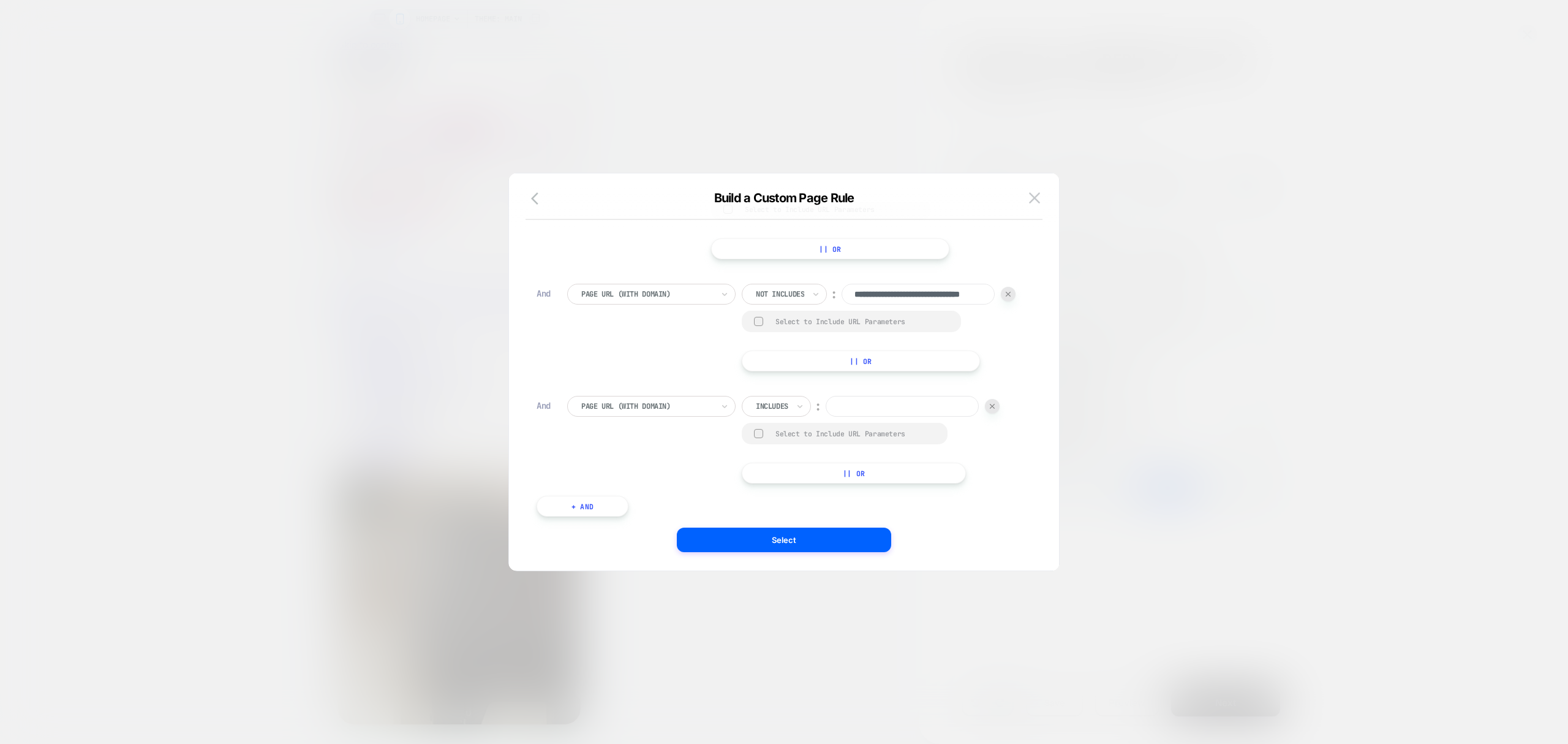
click at [856, 407] on input at bounding box center [902, 406] width 153 height 21
paste input "**********"
type input "**********"
click at [868, 544] on button "Select" at bounding box center [784, 540] width 215 height 25
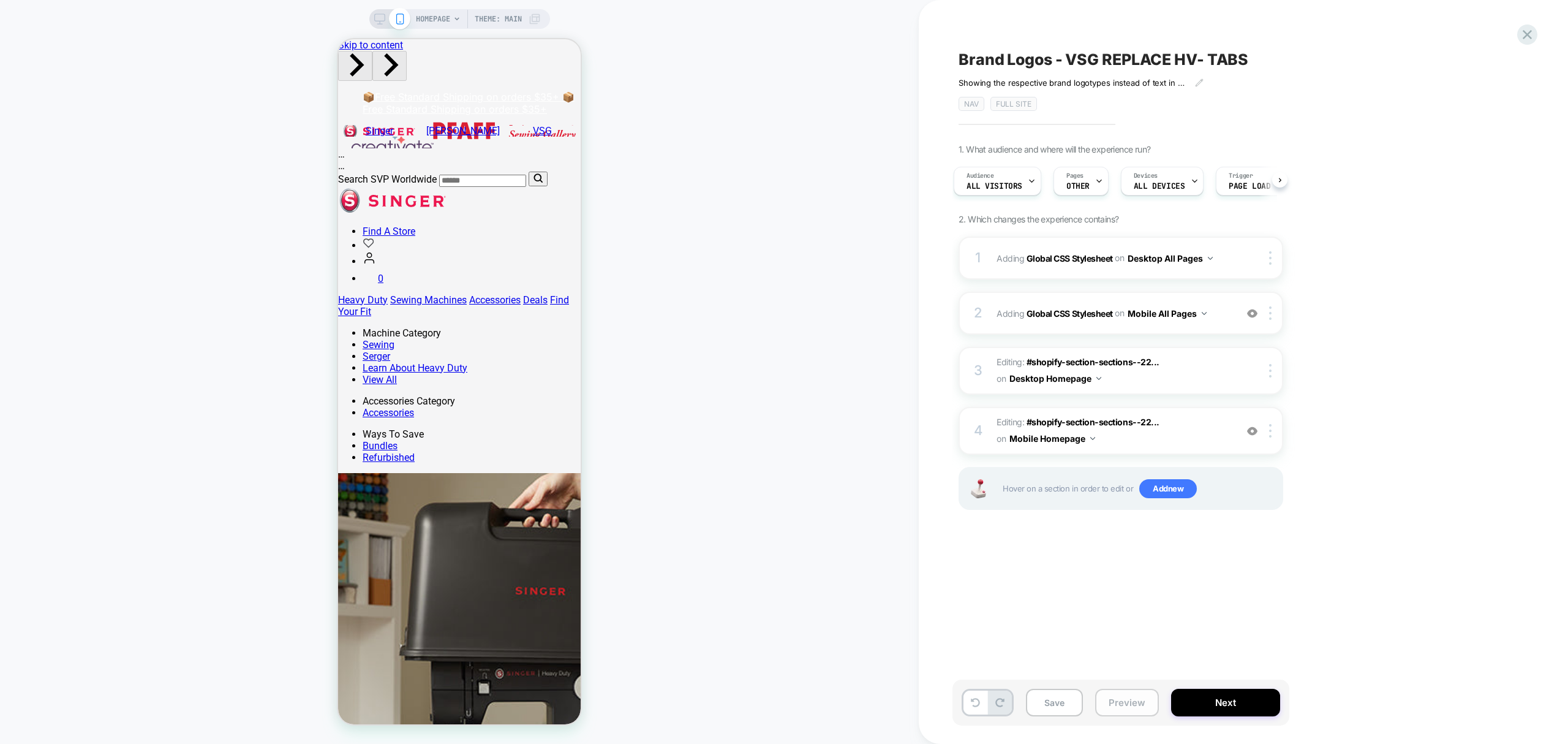
click at [1127, 711] on button "Preview" at bounding box center [1127, 702] width 64 height 28
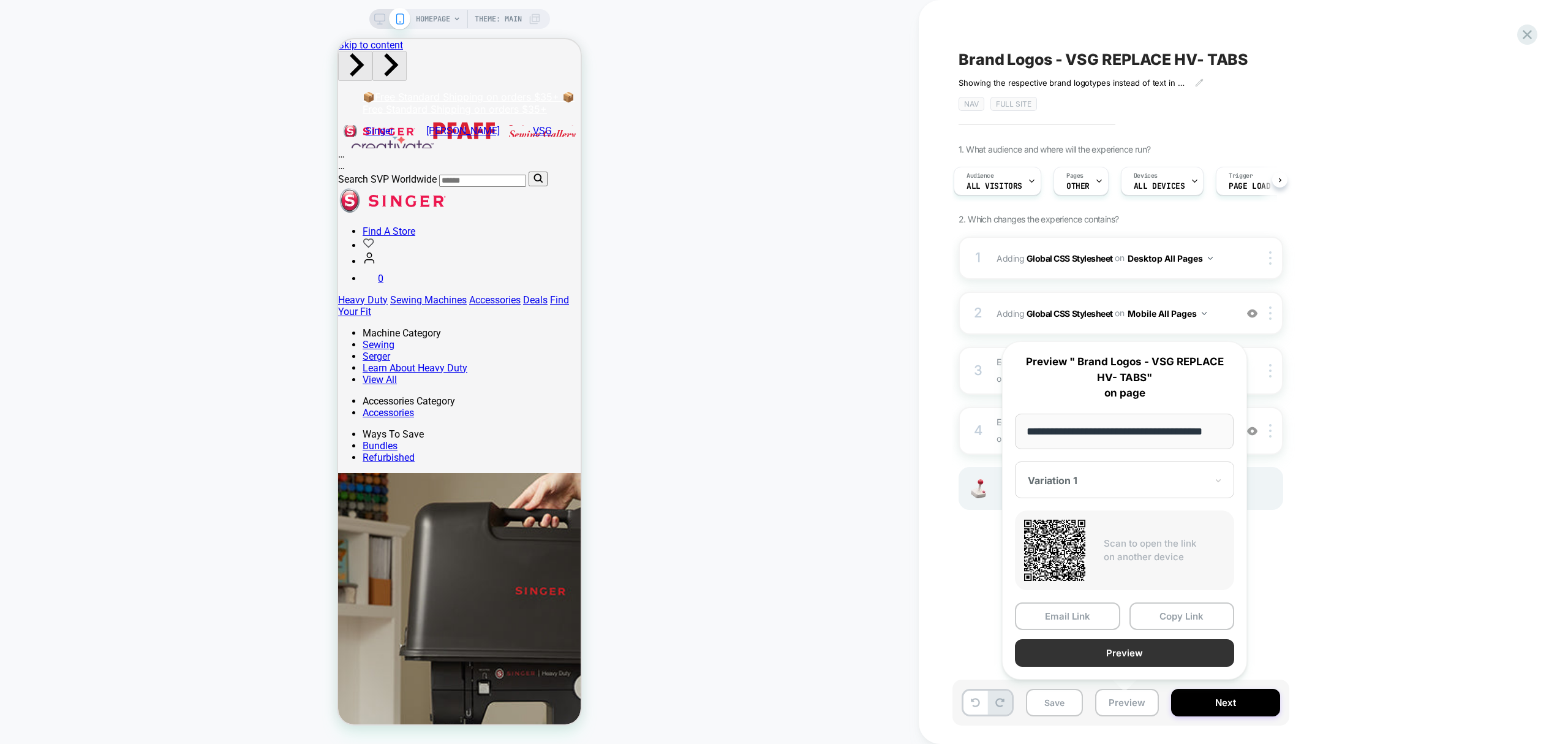
scroll to position [0, 0]
click at [1164, 650] on button "Preview" at bounding box center [1124, 653] width 219 height 28
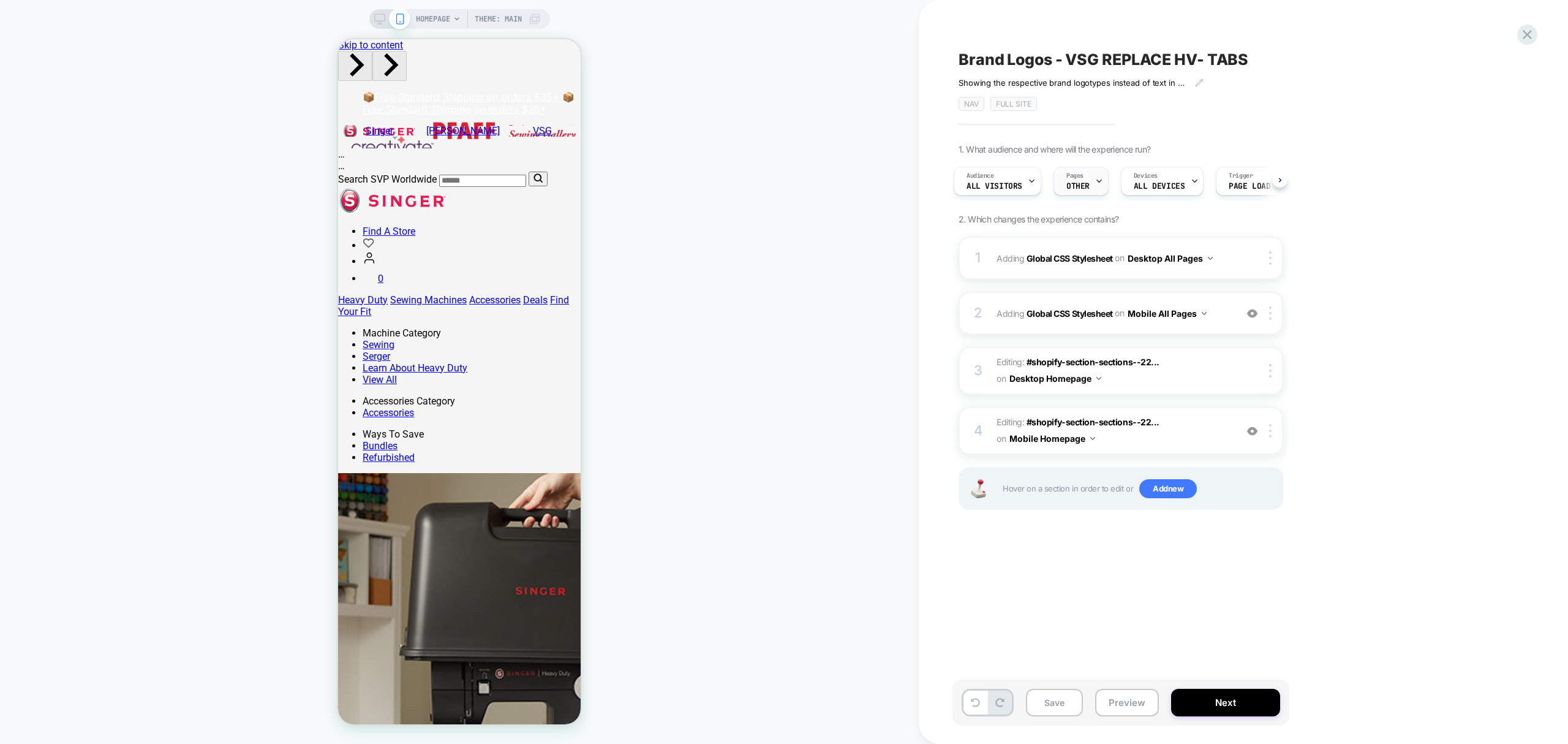
click at [1062, 177] on div "Pages OTHER" at bounding box center [1078, 181] width 48 height 28
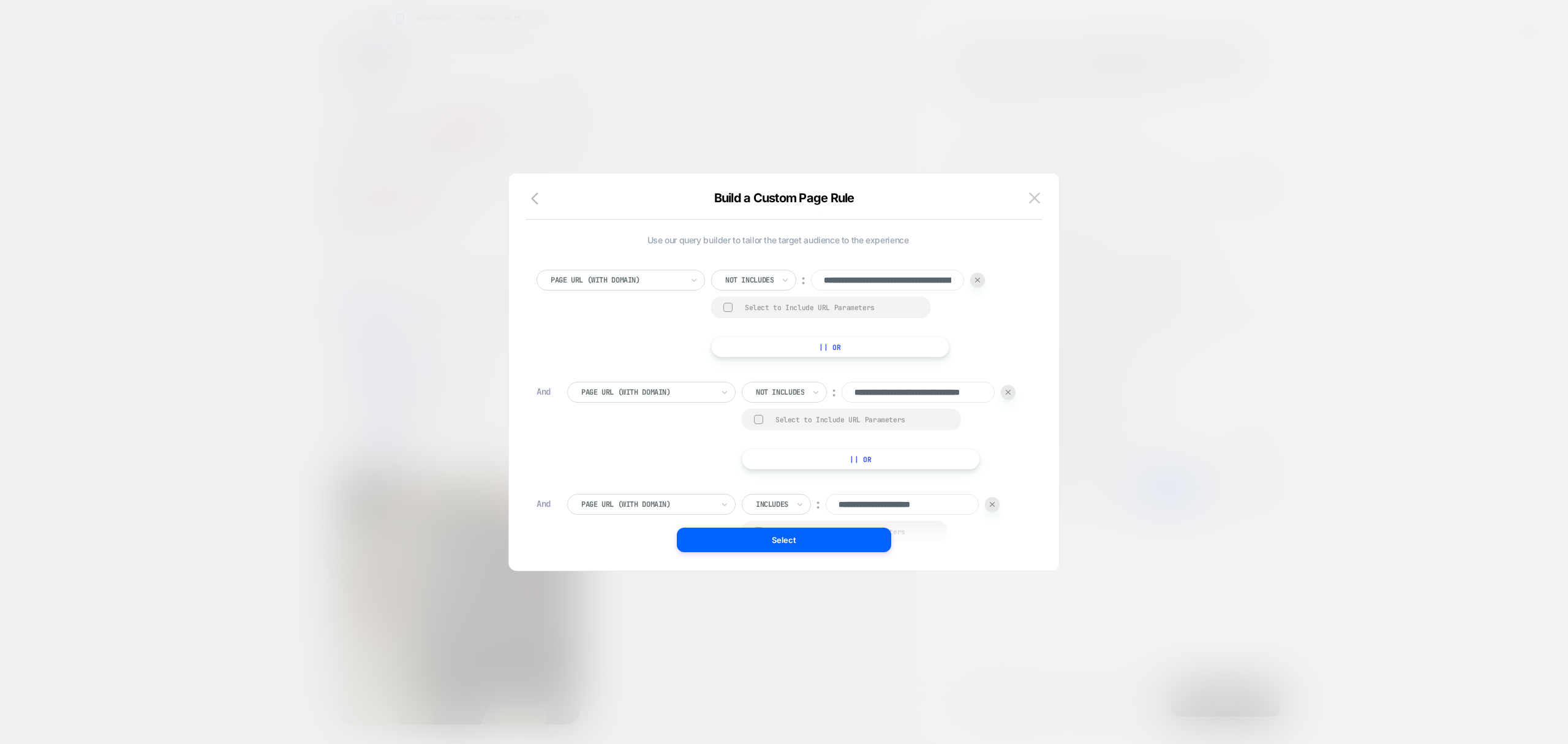
click at [988, 501] on div at bounding box center [992, 504] width 15 height 15
click at [1008, 383] on div "**********" at bounding box center [878, 392] width 274 height 21
click at [1014, 393] on div at bounding box center [1008, 392] width 15 height 15
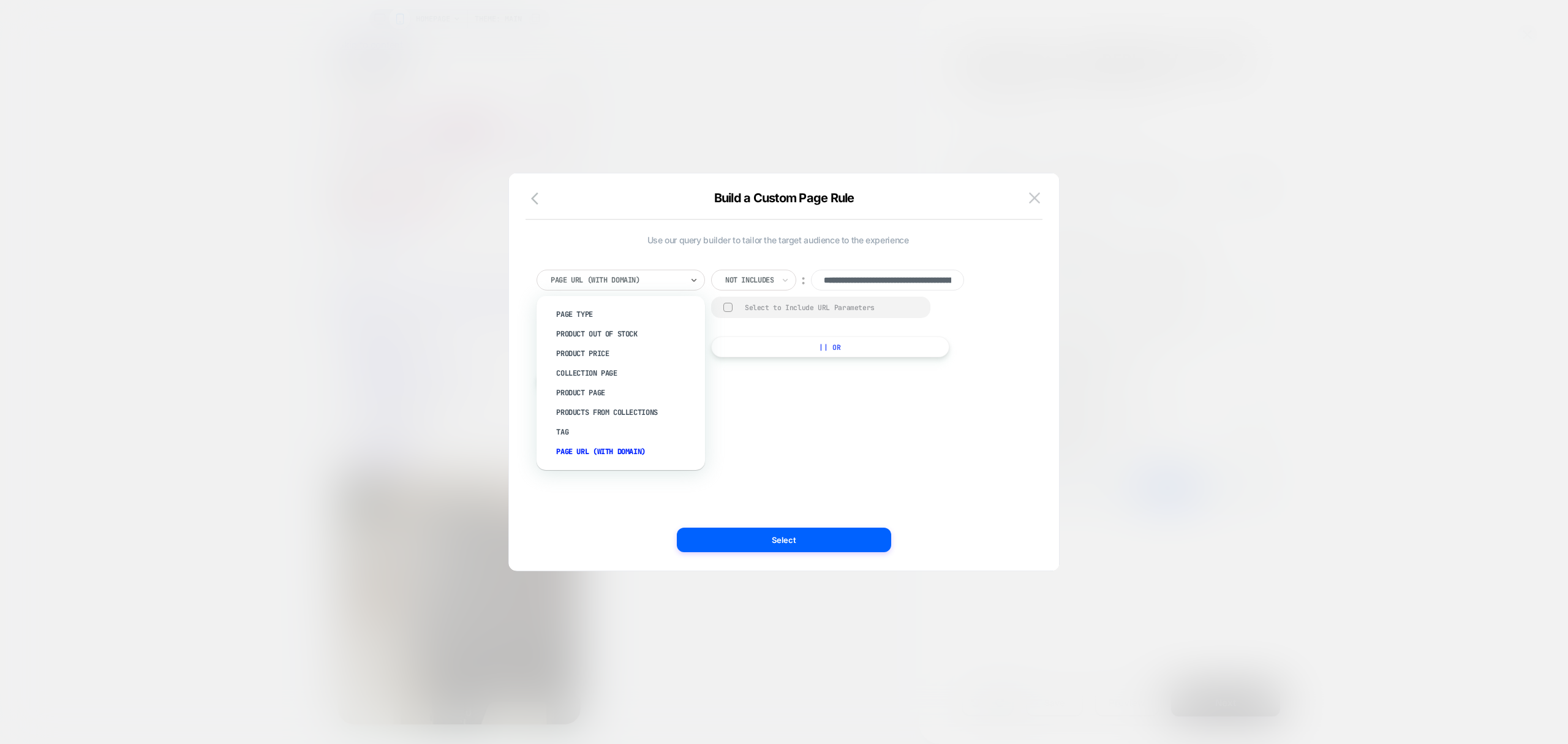
click at [655, 272] on div "Page Url (WITH DOMAIN)" at bounding box center [620, 280] width 168 height 21
click at [883, 427] on div "**********" at bounding box center [778, 371] width 513 height 348
drag, startPoint x: 941, startPoint y: 280, endPoint x: 1032, endPoint y: 305, distance: 94.4
click at [1032, 305] on div "**********" at bounding box center [778, 371] width 513 height 348
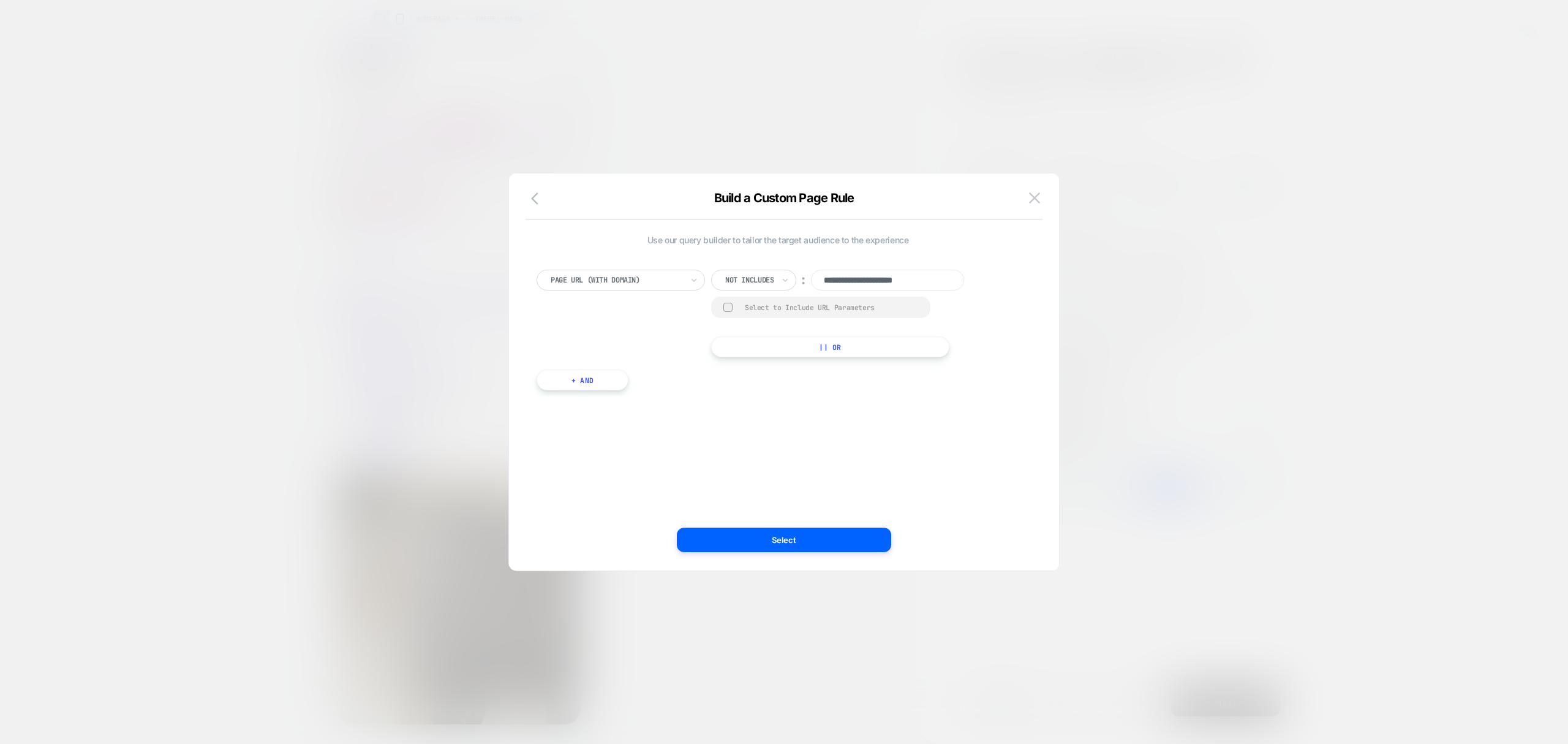
scroll to position [0, 0]
type input "**********"
click at [866, 341] on button "|| Or" at bounding box center [830, 347] width 238 height 21
click at [969, 302] on div "Or Includes ︰" at bounding box center [840, 310] width 258 height 21
click at [964, 310] on img at bounding box center [961, 310] width 5 height 5
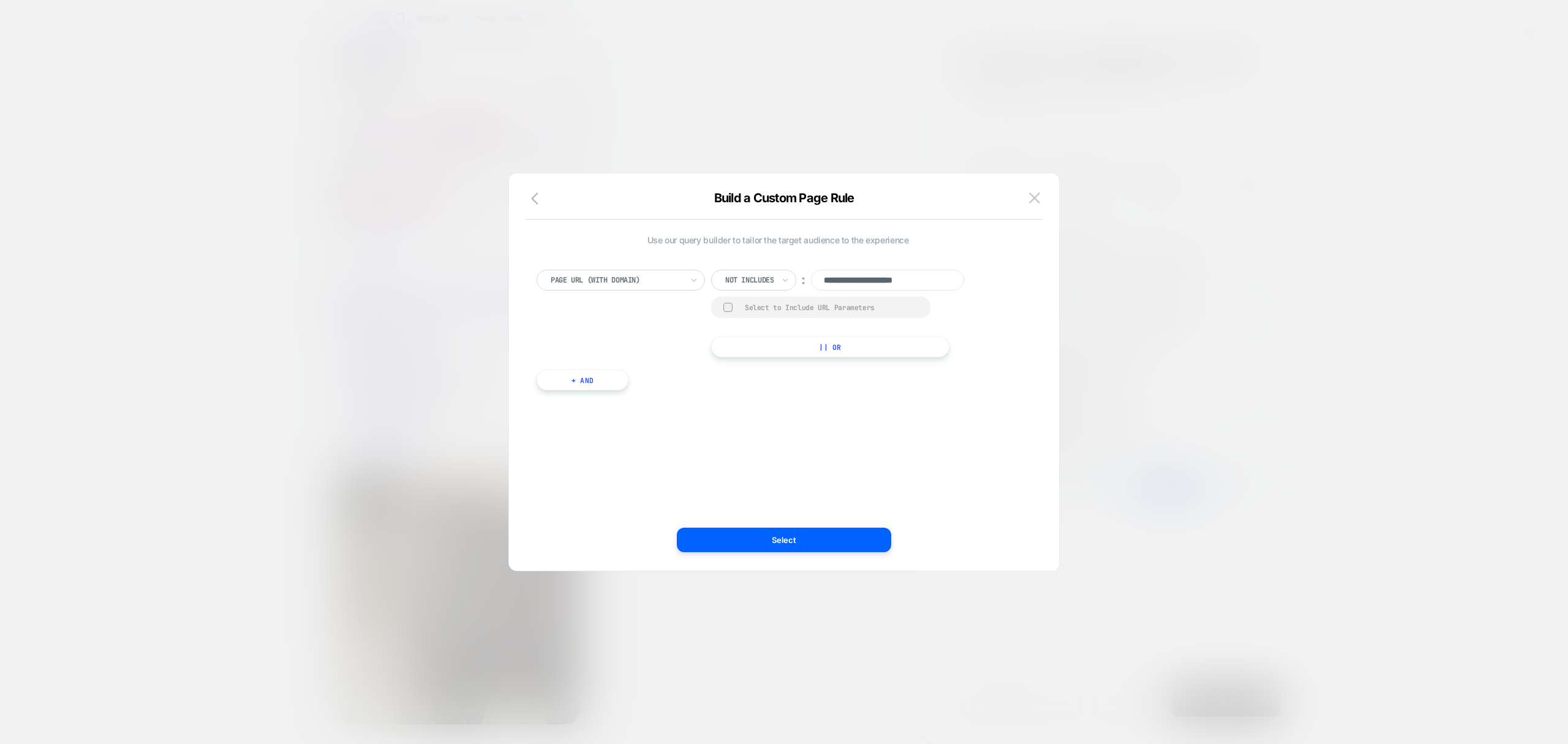
click at [763, 281] on div at bounding box center [749, 280] width 49 height 11
click at [767, 356] on div "Includes" at bounding box center [763, 353] width 79 height 19
click at [584, 377] on button "+ And" at bounding box center [582, 380] width 92 height 21
click at [616, 391] on div at bounding box center [647, 392] width 132 height 11
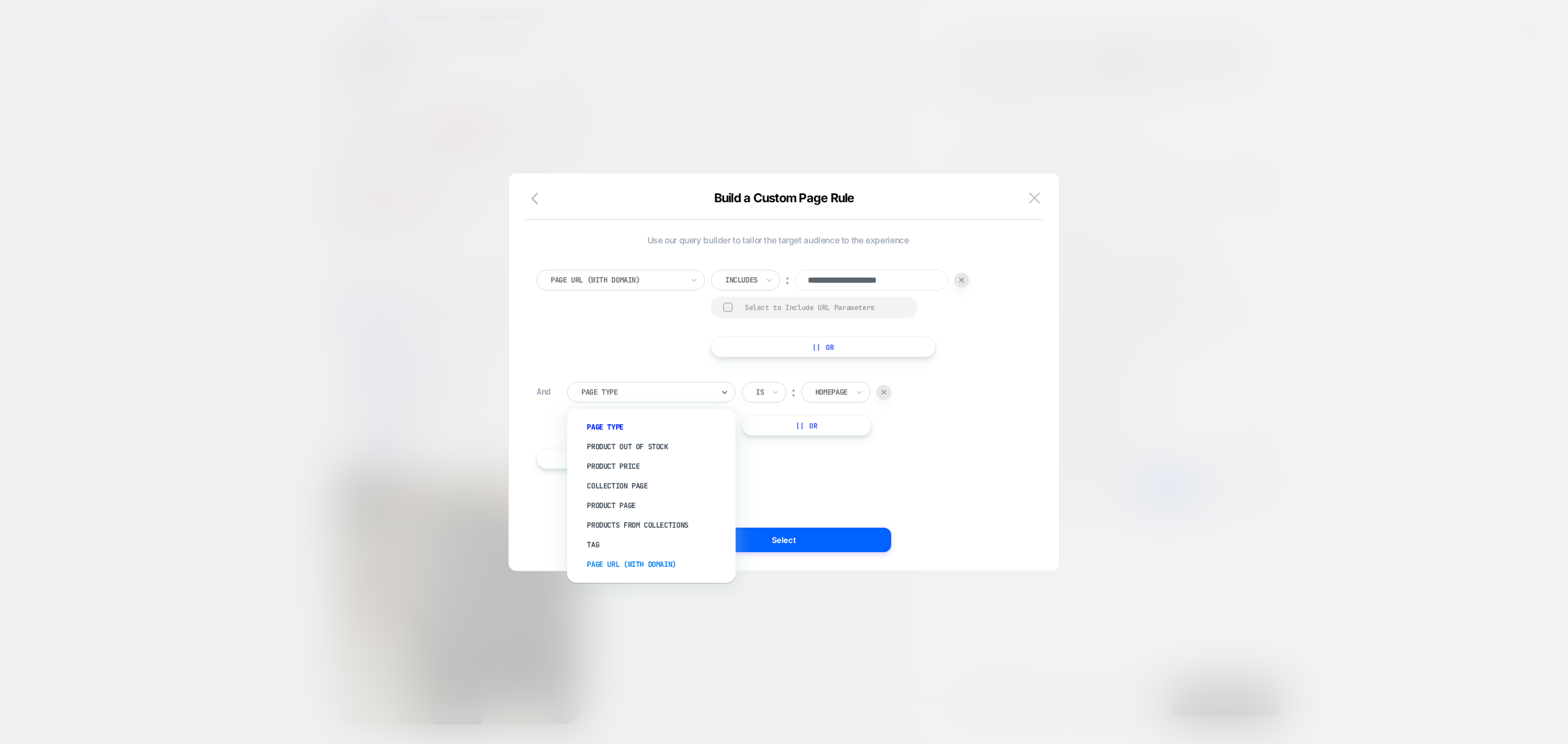
click at [613, 567] on div "Page Url (WITH DOMAIN)" at bounding box center [657, 564] width 156 height 19
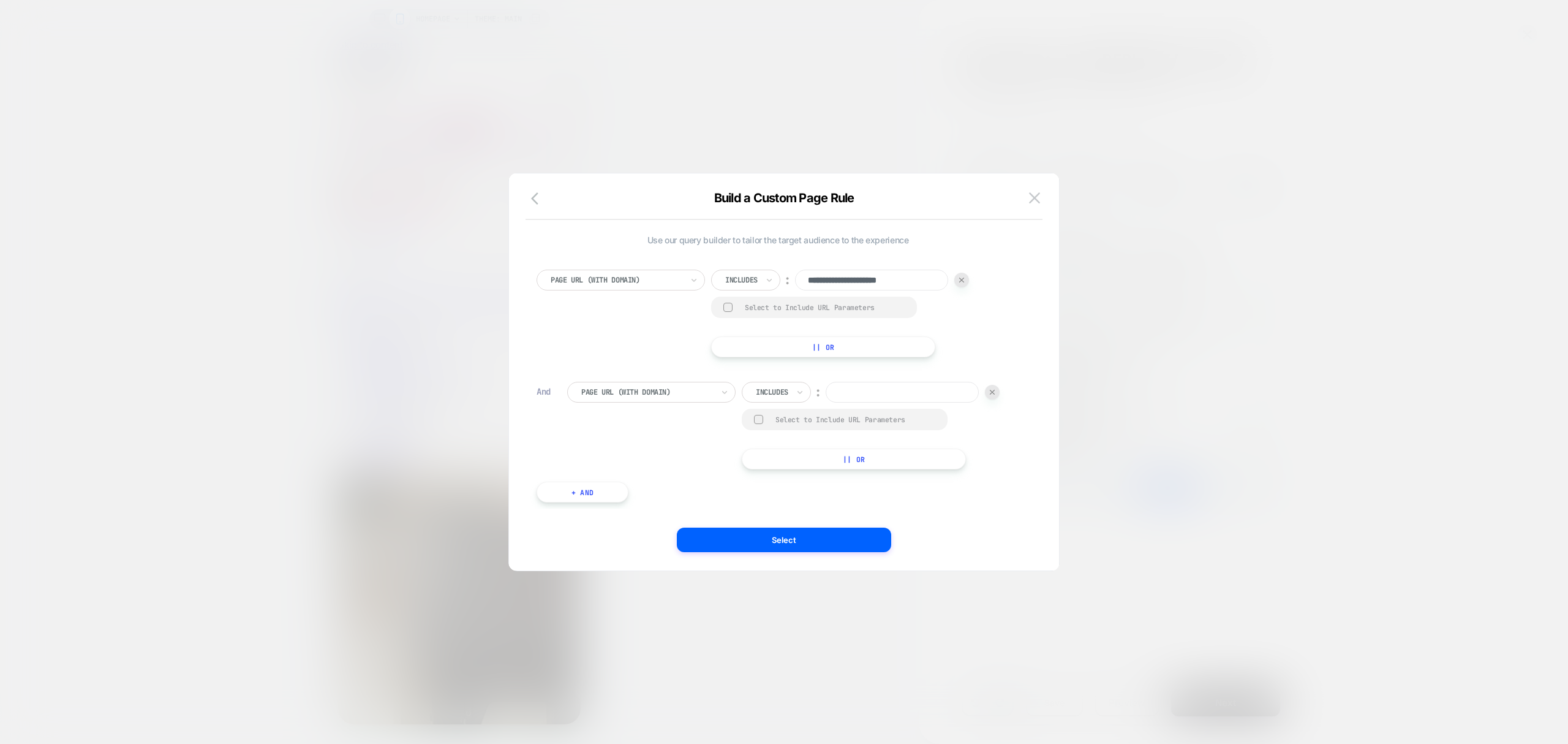
click at [802, 384] on div at bounding box center [799, 392] width 8 height 19
drag, startPoint x: 777, startPoint y: 487, endPoint x: 778, endPoint y: 469, distance: 18.0
click at [775, 487] on div "Not includes" at bounding box center [794, 486] width 79 height 19
click at [870, 405] on div "option Not includes, selected. Select is focused ,type to refine list, press Do…" at bounding box center [878, 425] width 274 height 88
paste input "**********"
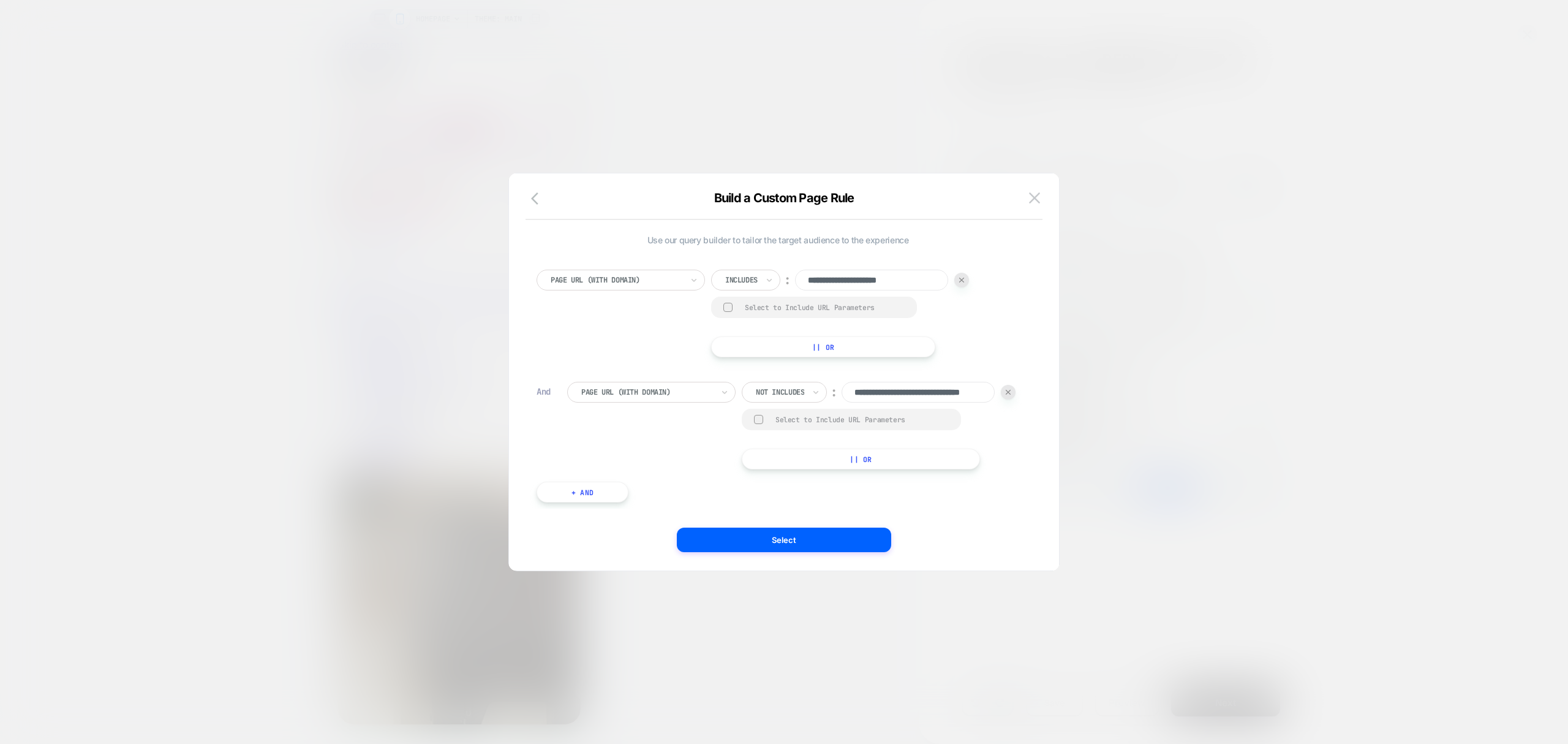
scroll to position [0, 47]
type input "**********"
click at [856, 457] on button "|| Or" at bounding box center [860, 459] width 238 height 21
drag, startPoint x: 988, startPoint y: 424, endPoint x: 990, endPoint y: 431, distance: 7.3
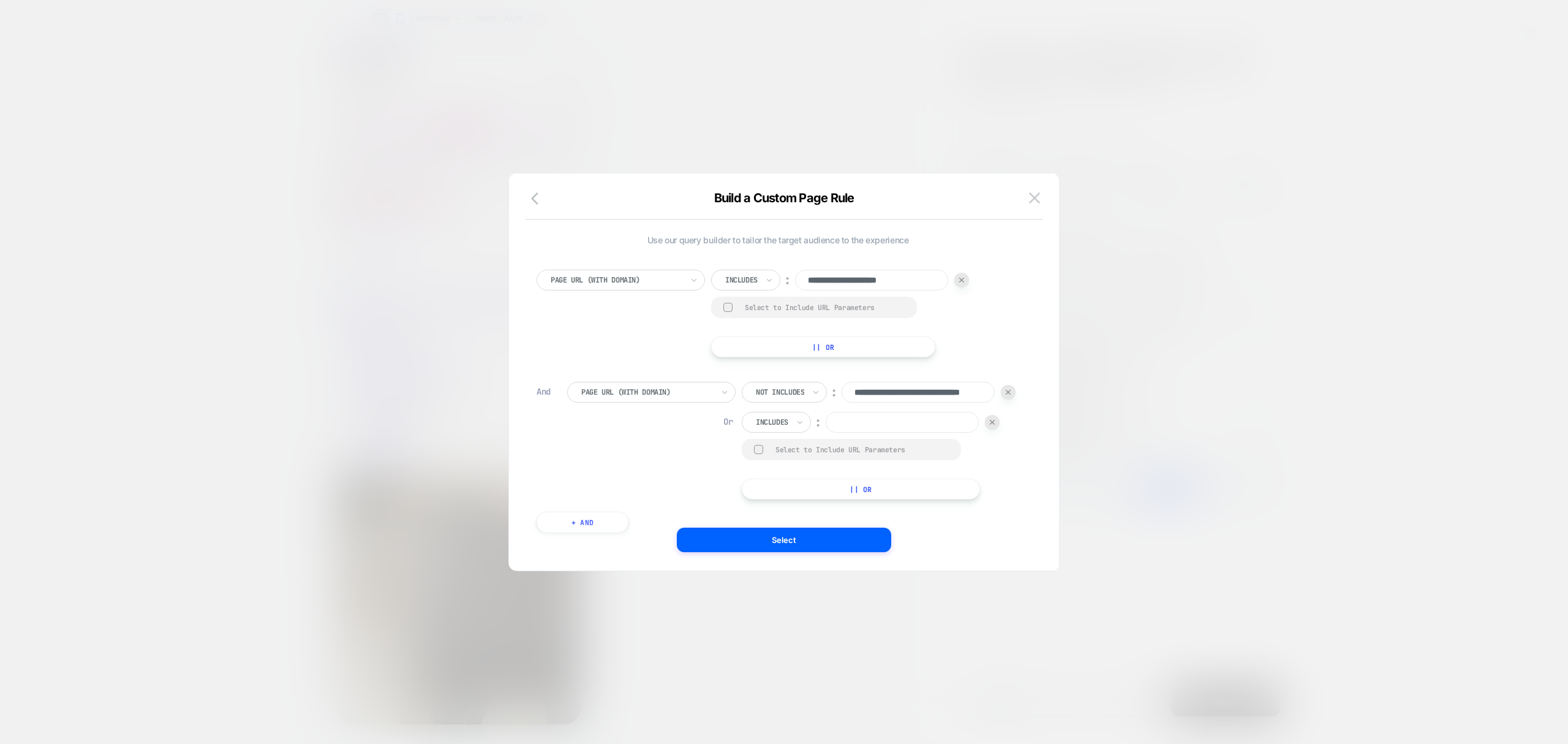
click at [988, 424] on div at bounding box center [992, 422] width 15 height 15
click at [573, 494] on button "+ And" at bounding box center [582, 492] width 92 height 21
click at [636, 509] on div at bounding box center [647, 504] width 132 height 11
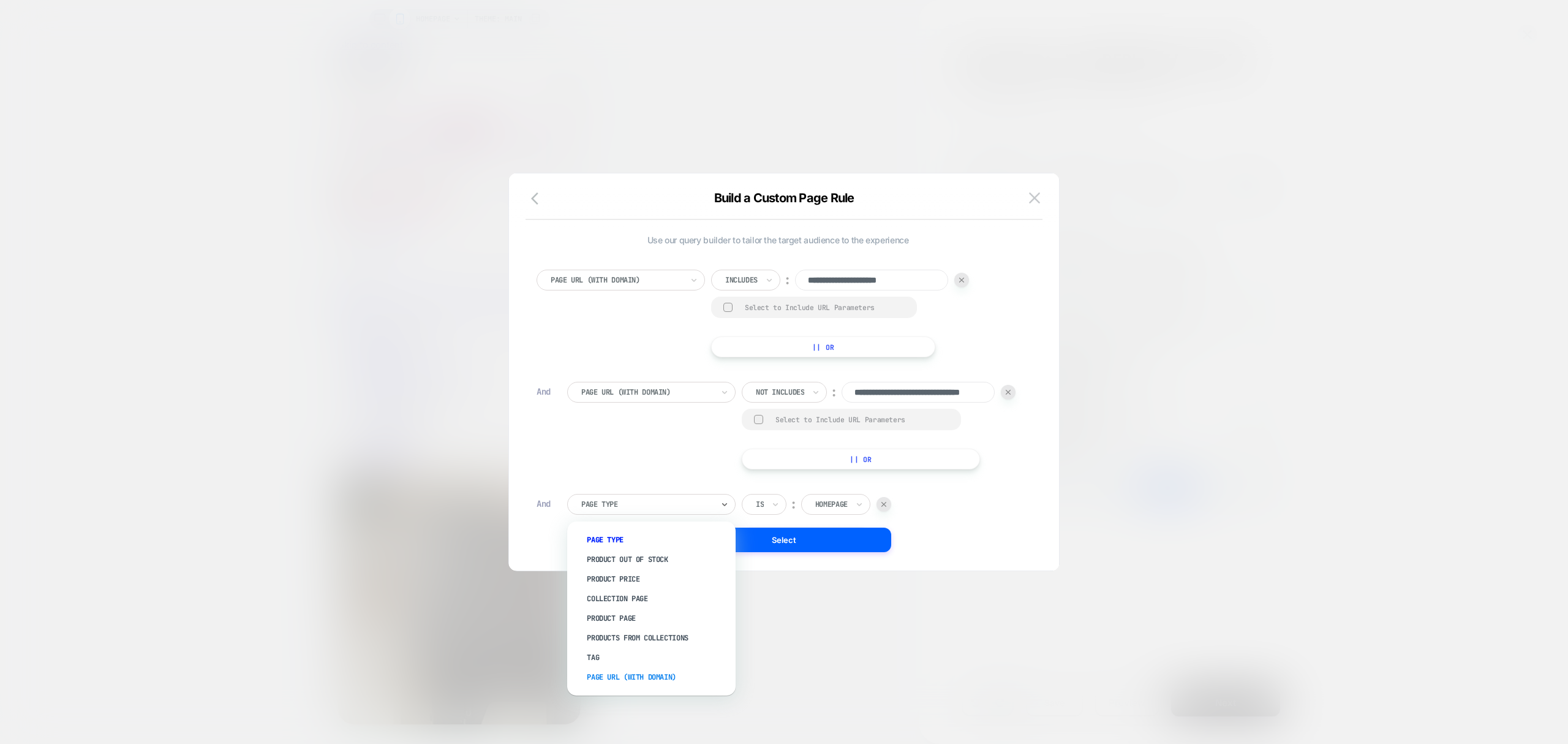
click at [672, 677] on div "Page Url (WITH DOMAIN)" at bounding box center [657, 677] width 156 height 19
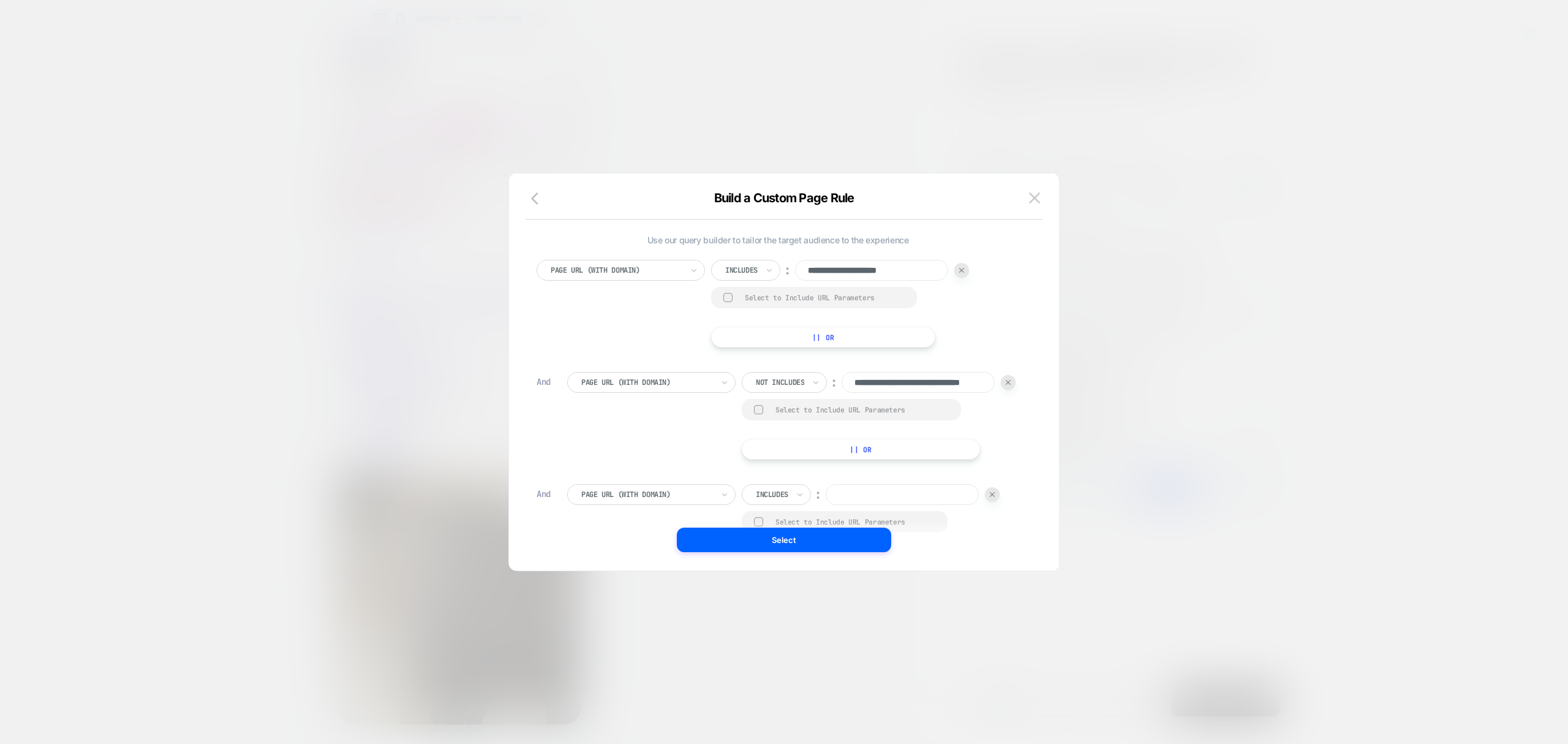
scroll to position [12, 0]
drag, startPoint x: 788, startPoint y: 484, endPoint x: 796, endPoint y: 481, distance: 8.5
click at [791, 483] on div "Includes" at bounding box center [776, 492] width 70 height 21
click at [787, 592] on div "Not includes" at bounding box center [794, 586] width 79 height 19
click at [886, 494] on input at bounding box center [918, 492] width 153 height 21
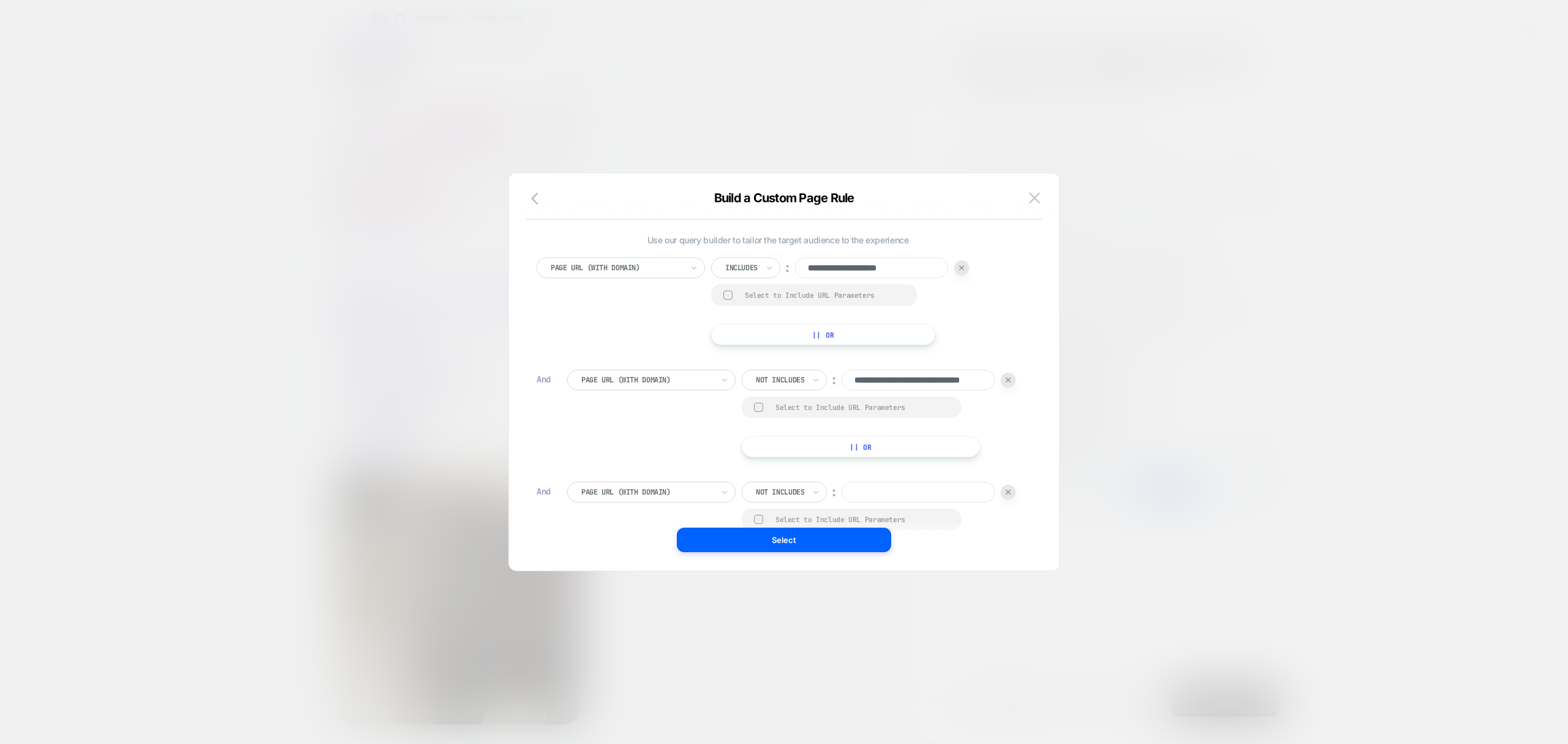
paste input "**********"
type input "**********"
click at [860, 540] on button "Select" at bounding box center [784, 540] width 215 height 25
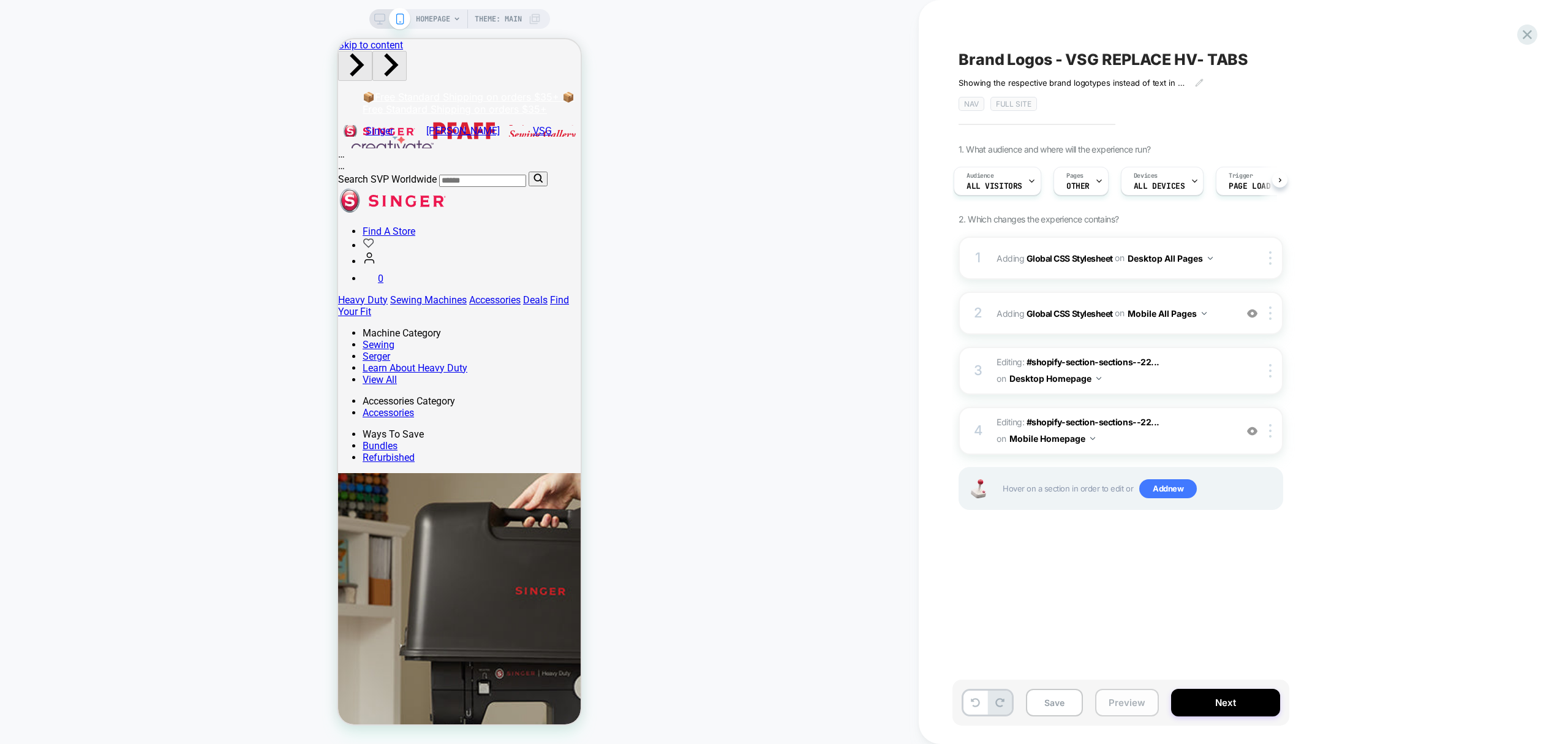
drag, startPoint x: 1118, startPoint y: 690, endPoint x: 1115, endPoint y: 696, distance: 6.7
click at [1118, 691] on button "Preview" at bounding box center [1127, 702] width 64 height 28
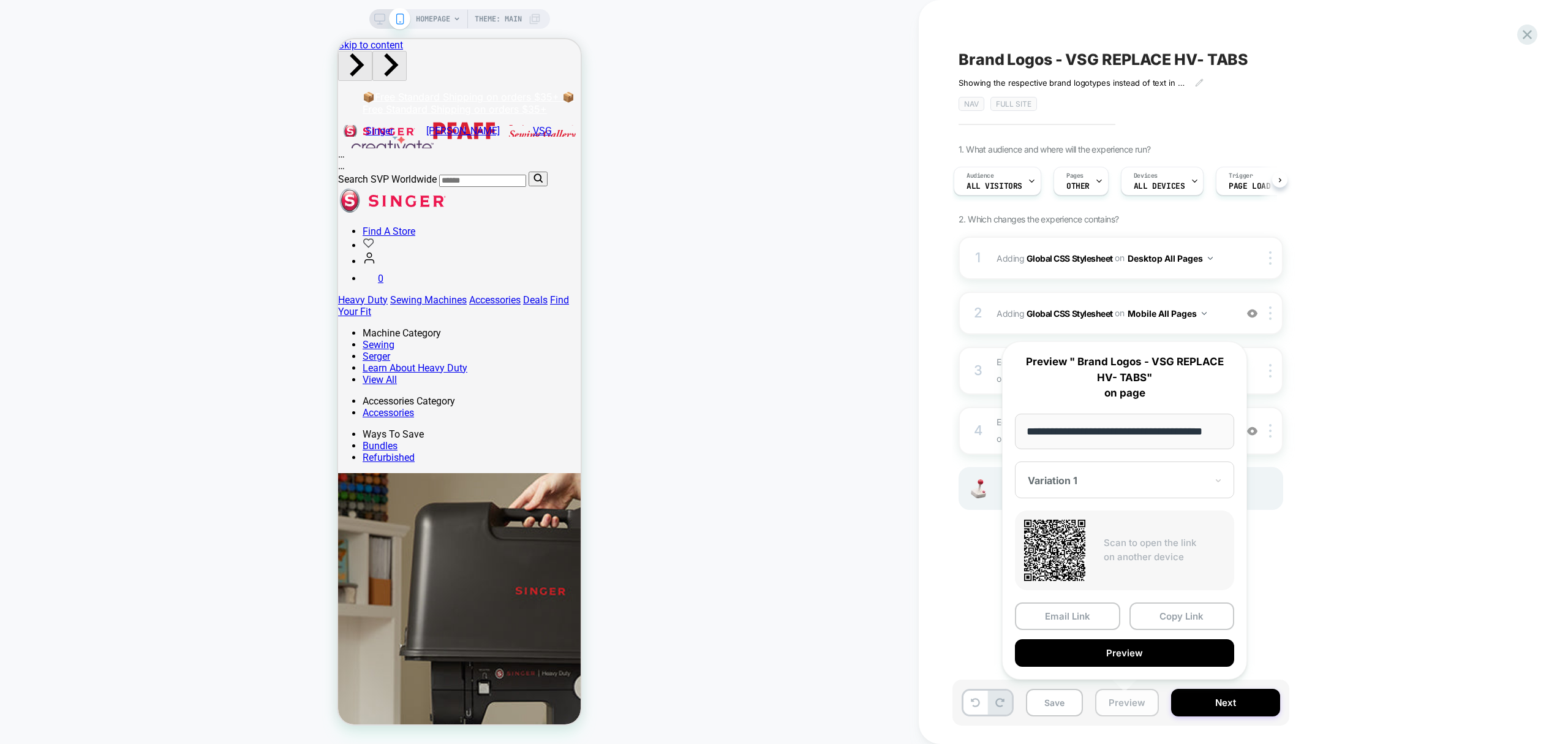
scroll to position [0, 22]
click at [1191, 620] on button "Copy Link" at bounding box center [1182, 616] width 105 height 28
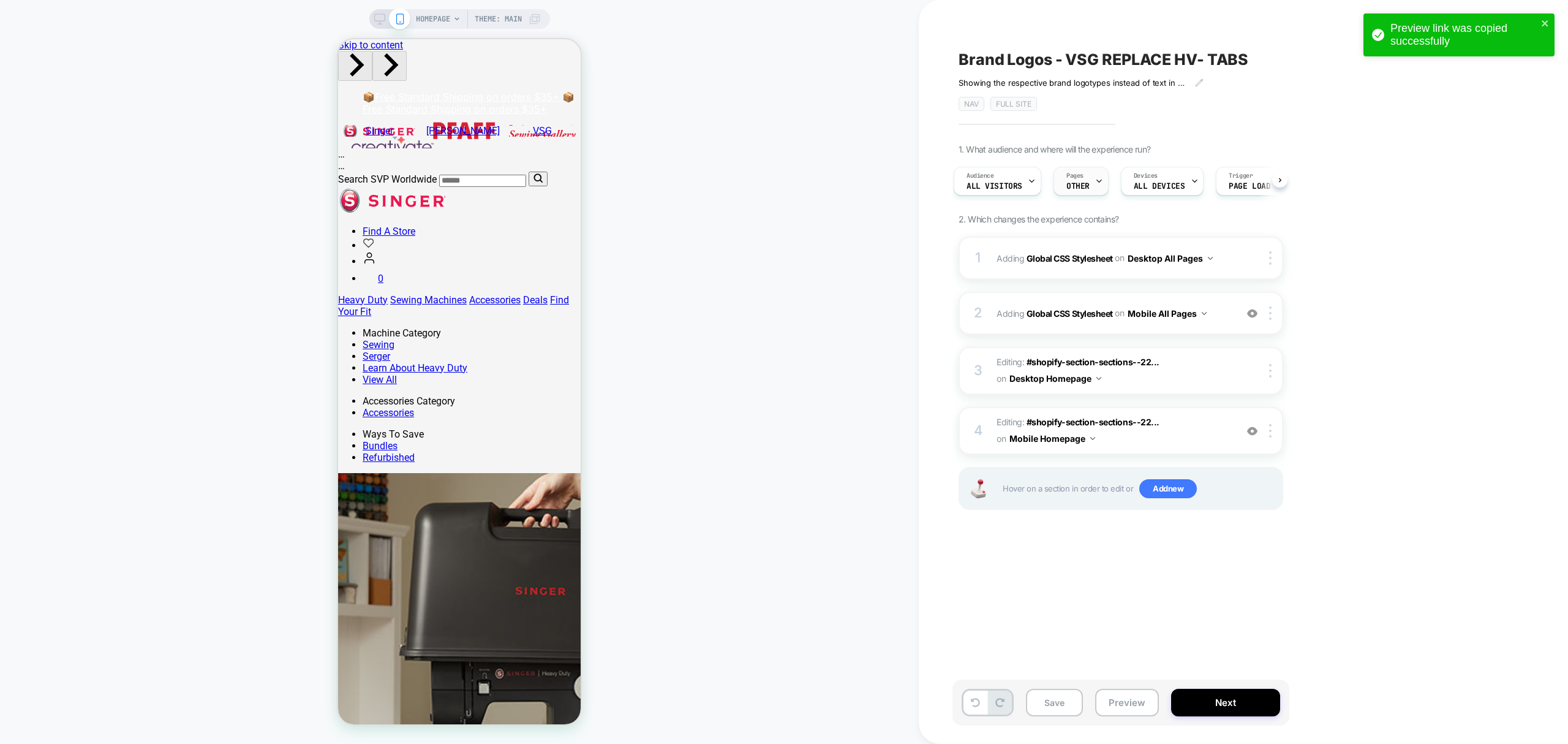
click at [1085, 171] on div "Pages OTHER" at bounding box center [1078, 181] width 48 height 28
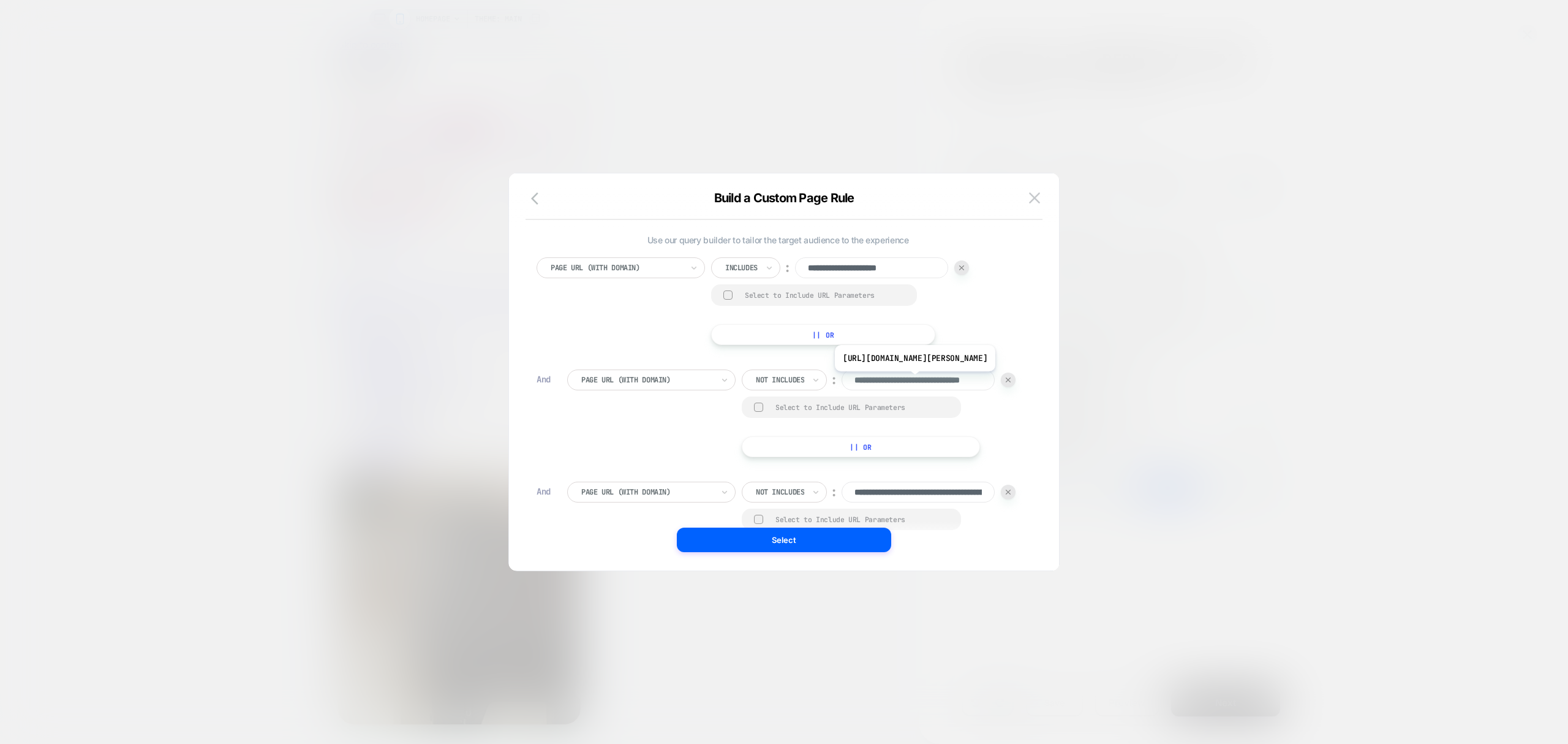
click at [920, 381] on input "**********" at bounding box center [918, 380] width 153 height 21
drag, startPoint x: 969, startPoint y: 386, endPoint x: 812, endPoint y: 391, distance: 157.1
click at [827, 412] on div "**********" at bounding box center [878, 413] width 274 height 88
type input "**********"
drag, startPoint x: 975, startPoint y: 492, endPoint x: 544, endPoint y: 467, distance: 431.7
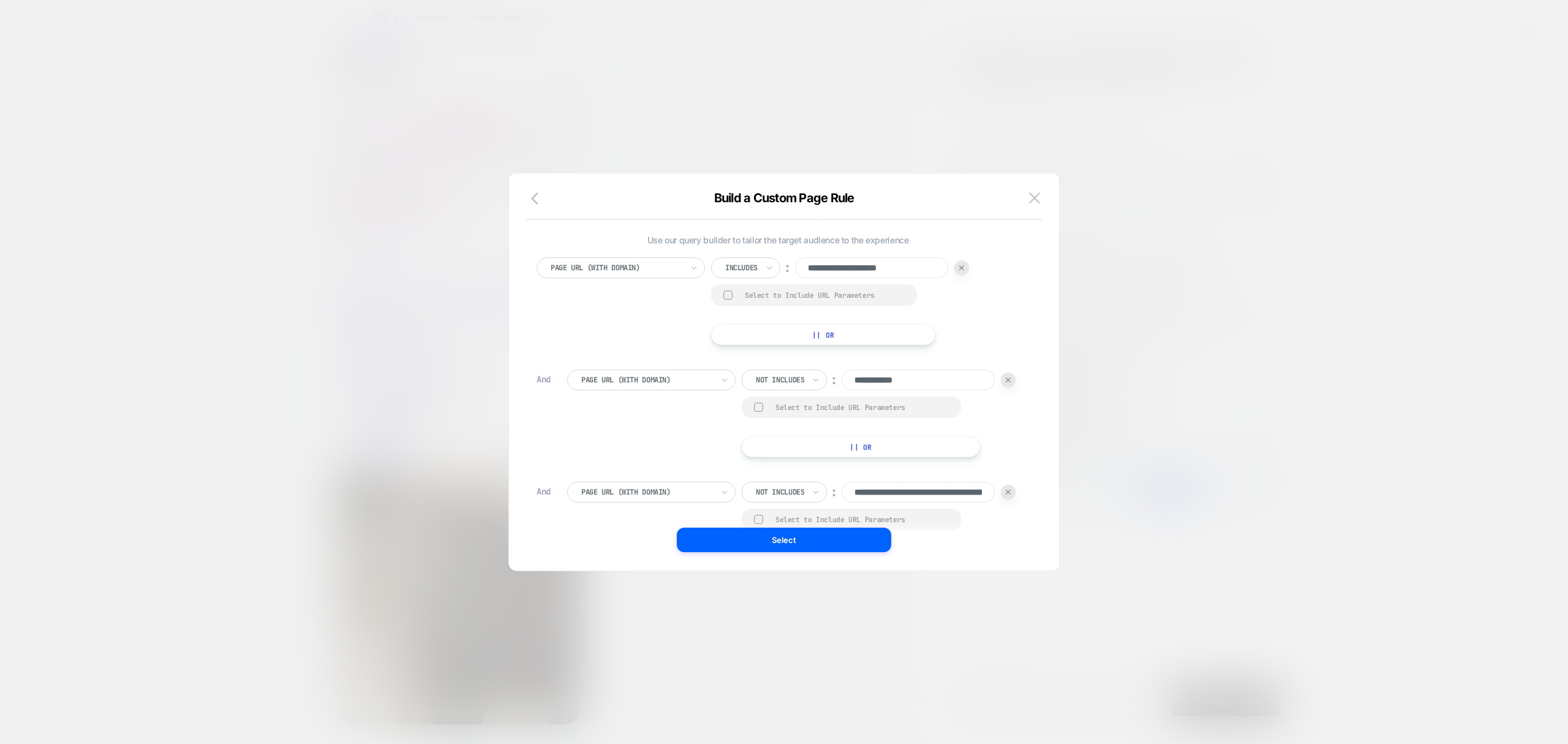
click at [545, 467] on div "**********" at bounding box center [778, 436] width 495 height 370
drag, startPoint x: 981, startPoint y: 496, endPoint x: 790, endPoint y: 474, distance: 192.3
click at [790, 474] on div "**********" at bounding box center [778, 436] width 495 height 370
paste input "**********"
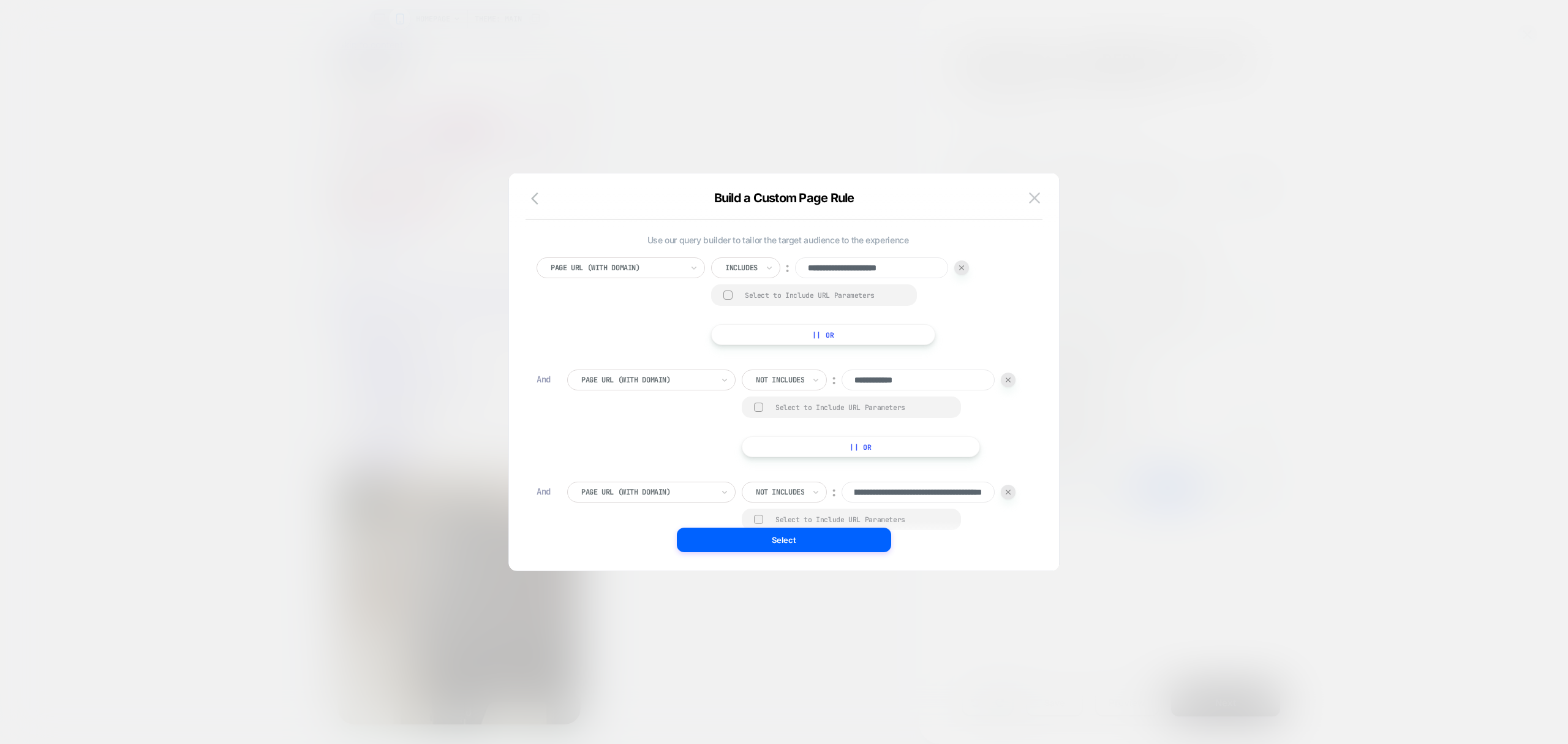
type input "**********"
drag, startPoint x: 959, startPoint y: 380, endPoint x: 631, endPoint y: 414, distance: 329.8
click at [630, 414] on div "**********" at bounding box center [793, 413] width 452 height 88
paste input "**********"
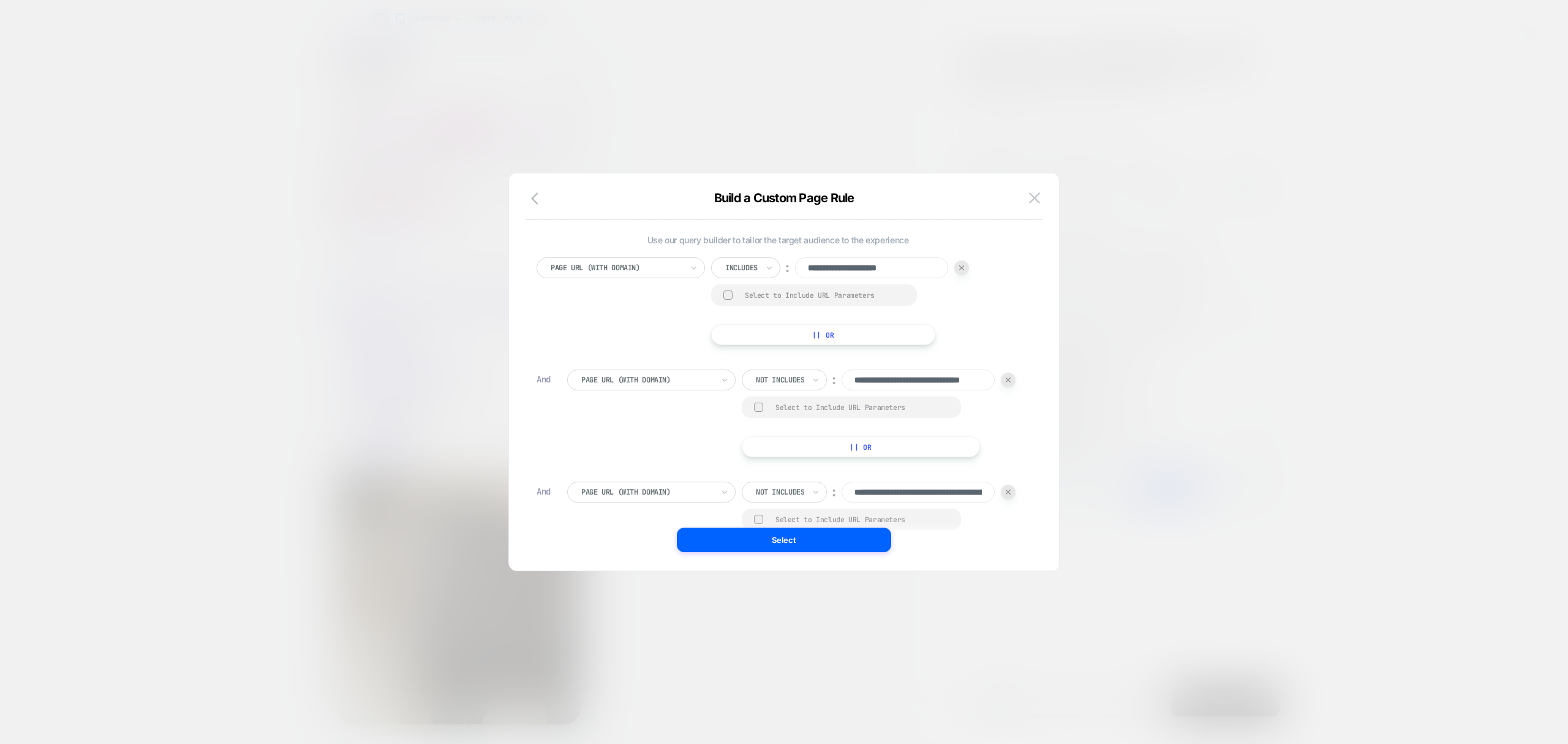
scroll to position [0, 47]
click at [898, 377] on input "**********" at bounding box center [918, 380] width 153 height 21
type input "**********"
drag, startPoint x: 976, startPoint y: 494, endPoint x: 843, endPoint y: 458, distance: 137.8
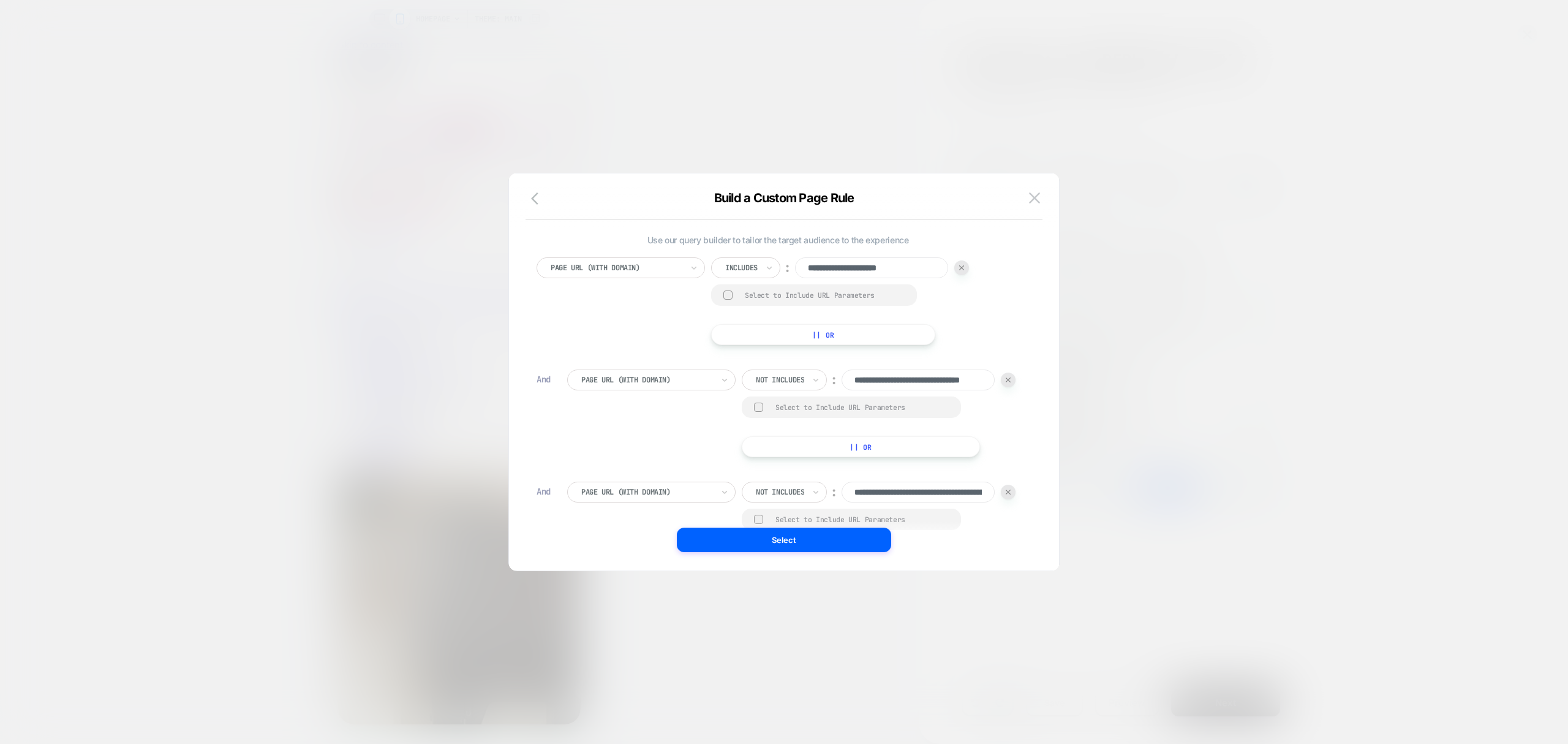
click at [844, 458] on div "**********" at bounding box center [778, 436] width 495 height 370
type input "**********"
drag, startPoint x: 969, startPoint y: 387, endPoint x: 488, endPoint y: 365, distance: 481.5
click at [528, 368] on div "**********" at bounding box center [778, 371] width 513 height 348
type input "**********"
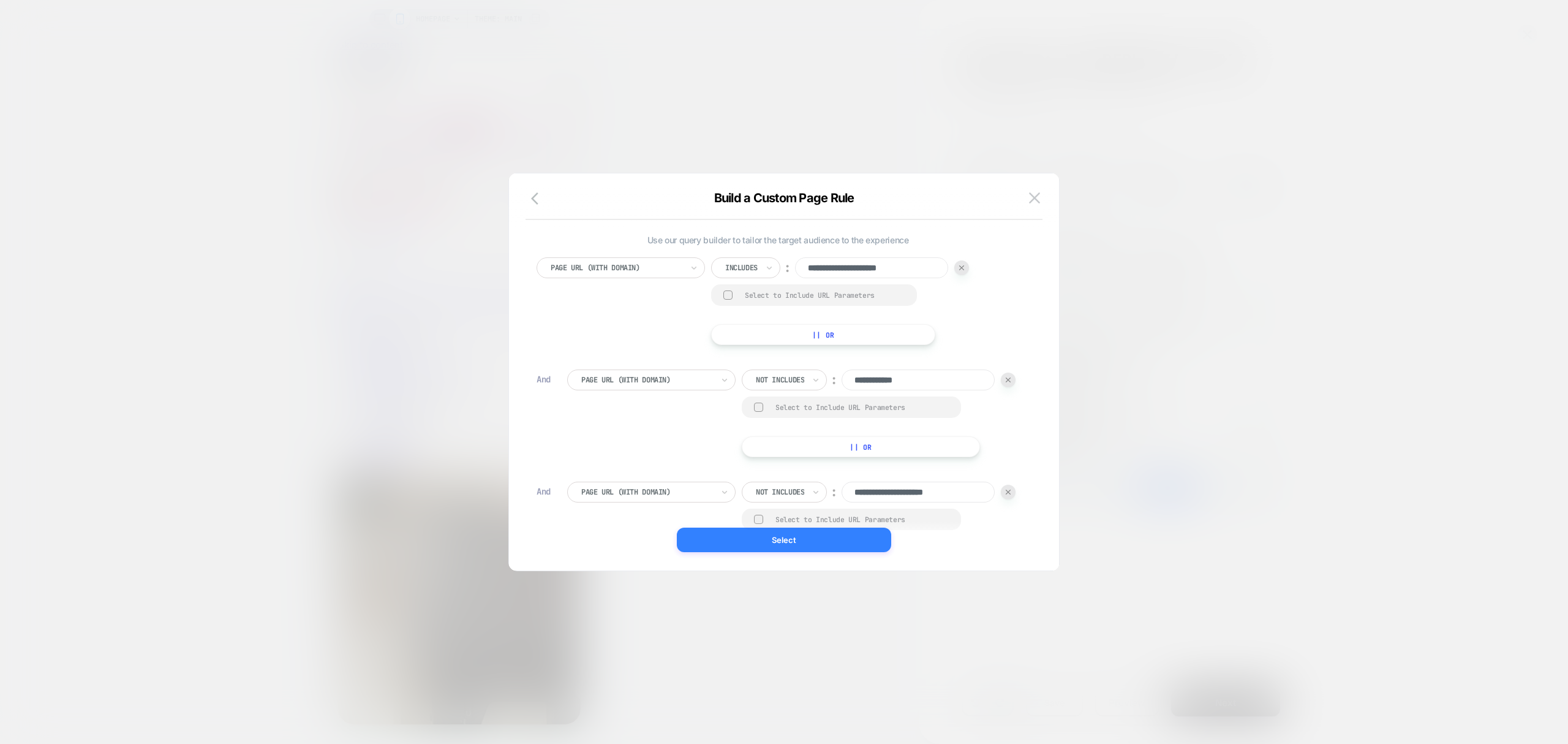
click at [824, 540] on button "Select" at bounding box center [784, 540] width 215 height 25
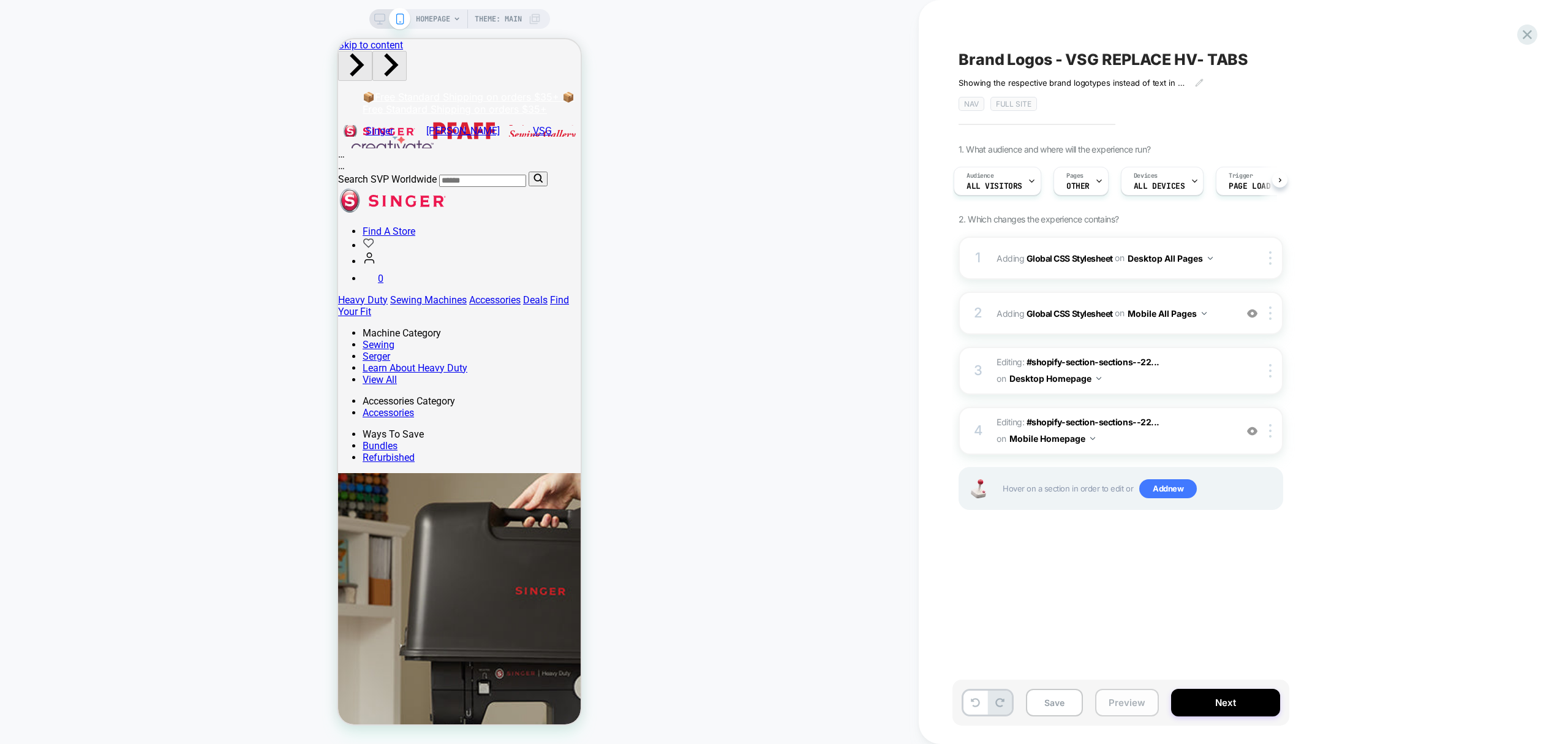
click at [1107, 709] on button "Preview" at bounding box center [1127, 702] width 64 height 28
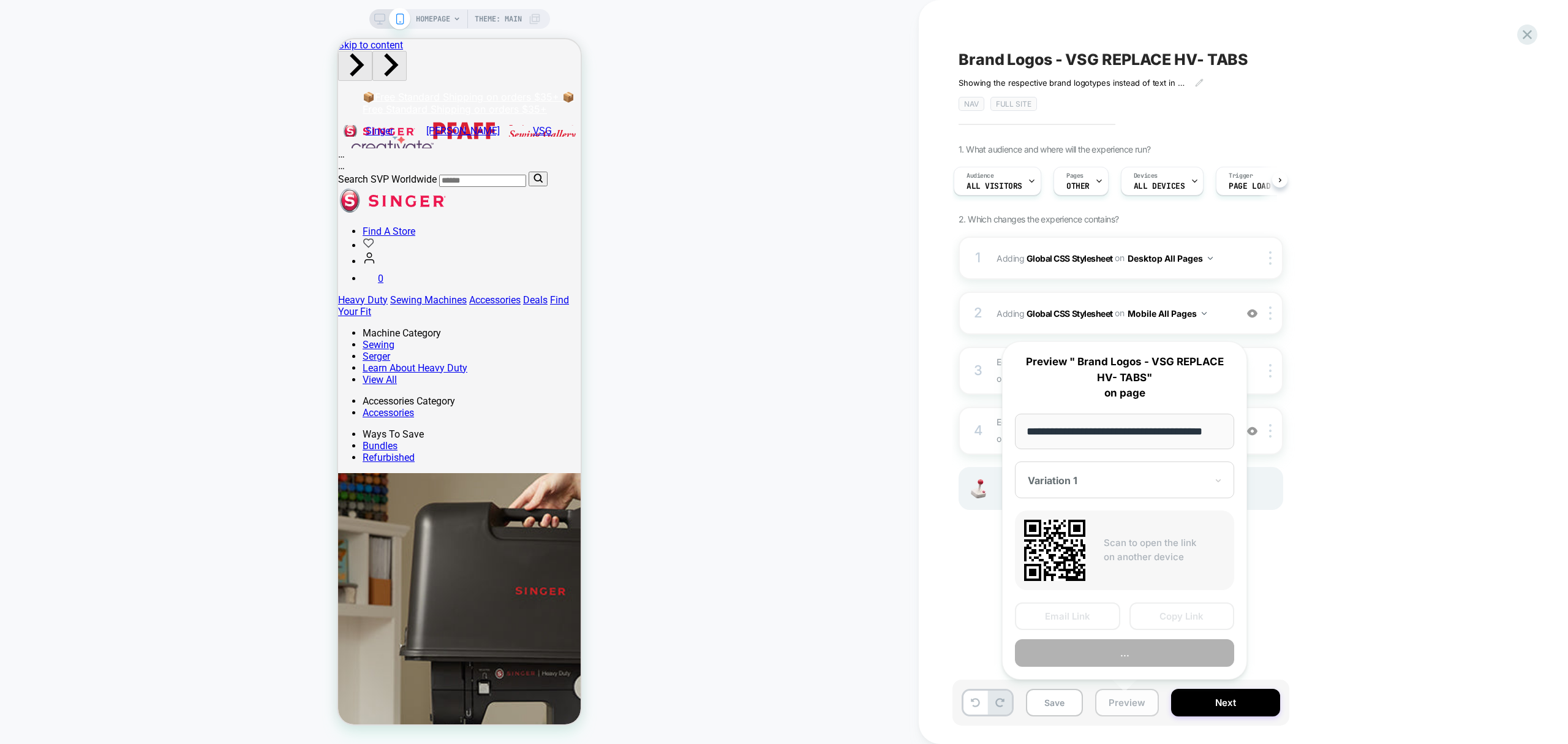
scroll to position [0, 22]
click at [1183, 623] on button "Copy Link" at bounding box center [1182, 616] width 105 height 28
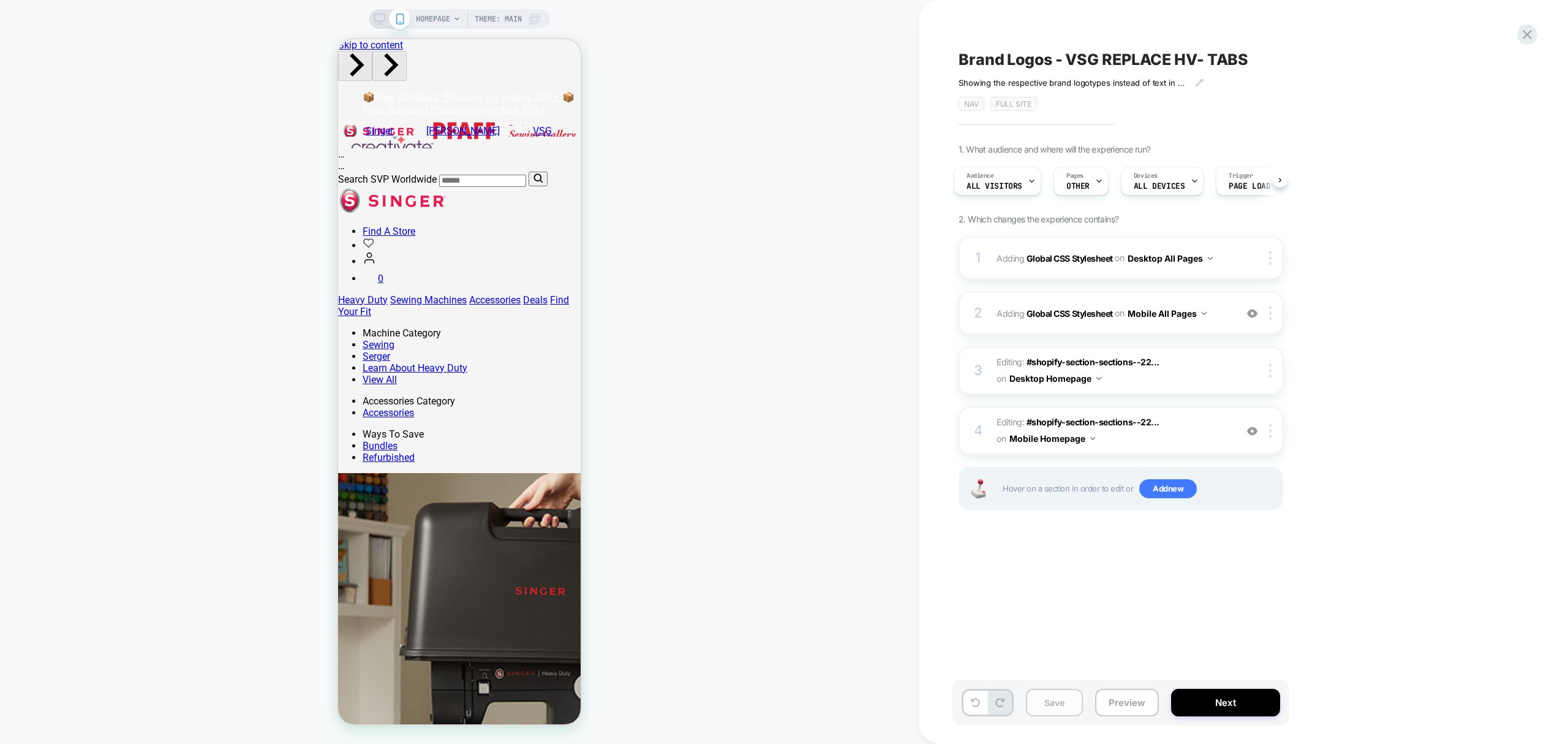
click at [1056, 701] on button "Save" at bounding box center [1054, 702] width 57 height 28
click at [1080, 184] on span "OTHER" at bounding box center [1077, 186] width 23 height 8
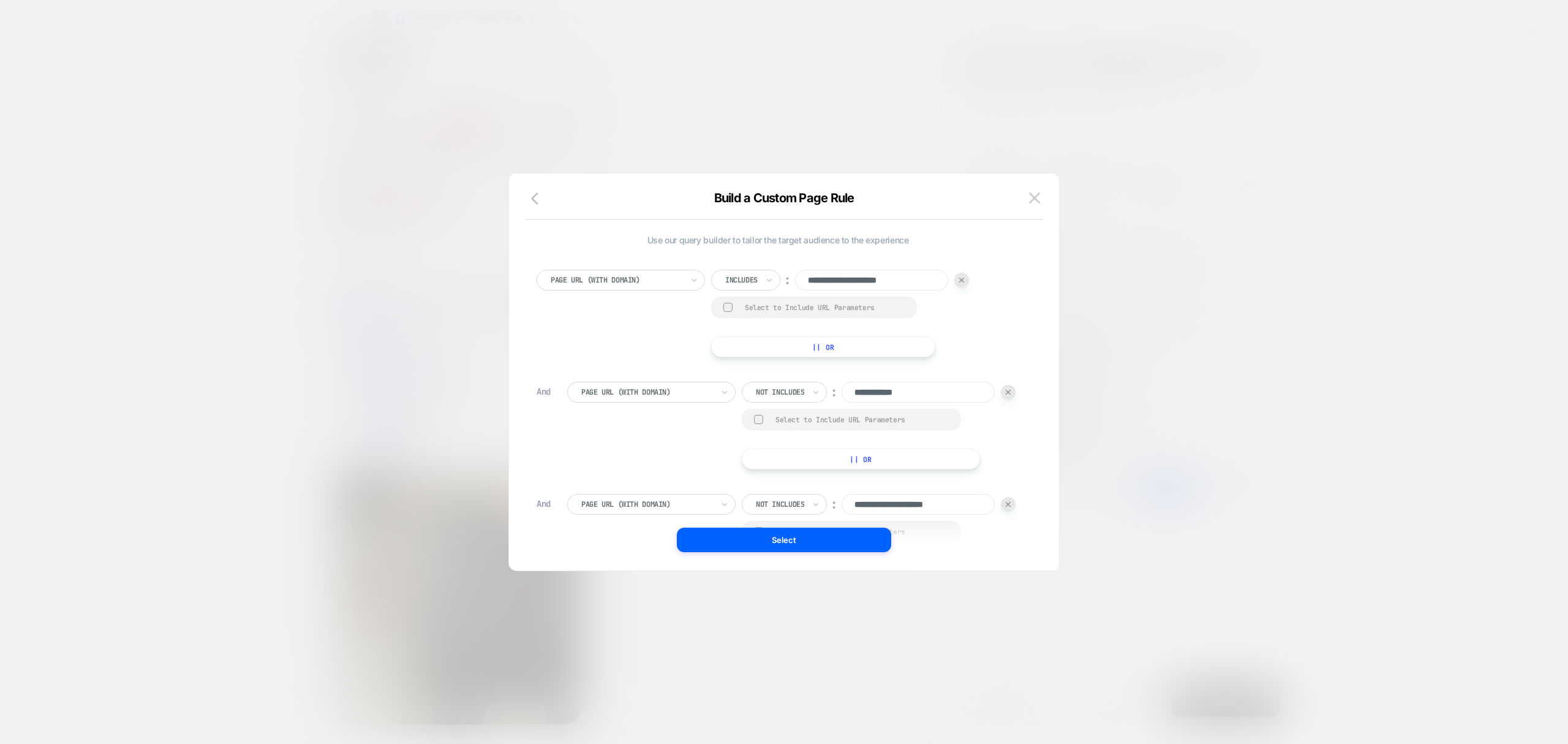
drag, startPoint x: 941, startPoint y: 393, endPoint x: 780, endPoint y: 332, distance: 172.2
click at [801, 348] on div "**********" at bounding box center [778, 436] width 495 height 370
paste input "**********"
type input "**********"
drag, startPoint x: 978, startPoint y: 502, endPoint x: 714, endPoint y: 447, distance: 269.7
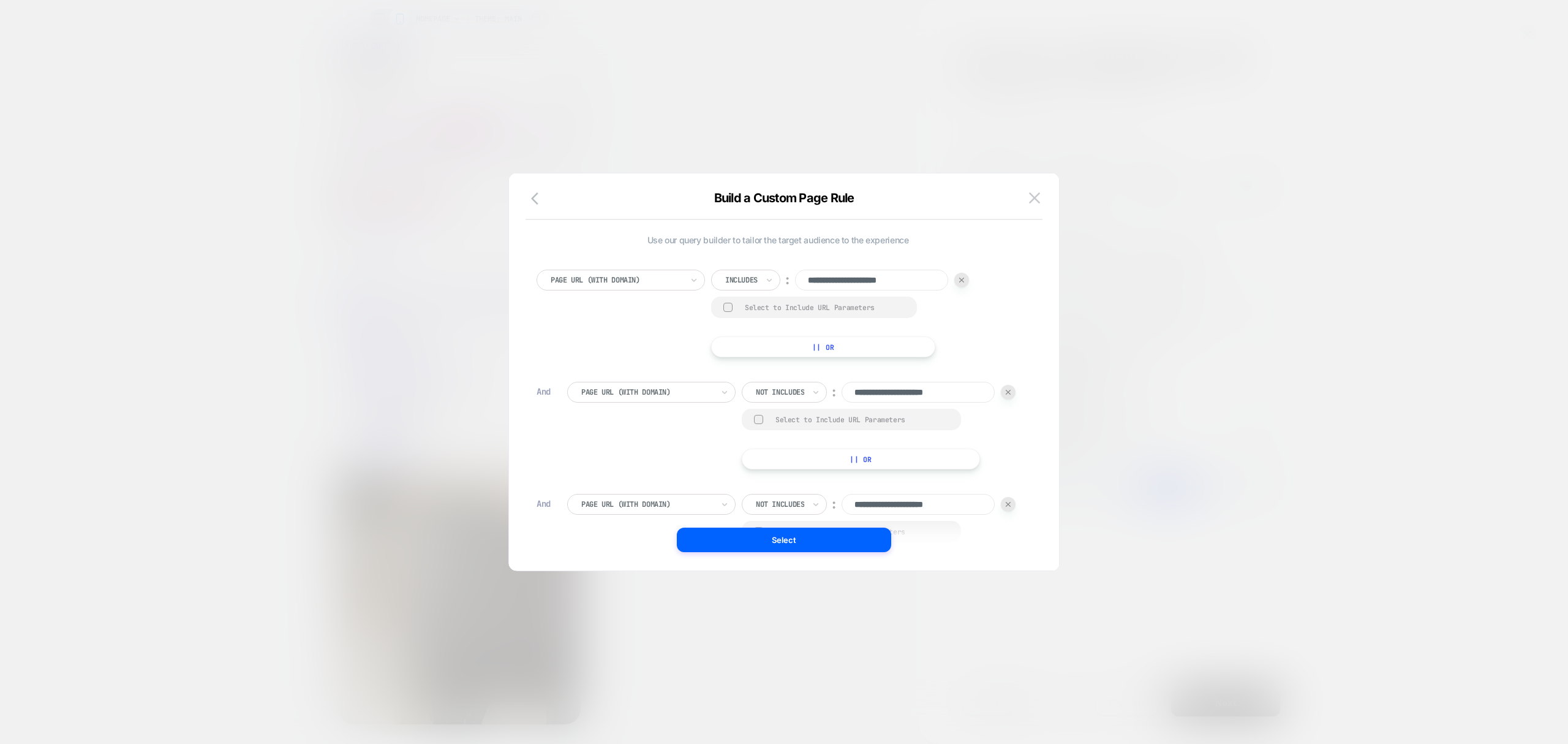
click at [725, 438] on div "**********" at bounding box center [778, 436] width 495 height 370
paste input "**********"
type input "**********"
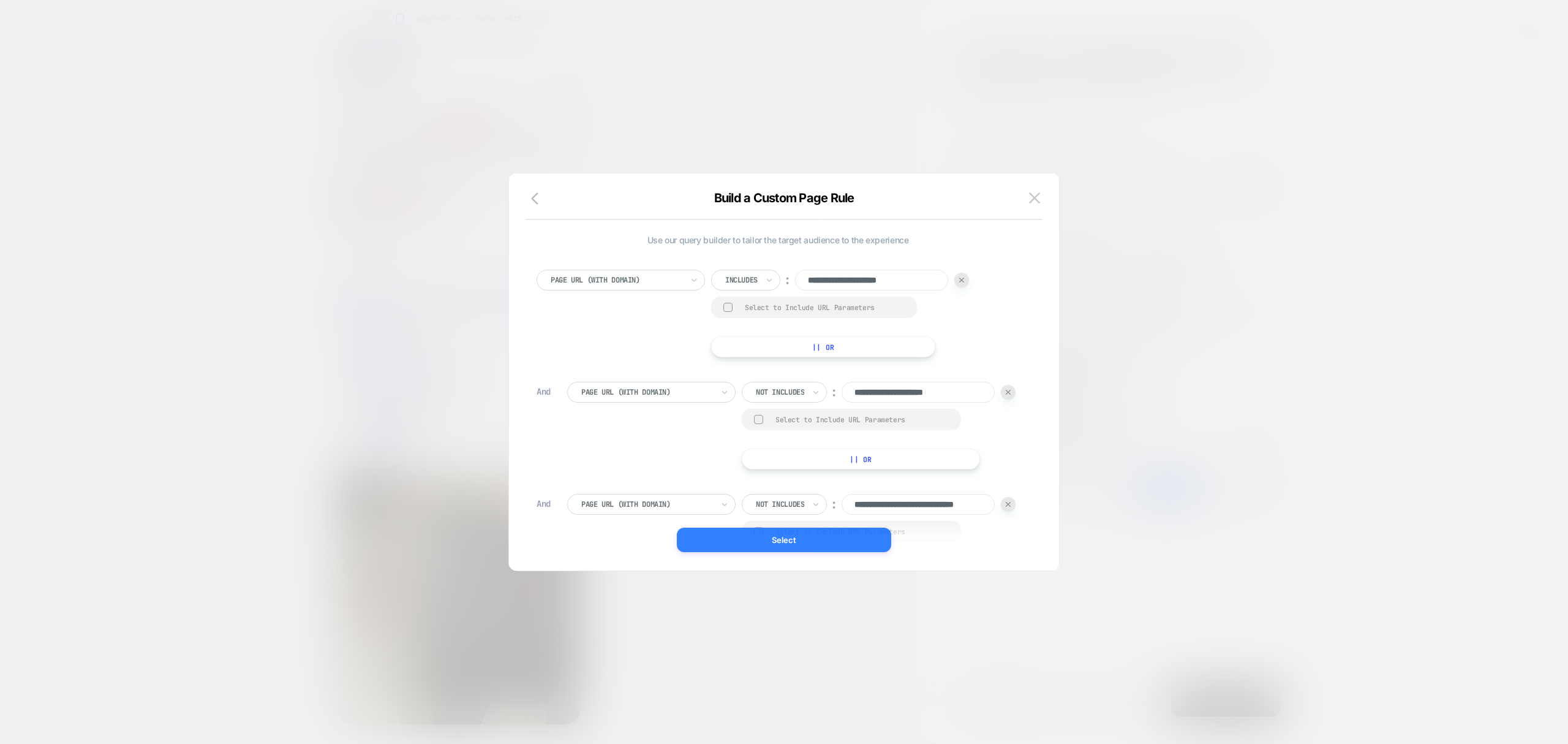
click at [821, 543] on button "Select" at bounding box center [784, 540] width 215 height 25
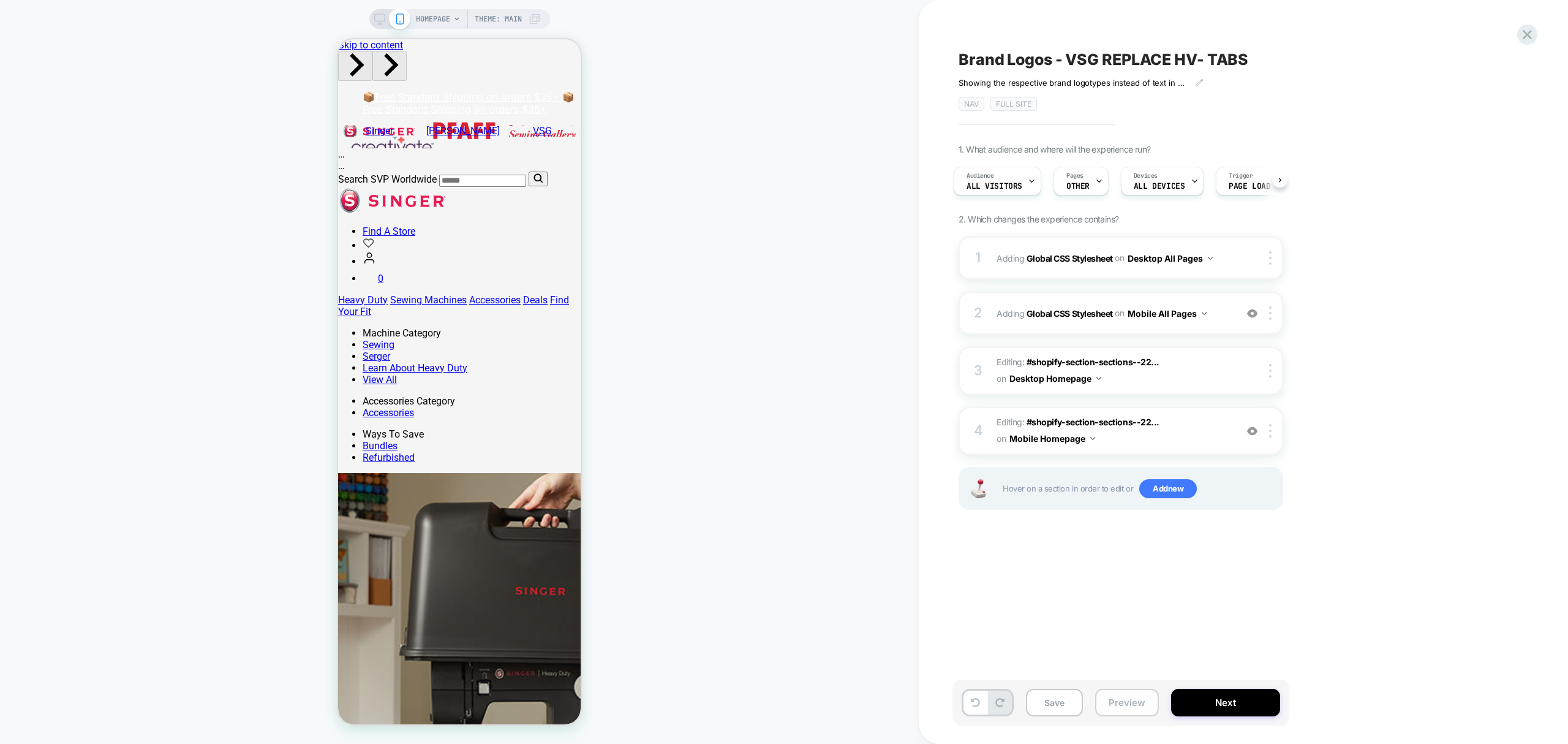
click at [1121, 712] on button "Preview" at bounding box center [1127, 702] width 64 height 28
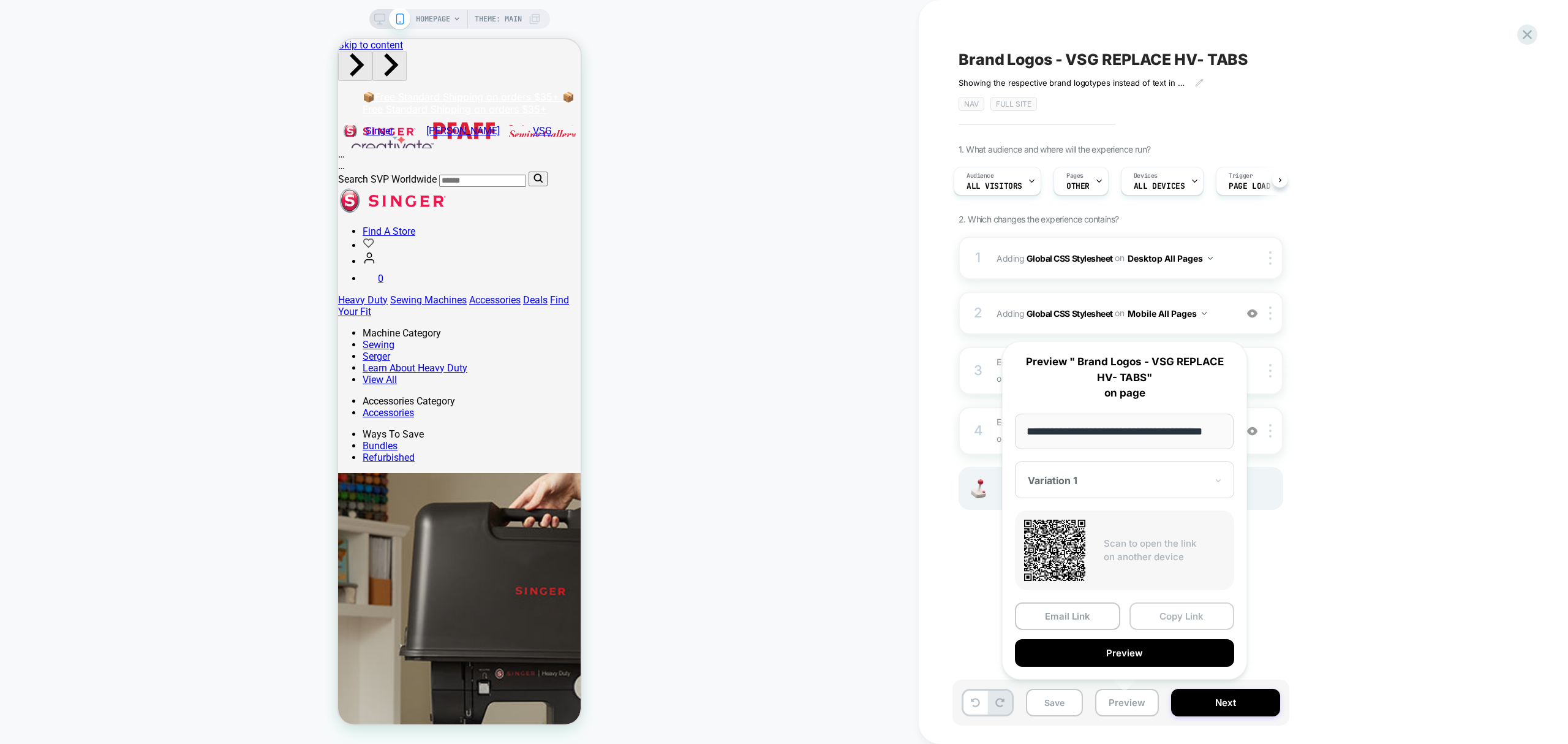
click at [1197, 612] on button "Copy Link" at bounding box center [1182, 616] width 105 height 28
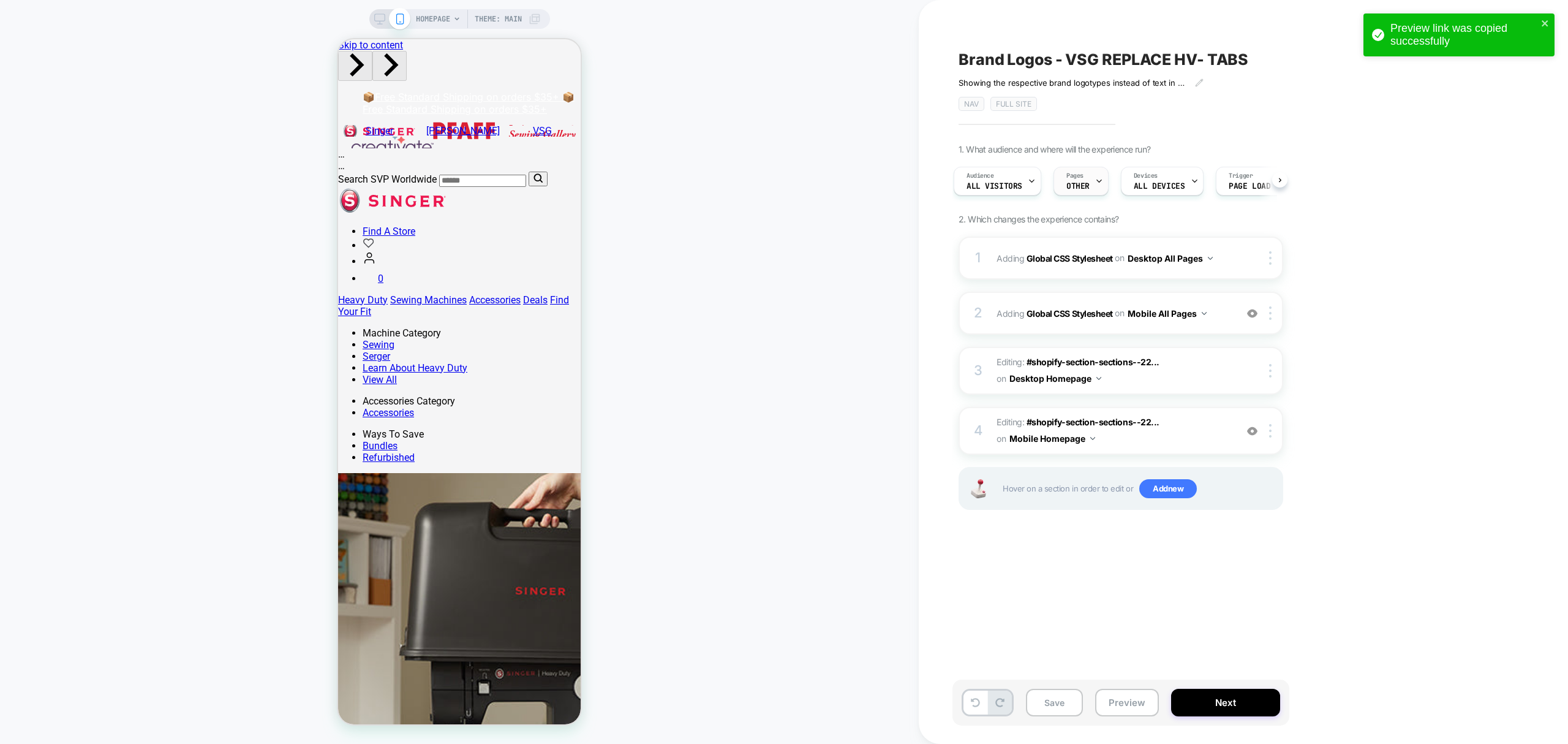
click at [1082, 173] on div "Pages OTHER" at bounding box center [1078, 181] width 48 height 28
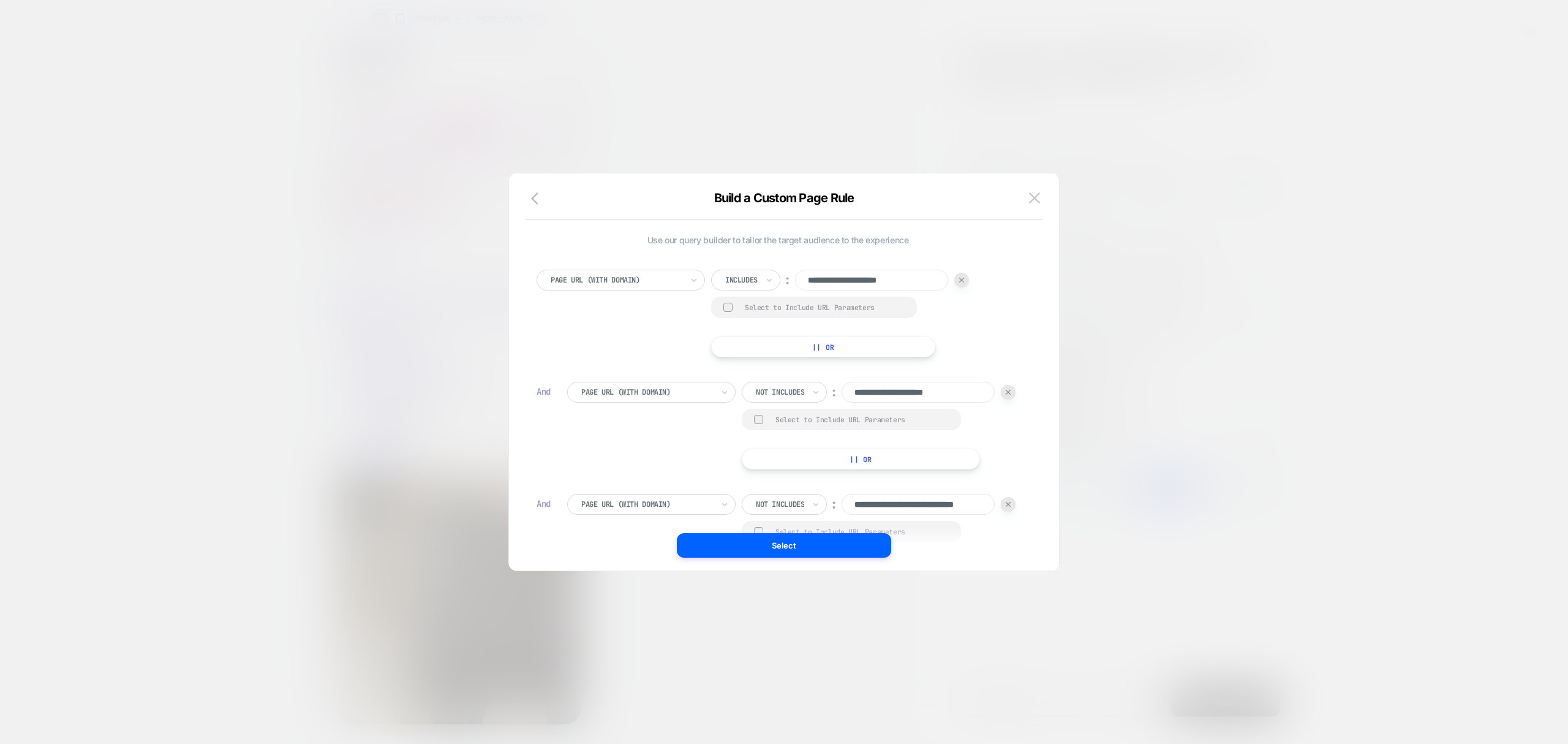
scroll to position [0, 37]
click at [627, 277] on div at bounding box center [616, 280] width 132 height 11
click at [978, 708] on div at bounding box center [784, 372] width 1568 height 744
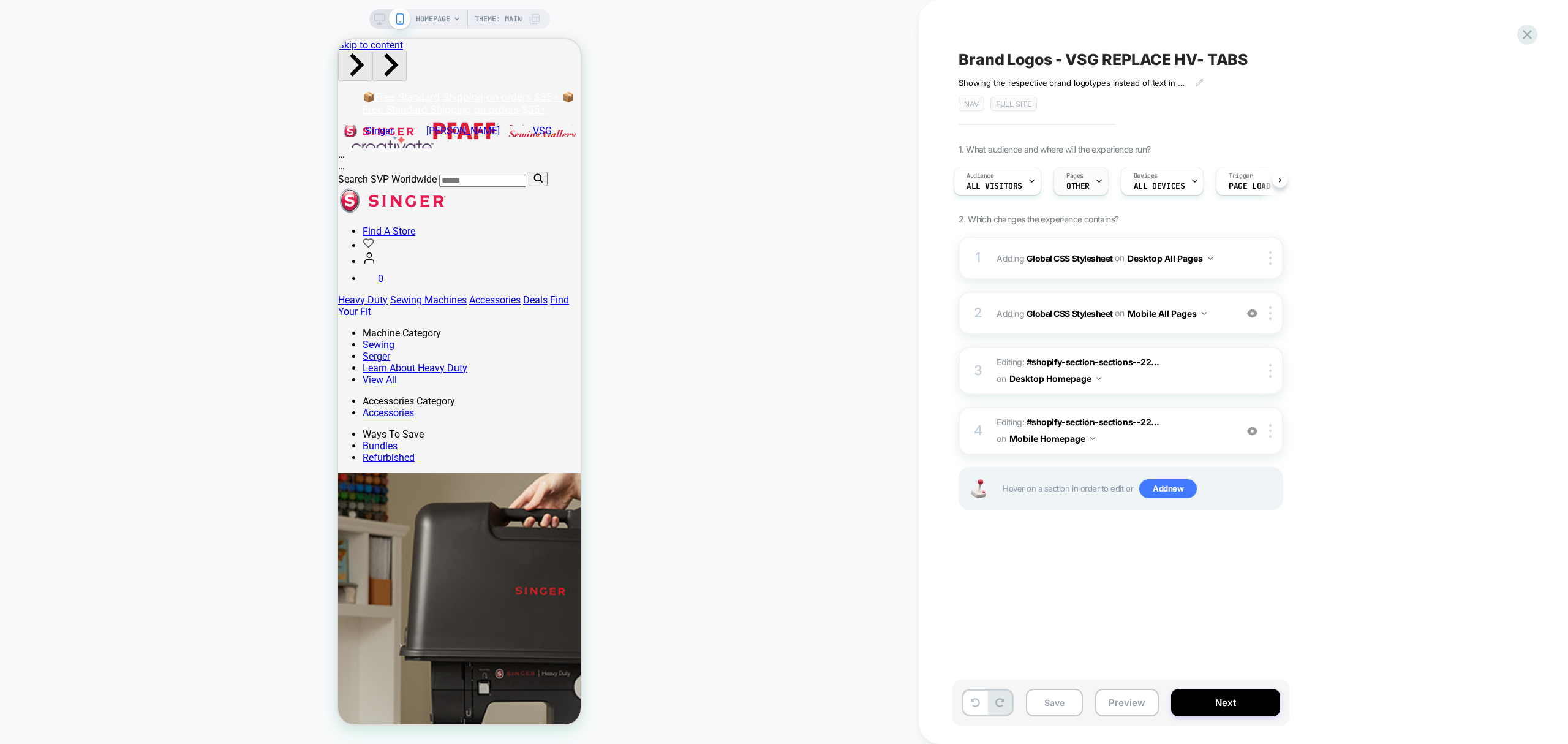
click at [1067, 179] on span "Pages" at bounding box center [1074, 175] width 17 height 8
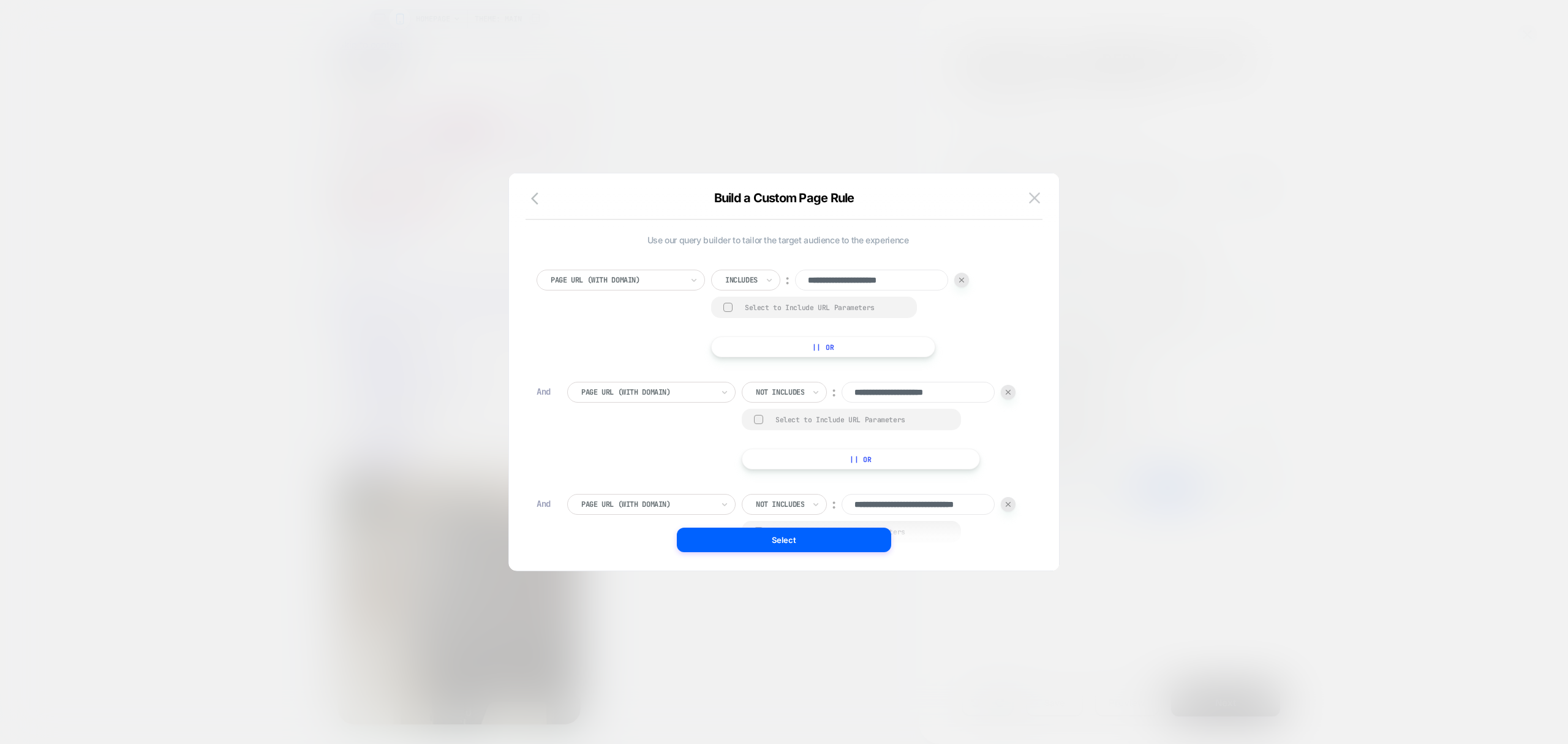
click at [1003, 393] on div "**********" at bounding box center [878, 392] width 274 height 21
click at [1008, 513] on div "**********" at bounding box center [878, 504] width 274 height 21
click at [1008, 397] on div at bounding box center [1008, 392] width 15 height 15
type input "**********"
click at [1008, 397] on div at bounding box center [1008, 392] width 15 height 15
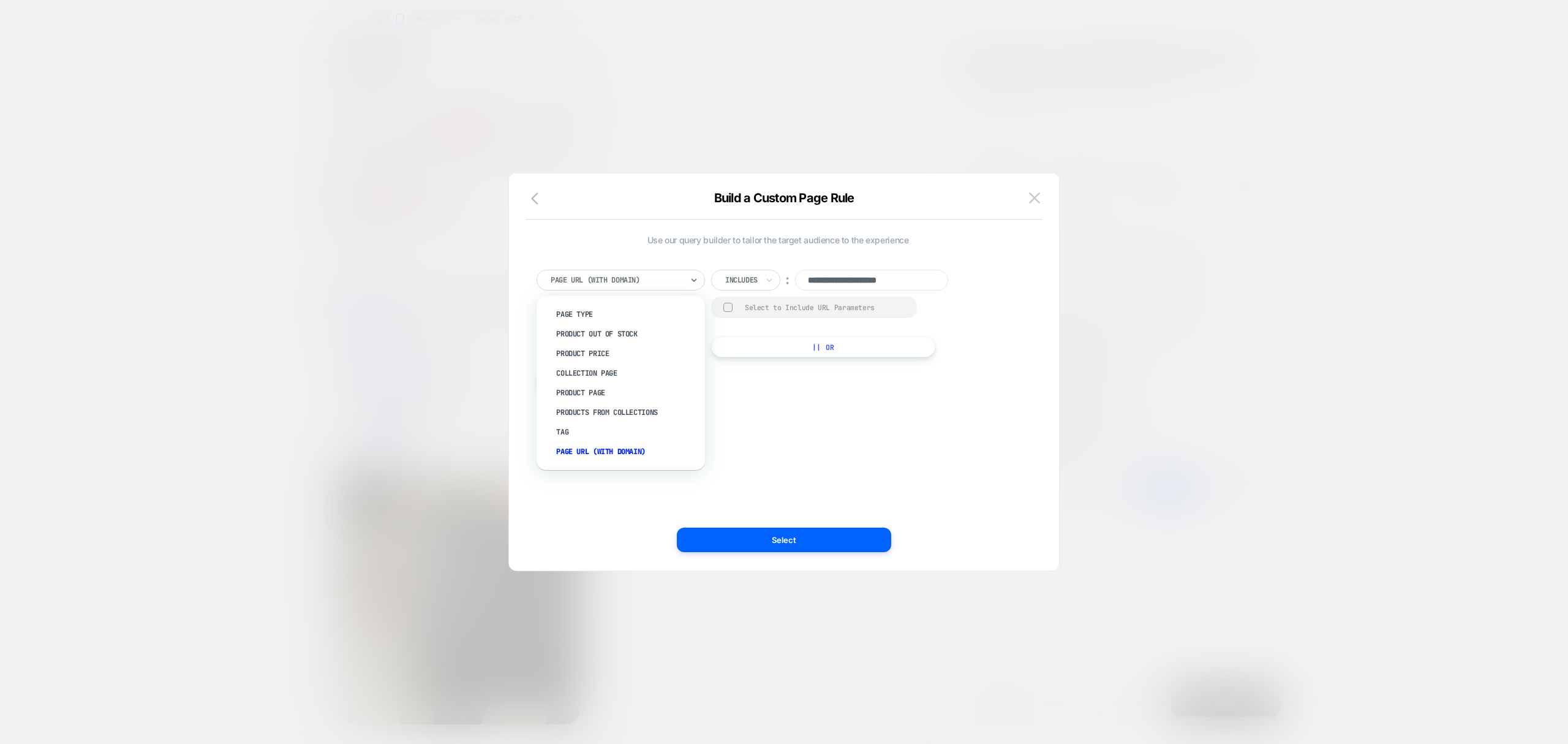
click at [576, 287] on div "Page Url (WITH DOMAIN)" at bounding box center [620, 280] width 168 height 21
click at [528, 192] on button "button" at bounding box center [538, 200] width 22 height 18
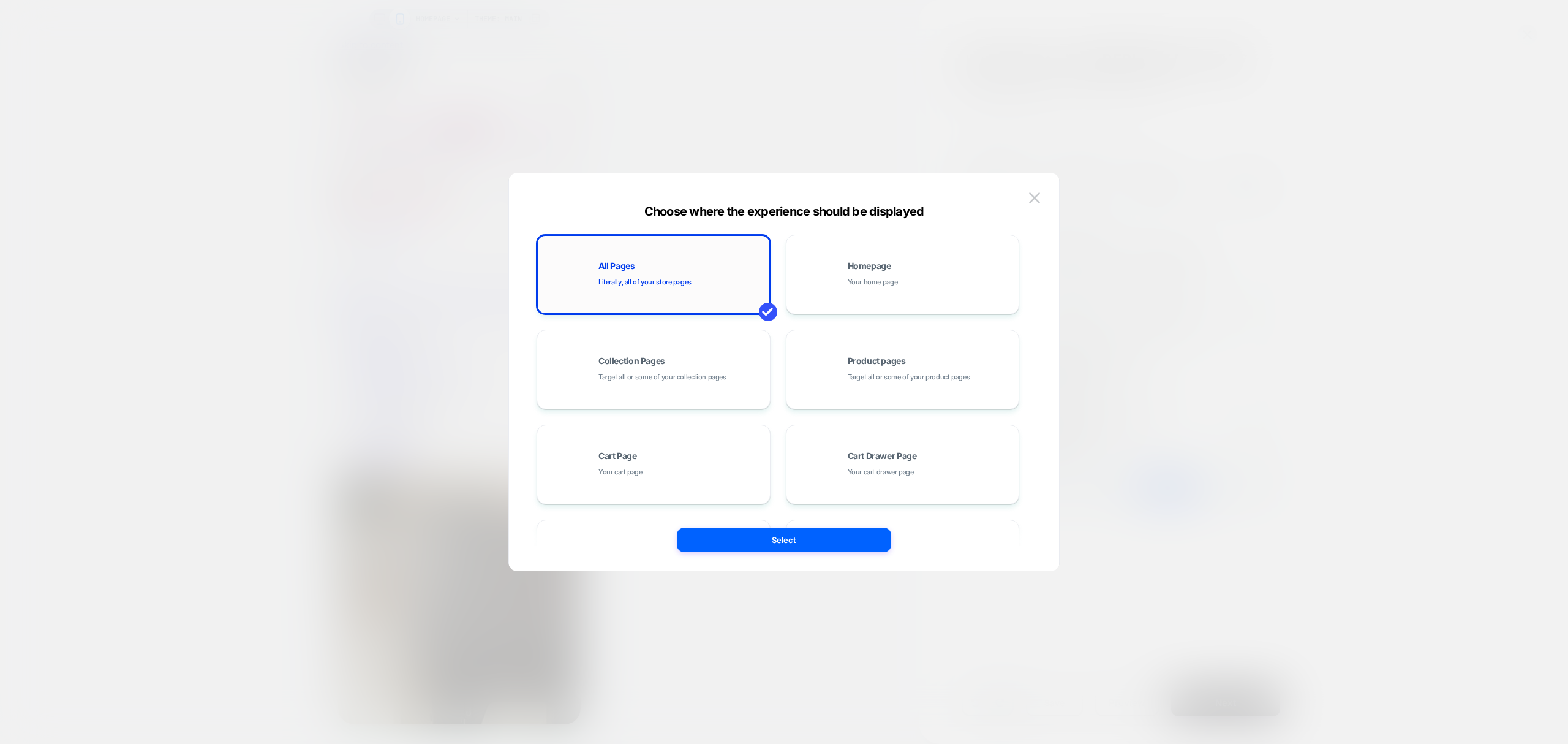
click at [701, 281] on div "All Pages Literally, all of your store pages" at bounding box center [681, 275] width 165 height 26
click at [859, 536] on button "Select" at bounding box center [784, 540] width 215 height 25
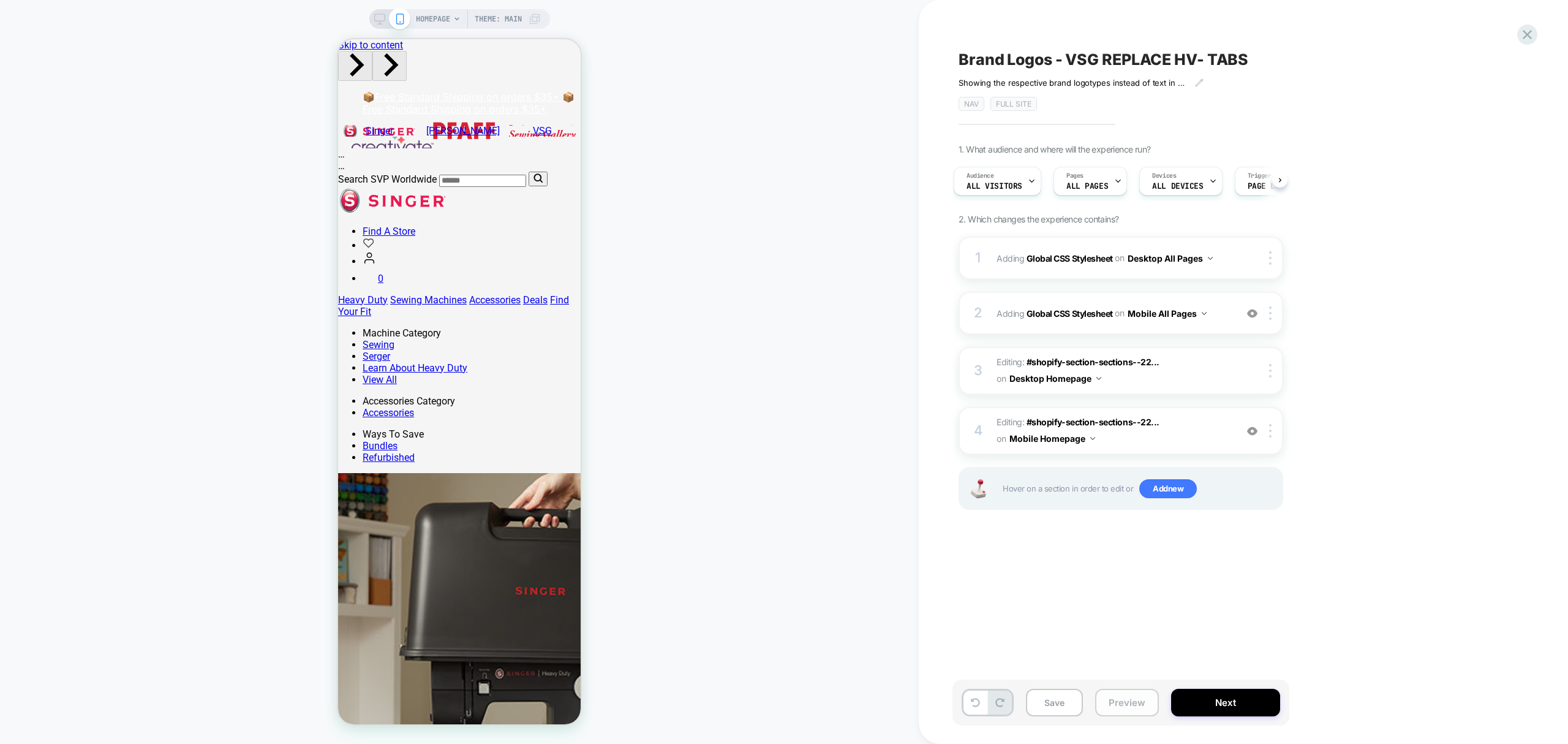
click at [1123, 706] on button "Preview" at bounding box center [1127, 702] width 64 height 28
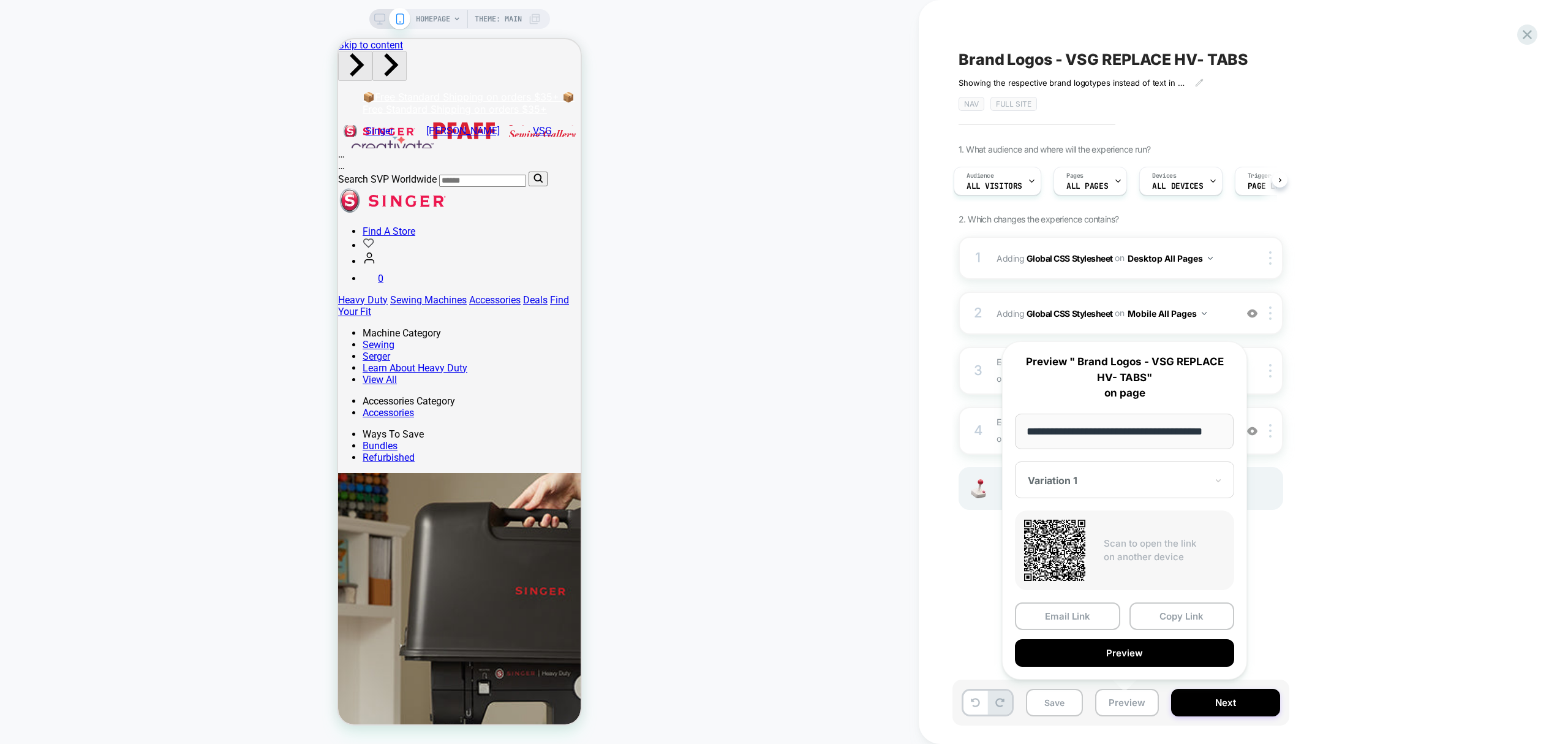
click at [1177, 613] on button "Copy Link" at bounding box center [1182, 616] width 105 height 28
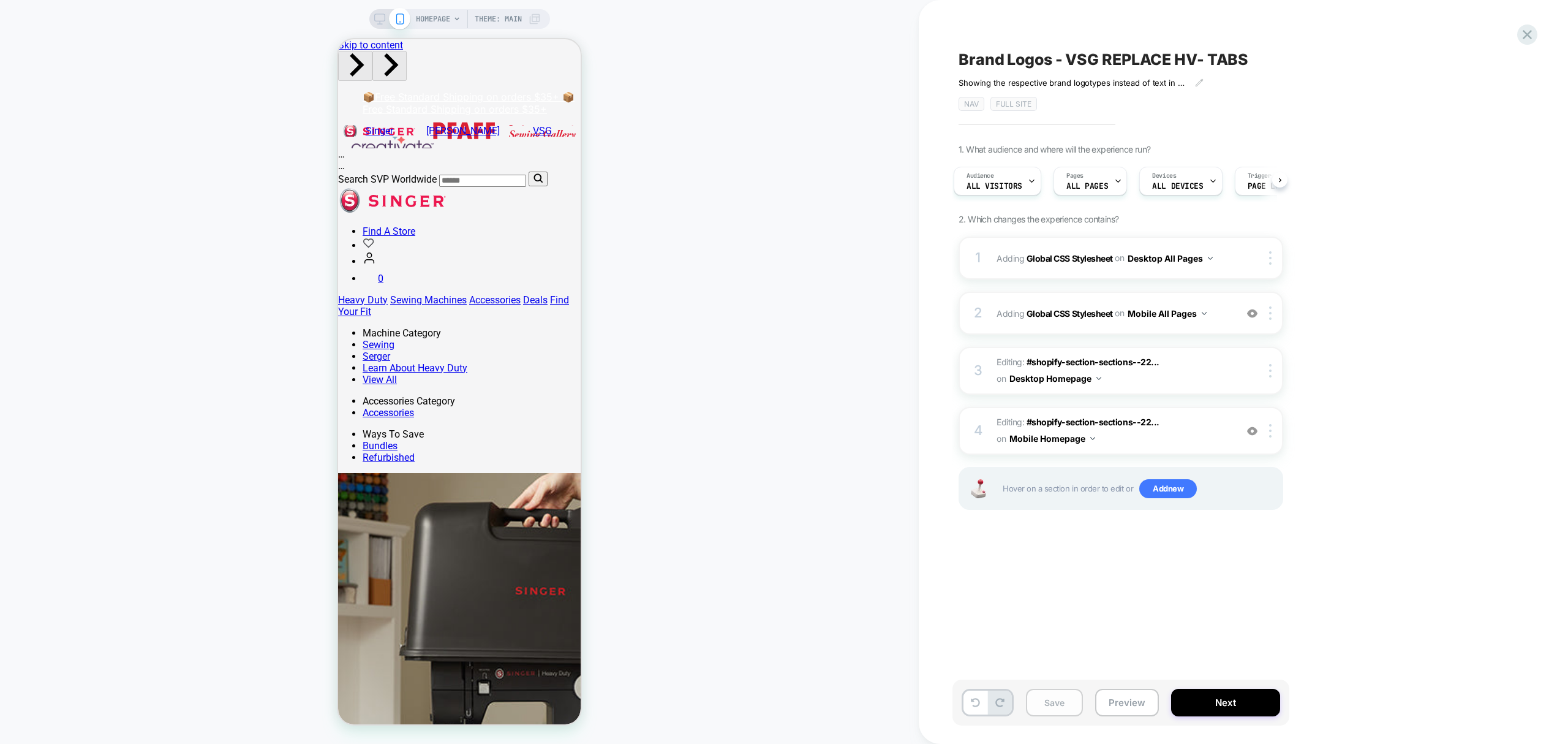
click at [1044, 701] on button "Save" at bounding box center [1054, 702] width 57 height 28
click at [1531, 37] on icon at bounding box center [1527, 34] width 16 height 16
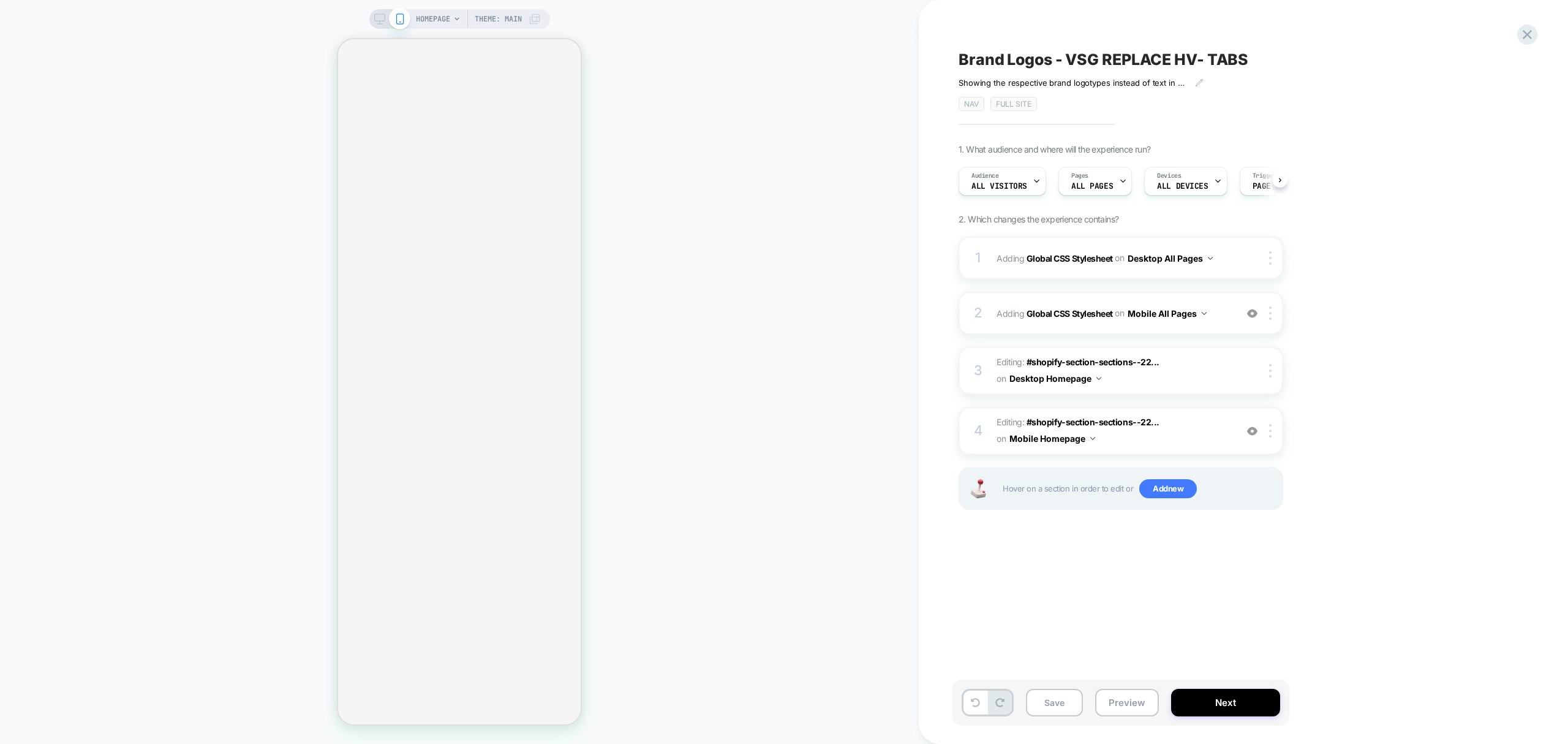
scroll to position [0, 1]
click at [1123, 716] on button "Preview" at bounding box center [1127, 702] width 64 height 28
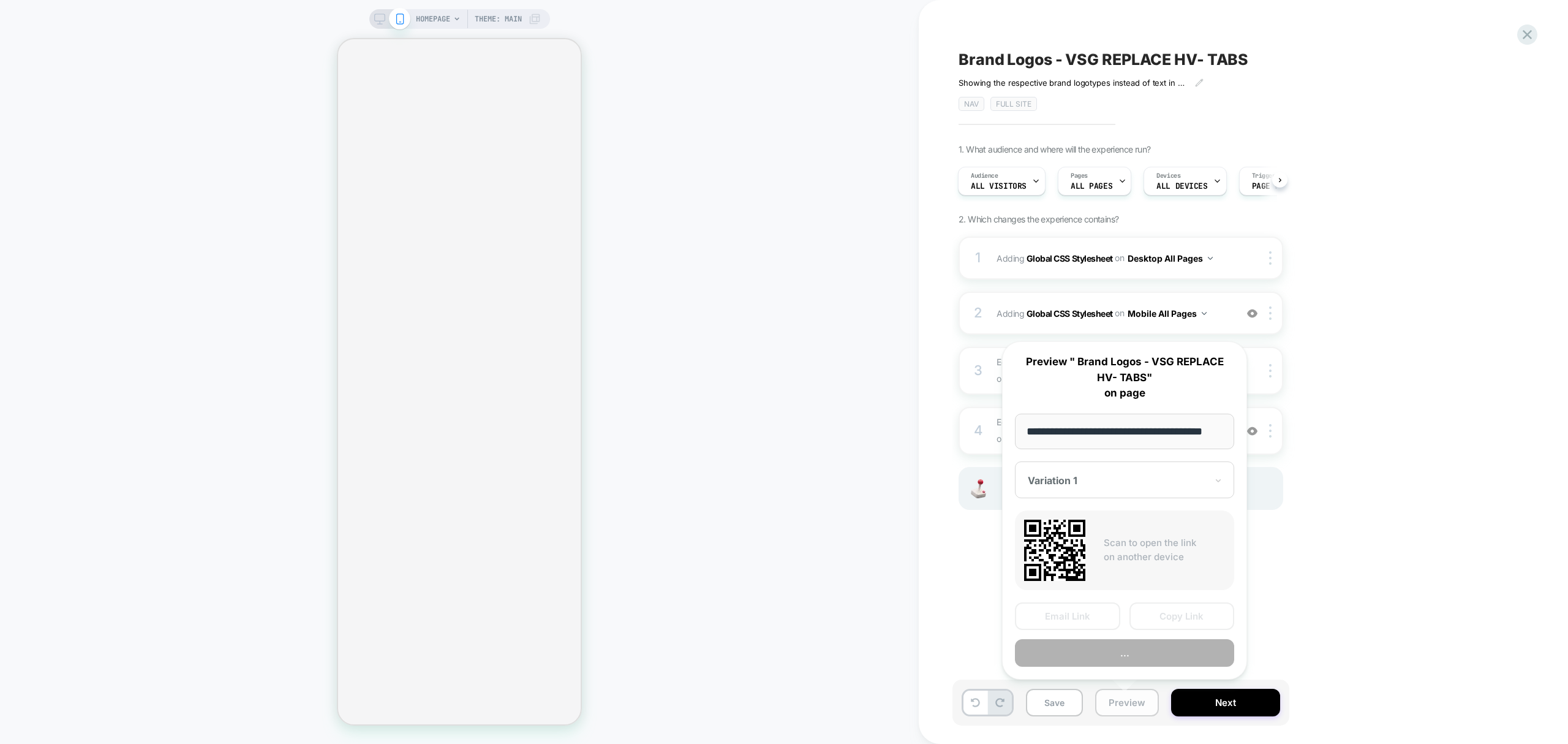
scroll to position [0, 22]
click at [1182, 620] on button "Copy Link" at bounding box center [1182, 616] width 105 height 28
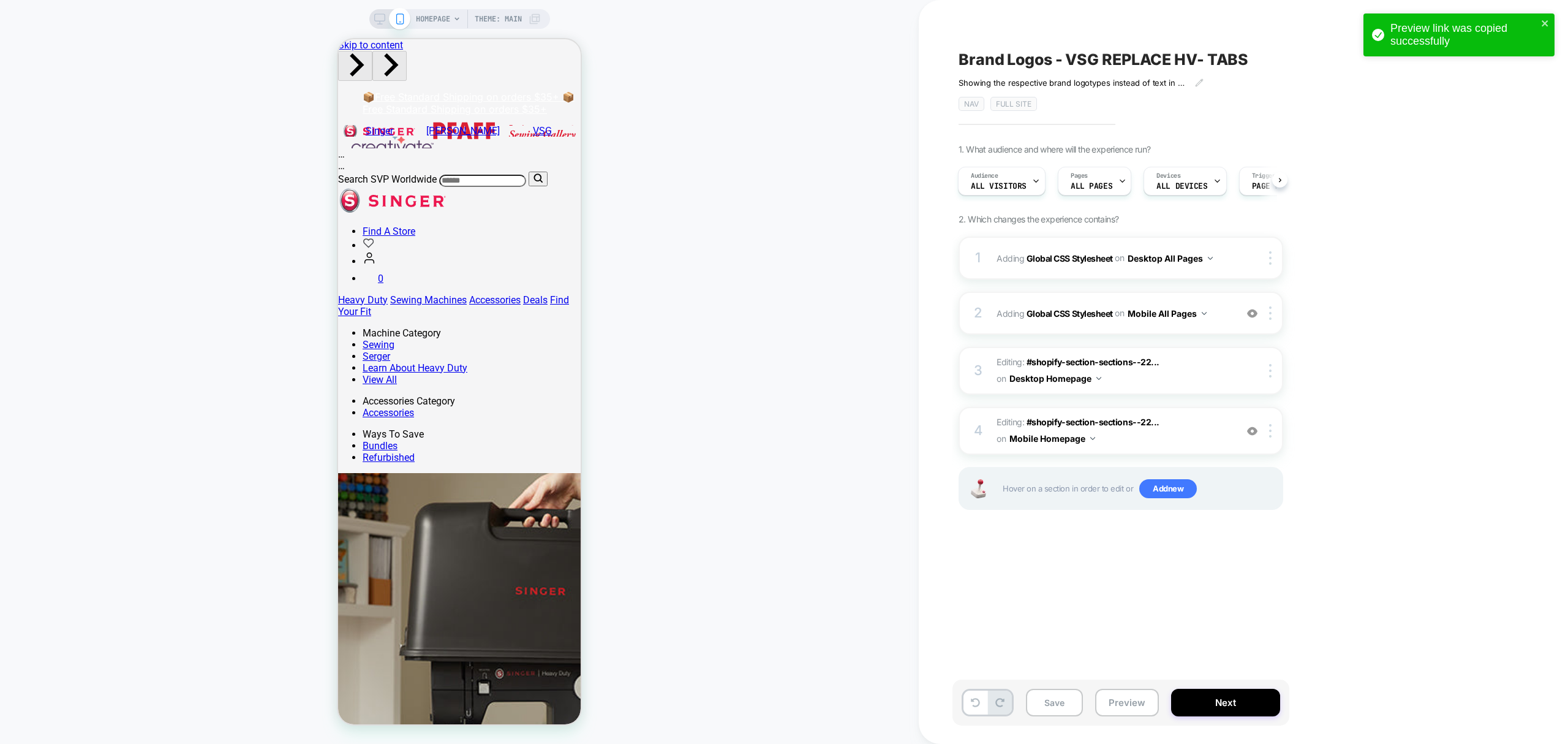
scroll to position [0, 0]
click at [420, 22] on span "HOMEPAGE" at bounding box center [433, 19] width 34 height 19
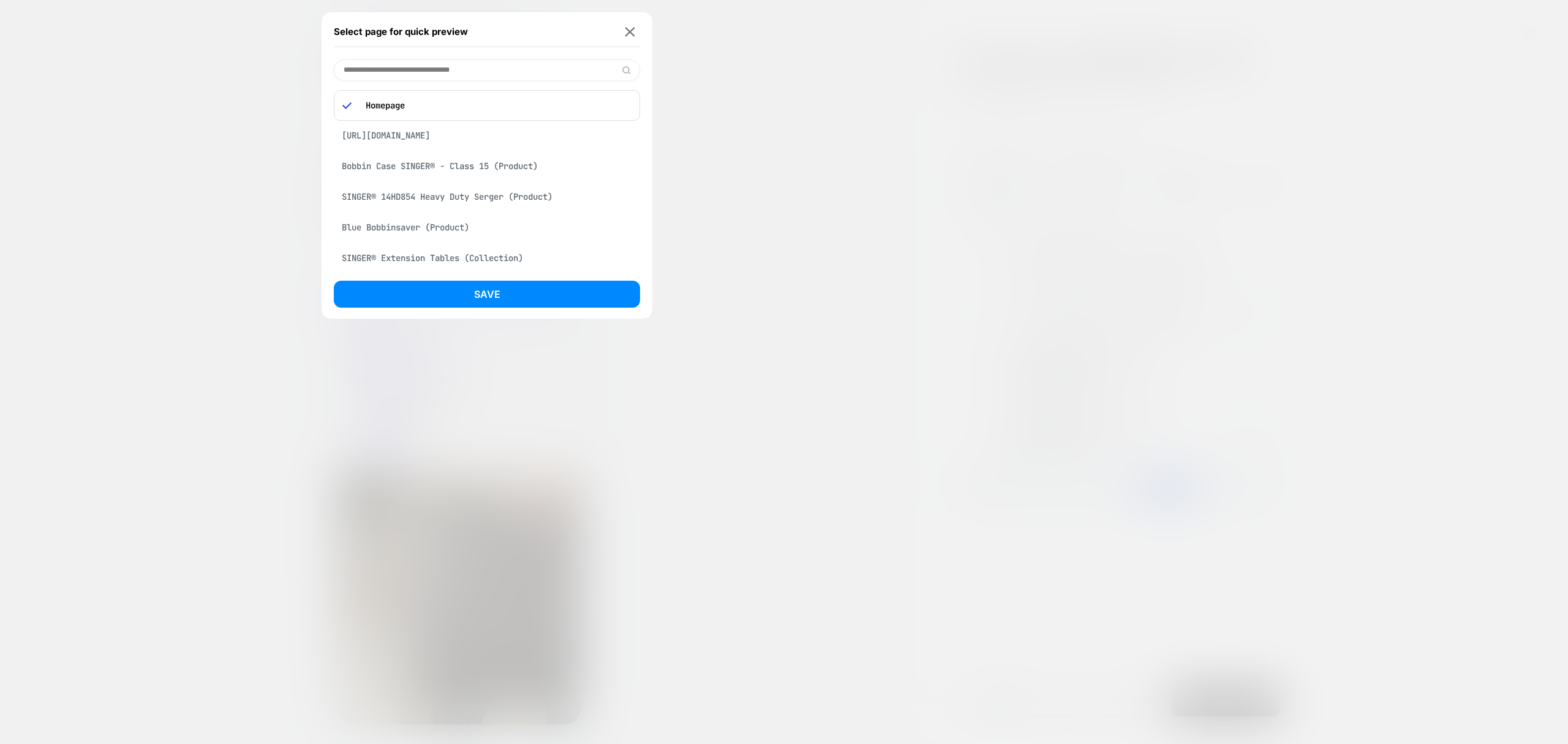
click at [419, 202] on div "SINGER® 14HD854 Heavy Duty Serger (Product)" at bounding box center [486, 196] width 306 height 23
click at [451, 290] on button "Save" at bounding box center [486, 294] width 306 height 27
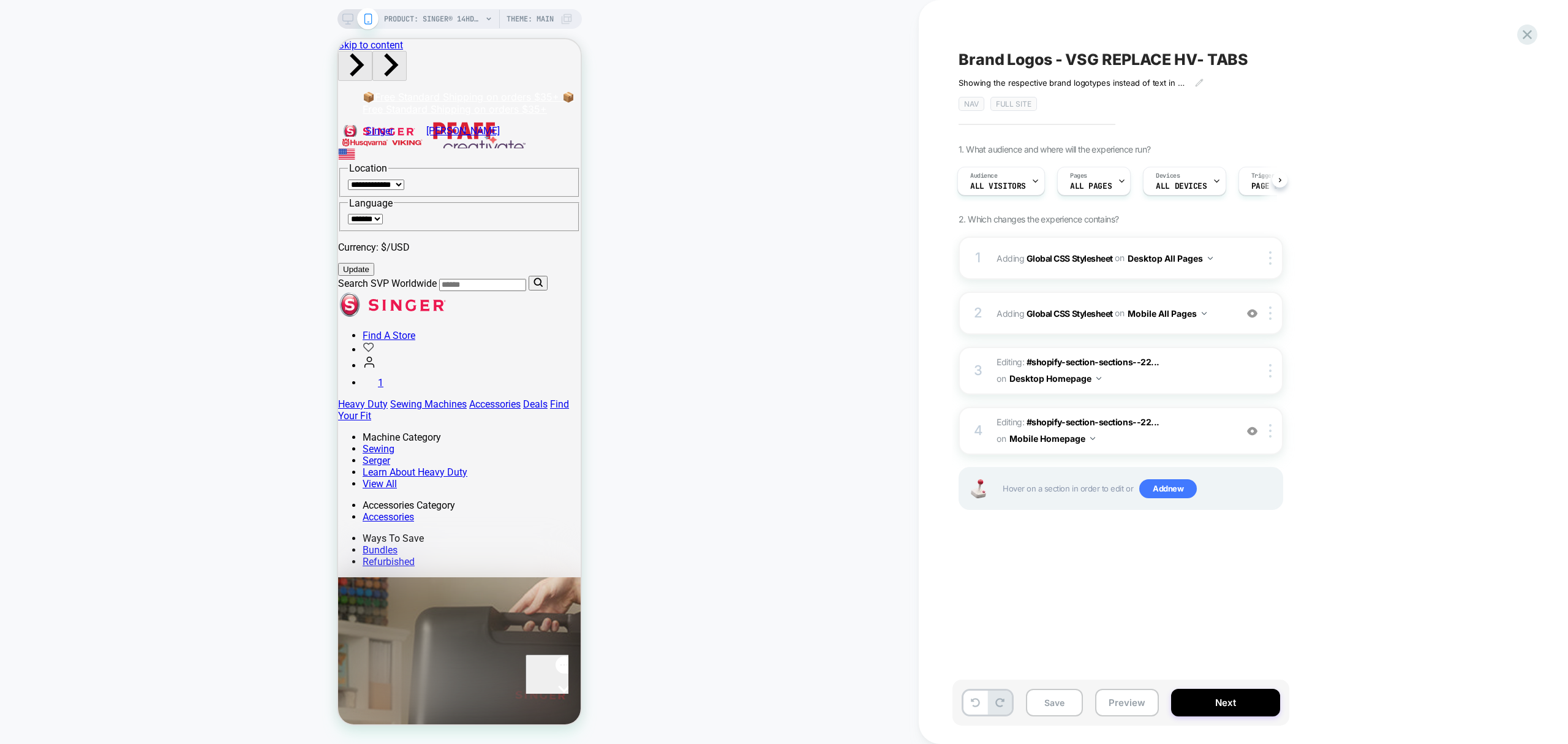
scroll to position [0, 0]
click at [799, 468] on div "PRODUCT: SINGER® 14HD854 Heavy Duty Serger PRODUCT: SINGER® 14HD854 Heavy Duty …" at bounding box center [459, 371] width 919 height 719
click at [1130, 704] on button "Preview" at bounding box center [1127, 702] width 64 height 28
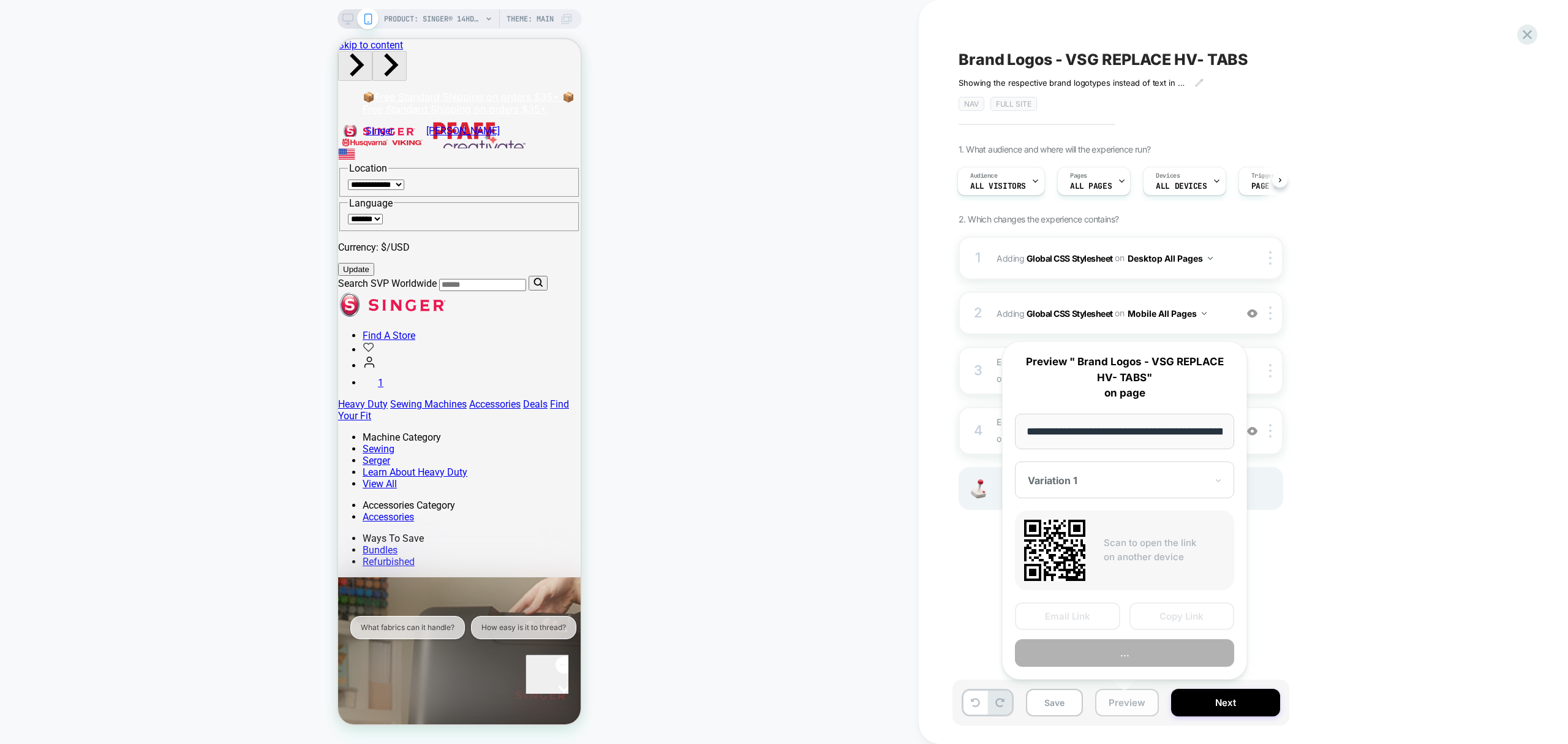
scroll to position [0, 236]
click at [1191, 597] on div "**********" at bounding box center [1124, 510] width 245 height 338
click at [1186, 609] on button "Copy Link" at bounding box center [1182, 616] width 105 height 28
